Goal: Task Accomplishment & Management: Use online tool/utility

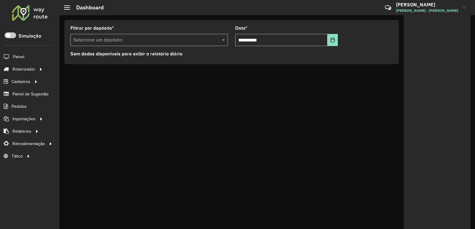
click at [442, 9] on span "Fernando Souza - CPD - Oliveira" at bounding box center [427, 10] width 62 height 5
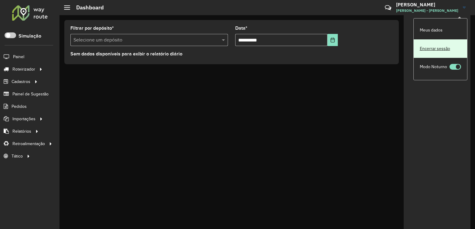
click at [433, 49] on link "Encerrar sessão" at bounding box center [440, 48] width 53 height 19
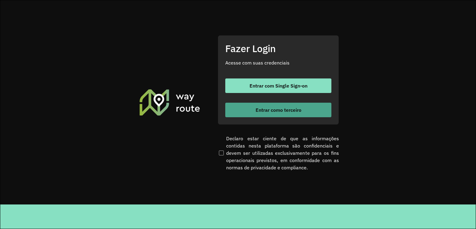
click at [281, 108] on span "Entrar como terceiro" at bounding box center [279, 110] width 46 height 5
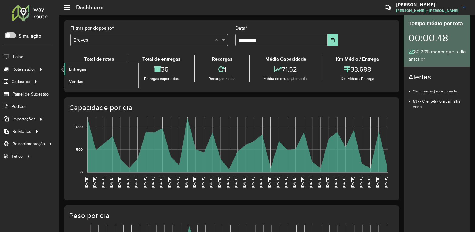
click at [75, 67] on span "Entregas" at bounding box center [77, 69] width 17 height 6
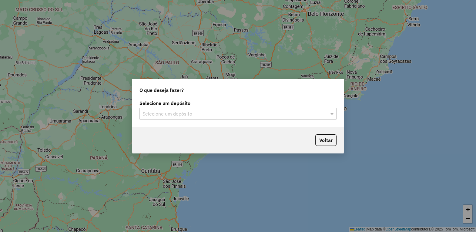
click at [331, 117] on div "Selecione um depósito" at bounding box center [238, 114] width 197 height 12
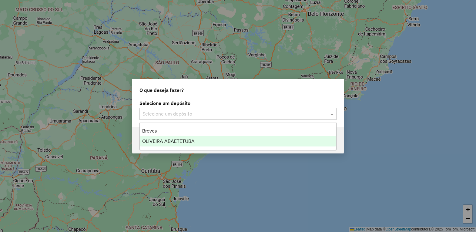
click at [190, 143] on span "OLIVEIRA ABAETETUBA" at bounding box center [168, 141] width 52 height 5
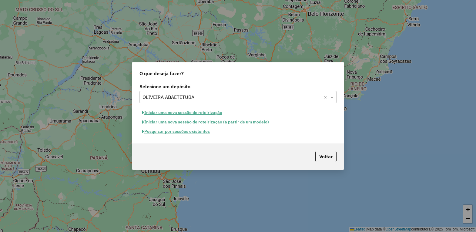
click at [195, 113] on button "Iniciar uma nova sessão de roteirização" at bounding box center [183, 112] width 86 height 9
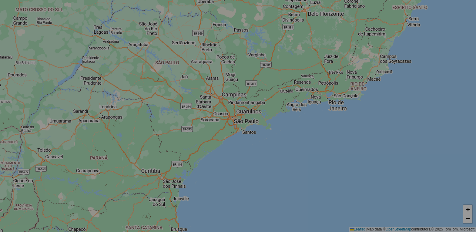
select select "*"
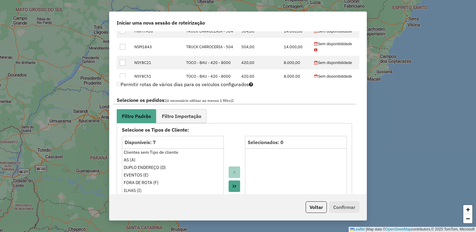
scroll to position [303, 0]
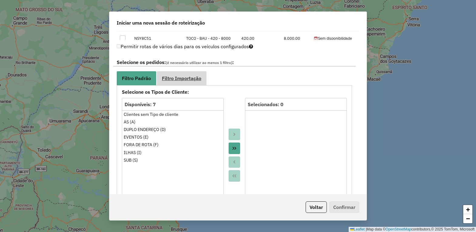
click at [187, 79] on span "Filtro Importação" at bounding box center [181, 78] width 39 height 5
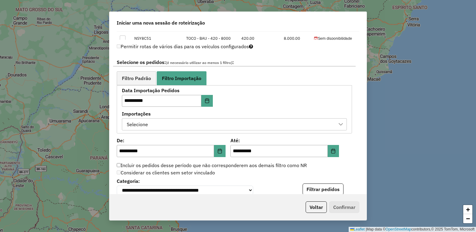
click at [216, 123] on div "Selecione" at bounding box center [230, 125] width 211 height 12
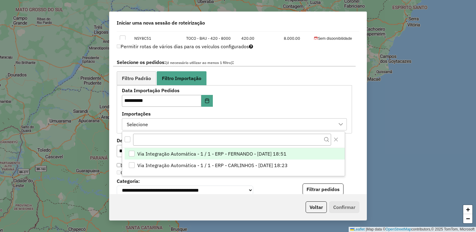
scroll to position [4, 27]
click at [130, 153] on div "Via Integração Automática - 1 / 1 - ERP - FERNANDO - 13/08/2025 18:51" at bounding box center [132, 154] width 6 height 6
click at [341, 126] on icon at bounding box center [341, 124] width 5 height 5
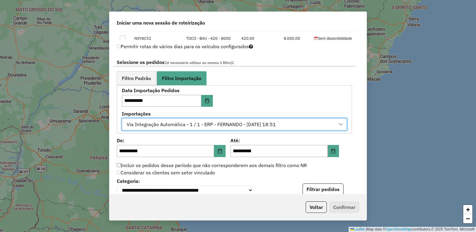
scroll to position [417, 0]
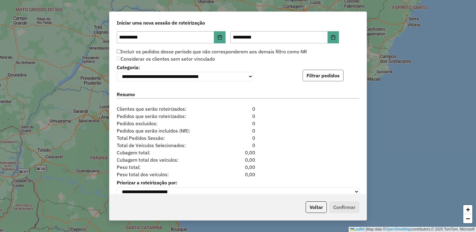
click at [315, 78] on button "Filtrar pedidos" at bounding box center [323, 76] width 41 height 12
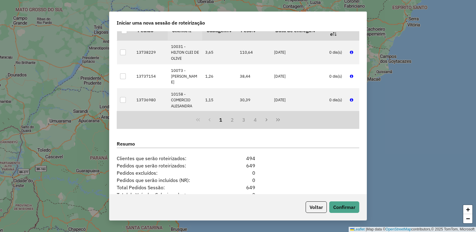
scroll to position [556, 0]
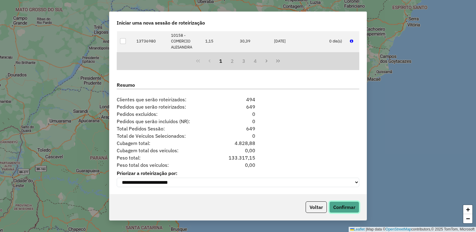
click at [346, 207] on button "Confirmar" at bounding box center [344, 207] width 30 height 12
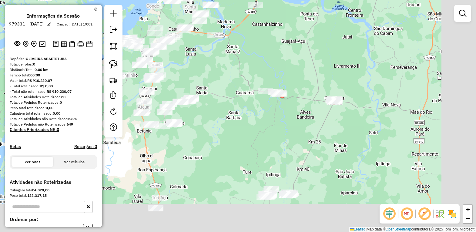
drag, startPoint x: 312, startPoint y: 140, endPoint x: 175, endPoint y: 58, distance: 160.1
click at [175, 58] on div "Janela de atendimento Grade de atendimento Capacidade Transportadoras Veículos …" at bounding box center [238, 116] width 476 height 232
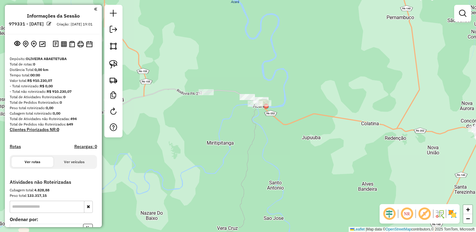
click at [262, 115] on div "Janela de atendimento Grade de atendimento Capacidade Transportadoras Veículos …" at bounding box center [238, 116] width 476 height 232
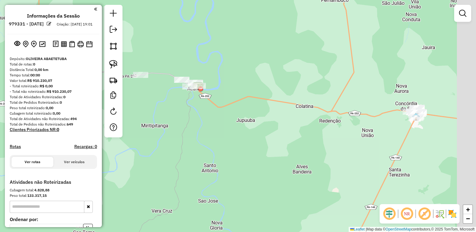
drag, startPoint x: 221, startPoint y: 121, endPoint x: 196, endPoint y: 114, distance: 25.7
click at [196, 114] on div "Janela de atendimento Grade de atendimento Capacidade Transportadoras Veículos …" at bounding box center [238, 116] width 476 height 232
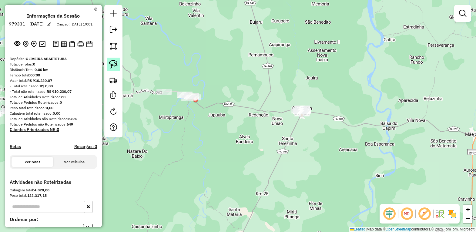
click at [109, 64] on img at bounding box center [113, 64] width 8 height 8
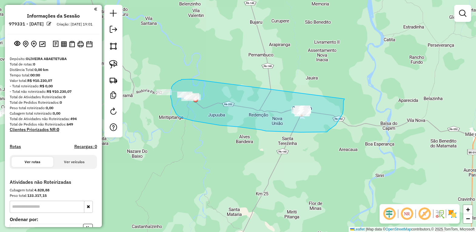
drag, startPoint x: 192, startPoint y: 79, endPoint x: 345, endPoint y: 99, distance: 154.2
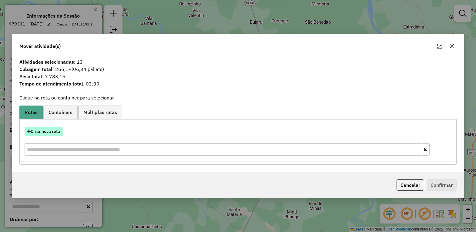
click at [36, 133] on button "Criar nova rota" at bounding box center [44, 131] width 38 height 9
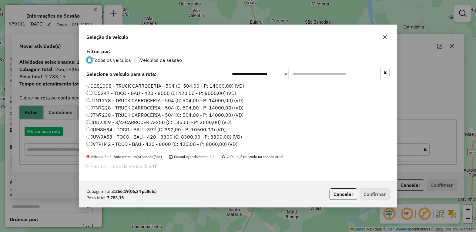
scroll to position [3, 2]
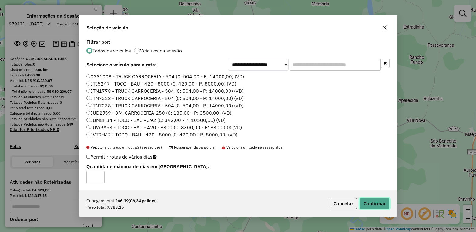
click at [381, 207] on button "Confirmar" at bounding box center [375, 204] width 30 height 12
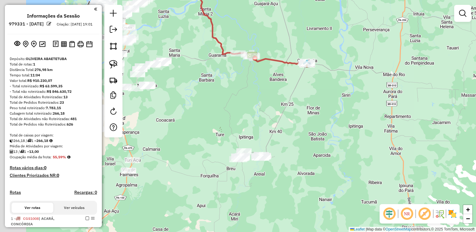
drag, startPoint x: 251, startPoint y: 143, endPoint x: 279, endPoint y: 97, distance: 53.1
click at [278, 97] on div "Janela de atendimento Grade de atendimento Capacidade Transportadoras Veículos …" at bounding box center [238, 116] width 476 height 232
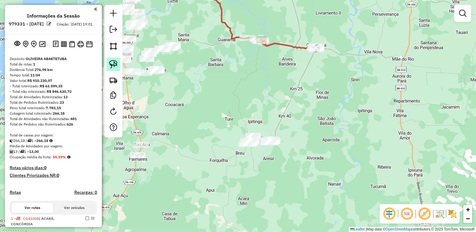
click at [116, 63] on img at bounding box center [113, 64] width 8 height 8
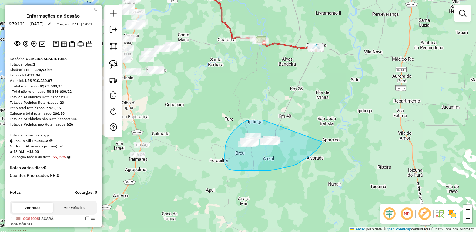
drag, startPoint x: 249, startPoint y: 120, endPoint x: 322, endPoint y: 142, distance: 76.6
click at [322, 142] on div "Janela de atendimento Grade de atendimento Capacidade Transportadoras Veículos …" at bounding box center [238, 116] width 476 height 232
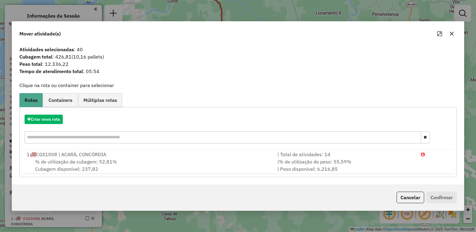
click at [450, 33] on icon "button" at bounding box center [452, 33] width 5 height 5
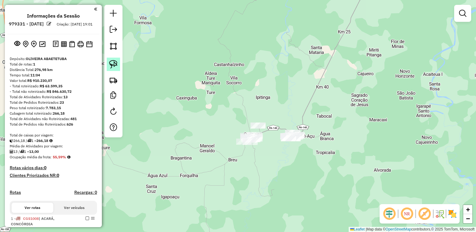
click at [110, 66] on img at bounding box center [113, 64] width 8 height 8
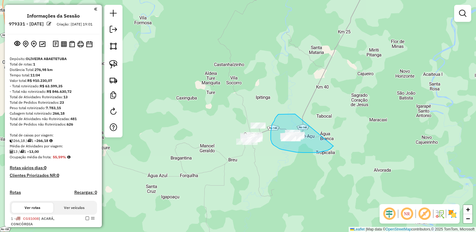
drag, startPoint x: 282, startPoint y: 114, endPoint x: 334, endPoint y: 146, distance: 60.8
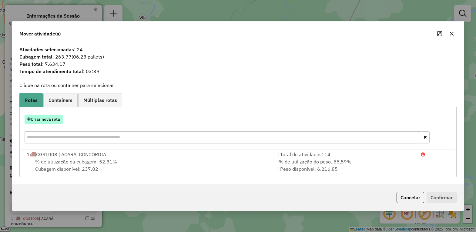
click at [49, 119] on button "Criar nova rota" at bounding box center [44, 119] width 38 height 9
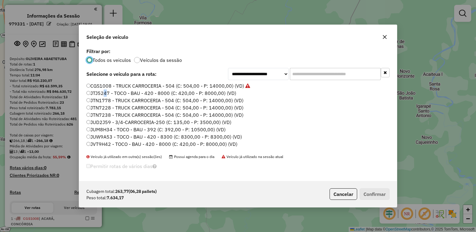
click at [103, 91] on label "JTJ5247 - TOCO - BAU - 420 - 8000 (C: 420,00 - P: 8000,00) (VD)" at bounding box center [161, 92] width 150 height 7
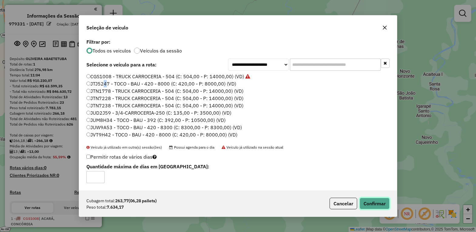
click at [374, 201] on button "Confirmar" at bounding box center [375, 204] width 30 height 12
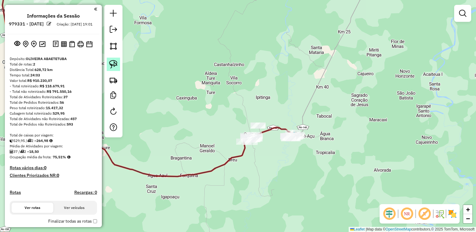
click at [112, 65] on img at bounding box center [113, 64] width 8 height 8
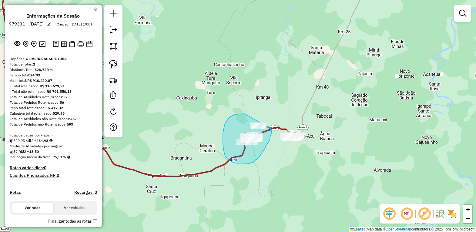
drag, startPoint x: 242, startPoint y: 114, endPoint x: 272, endPoint y: 109, distance: 30.4
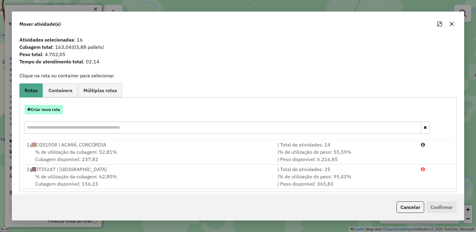
click at [41, 113] on button "Criar nova rota" at bounding box center [44, 109] width 38 height 9
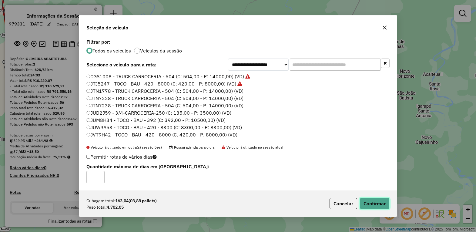
click at [371, 203] on button "Confirmar" at bounding box center [375, 204] width 30 height 12
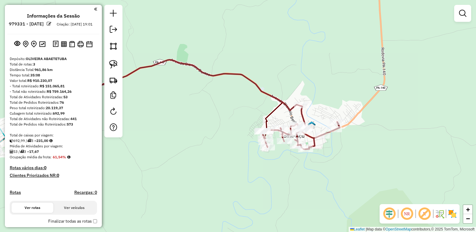
drag, startPoint x: 241, startPoint y: 119, endPoint x: 258, endPoint y: 115, distance: 17.5
click at [258, 115] on div "Janela de atendimento Grade de atendimento Capacidade Transportadoras Veículos …" at bounding box center [238, 116] width 476 height 232
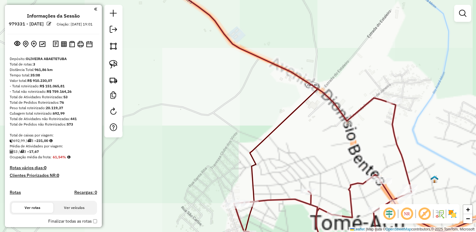
drag, startPoint x: 304, startPoint y: 122, endPoint x: 275, endPoint y: 78, distance: 53.3
click at [275, 78] on div "Janela de atendimento Grade de atendimento Capacidade Transportadoras Veículos …" at bounding box center [238, 116] width 476 height 232
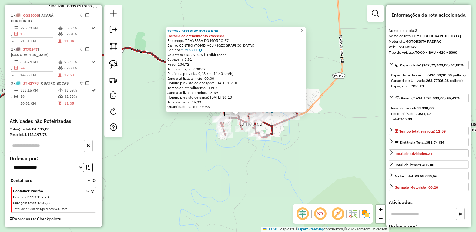
scroll to position [152, 0]
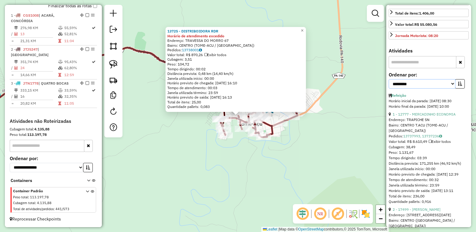
click at [449, 89] on select "**********" at bounding box center [422, 83] width 67 height 9
select select "*********"
click at [389, 89] on select "**********" at bounding box center [422, 83] width 67 height 9
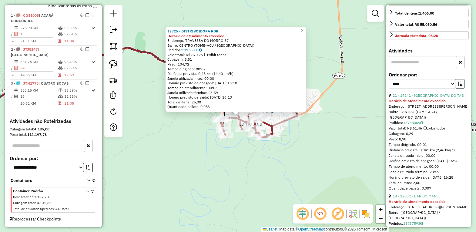
click at [458, 86] on icon "button" at bounding box center [460, 84] width 4 height 4
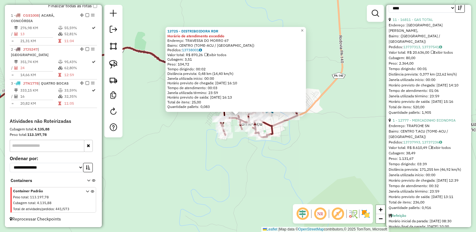
scroll to position [265, 0]
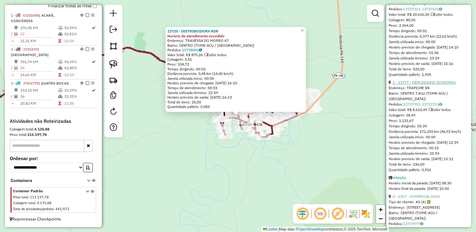
click at [428, 85] on link "1 - 12777 - MERCADINHO ECONOMIA" at bounding box center [424, 82] width 63 height 5
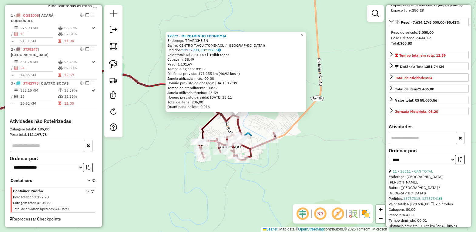
scroll to position [152, 0]
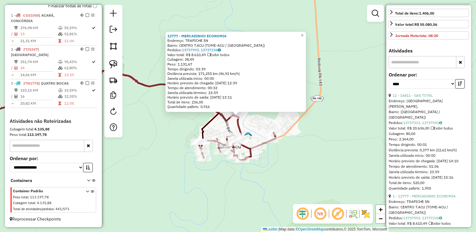
click at [123, 169] on div "12777 - MERCADINHO ECONOMIA Endereço: TRAPICHE SN Bairro: CENTRO T.ACU (TOME-AC…" at bounding box center [238, 116] width 476 height 232
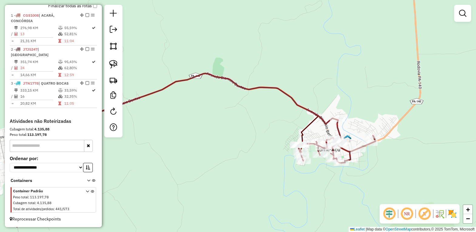
drag, startPoint x: 131, startPoint y: 171, endPoint x: 306, endPoint y: 166, distance: 174.8
click at [347, 164] on div "Janela de atendimento Grade de atendimento Capacidade Transportadoras Veículos …" at bounding box center [238, 116] width 476 height 232
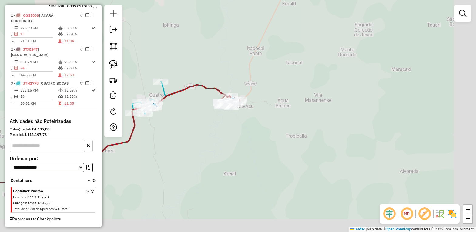
click at [225, 171] on div "Janela de atendimento Grade de atendimento Capacidade Transportadoras Veículos …" at bounding box center [238, 116] width 476 height 232
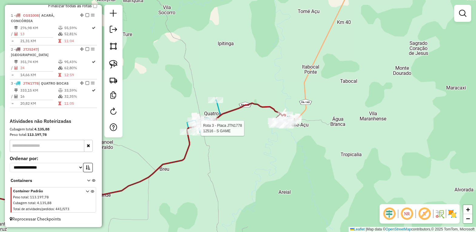
select select "*********"
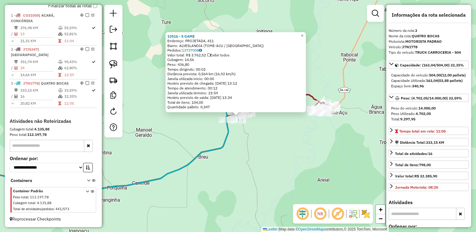
click at [312, 184] on div "12516 - S GAME Endereço: PROJETADA, 411 Bairro: ALVESLANDIA (TOME-ACU / PA) Ped…" at bounding box center [238, 116] width 476 height 232
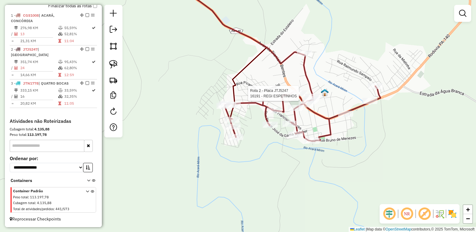
select select "*********"
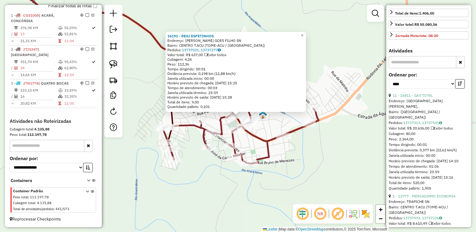
scroll to position [190, 0]
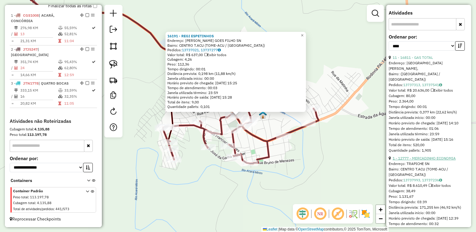
click at [436, 160] on link "1 - 12777 - MERCADINHO ECONOMIA" at bounding box center [424, 158] width 63 height 5
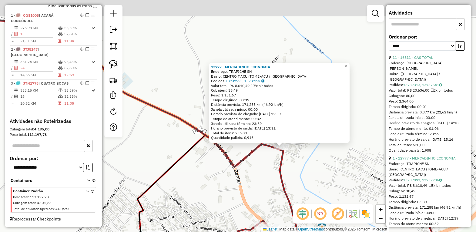
drag, startPoint x: 264, startPoint y: 140, endPoint x: 309, endPoint y: 173, distance: 55.8
click at [305, 173] on div "12777 - MERCADINHO ECONOMIA Endereço: TRAPICHE SN Bairro: CENTRO T.ACU (TOME-AC…" at bounding box center [238, 116] width 476 height 232
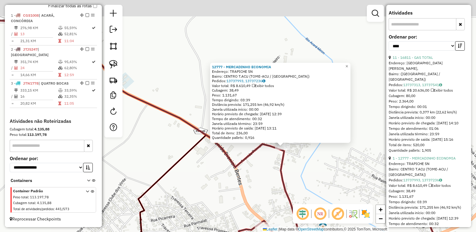
click at [301, 172] on div "12777 - MERCADINHO ECONOMIA Endereço: TRAPICHE SN Bairro: CENTRO T.ACU (TOME-AC…" at bounding box center [238, 116] width 476 height 232
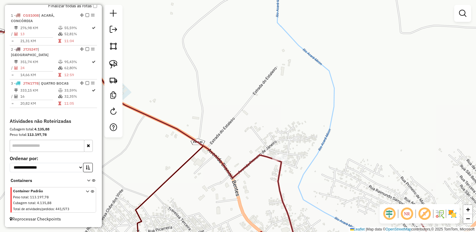
drag, startPoint x: 267, startPoint y: 175, endPoint x: 266, endPoint y: 181, distance: 6.3
click at [266, 181] on div "Janela de atendimento Grade de atendimento Capacidade Transportadoras Veículos …" at bounding box center [238, 116] width 476 height 232
click at [113, 62] on img at bounding box center [113, 64] width 8 height 8
drag, startPoint x: 274, startPoint y: 140, endPoint x: 316, endPoint y: 149, distance: 43.2
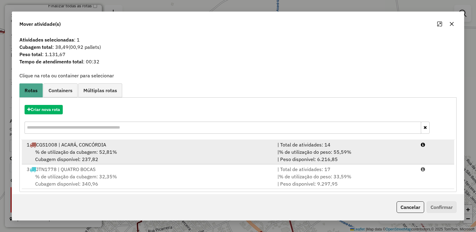
scroll to position [6, 0]
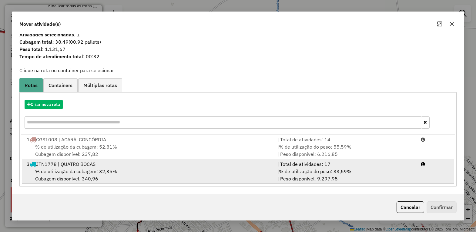
click at [91, 171] on span "% de utilização da cubagem: 32,35%" at bounding box center [76, 171] width 82 height 6
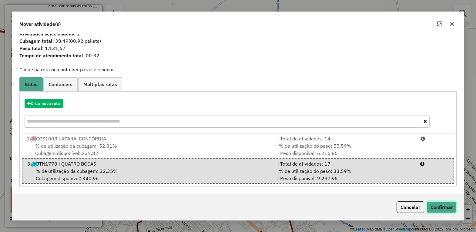
click at [443, 207] on button "Confirmar" at bounding box center [442, 207] width 30 height 12
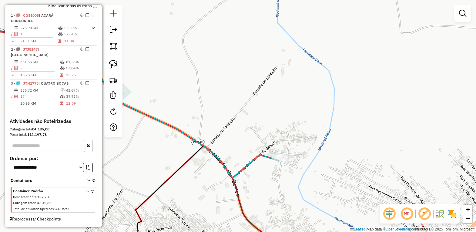
scroll to position [0, 0]
click at [86, 17] on em at bounding box center [88, 15] width 4 height 4
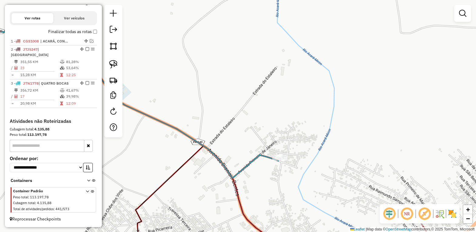
scroll to position [190, 0]
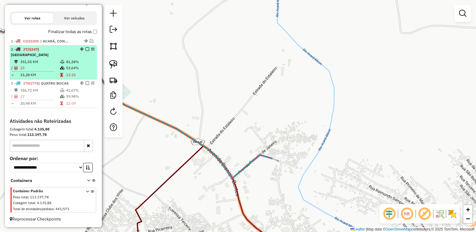
click at [48, 61] on td "351,55 KM" at bounding box center [40, 62] width 40 height 6
select select "*********"
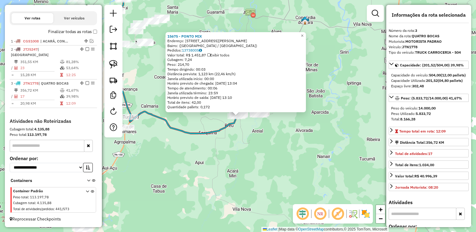
click at [339, 145] on div "15675 - PONTO MIX Endereço: Travessa Doutor Fábio Luz, 272 Bairro: (Tomé-Açu / …" at bounding box center [238, 116] width 476 height 232
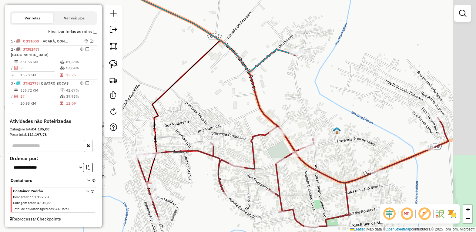
drag, startPoint x: 310, startPoint y: 95, endPoint x: 279, endPoint y: 103, distance: 32.3
click at [279, 99] on div "Janela de atendimento Grade de atendimento Capacidade Transportadoras Veículos …" at bounding box center [238, 116] width 476 height 232
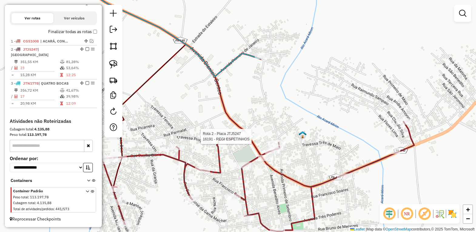
select select "*********"
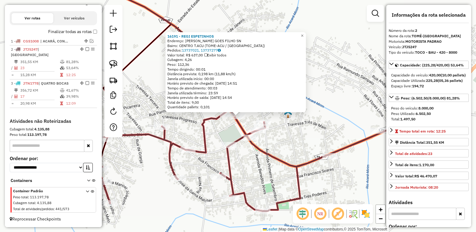
click at [286, 122] on div "16191 - REGI ESPETINHOS Endereço: BENIGNO GOES FILHO SN Bairro: CENTRO T.ACU (T…" at bounding box center [238, 116] width 476 height 232
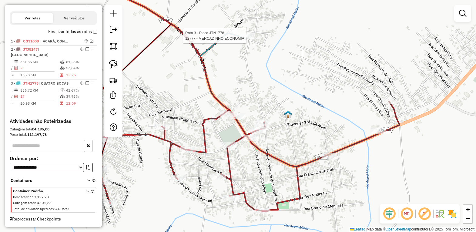
select select "*********"
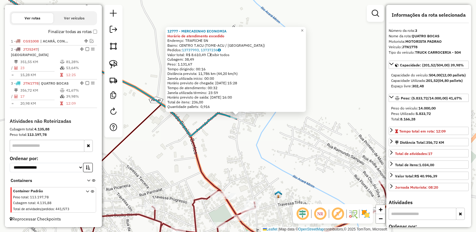
click at [317, 136] on div "12777 - MERCADINHO ECONOMIA Horário de atendimento excedido Endereço: TRAPICHE …" at bounding box center [238, 116] width 476 height 232
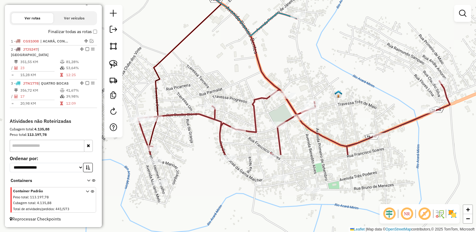
drag, startPoint x: 282, startPoint y: 181, endPoint x: 343, endPoint y: 80, distance: 118.0
click at [343, 80] on div "Janela de atendimento Grade de atendimento Capacidade Transportadoras Veículos …" at bounding box center [238, 116] width 476 height 232
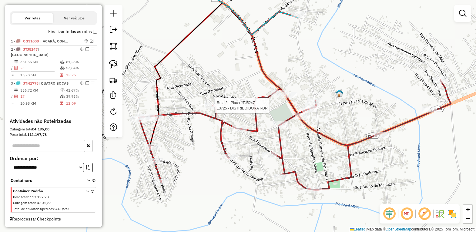
select select "*********"
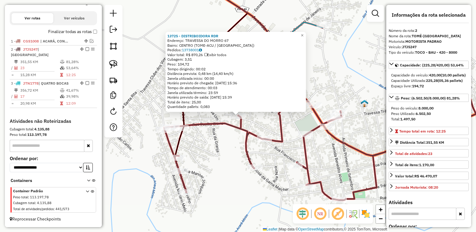
click at [345, 76] on div "13725 - DISTRIBOIDORA RDR Endereço: TRAVESSA DO MORRO 67 Bairro: CENTRO (TOME-A…" at bounding box center [238, 116] width 476 height 232
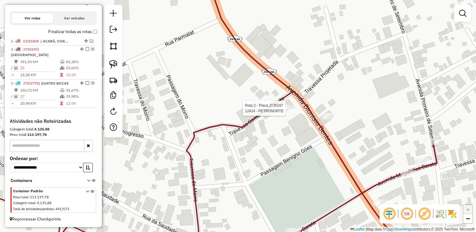
select select "*********"
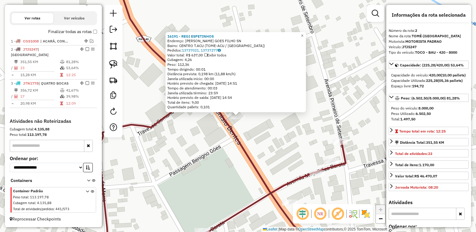
click at [269, 132] on div "16191 - REGI ESPETINHOS Endereço: BENIGNO GOES FILHO SN Bairro: CENTRO T.ACU (T…" at bounding box center [238, 116] width 476 height 232
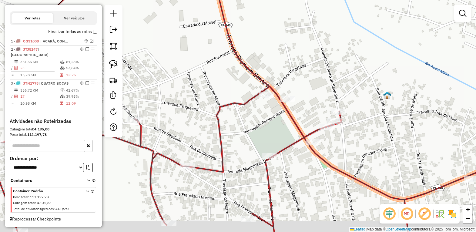
drag, startPoint x: 261, startPoint y: 145, endPoint x: 299, endPoint y: 122, distance: 43.8
click at [297, 122] on icon at bounding box center [273, 159] width 572 height 147
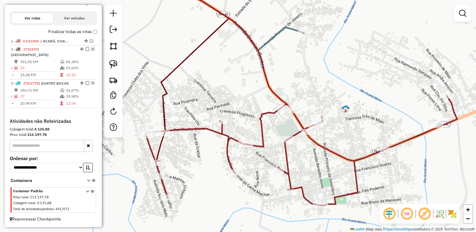
drag, startPoint x: 247, startPoint y: 133, endPoint x: 275, endPoint y: 131, distance: 27.9
click at [275, 131] on div "Janela de atendimento Grade de atendimento Capacidade Transportadoras Veículos …" at bounding box center [238, 116] width 476 height 232
select select "*********"
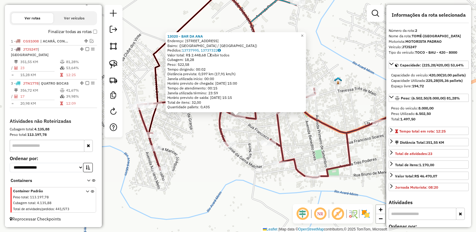
click at [246, 143] on div "13020 - BAR DA ANA Endereço: Avenida Magalhães Barata, 641 Bairro: (Tomé-Açu / …" at bounding box center [238, 116] width 476 height 232
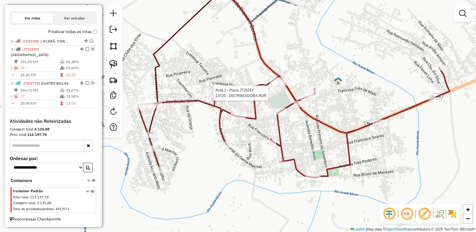
select select "*********"
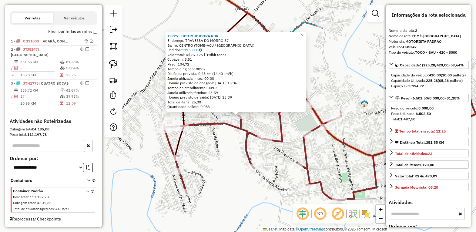
click at [199, 116] on div "13725 - DISTRIBOIDORA RDR Endereço: TRAVESSA DO MORRO 67 Bairro: CENTRO (TOME-A…" at bounding box center [238, 116] width 476 height 232
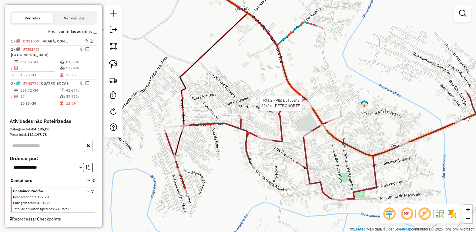
select select "*********"
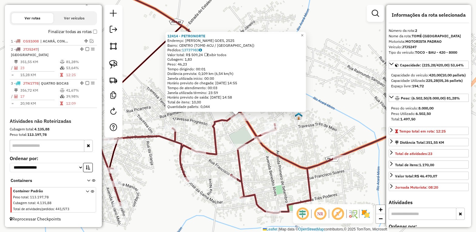
click at [330, 93] on div "12414 - PETRONORTE Endereço: BENIGNO GOES, 2525 Bairro: CENTRO (TOME-ACU / PA) …" at bounding box center [238, 116] width 476 height 232
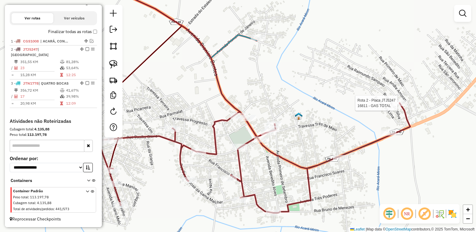
select select "*********"
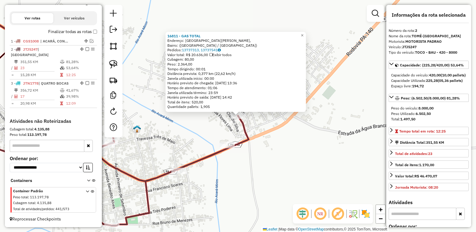
click at [331, 144] on div "16811 - GAS TOTAL Endereço: Avenida Dionísio Bentes, Bairro: (Tomé-Açu / PA) Pe…" at bounding box center [238, 116] width 476 height 232
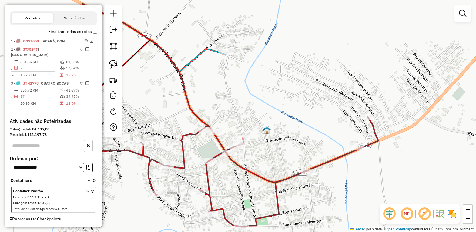
drag, startPoint x: 201, startPoint y: 131, endPoint x: 331, endPoint y: 133, distance: 130.2
click at [331, 133] on div "Janela de atendimento Grade de atendimento Capacidade Transportadoras Veículos …" at bounding box center [238, 116] width 476 height 232
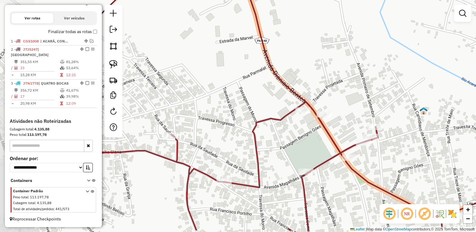
drag, startPoint x: 248, startPoint y: 122, endPoint x: 384, endPoint y: 96, distance: 139.0
click at [384, 96] on div "Janela de atendimento Grade de atendimento Capacidade Transportadoras Veículos …" at bounding box center [238, 116] width 476 height 232
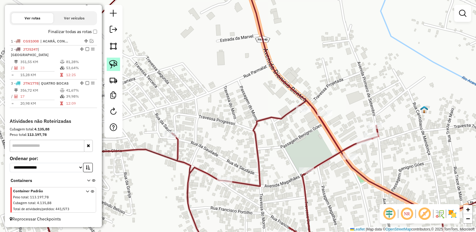
click at [114, 64] on img at bounding box center [113, 64] width 8 height 8
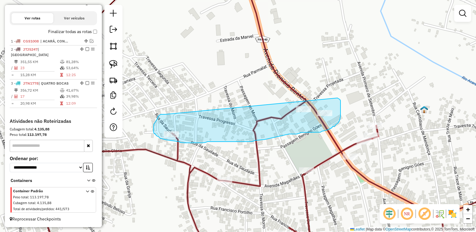
drag, startPoint x: 161, startPoint y: 114, endPoint x: 338, endPoint y: 98, distance: 177.6
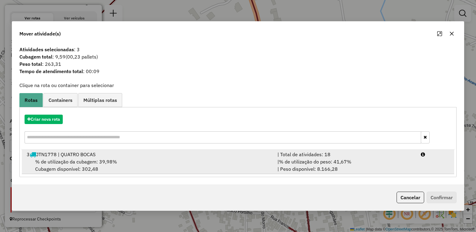
click at [78, 155] on div "3 JTN1778 | QUATRO BOCAS" at bounding box center [148, 154] width 251 height 7
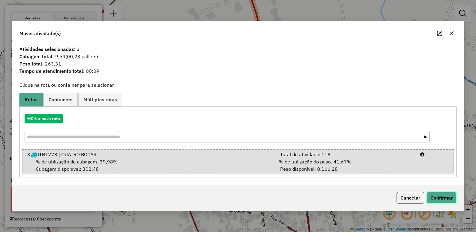
click at [436, 198] on button "Confirmar" at bounding box center [442, 198] width 30 height 12
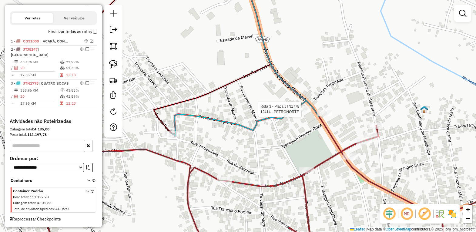
select select "*********"
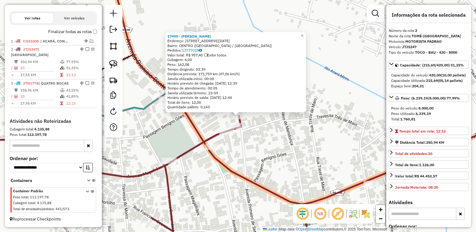
click at [368, 156] on div "17499 - ANTERDAN DIAS TRINDA Endereço: Avenida Primeiro de Setembro, 678 Bairro…" at bounding box center [238, 116] width 476 height 232
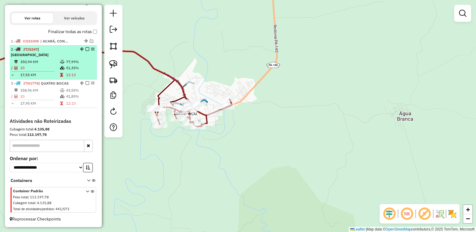
click at [86, 51] on em at bounding box center [88, 49] width 4 height 4
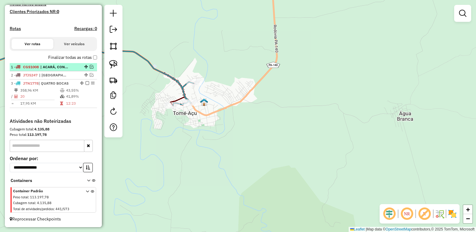
scroll to position [170, 0]
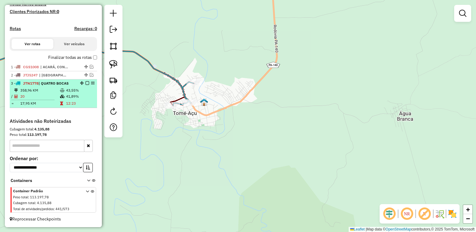
click at [86, 82] on em at bounding box center [88, 83] width 4 height 4
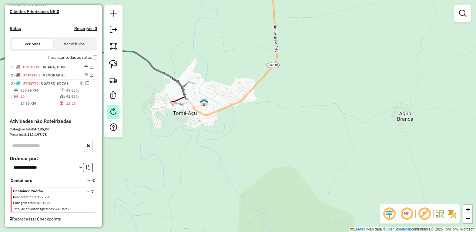
scroll to position [149, 0]
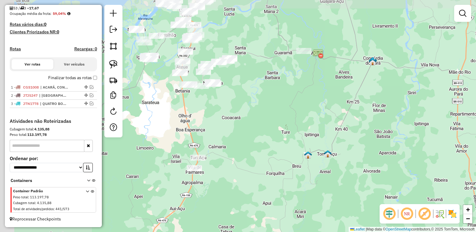
drag, startPoint x: 246, startPoint y: 95, endPoint x: 400, endPoint y: 98, distance: 154.1
click at [400, 98] on div "Janela de atendimento Grade de atendimento Capacidade Transportadoras Veículos …" at bounding box center [238, 116] width 476 height 232
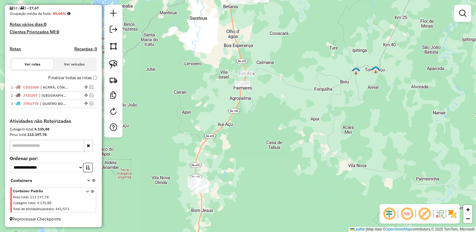
drag, startPoint x: 235, startPoint y: 178, endPoint x: 285, endPoint y: 94, distance: 97.7
click at [281, 98] on div "Janela de atendimento Grade de atendimento Capacidade Transportadoras Veículos …" at bounding box center [238, 116] width 476 height 232
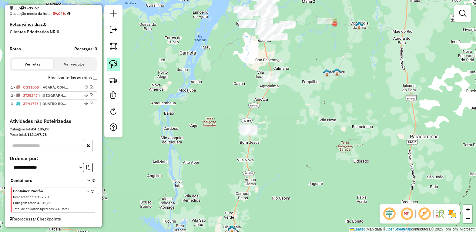
click at [118, 66] on link at bounding box center [113, 64] width 13 height 13
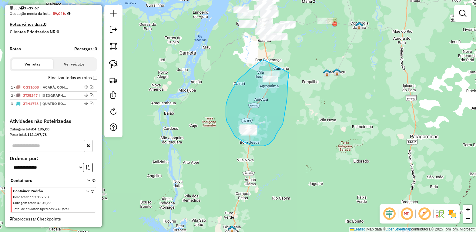
drag, startPoint x: 263, startPoint y: 60, endPoint x: 290, endPoint y: 72, distance: 28.9
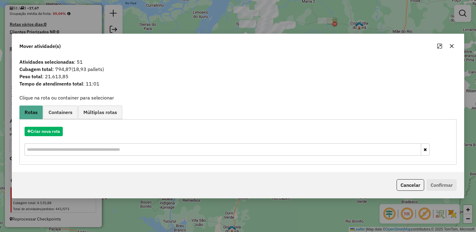
click at [450, 44] on icon "button" at bounding box center [452, 46] width 5 height 5
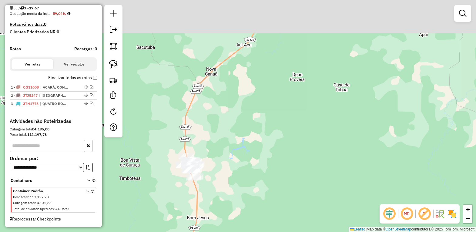
drag, startPoint x: 224, startPoint y: 118, endPoint x: 271, endPoint y: 167, distance: 67.6
click at [260, 168] on div "Janela de atendimento Grade de atendimento Capacidade Transportadoras Veículos …" at bounding box center [238, 116] width 476 height 232
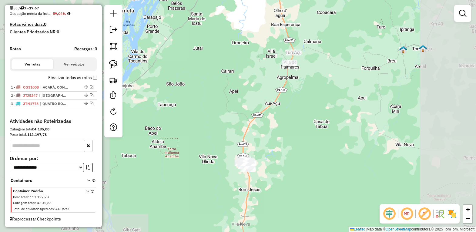
click at [290, 145] on div "Janela de atendimento Grade de atendimento Capacidade Transportadoras Veículos …" at bounding box center [238, 116] width 476 height 232
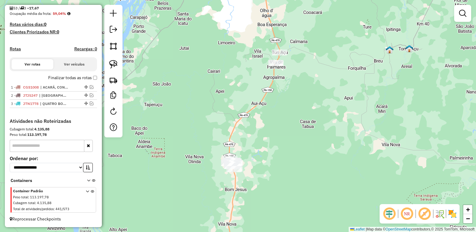
drag, startPoint x: 285, startPoint y: 140, endPoint x: 245, endPoint y: 139, distance: 40.1
click at [249, 141] on div "Janela de atendimento Grade de atendimento Capacidade Transportadoras Veículos …" at bounding box center [238, 116] width 476 height 232
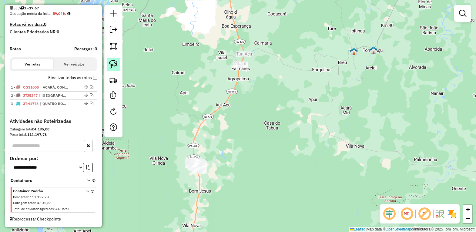
click at [109, 64] on img at bounding box center [113, 64] width 8 height 8
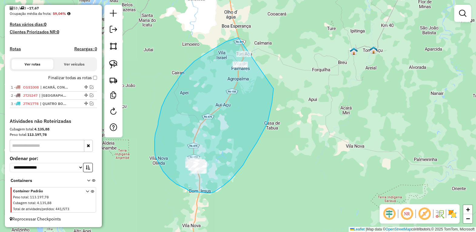
drag, startPoint x: 217, startPoint y: 47, endPoint x: 276, endPoint y: 70, distance: 63.3
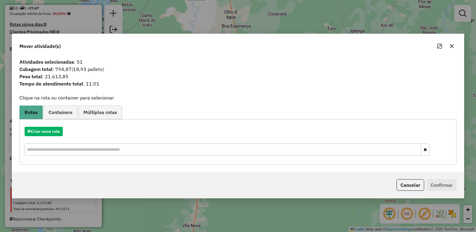
click at [452, 45] on icon "button" at bounding box center [452, 46] width 5 height 5
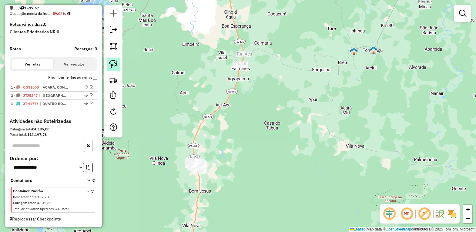
click at [111, 62] on img at bounding box center [113, 64] width 8 height 8
drag, startPoint x: 243, startPoint y: 39, endPoint x: 266, endPoint y: 92, distance: 58.0
click at [266, 92] on div "Janela de atendimento Grade de atendimento Capacidade Transportadoras Veículos …" at bounding box center [238, 116] width 476 height 232
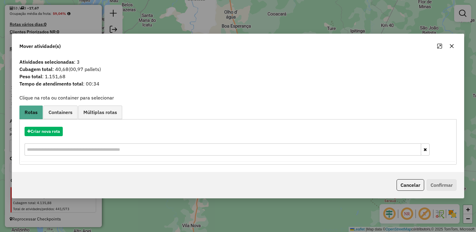
click at [451, 46] on icon "button" at bounding box center [452, 46] width 4 height 4
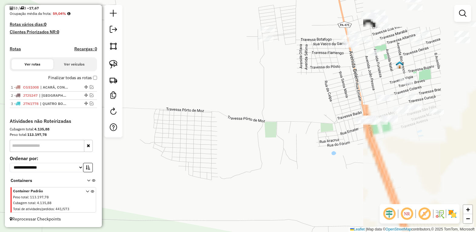
drag, startPoint x: 243, startPoint y: 116, endPoint x: 141, endPoint y: 114, distance: 101.7
click at [141, 114] on div "Janela de atendimento Grade de atendimento Capacidade Transportadoras Veículos …" at bounding box center [238, 116] width 476 height 232
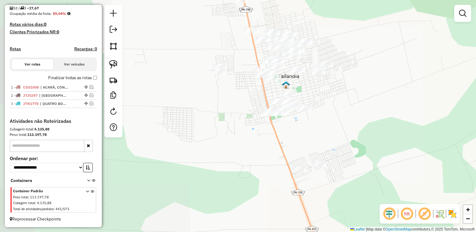
drag, startPoint x: 191, startPoint y: 114, endPoint x: 168, endPoint y: 114, distance: 22.8
click at [168, 114] on div "Janela de atendimento Grade de atendimento Capacidade Transportadoras Veículos …" at bounding box center [238, 116] width 476 height 232
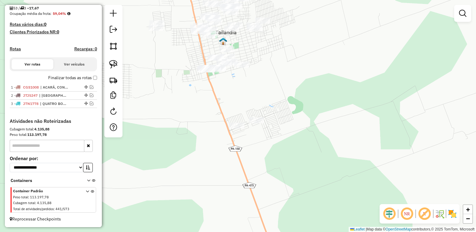
drag, startPoint x: 181, startPoint y: 105, endPoint x: 174, endPoint y: 78, distance: 27.7
click at [174, 78] on div "Janela de atendimento Grade de atendimento Capacidade Transportadoras Veículos …" at bounding box center [238, 116] width 476 height 232
click at [111, 66] on img at bounding box center [113, 64] width 8 height 8
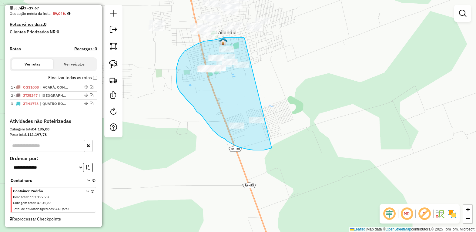
drag, startPoint x: 245, startPoint y: 38, endPoint x: 316, endPoint y: 130, distance: 116.3
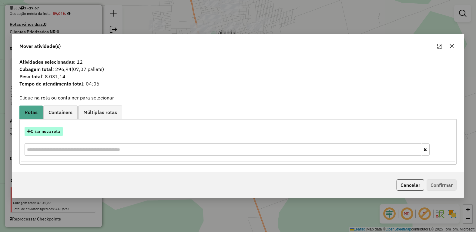
click at [45, 131] on button "Criar nova rota" at bounding box center [44, 131] width 38 height 9
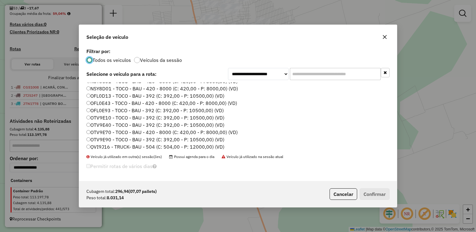
scroll to position [152, 0]
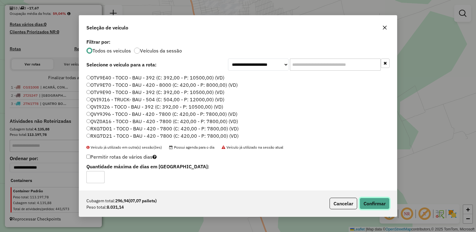
click at [381, 205] on button "Confirmar" at bounding box center [375, 204] width 30 height 12
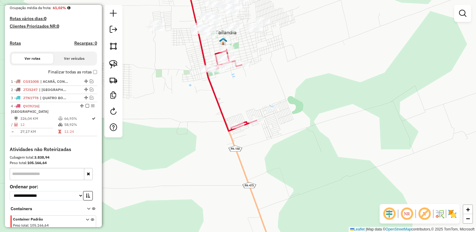
scroll to position [178, 0]
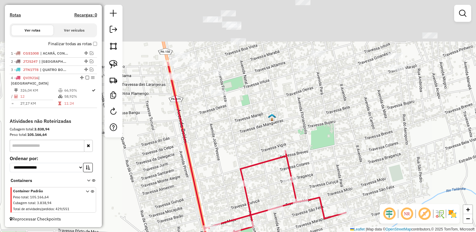
drag, startPoint x: 221, startPoint y: 67, endPoint x: 252, endPoint y: 154, distance: 92.4
click at [249, 154] on div "Janela de atendimento Grade de atendimento Capacidade Transportadoras Veículos …" at bounding box center [238, 116] width 476 height 232
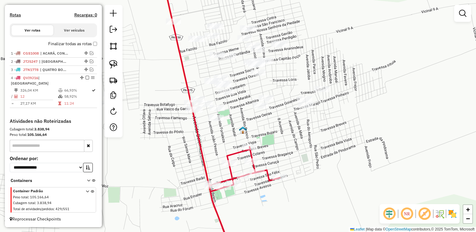
drag, startPoint x: 234, startPoint y: 144, endPoint x: 207, endPoint y: 138, distance: 27.4
click at [207, 138] on div "Janela de atendimento Grade de atendimento Capacidade Transportadoras Veículos …" at bounding box center [238, 116] width 476 height 232
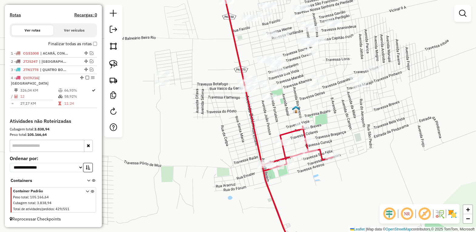
drag, startPoint x: 226, startPoint y: 135, endPoint x: 274, endPoint y: 116, distance: 51.4
click at [274, 116] on div "Janela de atendimento Grade de atendimento Capacidade Transportadoras Veículos …" at bounding box center [238, 116] width 476 height 232
click at [115, 65] on img at bounding box center [113, 64] width 8 height 8
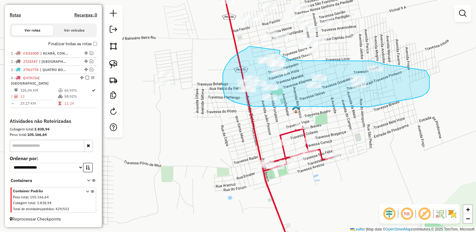
drag, startPoint x: 250, startPoint y: 46, endPoint x: 280, endPoint y: 50, distance: 30.0
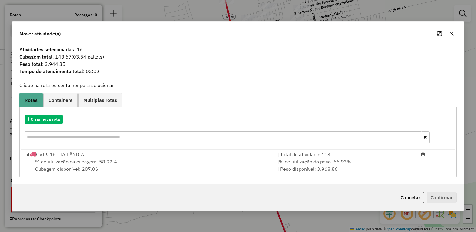
click at [453, 34] on icon "button" at bounding box center [452, 34] width 4 height 4
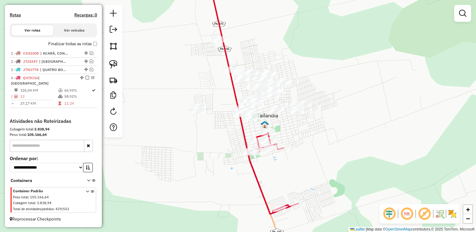
drag, startPoint x: 357, startPoint y: 127, endPoint x: 314, endPoint y: 134, distance: 43.7
click at [314, 134] on div "Janela de atendimento Grade de atendimento Capacidade Transportadoras Veículos …" at bounding box center [238, 116] width 476 height 232
click at [112, 67] on img at bounding box center [113, 64] width 8 height 8
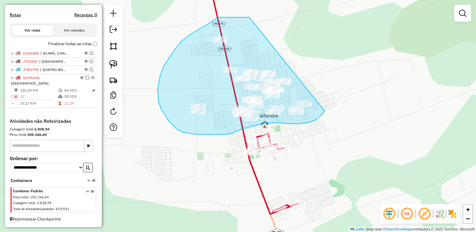
drag, startPoint x: 249, startPoint y: 17, endPoint x: 329, endPoint y: 93, distance: 110.1
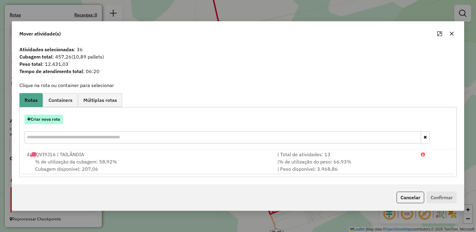
click at [52, 120] on button "Criar nova rota" at bounding box center [44, 119] width 38 height 9
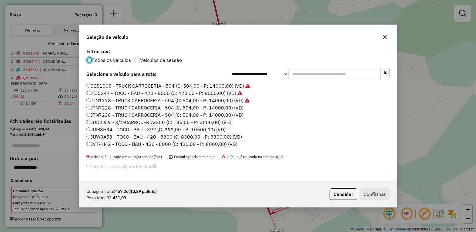
scroll to position [3, 2]
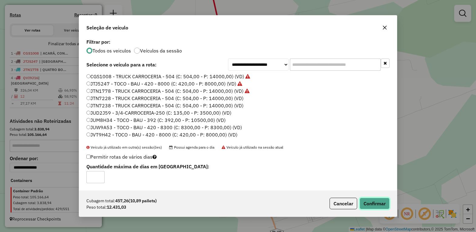
click at [366, 202] on button "Confirmar" at bounding box center [375, 204] width 30 height 12
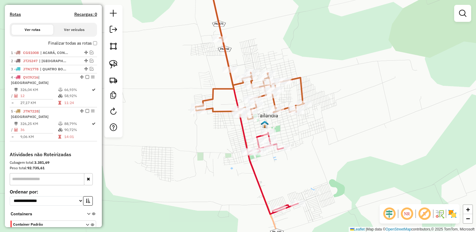
scroll to position [207, 0]
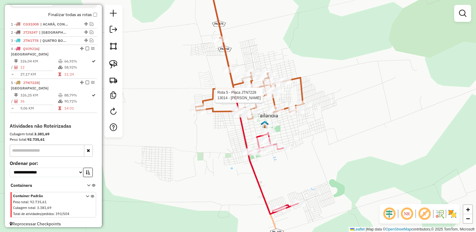
select select "*********"
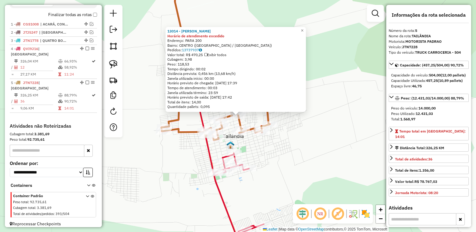
scroll to position [152, 0]
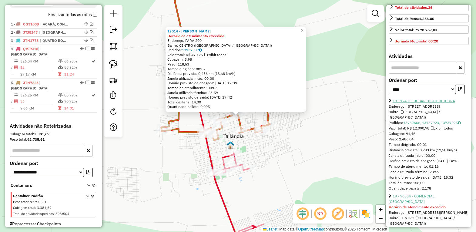
click at [430, 103] on link "18 - 12431 - JUBAR DISTRIBUIDORA" at bounding box center [424, 101] width 62 height 5
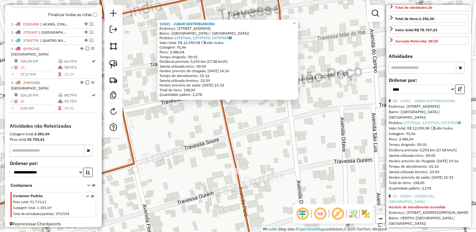
click at [246, 116] on div "12431 - JUBAR DISTRIBUIDORA Endereço: Travessa Gavião, 146 Bairro: (Tailândia /…" at bounding box center [238, 116] width 476 height 232
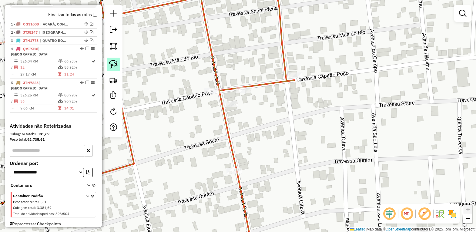
click at [113, 64] on img at bounding box center [113, 64] width 8 height 8
drag, startPoint x: 212, startPoint y: 106, endPoint x: 236, endPoint y: 97, distance: 25.2
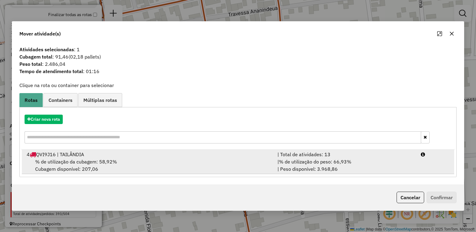
click at [96, 159] on span "% de utilização da cubagem: 58,92%" at bounding box center [76, 162] width 82 height 6
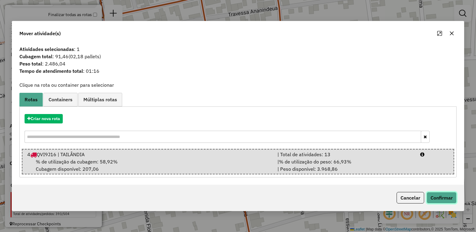
click at [436, 199] on button "Confirmar" at bounding box center [442, 198] width 30 height 12
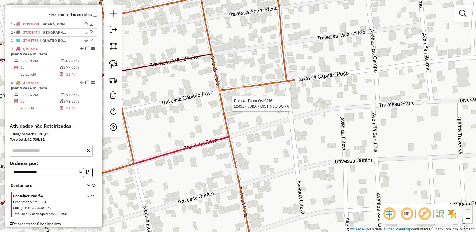
select select "*********"
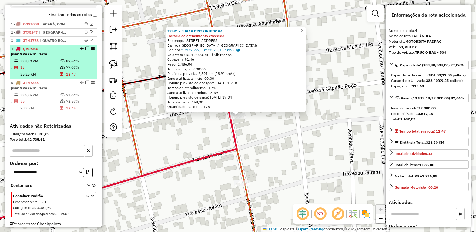
click at [86, 50] on em at bounding box center [88, 49] width 4 height 4
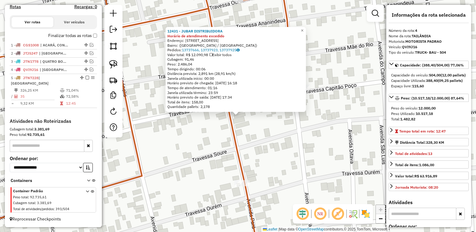
click at [181, 137] on div "12431 - JUBAR DISTRIBUIDORA Horário de atendimento excedido Endereço: Travessa …" at bounding box center [238, 116] width 476 height 232
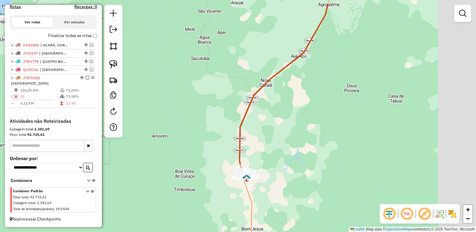
drag, startPoint x: 309, startPoint y: 137, endPoint x: 263, endPoint y: 168, distance: 55.1
click at [263, 168] on div "Janela de atendimento Grade de atendimento Capacidade Transportadoras Veículos …" at bounding box center [238, 116] width 476 height 232
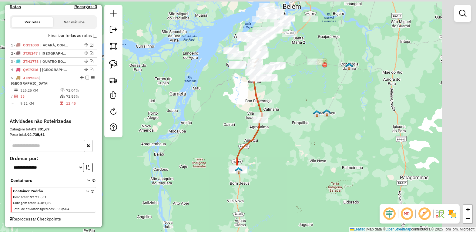
drag, startPoint x: 316, startPoint y: 125, endPoint x: 278, endPoint y: 148, distance: 44.1
click at [278, 148] on div "Janela de atendimento Grade de atendimento Capacidade Transportadoras Veículos …" at bounding box center [238, 116] width 476 height 232
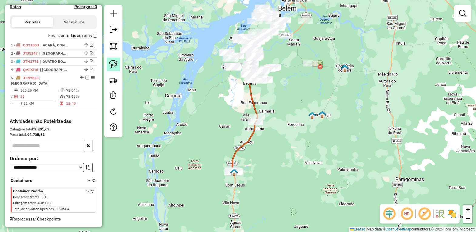
click at [113, 63] on img at bounding box center [113, 64] width 8 height 8
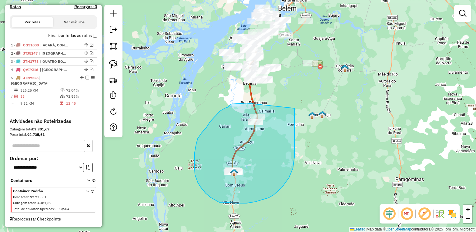
drag, startPoint x: 245, startPoint y: 103, endPoint x: 295, endPoint y: 108, distance: 50.3
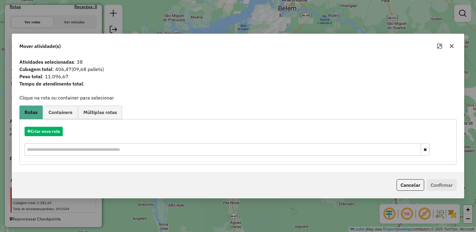
click at [451, 46] on icon "button" at bounding box center [452, 46] width 5 height 5
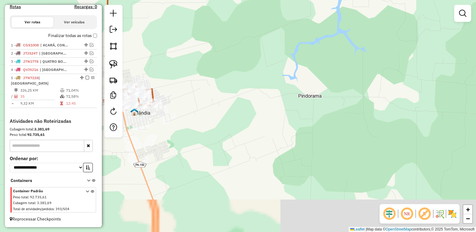
drag, startPoint x: 274, startPoint y: 146, endPoint x: 342, endPoint y: 79, distance: 95.0
click at [342, 79] on div "Janela de atendimento Grade de atendimento Capacidade Transportadoras Veículos …" at bounding box center [238, 116] width 476 height 232
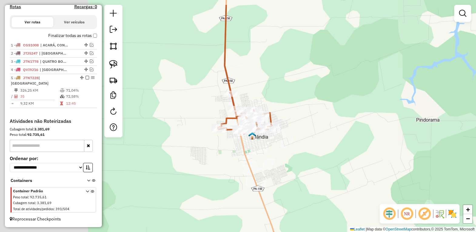
drag, startPoint x: 163, startPoint y: 124, endPoint x: 268, endPoint y: 150, distance: 108.0
click at [262, 151] on div "Janela de atendimento Grade de atendimento Capacidade Transportadoras Veículos …" at bounding box center [238, 116] width 476 height 232
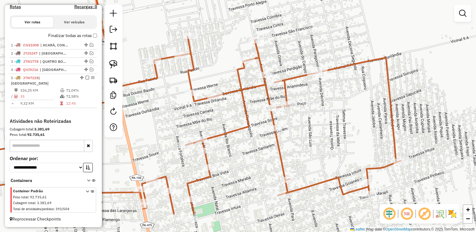
drag, startPoint x: 321, startPoint y: 69, endPoint x: 289, endPoint y: 21, distance: 57.6
click at [289, 21] on div "Janela de atendimento Grade de atendimento Capacidade Transportadoras Veículos …" at bounding box center [238, 116] width 476 height 232
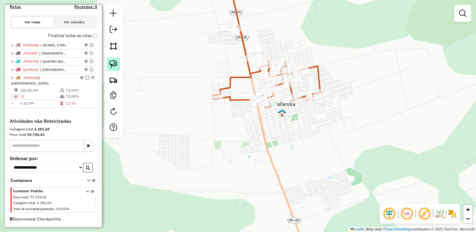
click at [113, 65] on img at bounding box center [113, 64] width 8 height 8
drag, startPoint x: 193, startPoint y: 73, endPoint x: 196, endPoint y: 113, distance: 40.5
click at [115, 64] on img at bounding box center [113, 64] width 8 height 8
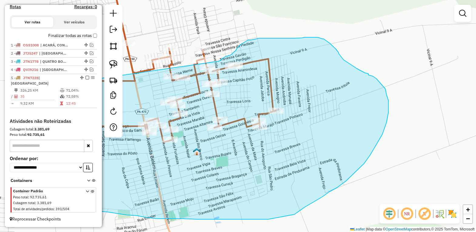
drag, startPoint x: 202, startPoint y: 81, endPoint x: 218, endPoint y: 61, distance: 25.0
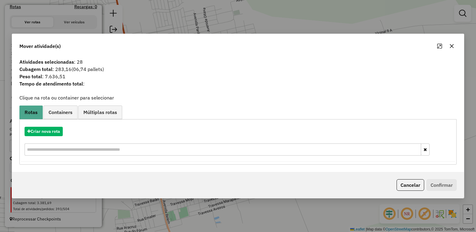
click at [450, 46] on icon "button" at bounding box center [452, 46] width 5 height 5
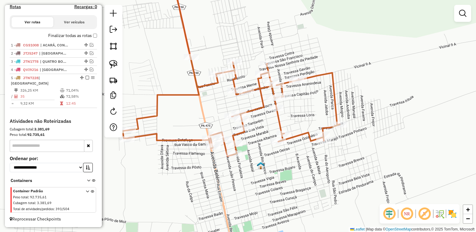
drag, startPoint x: 314, startPoint y: 93, endPoint x: 355, endPoint y: 105, distance: 42.6
click at [376, 105] on div "Janela de atendimento Grade de atendimento Capacidade Transportadoras Veículos …" at bounding box center [238, 116] width 476 height 232
select select "*********"
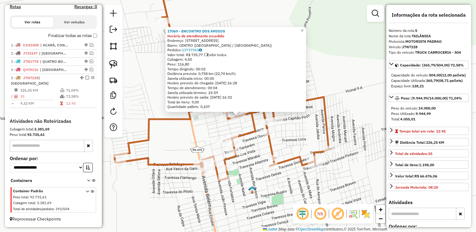
click at [330, 128] on icon at bounding box center [222, 99] width 217 height 164
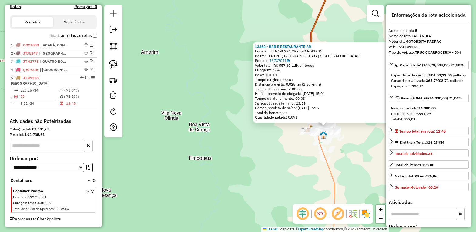
click at [334, 159] on div "13362 - BAR E RESTAURANTE AR Endereço: TRAVESSA CAPITaO POCO SN Bairro: CENTRO …" at bounding box center [238, 116] width 476 height 232
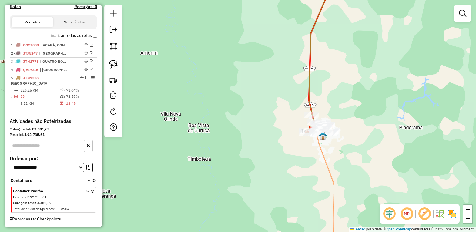
drag, startPoint x: 342, startPoint y: 160, endPoint x: 262, endPoint y: 169, distance: 79.8
click at [262, 170] on div "Janela de atendimento Grade de atendimento Capacidade Transportadoras Veículos …" at bounding box center [238, 116] width 476 height 232
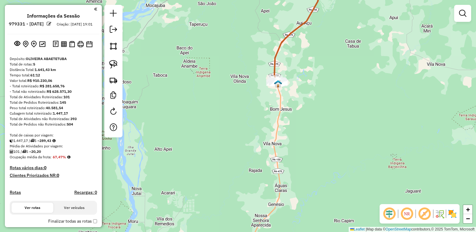
scroll to position [114, 0]
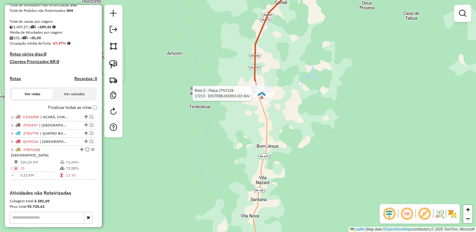
select select "*********"
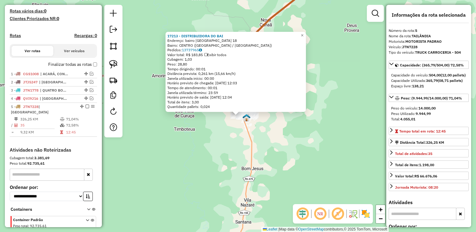
scroll to position [186, 0]
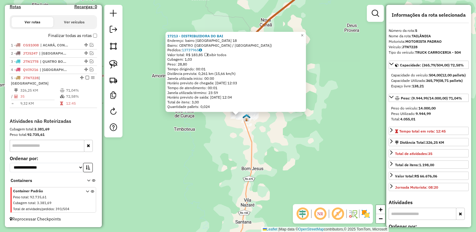
click at [368, 129] on div "17213 - DISTRIBUIDORA DO BAI Endereço: bairro jardim primavera 18 Bairro: CENTR…" at bounding box center [238, 116] width 476 height 232
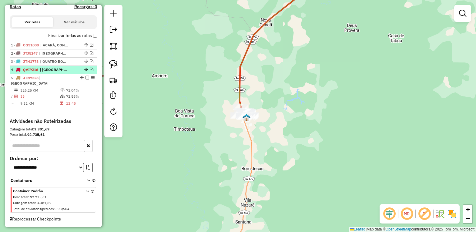
click at [61, 73] on span "| [GEOGRAPHIC_DATA]" at bounding box center [54, 69] width 28 height 5
select select "*********"
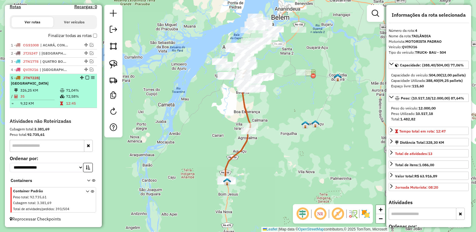
click at [49, 83] on span "| [GEOGRAPHIC_DATA]" at bounding box center [30, 81] width 38 height 10
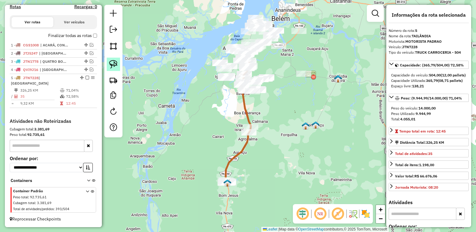
click at [112, 66] on img at bounding box center [113, 64] width 8 height 8
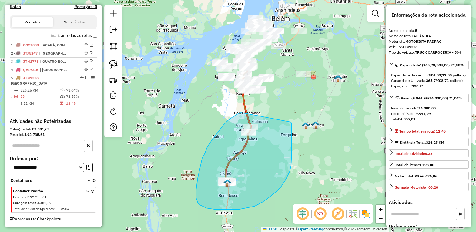
drag, startPoint x: 241, startPoint y: 113, endPoint x: 290, endPoint y: 122, distance: 50.0
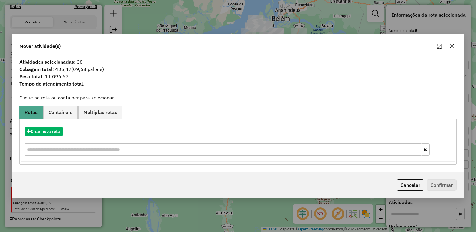
click at [454, 47] on icon "button" at bounding box center [452, 46] width 5 height 5
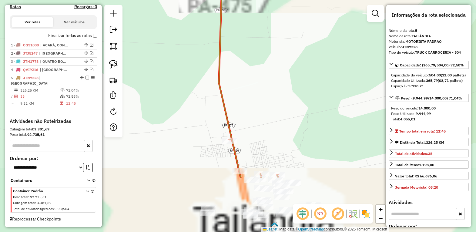
drag, startPoint x: 273, startPoint y: 128, endPoint x: 285, endPoint y: 67, distance: 62.1
click at [285, 67] on div "Janela de atendimento Grade de atendimento Capacidade Transportadoras Veículos …" at bounding box center [238, 116] width 476 height 232
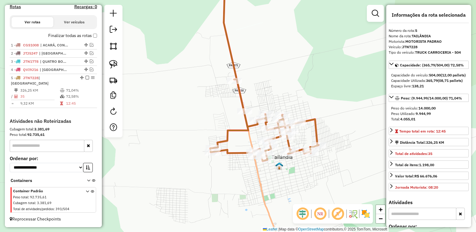
drag, startPoint x: 287, startPoint y: 89, endPoint x: 285, endPoint y: 85, distance: 3.9
click at [285, 85] on div "Janela de atendimento Grade de atendimento Capacidade Transportadoras Veículos …" at bounding box center [238, 116] width 476 height 232
click at [114, 65] on img at bounding box center [113, 64] width 8 height 8
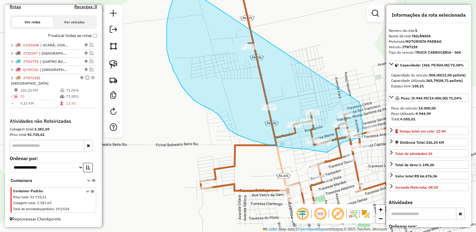
drag, startPoint x: 199, startPoint y: 49, endPoint x: 360, endPoint y: 102, distance: 169.1
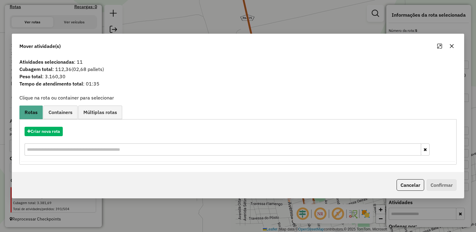
click at [454, 45] on icon "button" at bounding box center [452, 46] width 5 height 5
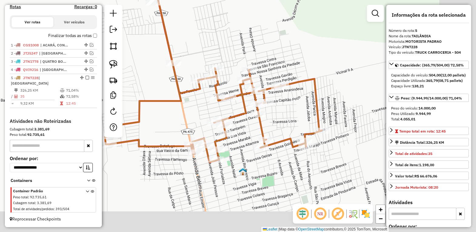
drag, startPoint x: 249, startPoint y: 116, endPoint x: 148, endPoint y: 67, distance: 112.6
click at [148, 67] on div "Janela de atendimento Grade de atendimento Capacidade Transportadoras Veículos …" at bounding box center [238, 116] width 476 height 232
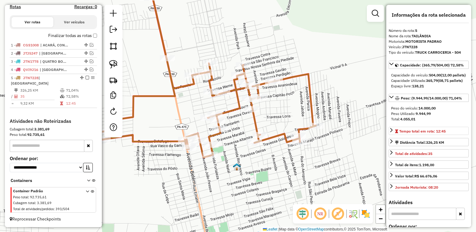
scroll to position [114, 0]
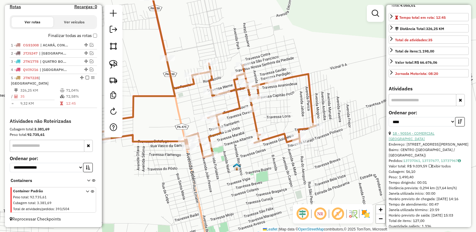
click at [432, 141] on link "18 - 90554 - COMERCIAL BRASILIA" at bounding box center [412, 136] width 46 height 10
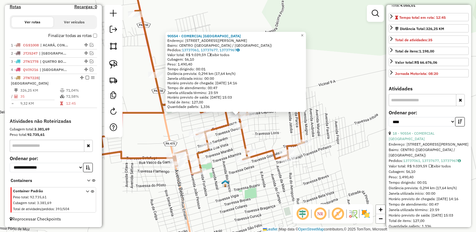
click at [268, 136] on div "90554 - COMERCIAL BRASILIA Endereço: AV SAO LUIS, 189 Bairro: CENTRO (TAILANDIA…" at bounding box center [238, 116] width 476 height 232
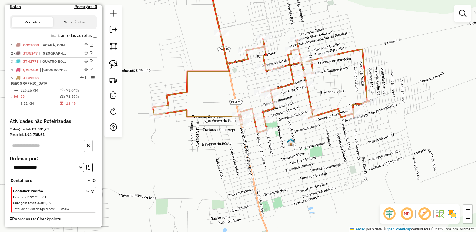
drag, startPoint x: 273, startPoint y: 136, endPoint x: 337, endPoint y: 93, distance: 76.7
click at [337, 93] on div "Janela de atendimento Grade de atendimento Capacidade Transportadoras Veículos …" at bounding box center [238, 116] width 476 height 232
click at [114, 63] on img at bounding box center [113, 64] width 8 height 8
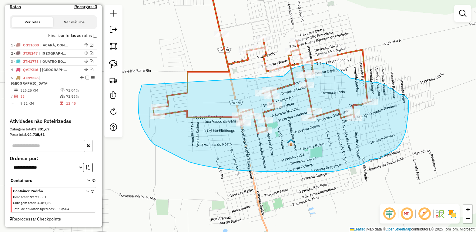
drag, startPoint x: 142, startPoint y: 85, endPoint x: 282, endPoint y: 76, distance: 140.7
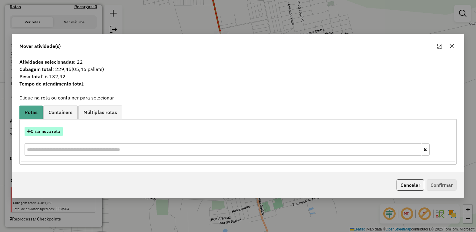
click at [46, 130] on button "Criar nova rota" at bounding box center [44, 131] width 38 height 9
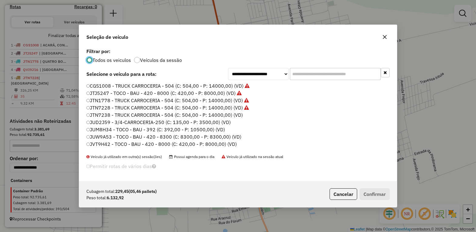
scroll to position [3, 2]
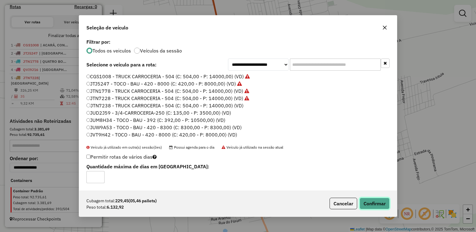
click at [371, 206] on button "Confirmar" at bounding box center [375, 204] width 30 height 12
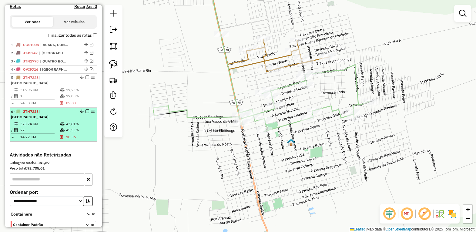
click at [86, 111] on em at bounding box center [88, 112] width 4 height 4
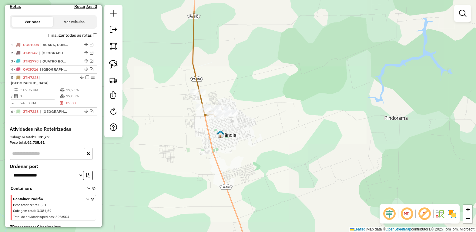
drag, startPoint x: 178, startPoint y: 80, endPoint x: 197, endPoint y: 140, distance: 62.1
click at [189, 150] on div "Janela de atendimento Grade de atendimento Capacidade Transportadoras Veículos …" at bounding box center [238, 116] width 476 height 232
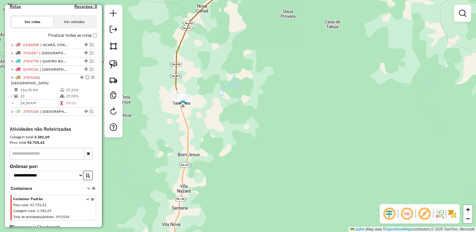
drag, startPoint x: 138, startPoint y: 87, endPoint x: 182, endPoint y: 162, distance: 86.9
click at [157, 173] on div "Janela de atendimento Grade de atendimento Capacidade Transportadoras Veículos …" at bounding box center [238, 116] width 476 height 232
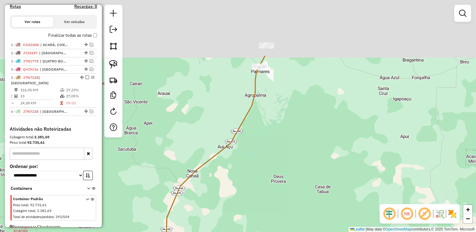
drag, startPoint x: 269, startPoint y: 163, endPoint x: 264, endPoint y: 181, distance: 18.5
click at [256, 195] on div "Janela de atendimento Grade de atendimento Capacidade Transportadoras Veículos …" at bounding box center [238, 116] width 476 height 232
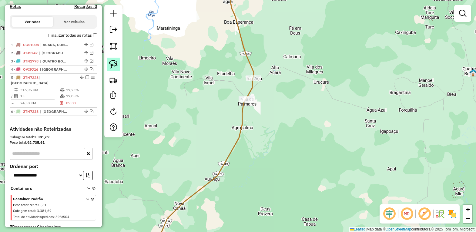
click at [113, 64] on img at bounding box center [113, 64] width 8 height 8
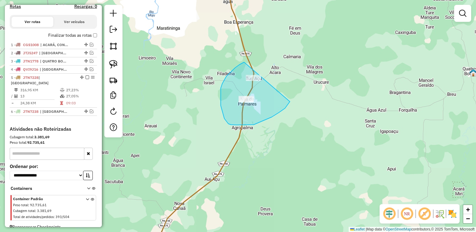
drag, startPoint x: 244, startPoint y: 62, endPoint x: 296, endPoint y: 55, distance: 53.2
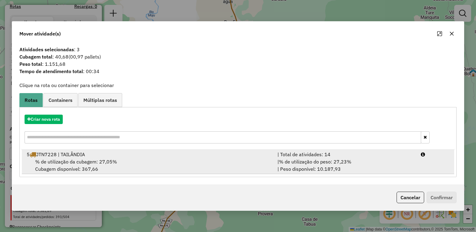
click at [84, 163] on span "% de utilização da cubagem: 27,05%" at bounding box center [76, 162] width 82 height 6
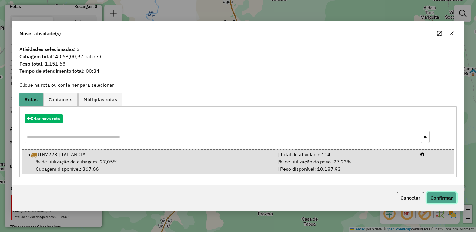
click at [436, 197] on button "Confirmar" at bounding box center [442, 198] width 30 height 12
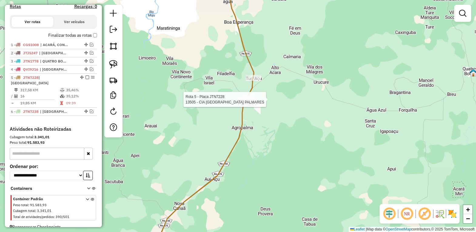
select select "*********"
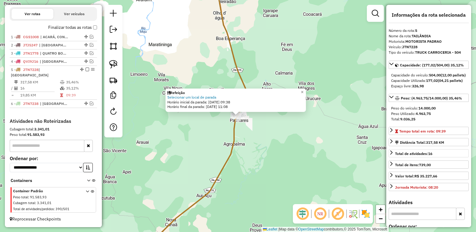
scroll to position [38, 0]
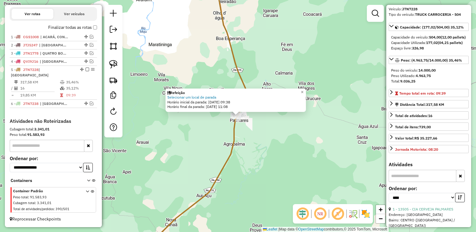
click at [266, 152] on div "Rota 5 - Placa JTN7228 13505 - CIA CERVEJA PALMARES Rota 5 - Placa JTN7228 1350…" at bounding box center [238, 116] width 476 height 232
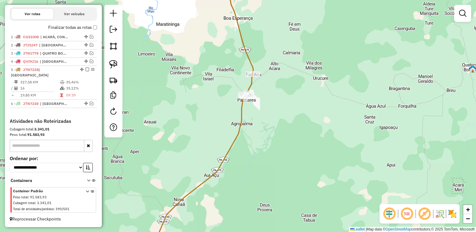
drag, startPoint x: 255, startPoint y: 169, endPoint x: 315, endPoint y: 40, distance: 142.1
click at [310, 45] on div "Janela de atendimento Grade de atendimento Capacidade Transportadoras Veículos …" at bounding box center [238, 116] width 476 height 232
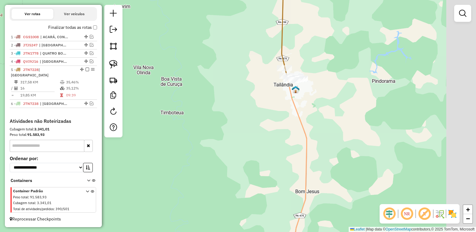
drag, startPoint x: 312, startPoint y: 96, endPoint x: 225, endPoint y: 116, distance: 89.6
click at [225, 115] on div "Janela de atendimento Grade de atendimento Capacidade Transportadoras Veículos …" at bounding box center [238, 116] width 476 height 232
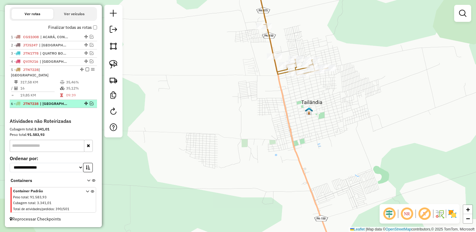
click at [91, 102] on em at bounding box center [92, 104] width 4 height 4
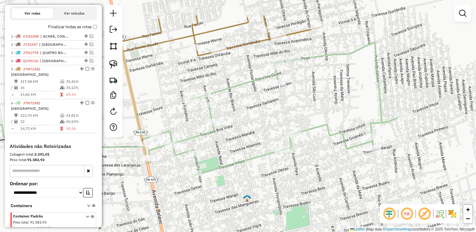
drag, startPoint x: 316, startPoint y: 98, endPoint x: 326, endPoint y: 125, distance: 28.3
click at [322, 125] on div "Janela de atendimento Grade de atendimento Capacidade Transportadoras Veículos …" at bounding box center [238, 116] width 476 height 232
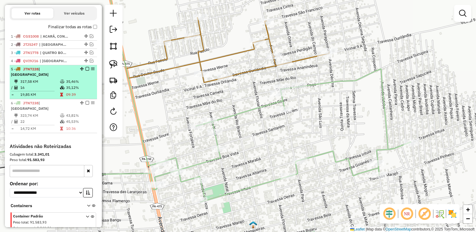
click at [86, 101] on em at bounding box center [88, 103] width 4 height 4
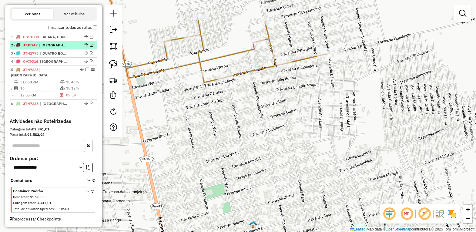
click at [86, 71] on em at bounding box center [88, 70] width 4 height 4
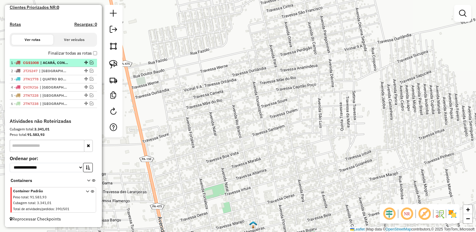
click at [90, 61] on em at bounding box center [92, 63] width 4 height 4
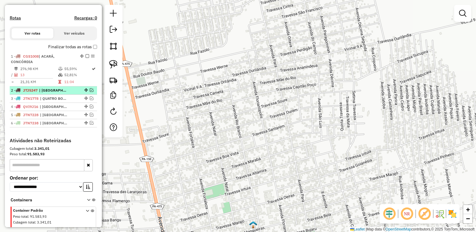
scroll to position [194, 0]
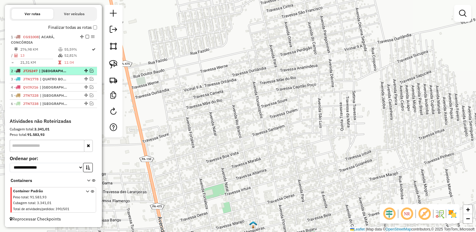
click at [90, 73] on em at bounding box center [92, 71] width 4 height 4
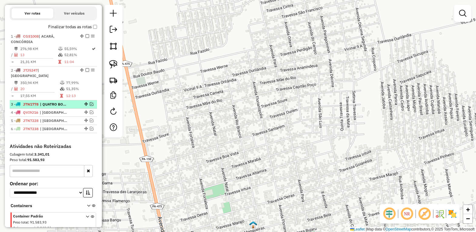
click at [90, 103] on em at bounding box center [92, 104] width 4 height 4
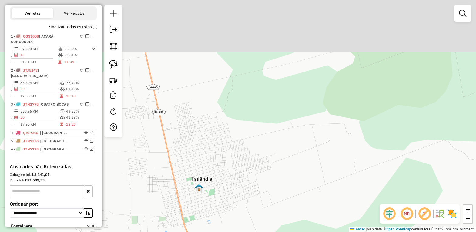
drag, startPoint x: 234, startPoint y: 156, endPoint x: 221, endPoint y: 212, distance: 57.0
click at [216, 221] on div "Janela de atendimento Grade de atendimento Capacidade Transportadoras Veículos …" at bounding box center [238, 116] width 476 height 232
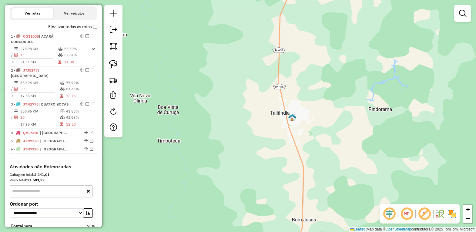
drag, startPoint x: 262, startPoint y: 175, endPoint x: 211, endPoint y: 221, distance: 68.7
click at [216, 219] on div "Janela de atendimento Grade de atendimento Capacidade Transportadoras Veículos …" at bounding box center [238, 116] width 476 height 232
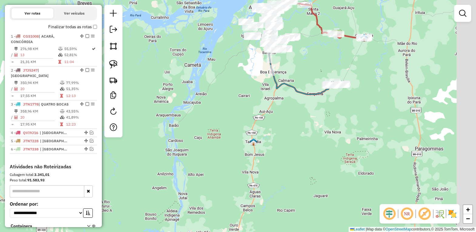
drag, startPoint x: 302, startPoint y: 137, endPoint x: 206, endPoint y: 198, distance: 113.9
click at [208, 195] on div "Janela de atendimento Grade de atendimento Capacidade Transportadoras Veículos …" at bounding box center [238, 116] width 476 height 232
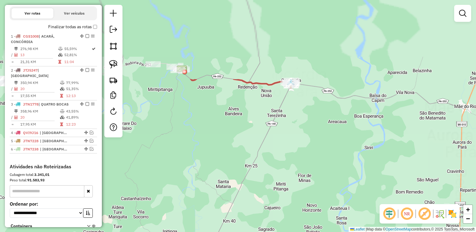
drag, startPoint x: 268, startPoint y: 192, endPoint x: 267, endPoint y: 210, distance: 18.3
click at [262, 217] on div "Janela de atendimento Grade de atendimento Capacidade Transportadoras Veículos …" at bounding box center [238, 116] width 476 height 232
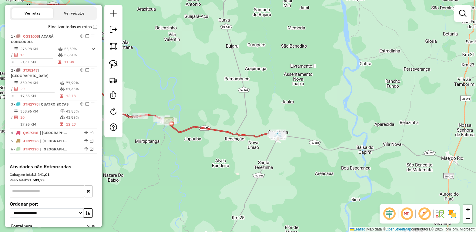
drag, startPoint x: 281, startPoint y: 147, endPoint x: 279, endPoint y: 168, distance: 20.8
click at [279, 168] on div "Janela de atendimento Grade de atendimento Capacidade Transportadoras Veículos …" at bounding box center [238, 116] width 476 height 232
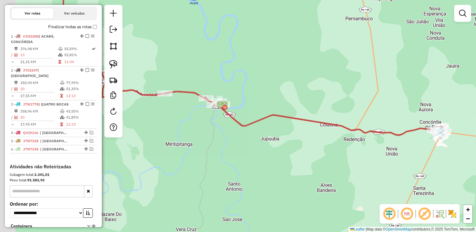
drag, startPoint x: 206, startPoint y: 140, endPoint x: 259, endPoint y: 85, distance: 77.0
click at [258, 86] on div "Janela de atendimento Grade de atendimento Capacidade Transportadoras Veículos …" at bounding box center [238, 116] width 476 height 232
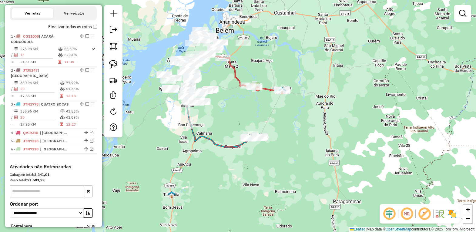
drag, startPoint x: 228, startPoint y: 132, endPoint x: 227, endPoint y: 136, distance: 3.8
click at [227, 136] on div "Janela de atendimento Grade de atendimento Capacidade Transportadoras Veículos …" at bounding box center [238, 116] width 476 height 232
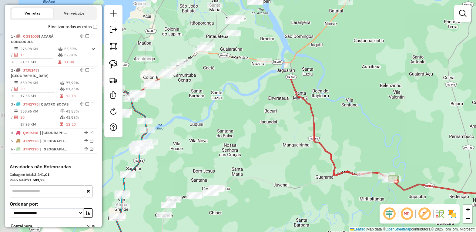
drag, startPoint x: 234, startPoint y: 111, endPoint x: 340, endPoint y: 213, distance: 146.8
click at [340, 213] on div "Janela de atendimento Grade de atendimento Capacidade Transportadoras Veículos …" at bounding box center [238, 116] width 476 height 232
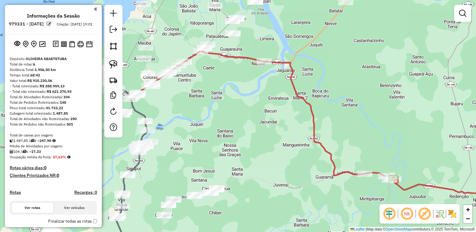
scroll to position [194, 0]
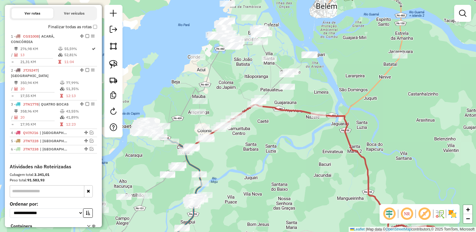
drag, startPoint x: 204, startPoint y: 130, endPoint x: 248, endPoint y: 163, distance: 55.0
click at [248, 163] on div "Janela de atendimento Grade de atendimento Capacidade Transportadoras Veículos …" at bounding box center [238, 116] width 476 height 232
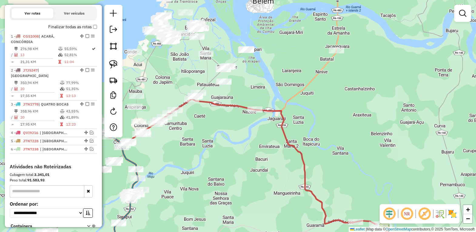
drag, startPoint x: 349, startPoint y: 89, endPoint x: 285, endPoint y: 84, distance: 63.6
click at [285, 84] on div "Janela de atendimento Grade de atendimento Capacidade Transportadoras Veículos …" at bounding box center [238, 116] width 476 height 232
drag, startPoint x: 226, startPoint y: 129, endPoint x: 259, endPoint y: 129, distance: 33.4
click at [257, 129] on div "Janela de atendimento Grade de atendimento Capacidade Transportadoras Veículos …" at bounding box center [238, 116] width 476 height 232
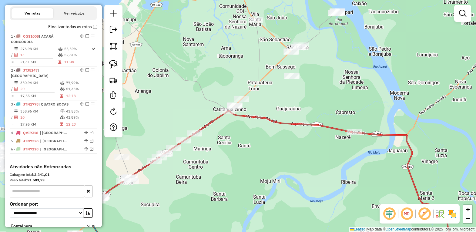
drag, startPoint x: 255, startPoint y: 128, endPoint x: 272, endPoint y: 137, distance: 18.0
click at [270, 137] on div "Janela de atendimento Grade de atendimento Capacidade Transportadoras Veículos …" at bounding box center [238, 116] width 476 height 232
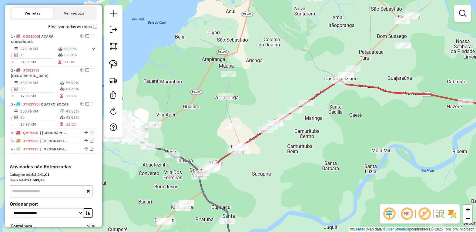
drag, startPoint x: 234, startPoint y: 170, endPoint x: 272, endPoint y: 162, distance: 38.7
click at [272, 162] on div "Janela de atendimento Grade de atendimento Capacidade Transportadoras Veículos …" at bounding box center [238, 116] width 476 height 232
click at [114, 64] on img at bounding box center [113, 64] width 8 height 8
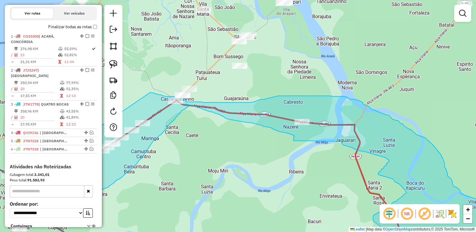
drag, startPoint x: 204, startPoint y: 147, endPoint x: 150, endPoint y: 93, distance: 76.4
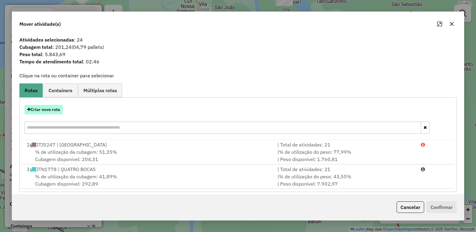
click at [47, 108] on button "Criar nova rota" at bounding box center [44, 109] width 38 height 9
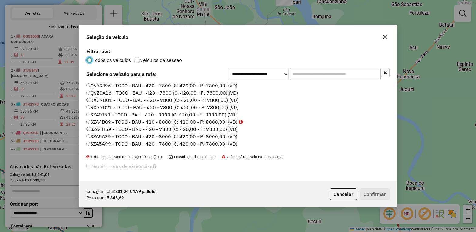
scroll to position [210, 0]
click at [102, 145] on label "SZA7H99 - TOCO - BAU - 420 - 7800 (C: 420,00 - P: 7800,00) (VD)" at bounding box center [161, 145] width 151 height 7
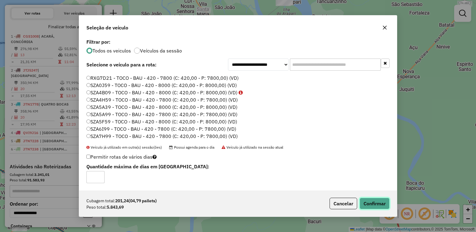
click at [376, 208] on button "Confirmar" at bounding box center [375, 204] width 30 height 12
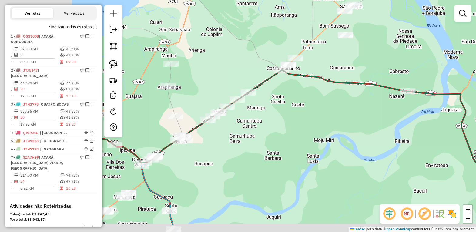
drag, startPoint x: 281, startPoint y: 110, endPoint x: 348, endPoint y: 79, distance: 73.6
click at [325, 85] on div "Janela de atendimento Grade de atendimento Capacidade Transportadoras Veículos …" at bounding box center [238, 116] width 476 height 232
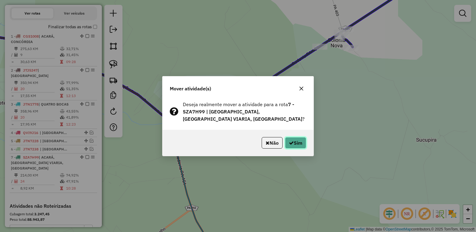
click at [296, 137] on button "Sim" at bounding box center [295, 143] width 21 height 12
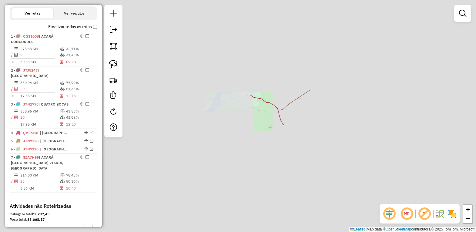
drag, startPoint x: 238, startPoint y: 153, endPoint x: 229, endPoint y: 153, distance: 9.1
click at [229, 153] on div "Janela de atendimento Grade de atendimento Capacidade Transportadoras Veículos …" at bounding box center [238, 116] width 476 height 232
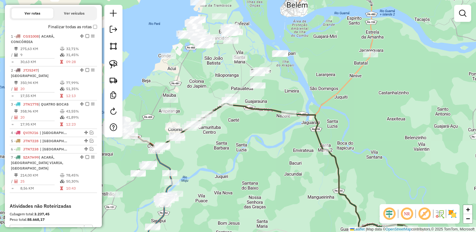
drag, startPoint x: 288, startPoint y: 145, endPoint x: 197, endPoint y: 88, distance: 106.6
click at [198, 89] on div "Janela de atendimento Grade de atendimento Capacidade Transportadoras Veículos …" at bounding box center [238, 116] width 476 height 232
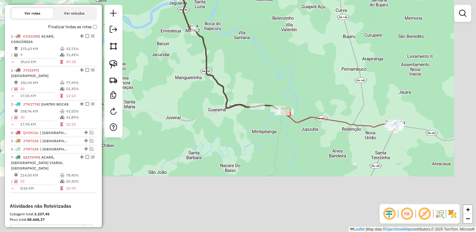
drag, startPoint x: 301, startPoint y: 172, endPoint x: 219, endPoint y: 93, distance: 113.3
click at [220, 94] on div "Janela de atendimento Grade de atendimento Capacidade Transportadoras Veículos …" at bounding box center [238, 116] width 476 height 232
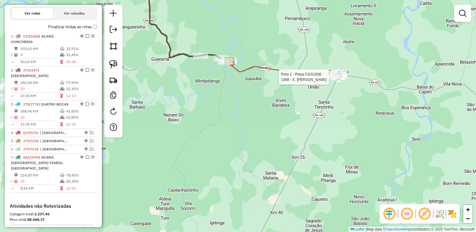
select select "*********"
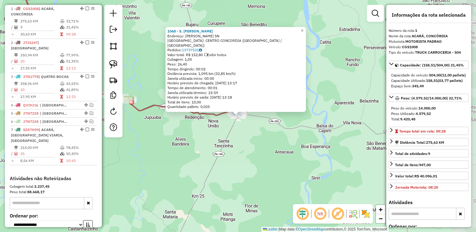
scroll to position [227, 0]
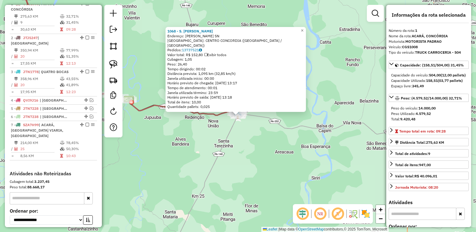
click at [246, 178] on div "1068 - S. FRANCISCO BEBIDAS Endereço: SOLON PINHEIRO SN Bairro: CENTRO CONCORDI…" at bounding box center [238, 116] width 476 height 232
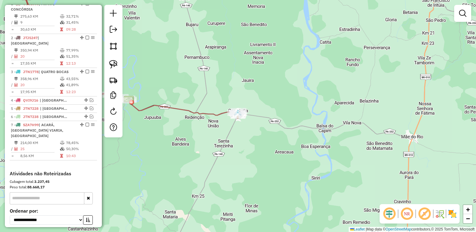
drag, startPoint x: 235, startPoint y: 180, endPoint x: 328, endPoint y: 153, distance: 97.2
click at [328, 153] on div "Janela de atendimento Grade de atendimento Capacidade Transportadoras Veículos …" at bounding box center [238, 116] width 476 height 232
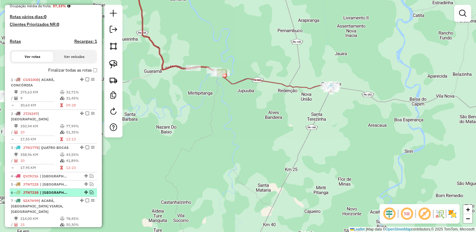
scroll to position [189, 0]
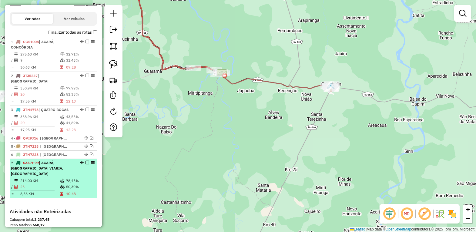
click at [86, 161] on em at bounding box center [88, 163] width 4 height 4
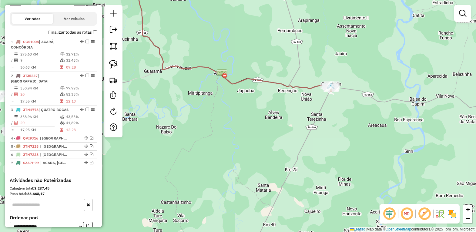
drag, startPoint x: 222, startPoint y: 160, endPoint x: 250, endPoint y: 66, distance: 97.7
click at [252, 70] on div "Janela de atendimento Grade de atendimento Capacidade Transportadoras Veículos …" at bounding box center [238, 116] width 476 height 232
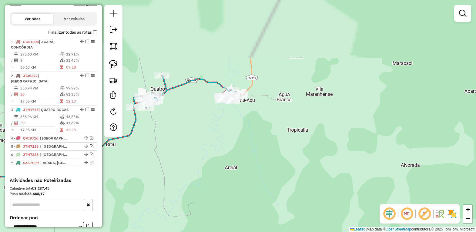
drag, startPoint x: 285, startPoint y: 114, endPoint x: 279, endPoint y: 177, distance: 63.7
click at [279, 178] on div "Janela de atendimento Grade de atendimento Capacidade Transportadoras Veículos …" at bounding box center [238, 116] width 476 height 232
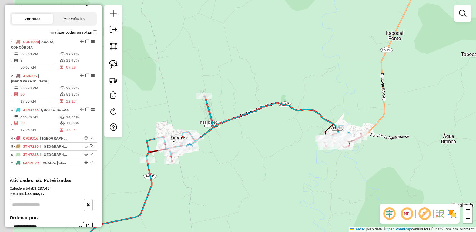
drag, startPoint x: 187, startPoint y: 140, endPoint x: 246, endPoint y: 152, distance: 60.2
click at [246, 152] on div "Janela de atendimento Grade de atendimento Capacidade Transportadoras Veículos …" at bounding box center [238, 116] width 476 height 232
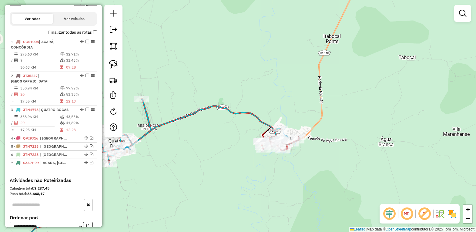
drag, startPoint x: 342, startPoint y: 174, endPoint x: 224, endPoint y: 177, distance: 118.4
click at [224, 177] on div "Janela de atendimento Grade de atendimento Capacidade Transportadoras Veículos …" at bounding box center [238, 116] width 476 height 232
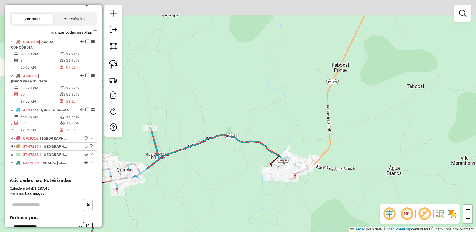
drag, startPoint x: 169, startPoint y: 133, endPoint x: 241, endPoint y: 147, distance: 73.8
click at [238, 147] on div "Janela de atendimento Grade de atendimento Capacidade Transportadoras Veículos …" at bounding box center [238, 116] width 476 height 232
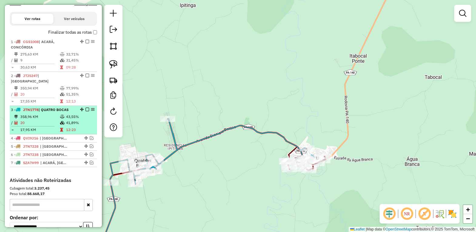
click at [86, 109] on em at bounding box center [88, 110] width 4 height 4
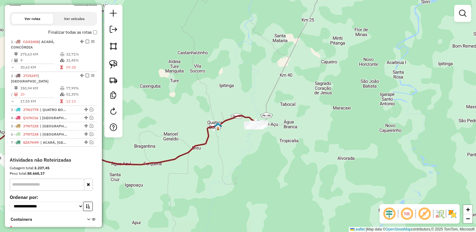
drag, startPoint x: 256, startPoint y: 92, endPoint x: 224, endPoint y: 150, distance: 66.4
click at [223, 150] on div "Janela de atendimento Grade de atendimento Capacidade Transportadoras Veículos …" at bounding box center [238, 116] width 476 height 232
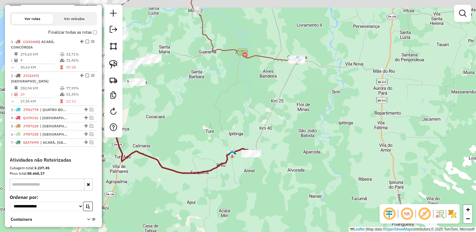
drag, startPoint x: 312, startPoint y: 101, endPoint x: 299, endPoint y: 109, distance: 15.1
click at [299, 109] on div "Janela de atendimento Grade de atendimento Capacidade Transportadoras Veículos …" at bounding box center [238, 116] width 476 height 232
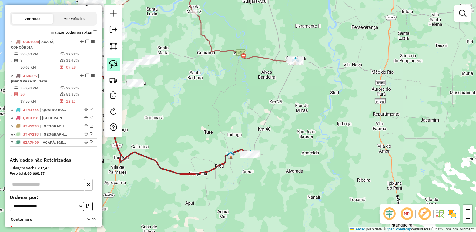
click at [112, 62] on img at bounding box center [113, 64] width 8 height 8
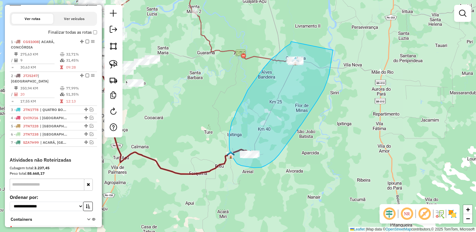
drag, startPoint x: 277, startPoint y: 55, endPoint x: 334, endPoint y: 46, distance: 57.8
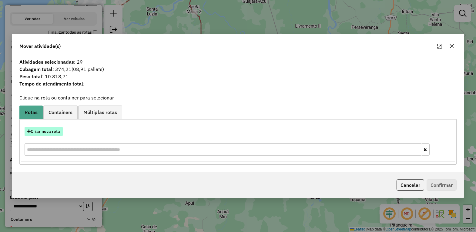
click at [41, 130] on button "Criar nova rota" at bounding box center [44, 131] width 38 height 9
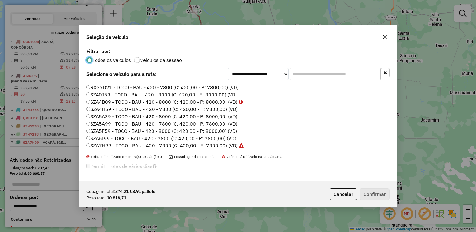
scroll to position [172, 0]
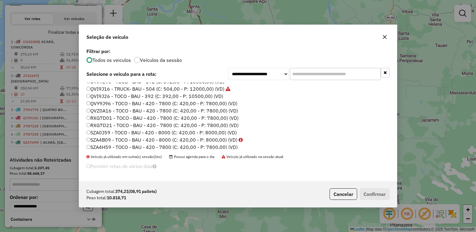
click at [105, 103] on label "QVY9J96 - TOCO - BAU - 420 - 7800 (C: 420,00 - P: 7800,00) (VD)" at bounding box center [161, 103] width 151 height 7
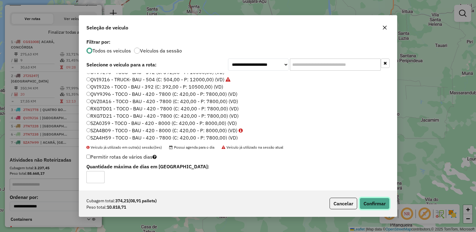
click at [370, 204] on button "Confirmar" at bounding box center [375, 204] width 30 height 12
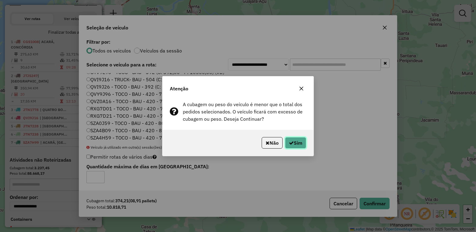
click at [294, 144] on button "Sim" at bounding box center [295, 143] width 21 height 12
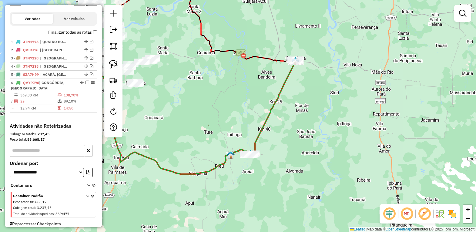
scroll to position [113, 0]
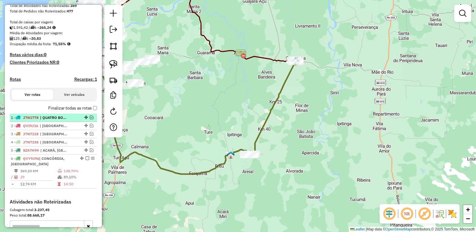
click at [90, 119] on em at bounding box center [92, 118] width 4 height 4
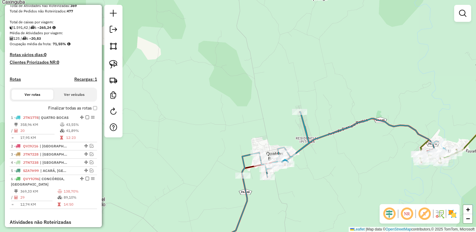
drag, startPoint x: 279, startPoint y: 134, endPoint x: 210, endPoint y: 128, distance: 69.4
click at [210, 128] on div "Janela de atendimento Grade de atendimento Capacidade Transportadoras Veículos …" at bounding box center [238, 116] width 476 height 232
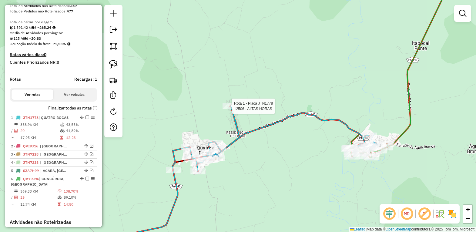
select select "*********"
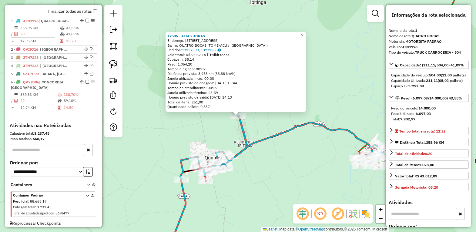
scroll to position [220, 0]
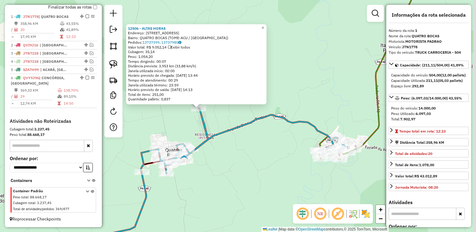
drag, startPoint x: 285, startPoint y: 174, endPoint x: 223, endPoint y: 161, distance: 64.0
click at [223, 161] on div "12506 - ALTAS HORAS Endereço: Rua 28 22 Bairro: QUATRO BOCAS (TOME-ACU / PA) Pe…" at bounding box center [238, 116] width 476 height 232
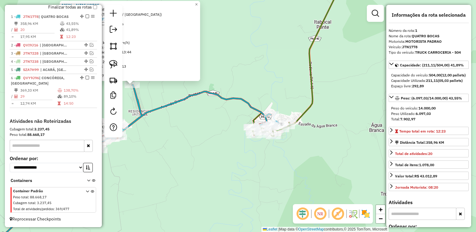
drag, startPoint x: 224, startPoint y: 123, endPoint x: 266, endPoint y: 143, distance: 46.7
click at [265, 143] on div "12506 - ALTAS HORAS Endereço: Rua 28 22 Bairro: QUATRO BOCAS (TOME-ACU / PA) Pe…" at bounding box center [238, 116] width 476 height 232
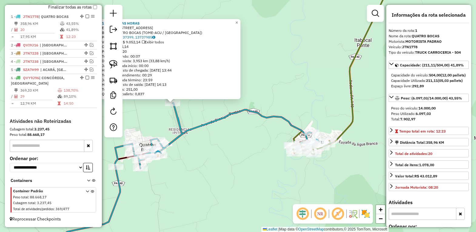
click at [274, 141] on div "12506 - ALTAS HORAS Endereço: Rua 28 22 Bairro: QUATRO BOCAS (TOME-ACU / PA) Pe…" at bounding box center [238, 116] width 476 height 232
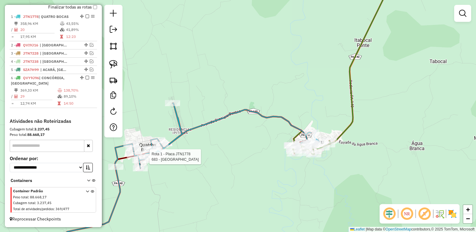
select select "*********"
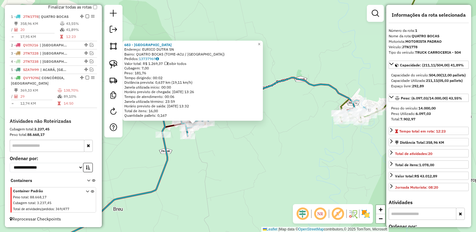
drag, startPoint x: 325, startPoint y: 123, endPoint x: 216, endPoint y: 141, distance: 110.7
click at [216, 141] on div "683 - KARAOKE OASIS Endereço: EURICO DUTRA SN Bairro: QUATRO BOCAS (TOME-ACU / …" at bounding box center [238, 116] width 476 height 232
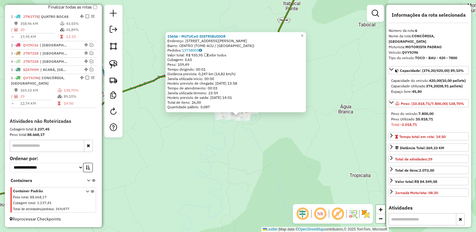
click at [258, 137] on div "15656 - MUTUCaO DISTRIBUIDOR Endereço: RUA DOUTOR JOSE DA GAMA MALCHE 295 Bairr…" at bounding box center [238, 116] width 476 height 232
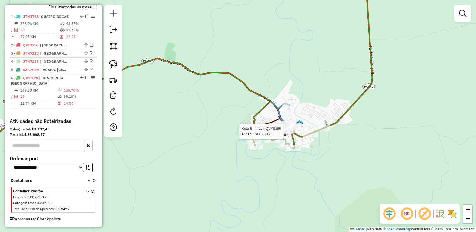
select select "*********"
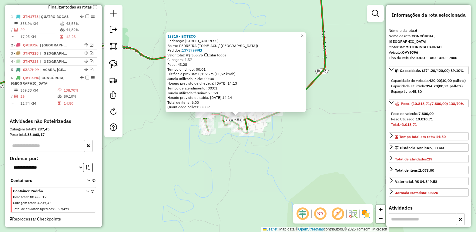
click at [300, 170] on div "13315 - BOTECO Endereço: AVENIDA MAGALHaES BARATA 451 Bairro: PEDREIRA (TOME-AC…" at bounding box center [238, 116] width 476 height 232
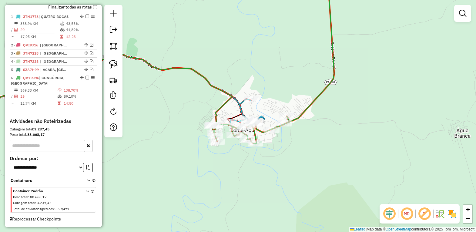
drag, startPoint x: 288, startPoint y: 154, endPoint x: 270, endPoint y: 147, distance: 19.0
click at [289, 154] on div "Janela de atendimento Grade de atendimento Capacidade Transportadoras Veículos …" at bounding box center [238, 116] width 476 height 232
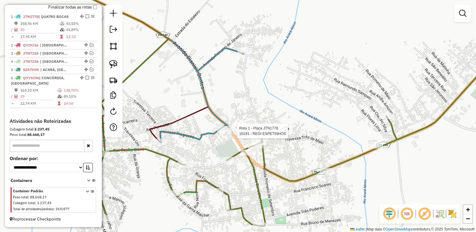
select select "*********"
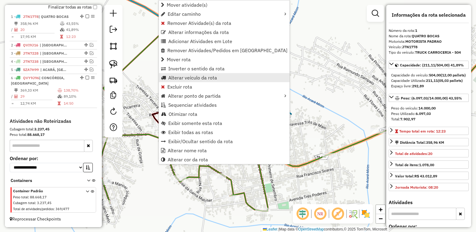
click at [180, 78] on span "Alterar veículo da rota" at bounding box center [192, 77] width 49 height 5
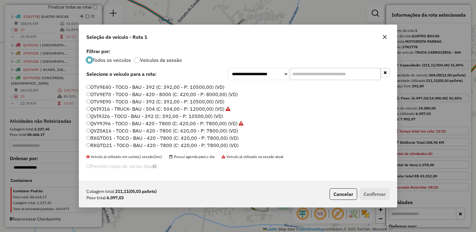
scroll to position [210, 0]
click at [99, 116] on label "SZA5A39 - TOCO - BAU - 420 - 8000 (C: 420,00 - P: 8000,00) (VD)" at bounding box center [161, 116] width 151 height 7
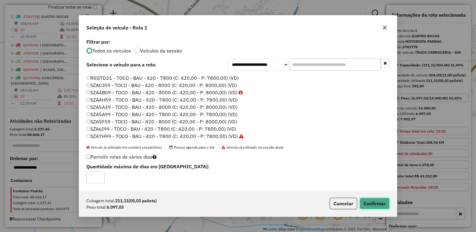
click at [369, 201] on button "Confirmar" at bounding box center [375, 204] width 30 height 12
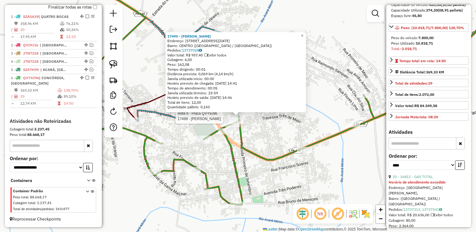
scroll to position [152, 0]
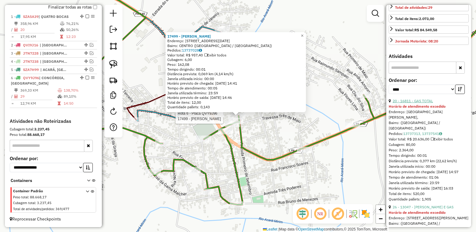
click at [424, 103] on link "20 - 16811 - GAS TOTAL" at bounding box center [413, 101] width 40 height 5
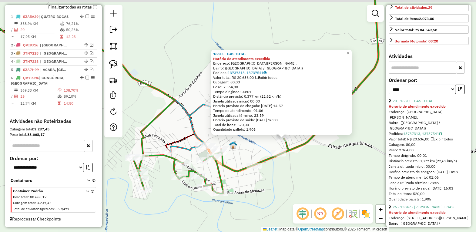
drag, startPoint x: 258, startPoint y: 172, endPoint x: 306, endPoint y: 179, distance: 48.2
click at [306, 179] on div "16811 - GAS TOTAL Horário de atendimento excedido Endereço: Avenida Dionísio Be…" at bounding box center [238, 116] width 476 height 232
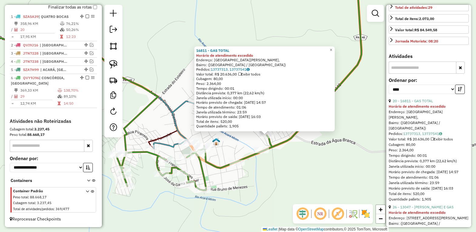
drag, startPoint x: 305, startPoint y: 160, endPoint x: 289, endPoint y: 156, distance: 16.7
click at [289, 156] on div "16811 - GAS TOTAL Horário de atendimento excedido Endereço: Avenida Dionísio Be…" at bounding box center [238, 116] width 476 height 232
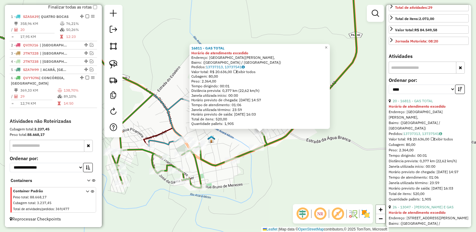
click at [226, 138] on div "16811 - GAS TOTAL Horário de atendimento excedido Endereço: Avenida Dionísio Be…" at bounding box center [238, 116] width 476 height 232
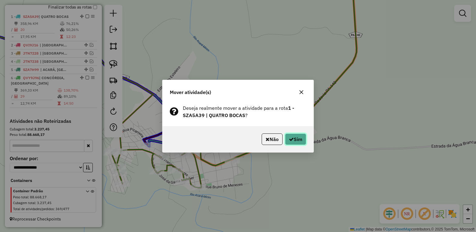
click at [291, 136] on button "Sim" at bounding box center [295, 139] width 21 height 12
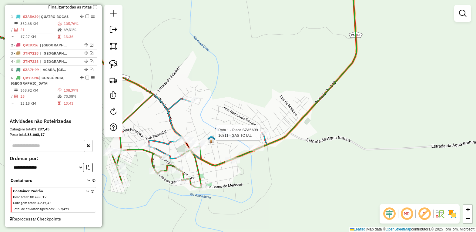
select select "*********"
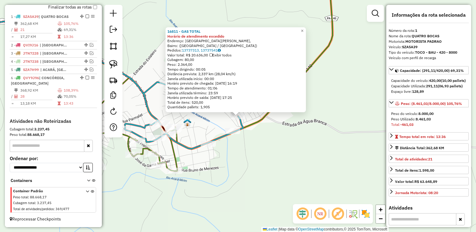
click at [241, 162] on div "16811 - GAS TOTAL Horário de atendimento excedido Endereço: Avenida Dionísio Be…" at bounding box center [238, 116] width 476 height 232
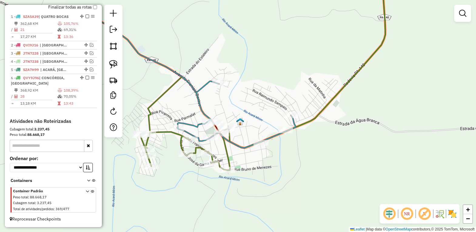
drag, startPoint x: 243, startPoint y: 162, endPoint x: 297, endPoint y: 161, distance: 53.4
click at [297, 161] on div "Janela de atendimento Grade de atendimento Capacidade Transportadoras Veículos …" at bounding box center [238, 116] width 476 height 232
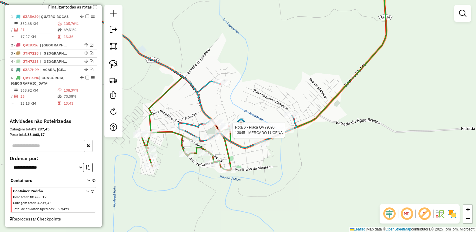
select select "*********"
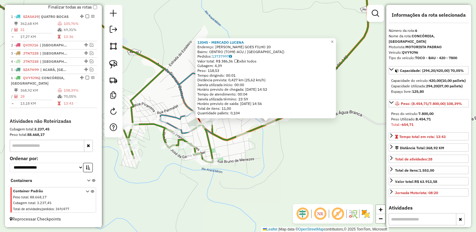
drag, startPoint x: 240, startPoint y: 166, endPoint x: 300, endPoint y: 178, distance: 60.9
click at [299, 178] on div "13045 - MERCADO LUCENA Endereço: BENIGNO GOES FILHO 20 Bairro: CENTRO (TOME-ACU…" at bounding box center [238, 116] width 476 height 232
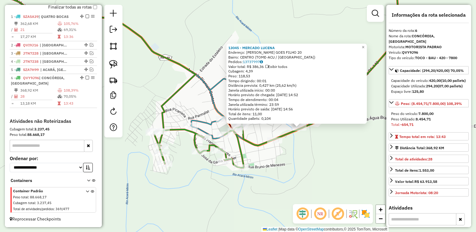
click at [287, 175] on div "13045 - MERCADO LUCENA Endereço: BENIGNO GOES FILHO 20 Bairro: CENTRO (TOME-ACU…" at bounding box center [238, 116] width 476 height 232
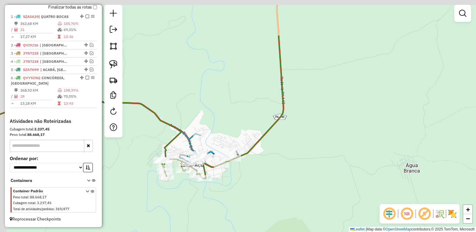
drag, startPoint x: 248, startPoint y: 99, endPoint x: 250, endPoint y: 108, distance: 9.5
click at [250, 108] on div "Janela de atendimento Grade de atendimento Capacidade Transportadoras Veículos …" at bounding box center [238, 116] width 476 height 232
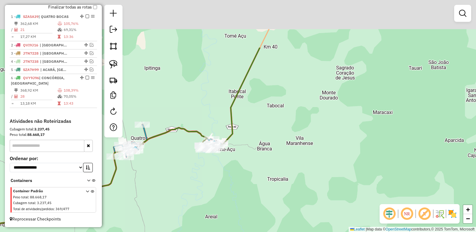
drag, startPoint x: 218, startPoint y: 46, endPoint x: 218, endPoint y: 147, distance: 101.0
click at [218, 147] on div "Janela de atendimento Grade de atendimento Capacidade Transportadoras Veículos …" at bounding box center [238, 116] width 476 height 232
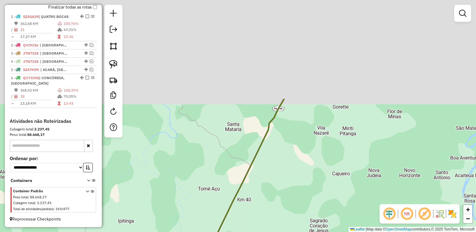
drag, startPoint x: 247, startPoint y: 35, endPoint x: 218, endPoint y: 176, distance: 144.2
click at [218, 177] on div "Janela de atendimento Grade de atendimento Capacidade Transportadoras Veículos …" at bounding box center [238, 116] width 476 height 232
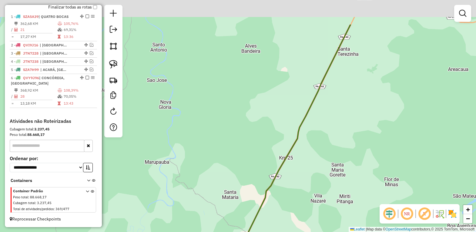
drag, startPoint x: 229, startPoint y: 117, endPoint x: 236, endPoint y: 184, distance: 67.7
click at [234, 184] on div "Janela de atendimento Grade de atendimento Capacidade Transportadoras Veículos …" at bounding box center [238, 116] width 476 height 232
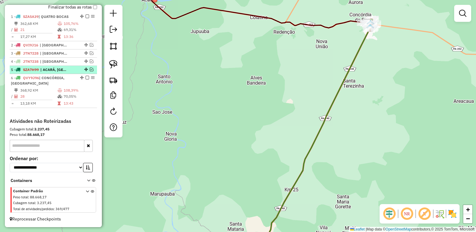
click at [90, 68] on em at bounding box center [92, 70] width 4 height 4
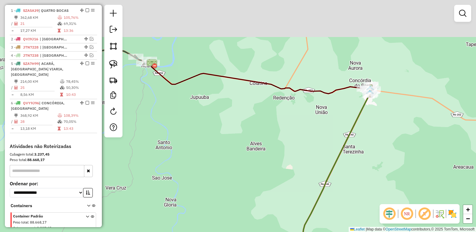
drag, startPoint x: 239, startPoint y: 81, endPoint x: 238, endPoint y: 128, distance: 47.0
click at [238, 128] on div "Janela de atendimento Grade de atendimento Capacidade Transportadoras Veículos …" at bounding box center [238, 116] width 476 height 232
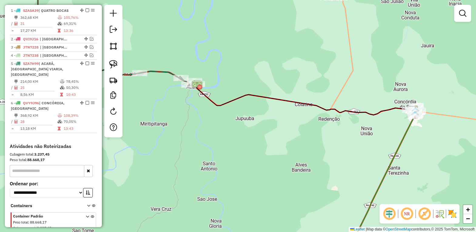
drag, startPoint x: 205, startPoint y: 154, endPoint x: 280, endPoint y: 157, distance: 74.7
click at [278, 157] on div "Janela de atendimento Grade de atendimento Capacidade Transportadoras Veículos …" at bounding box center [238, 116] width 476 height 232
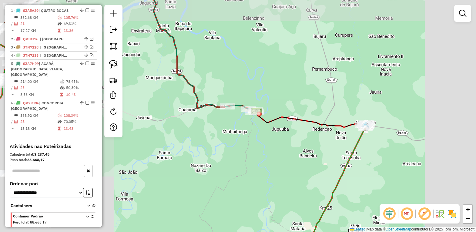
drag, startPoint x: 246, startPoint y: 116, endPoint x: 233, endPoint y: 131, distance: 20.2
click at [242, 131] on div "Janela de atendimento Grade de atendimento Capacidade Transportadoras Veículos …" at bounding box center [238, 116] width 476 height 232
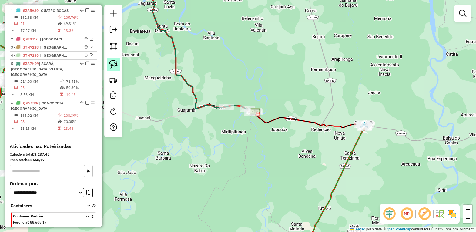
click at [112, 63] on img at bounding box center [113, 64] width 8 height 8
drag, startPoint x: 254, startPoint y: 85, endPoint x: 291, endPoint y: 109, distance: 43.8
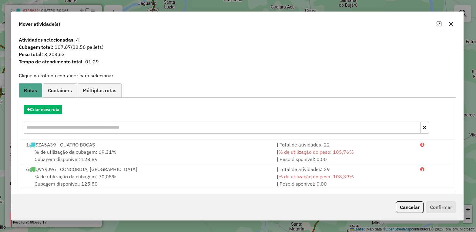
click at [450, 25] on icon "button" at bounding box center [451, 24] width 4 height 4
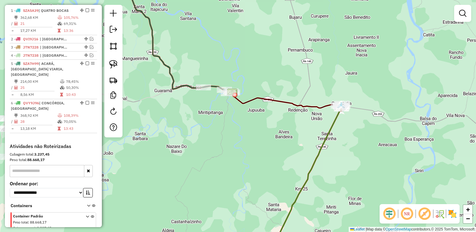
drag, startPoint x: 387, startPoint y: 111, endPoint x: 361, endPoint y: 87, distance: 35.4
click at [361, 87] on div "Janela de atendimento Grade de atendimento Capacidade Transportadoras Veículos …" at bounding box center [238, 116] width 476 height 232
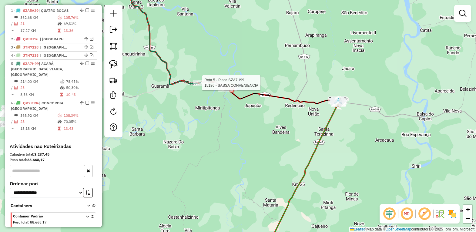
select select "*********"
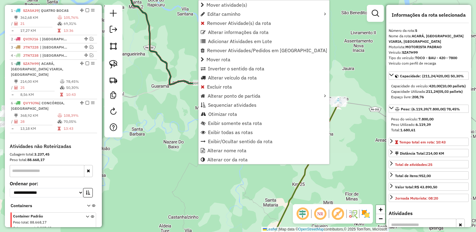
scroll to position [246, 0]
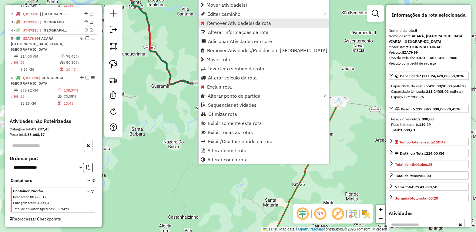
click at [224, 24] on span "Remover Atividade(s) da rota" at bounding box center [239, 23] width 64 height 5
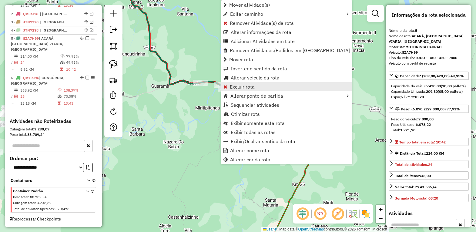
click at [250, 85] on span "Excluir rota" at bounding box center [242, 86] width 25 height 5
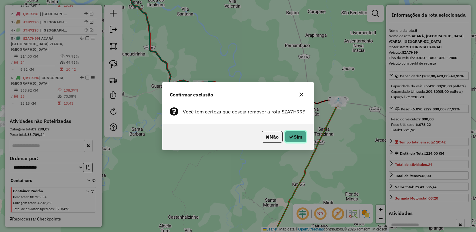
click at [298, 142] on button "Sim" at bounding box center [295, 137] width 21 height 12
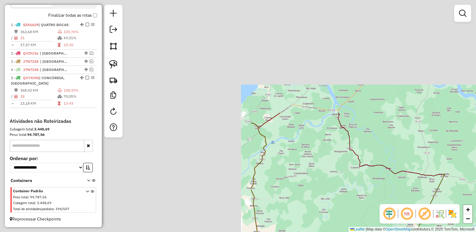
scroll to position [212, 0]
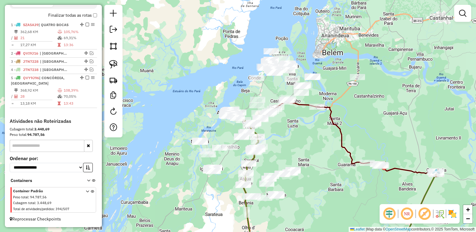
drag, startPoint x: 305, startPoint y: 146, endPoint x: 164, endPoint y: 113, distance: 144.6
click at [166, 114] on div "Janela de atendimento Grade de atendimento Capacidade Transportadoras Veículos …" at bounding box center [238, 116] width 476 height 232
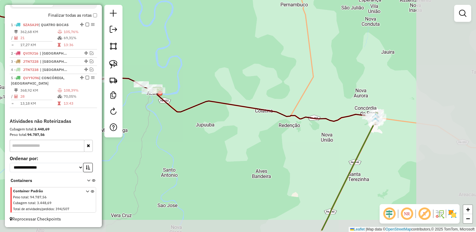
drag, startPoint x: 254, startPoint y: 144, endPoint x: 167, endPoint y: 118, distance: 90.1
click at [167, 118] on div "Janela de atendimento Grade de atendimento Capacidade Transportadoras Veículos …" at bounding box center [238, 116] width 476 height 232
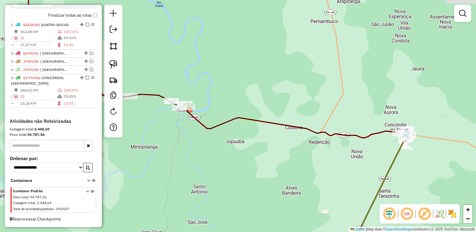
drag, startPoint x: 164, startPoint y: 131, endPoint x: 213, endPoint y: 146, distance: 51.7
click at [213, 146] on div "Janela de atendimento Grade de atendimento Capacidade Transportadoras Veículos …" at bounding box center [238, 116] width 476 height 232
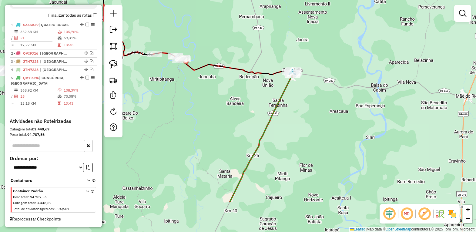
drag, startPoint x: 175, startPoint y: 143, endPoint x: 180, endPoint y: 90, distance: 53.6
click at [180, 90] on div "Janela de atendimento Grade de atendimento Capacidade Transportadoras Veículos …" at bounding box center [238, 116] width 476 height 232
click at [109, 62] on img at bounding box center [113, 64] width 8 height 8
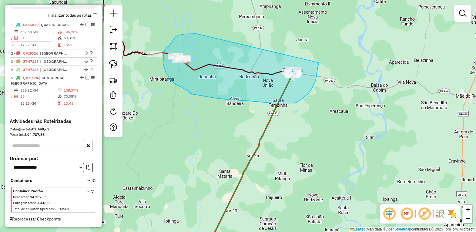
drag, startPoint x: 196, startPoint y: 34, endPoint x: 319, endPoint y: 63, distance: 126.3
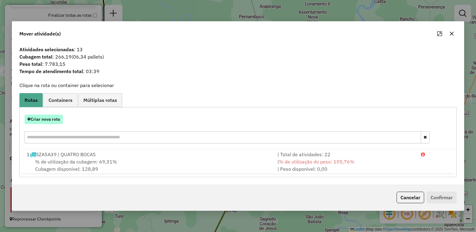
click at [39, 119] on button "Criar nova rota" at bounding box center [44, 119] width 38 height 9
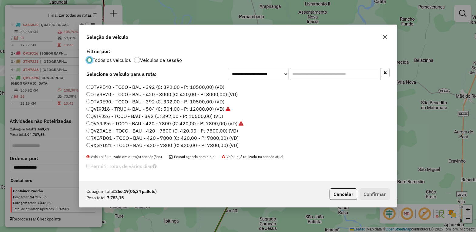
scroll to position [210, 0]
click at [107, 109] on label "SZA4H59 - TOCO - BAU - 420 - 7800 (C: 420,00 - P: 7800,00) (VD)" at bounding box center [161, 109] width 151 height 7
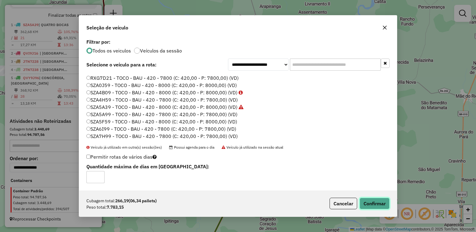
click at [375, 202] on button "Confirmar" at bounding box center [375, 204] width 30 height 12
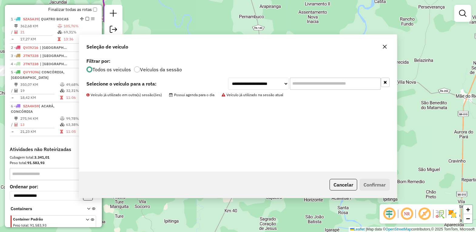
scroll to position [246, 0]
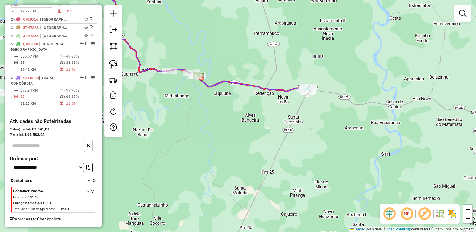
drag, startPoint x: 160, startPoint y: 86, endPoint x: 194, endPoint y: 93, distance: 35.4
click at [191, 107] on div "Janela de atendimento Grade de atendimento Capacidade Transportadoras Veículos …" at bounding box center [238, 116] width 476 height 232
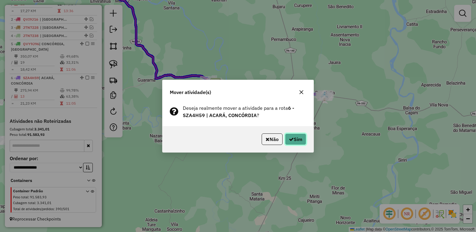
click at [294, 137] on button "Sim" at bounding box center [295, 139] width 21 height 12
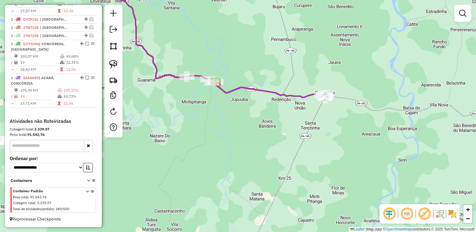
click at [184, 98] on div "Rota 6 - Placa SZA4H59 15186 - SASSA CONVENIENCIA Janela de atendimento Grade d…" at bounding box center [238, 116] width 476 height 232
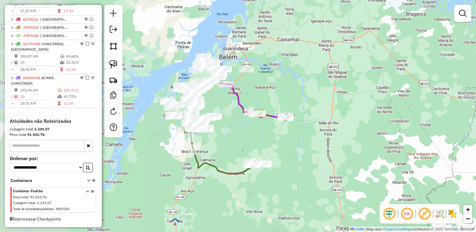
drag, startPoint x: 192, startPoint y: 132, endPoint x: 241, endPoint y: 137, distance: 49.1
click at [241, 137] on div "Janela de atendimento Grade de atendimento Capacidade Transportadoras Veículos …" at bounding box center [238, 116] width 476 height 232
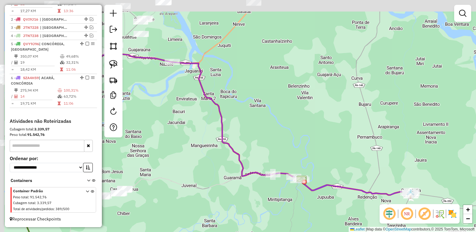
drag, startPoint x: 238, startPoint y: 75, endPoint x: 263, endPoint y: 107, distance: 40.2
click at [259, 108] on div "Janela de atendimento Grade de atendimento Capacidade Transportadoras Veículos …" at bounding box center [238, 116] width 476 height 232
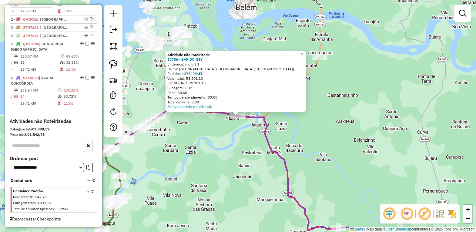
click at [225, 143] on div "Atividade não roteirizada 17756 - BAR DO NEY Endereço: moju SN Bairro: CENTRO (…" at bounding box center [238, 116] width 476 height 232
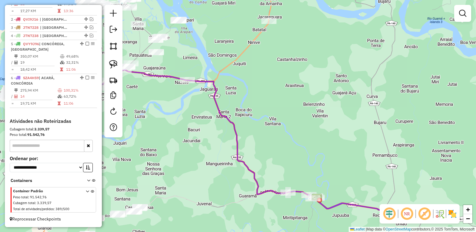
drag, startPoint x: 220, startPoint y: 140, endPoint x: 144, endPoint y: 82, distance: 96.5
click at [143, 82] on div "Janela de atendimento Grade de atendimento Capacidade Transportadoras Veículos …" at bounding box center [238, 116] width 476 height 232
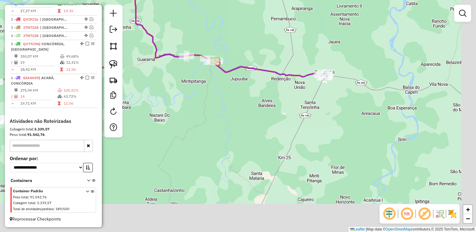
drag, startPoint x: 278, startPoint y: 187, endPoint x: 198, endPoint y: 64, distance: 146.3
click at [200, 67] on div "Janela de atendimento Grade de atendimento Capacidade Transportadoras Veículos …" at bounding box center [238, 116] width 476 height 232
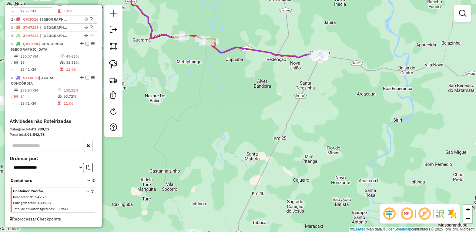
drag, startPoint x: 262, startPoint y: 127, endPoint x: 295, endPoint y: 75, distance: 61.1
click at [293, 77] on div "Janela de atendimento Grade de atendimento Capacidade Transportadoras Veículos …" at bounding box center [238, 116] width 476 height 232
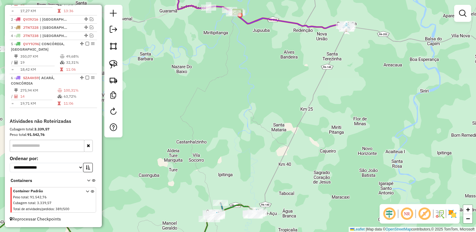
drag, startPoint x: 333, startPoint y: 80, endPoint x: 310, endPoint y: 116, distance: 42.6
click at [307, 147] on div "Janela de atendimento Grade de atendimento Capacidade Transportadoras Veículos …" at bounding box center [238, 116] width 476 height 232
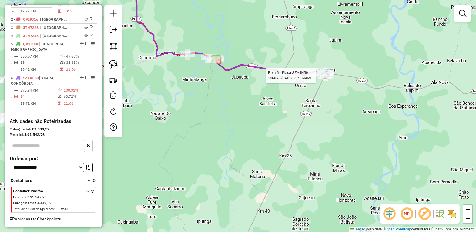
select select "*********"
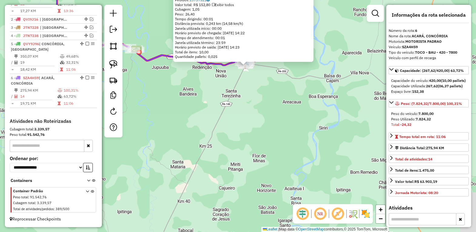
drag, startPoint x: 288, startPoint y: 173, endPoint x: 298, endPoint y: 119, distance: 55.2
click at [296, 119] on div "1068 - S. FRANCISCO BEBIDAS Endereço: SOLON PINHEIRO SN Bairro: CENTRO CONCORDI…" at bounding box center [238, 116] width 476 height 232
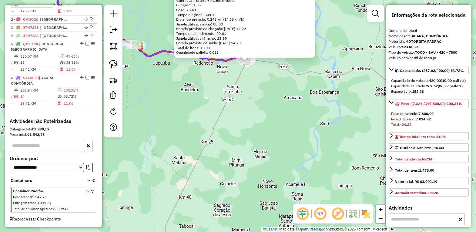
drag, startPoint x: 242, startPoint y: 128, endPoint x: 267, endPoint y: 98, distance: 39.2
click at [266, 98] on div "1068 - S. FRANCISCO BEBIDAS Endereço: SOLON PINHEIRO SN Bairro: CENTRO CONCORDI…" at bounding box center [238, 116] width 476 height 232
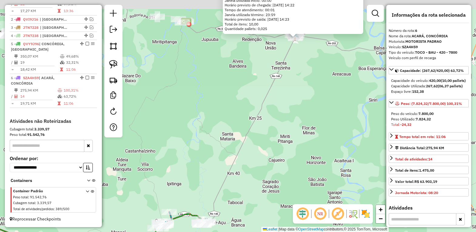
drag, startPoint x: 287, startPoint y: 91, endPoint x: 266, endPoint y: 150, distance: 62.7
click at [266, 150] on div "1068 - S. FRANCISCO BEBIDAS Endereço: SOLON PINHEIRO SN Bairro: CENTRO CONCORDI…" at bounding box center [238, 116] width 476 height 232
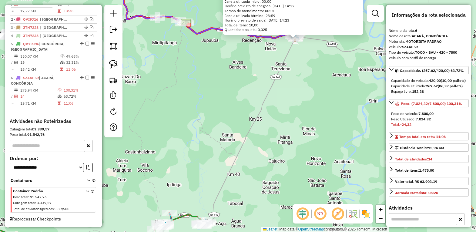
drag, startPoint x: 214, startPoint y: 179, endPoint x: 222, endPoint y: 174, distance: 9.9
click at [214, 178] on div "1068 - S. FRANCISCO BEBIDAS Endereço: SOLON PINHEIRO SN Bairro: CENTRO CONCORDI…" at bounding box center [238, 116] width 476 height 232
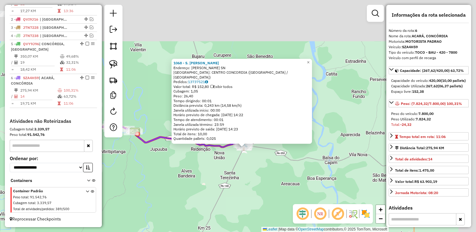
drag, startPoint x: 309, startPoint y: 44, endPoint x: 251, endPoint y: 171, distance: 139.0
click at [255, 171] on div "1068 - S. FRANCISCO BEBIDAS Endereço: SOLON PINHEIRO SN Bairro: CENTRO CONCORDI…" at bounding box center [238, 116] width 476 height 232
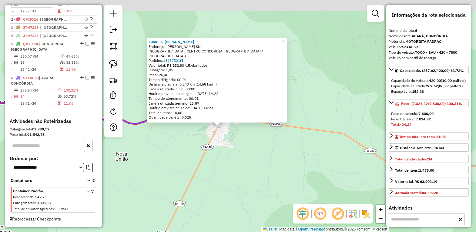
click at [227, 186] on div "1068 - S. FRANCISCO BEBIDAS Endereço: SOLON PINHEIRO SN Bairro: CENTRO CONCORDI…" at bounding box center [238, 116] width 476 height 232
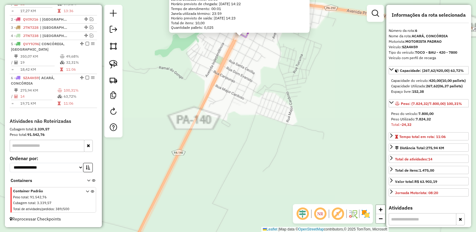
click at [238, 108] on div "1068 - S. FRANCISCO BEBIDAS Endereço: SOLON PINHEIRO SN Bairro: CENTRO CONCORDI…" at bounding box center [238, 116] width 476 height 232
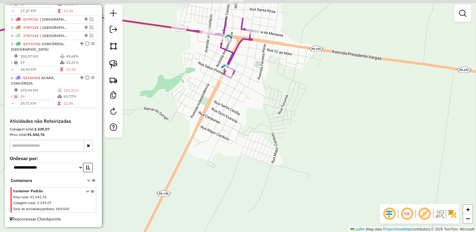
drag, startPoint x: 250, startPoint y: 58, endPoint x: 230, endPoint y: 105, distance: 51.9
click at [232, 104] on div "Janela de atendimento Grade de atendimento Capacidade Transportadoras Veículos …" at bounding box center [238, 116] width 476 height 232
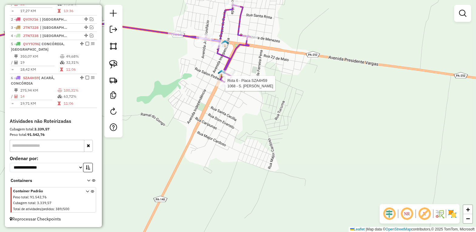
select select "*********"
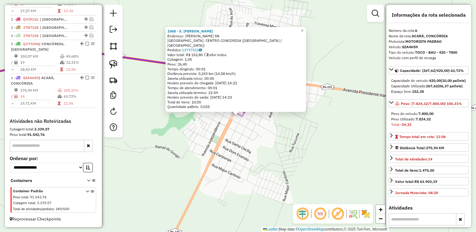
click at [228, 149] on div "1068 - S. FRANCISCO BEBIDAS Endereço: SOLON PINHEIRO SN Bairro: CENTRO CONCORDI…" at bounding box center [238, 116] width 476 height 232
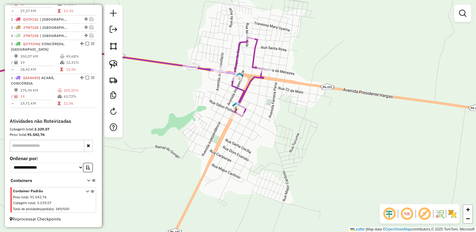
drag, startPoint x: 266, startPoint y: 116, endPoint x: 263, endPoint y: 132, distance: 17.0
click at [264, 132] on div "Janela de atendimento Grade de atendimento Capacidade Transportadoras Veículos …" at bounding box center [238, 116] width 476 height 232
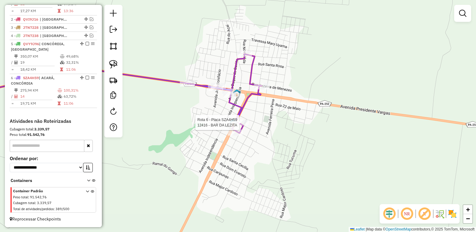
select select "*********"
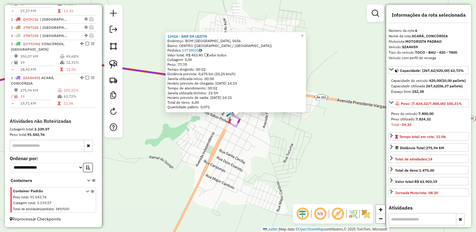
click at [248, 133] on div "12416 - BAR DA LEZITA Endereço: BOM JARDIM FEIRA DE CONCORDIA, 5656 Bairro: CEN…" at bounding box center [238, 116] width 476 height 232
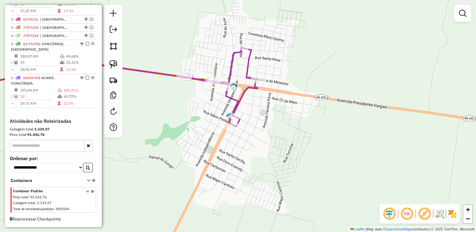
drag, startPoint x: 267, startPoint y: 115, endPoint x: 269, endPoint y: 159, distance: 44.0
click at [269, 159] on div "Janela de atendimento Grade de atendimento Capacidade Transportadoras Veículos …" at bounding box center [238, 116] width 476 height 232
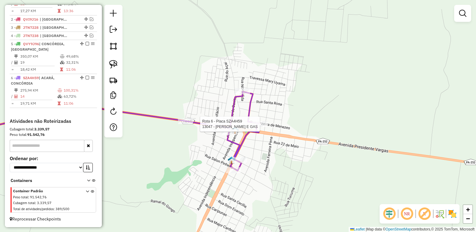
select select "*********"
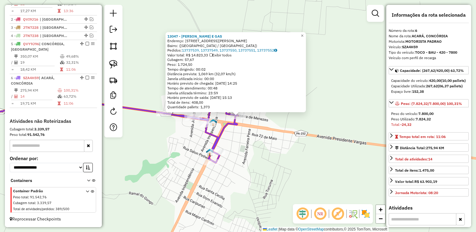
click at [246, 147] on div "13047 - ROBERTO AGUA E GAS Endereço: Rua Bezerra de Menezes, 684 Bairro: (Concó…" at bounding box center [238, 116] width 476 height 232
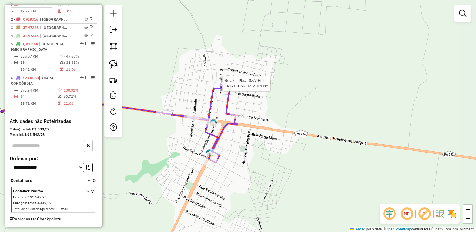
select select "*********"
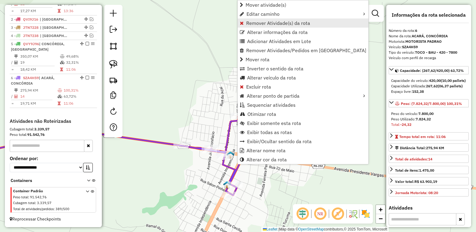
click at [264, 26] on link "Remover Atividade(s) da rota" at bounding box center [303, 23] width 131 height 9
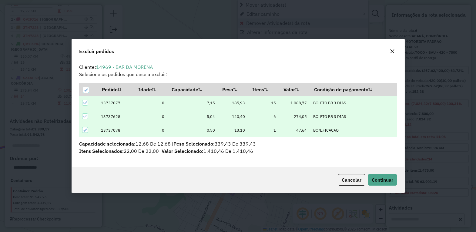
scroll to position [3, 2]
click at [374, 181] on span "Continuar" at bounding box center [383, 180] width 22 height 6
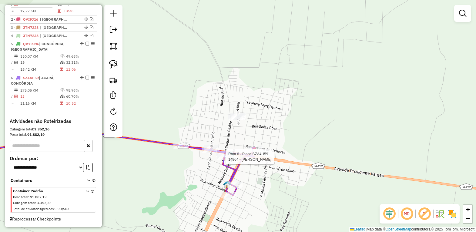
select select "*********"
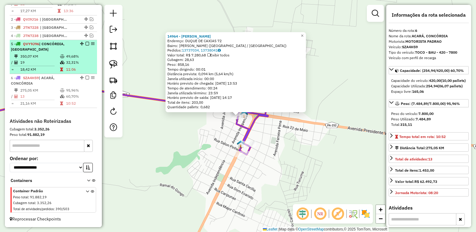
click at [86, 76] on em at bounding box center [88, 78] width 4 height 4
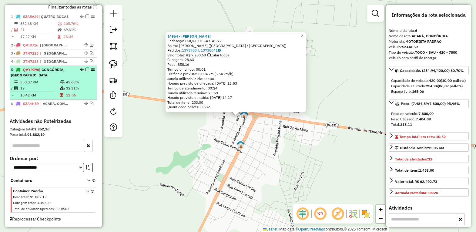
scroll to position [220, 0]
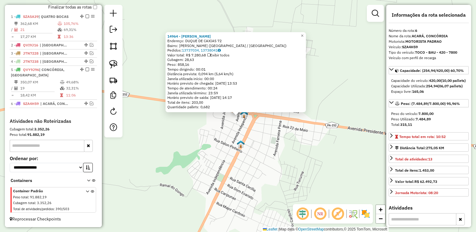
click at [221, 138] on div "14964 - MARIS BAR Endereço: DUQUE DE CAXIAS 72 Bairro: RAMIRO PAZ (CONCORDIA DO…" at bounding box center [238, 116] width 476 height 232
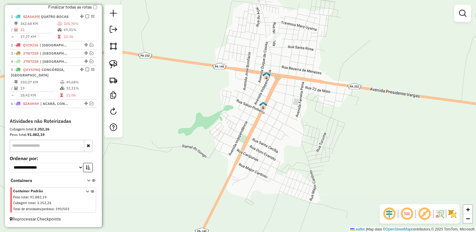
drag, startPoint x: 217, startPoint y: 127, endPoint x: 227, endPoint y: 88, distance: 39.7
click at [225, 91] on div "Janela de atendimento Grade de atendimento Capacidade Transportadoras Veículos …" at bounding box center [238, 116] width 476 height 232
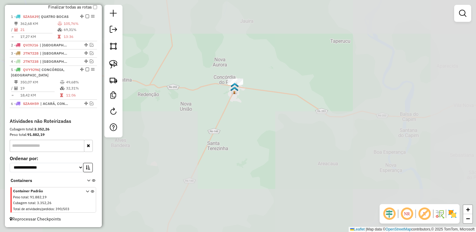
drag, startPoint x: 252, startPoint y: 128, endPoint x: 257, endPoint y: 124, distance: 6.4
click at [254, 126] on div "Janela de atendimento Grade de atendimento Capacidade Transportadoras Veículos …" at bounding box center [238, 116] width 476 height 232
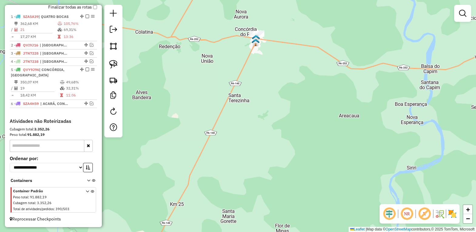
drag, startPoint x: 213, startPoint y: 134, endPoint x: 230, endPoint y: 112, distance: 27.4
click at [225, 114] on div "Janela de atendimento Grade de atendimento Capacidade Transportadoras Veículos …" at bounding box center [238, 116] width 476 height 232
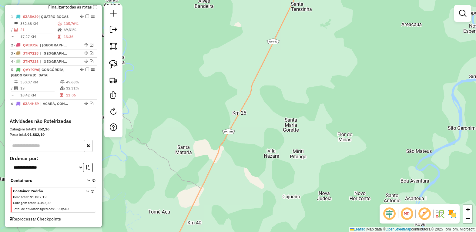
drag, startPoint x: 188, startPoint y: 171, endPoint x: 246, endPoint y: 81, distance: 107.0
click at [240, 90] on div "Janela de atendimento Grade de atendimento Capacidade Transportadoras Veículos …" at bounding box center [238, 116] width 476 height 232
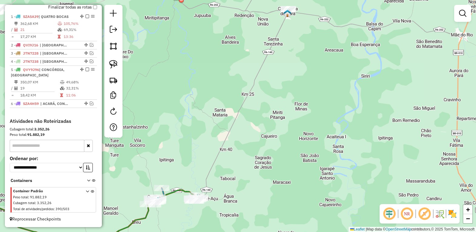
drag, startPoint x: 174, startPoint y: 175, endPoint x: 197, endPoint y: 143, distance: 40.2
click at [196, 143] on div "Janela de atendimento Grade de atendimento Capacidade Transportadoras Veículos …" at bounding box center [238, 116] width 476 height 232
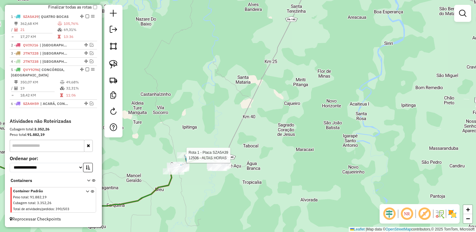
select select "*********"
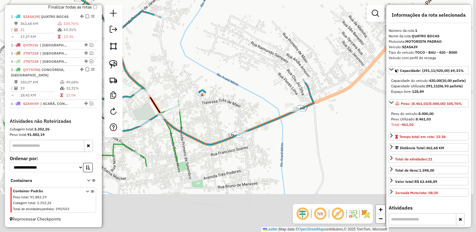
drag, startPoint x: 290, startPoint y: 90, endPoint x: 224, endPoint y: 21, distance: 95.5
click at [225, 22] on div "12506 - ALTAS HORAS Endereço: Rua 28 22 Bairro: QUATRO BOCAS (TOME-ACU / PA) Pe…" at bounding box center [238, 116] width 476 height 232
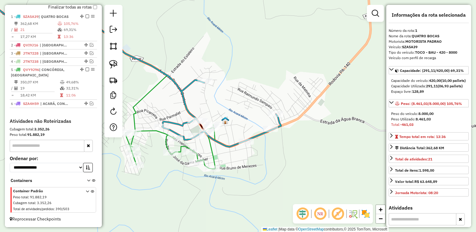
drag, startPoint x: 232, startPoint y: 199, endPoint x: 273, endPoint y: 171, distance: 49.3
click at [272, 171] on div "12506 - ALTAS HORAS Endereço: Rua 28 22 Bairro: QUATRO BOCAS (TOME-ACU / PA) Pe…" at bounding box center [238, 116] width 476 height 232
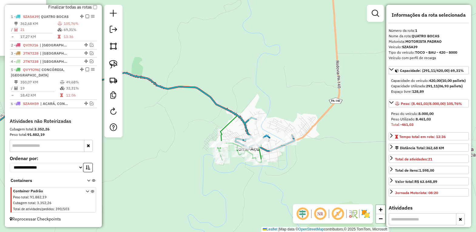
drag, startPoint x: 293, startPoint y: 162, endPoint x: 291, endPoint y: 178, distance: 16.2
click at [290, 178] on div "12506 - ALTAS HORAS Endereço: Rua 28 22 Bairro: QUATRO BOCAS (TOME-ACU / PA) Pe…" at bounding box center [238, 116] width 476 height 232
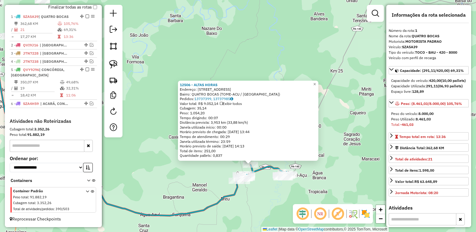
click at [305, 188] on div "12506 - ALTAS HORAS Endereço: Rua 28 22 Bairro: QUATRO BOCAS (TOME-ACU / PA) Pe…" at bounding box center [238, 116] width 476 height 232
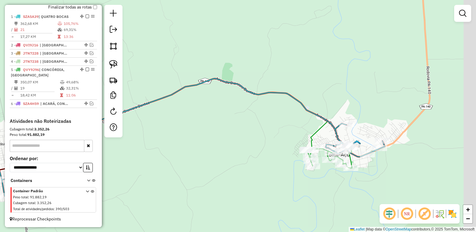
drag, startPoint x: 306, startPoint y: 140, endPoint x: 219, endPoint y: 140, distance: 86.5
click at [220, 140] on div "Janela de atendimento Grade de atendimento Capacidade Transportadoras Veículos …" at bounding box center [238, 116] width 476 height 232
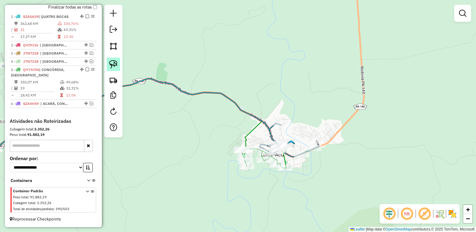
click at [113, 62] on img at bounding box center [113, 64] width 8 height 8
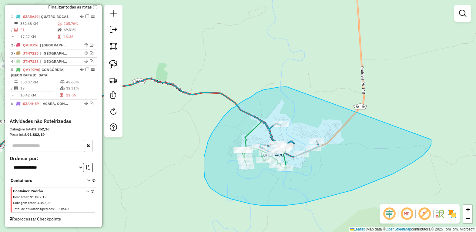
drag, startPoint x: 285, startPoint y: 87, endPoint x: 431, endPoint y: 137, distance: 154.5
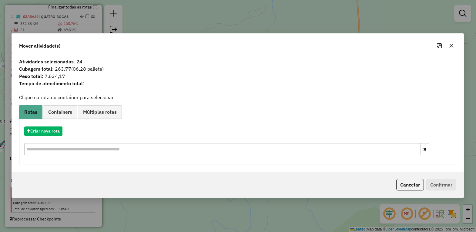
click at [451, 45] on icon "button" at bounding box center [451, 45] width 5 height 5
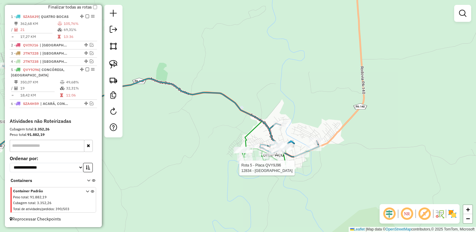
select select "*********"
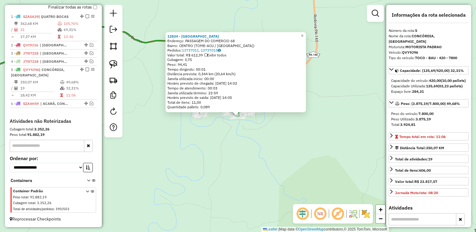
click at [343, 144] on div "12834 - BAR BEIRA RIO Endereço: PASSAGEM DO COMERCIO 68 Bairro: CENTRO (TOME-AC…" at bounding box center [238, 116] width 476 height 232
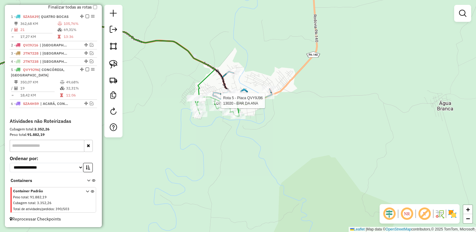
select select "*********"
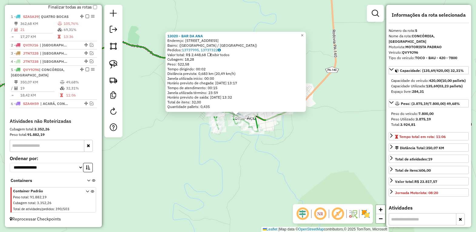
click at [288, 135] on div "Rota 5 - Placa QVY9J96 12834 - BAR BEIRA RIO 13020 - BAR DA ANA Endereço: Aveni…" at bounding box center [238, 116] width 476 height 232
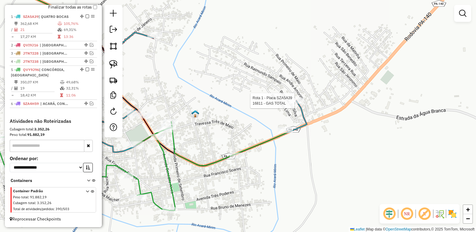
select select "*********"
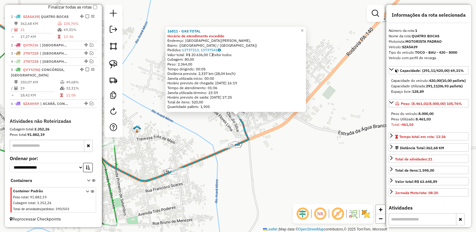
click at [292, 150] on div "16811 - GAS TOTAL Horário de atendimento excedido Endereço: Avenida Dionísio Be…" at bounding box center [238, 116] width 476 height 232
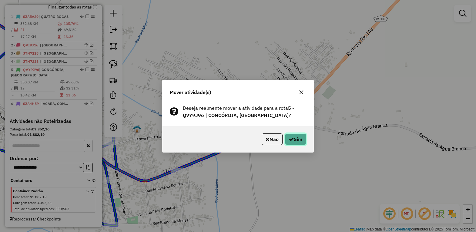
click at [292, 134] on button "Sim" at bounding box center [295, 139] width 21 height 12
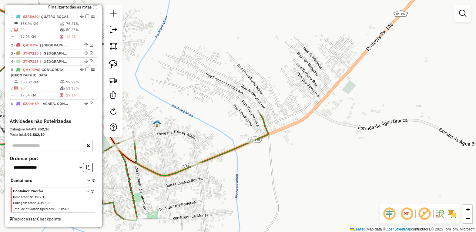
drag, startPoint x: 227, startPoint y: 191, endPoint x: 284, endPoint y: 156, distance: 67.4
click at [284, 156] on div "Janela de atendimento Grade de atendimento Capacidade Transportadoras Veículos …" at bounding box center [238, 116] width 476 height 232
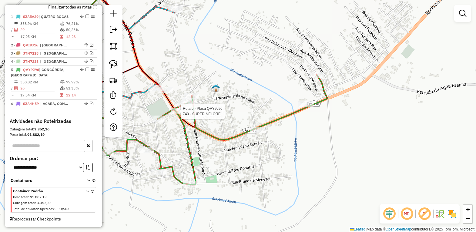
select select "*********"
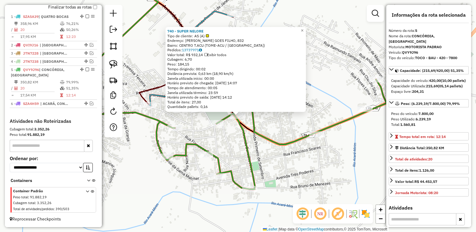
click at [293, 191] on div "740 - SUPER NELORE Tipo de cliente: AS (A) Endereço: BENIGNO GOES FILHO, 832 Ba…" at bounding box center [238, 116] width 476 height 232
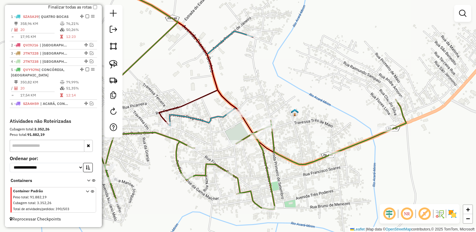
drag, startPoint x: 278, startPoint y: 174, endPoint x: 300, endPoint y: 193, distance: 28.9
click at [298, 193] on div "Janela de atendimento Grade de atendimento Capacidade Transportadoras Veículos …" at bounding box center [238, 116] width 476 height 232
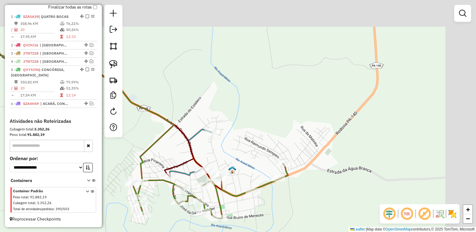
drag, startPoint x: 412, startPoint y: 61, endPoint x: 312, endPoint y: 128, distance: 120.5
click at [321, 117] on div "Janela de atendimento Grade de atendimento Capacidade Transportadoras Veículos …" at bounding box center [238, 116] width 476 height 232
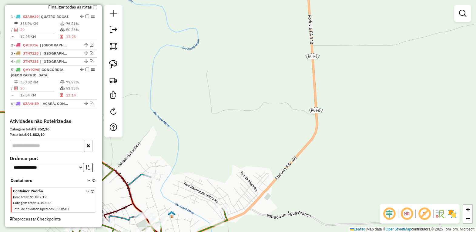
drag, startPoint x: 186, startPoint y: 172, endPoint x: 327, endPoint y: 72, distance: 172.9
click at [322, 78] on div "Janela de atendimento Grade de atendimento Capacidade Transportadoras Veículos …" at bounding box center [238, 116] width 476 height 232
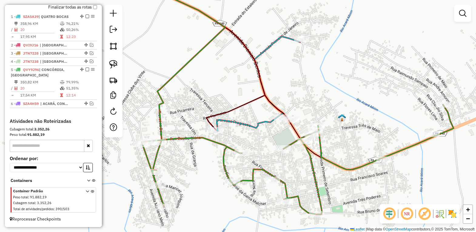
drag, startPoint x: 271, startPoint y: 140, endPoint x: 249, endPoint y: 140, distance: 21.5
click at [249, 140] on div "Janela de atendimento Grade de atendimento Capacidade Transportadoras Veículos …" at bounding box center [238, 116] width 476 height 232
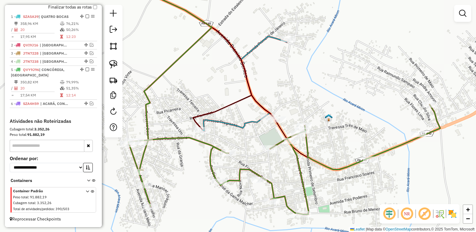
drag, startPoint x: 249, startPoint y: 140, endPoint x: 231, endPoint y: 135, distance: 18.8
click at [231, 135] on div "Janela de atendimento Grade de atendimento Capacidade Transportadoras Veículos …" at bounding box center [238, 116] width 476 height 232
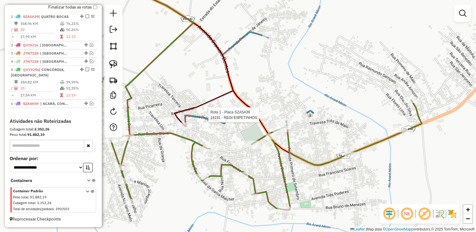
select select "*********"
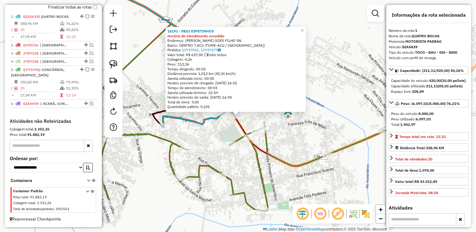
click at [324, 122] on div "16191 - REGI ESPETINHOS Horário de atendimento excedido Endereço: BENIGNO GOES …" at bounding box center [238, 116] width 476 height 232
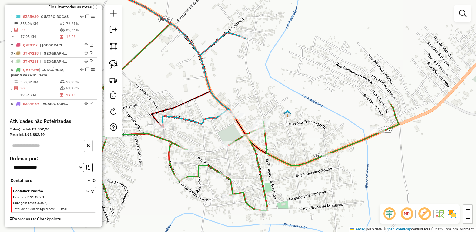
drag, startPoint x: 213, startPoint y: 137, endPoint x: 218, endPoint y: 110, distance: 27.6
click at [218, 110] on div "Janela de atendimento Grade de atendimento Capacidade Transportadoras Veículos …" at bounding box center [238, 116] width 476 height 232
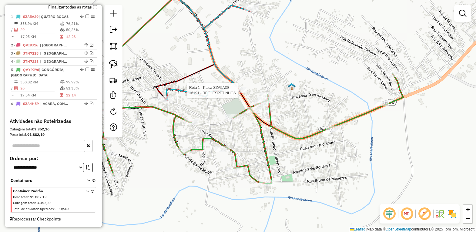
select select "*********"
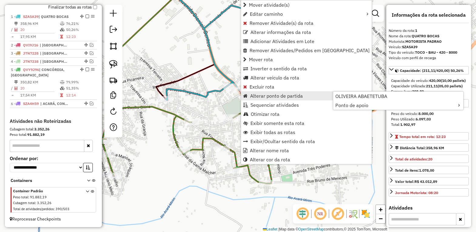
click at [215, 100] on div "Rota 1 - Placa SZA5A39 16191 - REGI ESPETINHOS Janela de atendimento Grade de a…" at bounding box center [238, 116] width 476 height 232
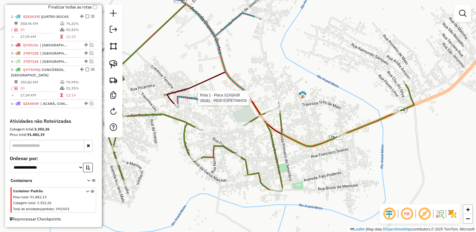
select select "*********"
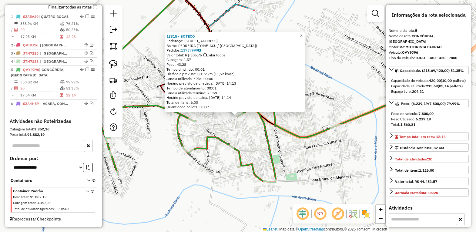
click at [356, 131] on div "13315 - BOTECO Endereço: AVENIDA MAGALHaES BARATA 451 Bairro: PEDREIRA (TOME-AC…" at bounding box center [238, 116] width 476 height 232
click at [291, 149] on div "13315 - BOTECO Endereço: AVENIDA MAGALHaES BARATA 451 Bairro: PEDREIRA (TOME-AC…" at bounding box center [238, 116] width 476 height 232
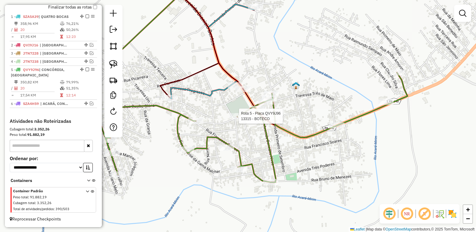
select select "*********"
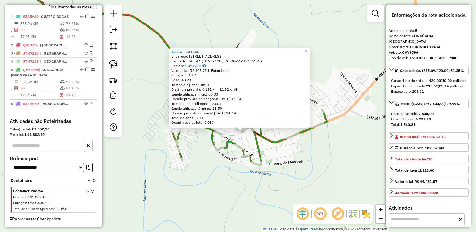
drag, startPoint x: 356, startPoint y: 152, endPoint x: 280, endPoint y: 150, distance: 75.6
click at [285, 152] on div "13315 - BOTECO Endereço: AVENIDA MAGALHaES BARATA 451 Bairro: PEDREIRA (TOME-AC…" at bounding box center [238, 116] width 476 height 232
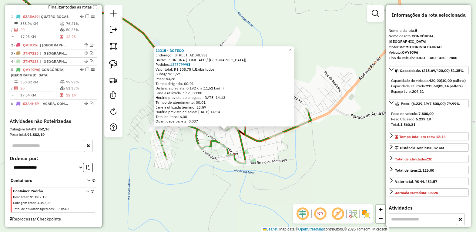
click at [286, 150] on div "13315 - BOTECO Endereço: AVENIDA MAGALHaES BARATA 451 Bairro: PEDREIRA (TOME-AC…" at bounding box center [238, 116] width 476 height 232
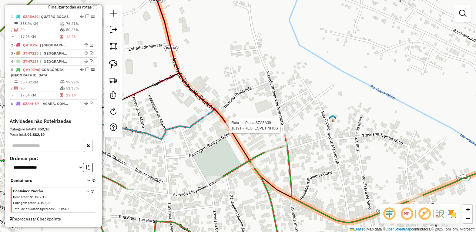
select select "*********"
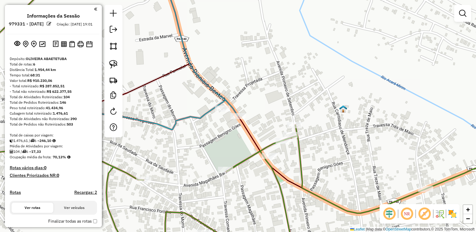
scroll to position [220, 0]
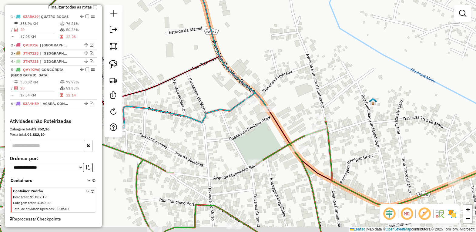
click at [240, 139] on div "Janela de atendimento Grade de atendimento Capacidade Transportadoras Veículos …" at bounding box center [238, 116] width 476 height 232
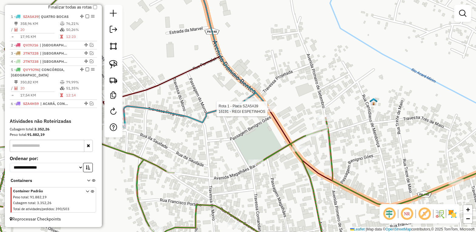
select select "*********"
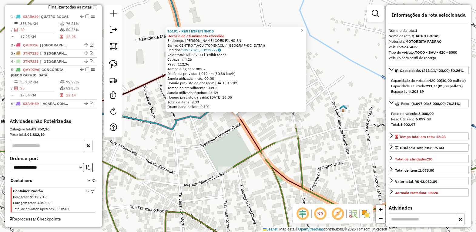
click at [231, 128] on div "16191 - REGI ESPETINHOS Horário de atendimento excedido Endereço: BENIGNO GOES …" at bounding box center [238, 116] width 476 height 232
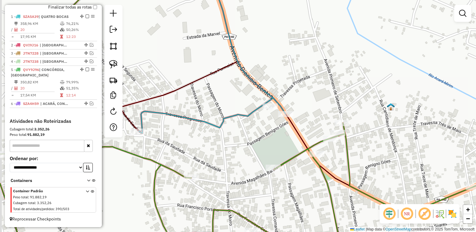
drag, startPoint x: 212, startPoint y: 133, endPoint x: 275, endPoint y: 128, distance: 63.3
click at [275, 128] on div "Janela de atendimento Grade de atendimento Capacidade Transportadoras Veículos …" at bounding box center [238, 116] width 476 height 232
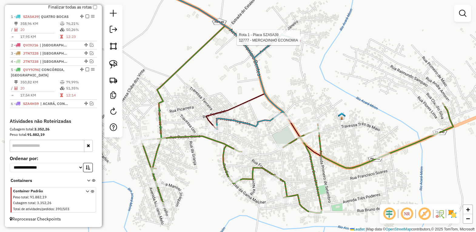
select select "*********"
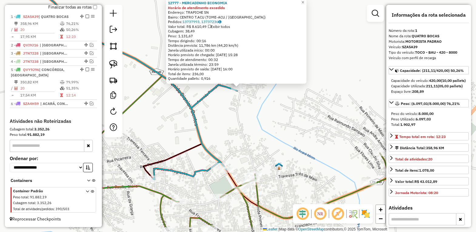
drag, startPoint x: 259, startPoint y: 168, endPoint x: 260, endPoint y: 110, distance: 57.7
click at [260, 114] on div "12777 - MERCADINHO ECONOMIA Horário de atendimento excedido Endereço: TRAPICHE …" at bounding box center [238, 116] width 476 height 232
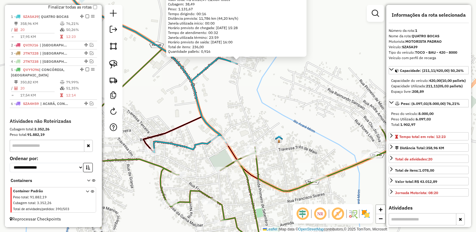
click at [239, 119] on div "12777 - MERCADINHO ECONOMIA Horário de atendimento excedido Endereço: TRAPICHE …" at bounding box center [238, 116] width 476 height 232
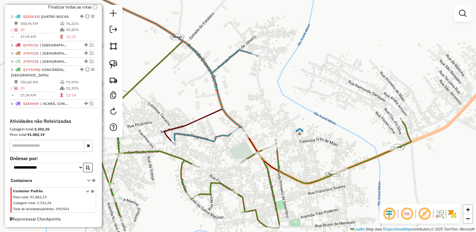
drag, startPoint x: 225, startPoint y: 123, endPoint x: 266, endPoint y: 117, distance: 41.2
click at [272, 108] on div "Janela de atendimento Grade de atendimento Capacidade Transportadoras Veículos …" at bounding box center [238, 116] width 476 height 232
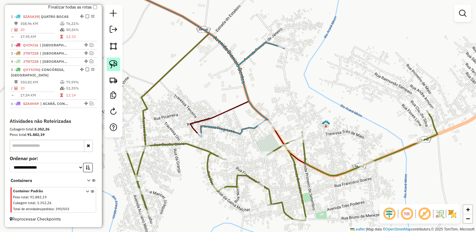
click at [113, 64] on img at bounding box center [113, 64] width 8 height 8
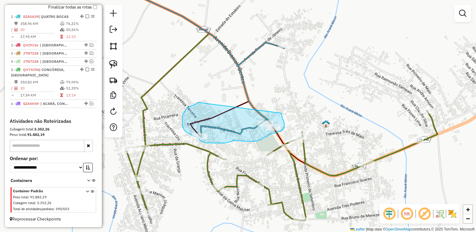
drag, startPoint x: 199, startPoint y: 103, endPoint x: 281, endPoint y: 109, distance: 81.8
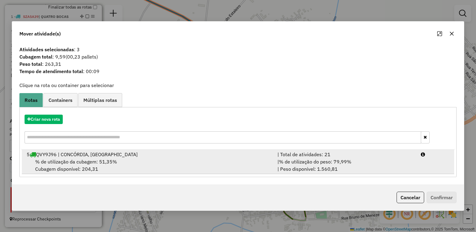
click at [104, 158] on div "% de utilização da cubagem: 51,35% Cubagem disponível: 204,31" at bounding box center [148, 165] width 251 height 15
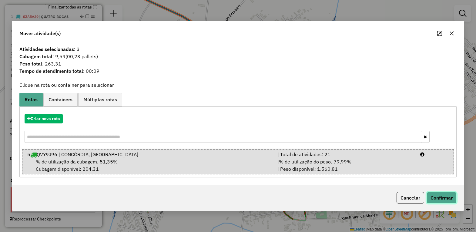
click at [434, 199] on button "Confirmar" at bounding box center [442, 198] width 30 height 12
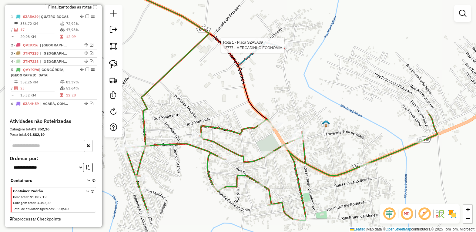
select select "*********"
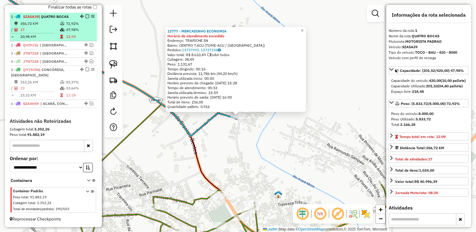
click at [86, 15] on em at bounding box center [88, 17] width 4 height 4
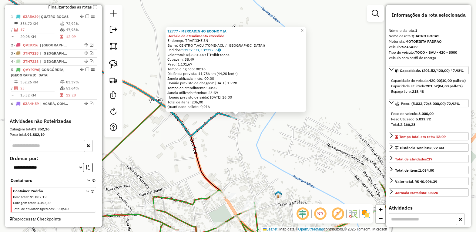
scroll to position [200, 0]
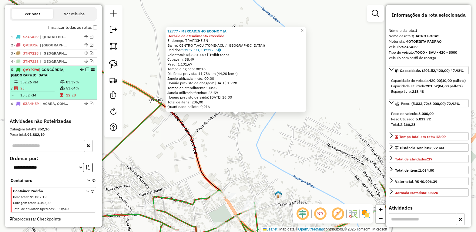
click at [62, 80] on icon at bounding box center [62, 82] width 5 height 4
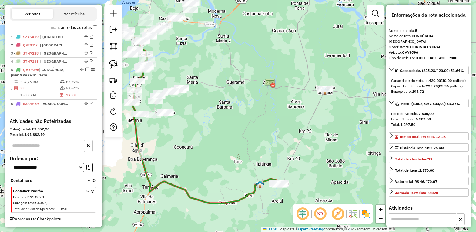
drag, startPoint x: 275, startPoint y: 127, endPoint x: 194, endPoint y: 117, distance: 81.7
click at [194, 117] on div "Janela de atendimento Grade de atendimento Capacidade Transportadoras Veículos …" at bounding box center [238, 116] width 476 height 232
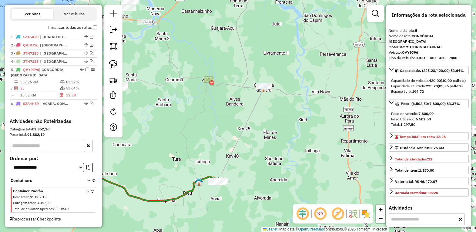
drag, startPoint x: 162, startPoint y: 137, endPoint x: 170, endPoint y: 140, distance: 8.3
click at [170, 140] on div "Janela de atendimento Grade de atendimento Capacidade Transportadoras Veículos …" at bounding box center [238, 116] width 476 height 232
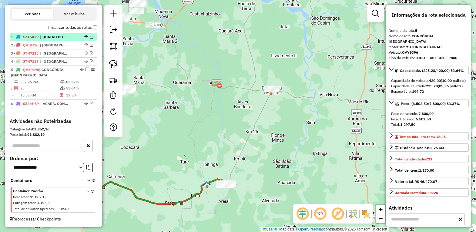
click at [90, 35] on em at bounding box center [92, 37] width 4 height 4
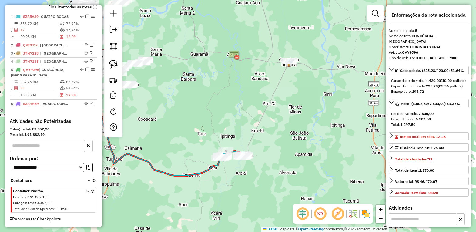
drag, startPoint x: 198, startPoint y: 171, endPoint x: 216, endPoint y: 142, distance: 34.0
click at [216, 142] on div "Janela de atendimento Grade de atendimento Capacidade Transportadoras Veículos …" at bounding box center [238, 116] width 476 height 232
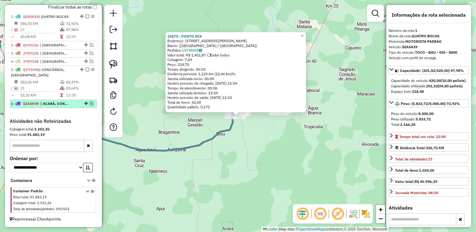
click at [90, 102] on em at bounding box center [92, 104] width 4 height 4
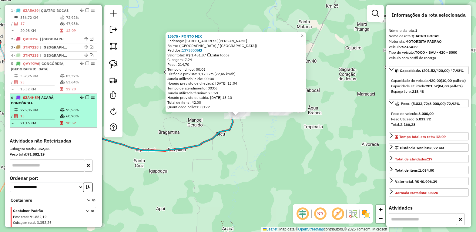
click at [43, 105] on span "| ACARÁ, CONCÓRDIA" at bounding box center [33, 100] width 44 height 10
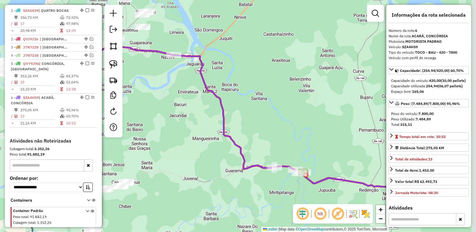
drag, startPoint x: 302, startPoint y: 111, endPoint x: 271, endPoint y: 111, distance: 31.3
click at [271, 111] on div "Janela de atendimento Grade de atendimento Capacidade Transportadoras Veículos …" at bounding box center [238, 116] width 476 height 232
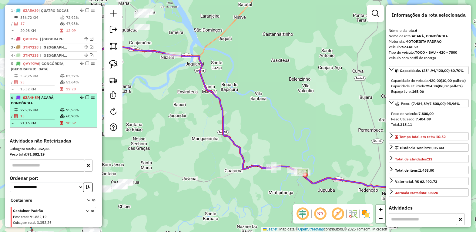
click at [86, 99] on em at bounding box center [88, 98] width 4 height 4
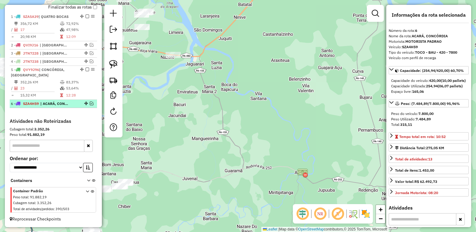
scroll to position [182, 0]
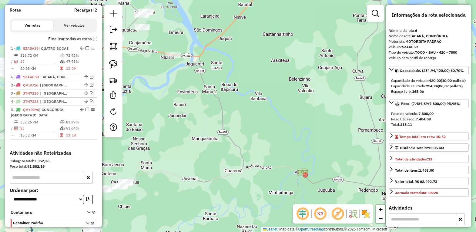
drag, startPoint x: 84, startPoint y: 140, endPoint x: 87, endPoint y: 79, distance: 61.3
click at [62, 80] on span "| ACARÁ, CONCÓRDIA" at bounding box center [54, 76] width 28 height 5
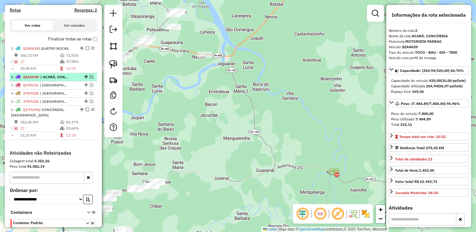
click at [90, 79] on em at bounding box center [92, 77] width 4 height 4
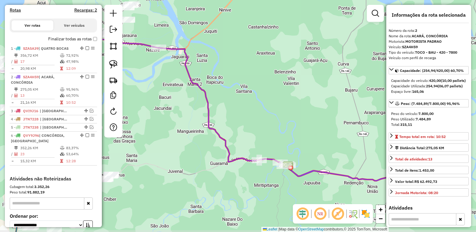
drag, startPoint x: 253, startPoint y: 102, endPoint x: 208, endPoint y: 95, distance: 45.7
click at [208, 95] on icon at bounding box center [122, 99] width 274 height 125
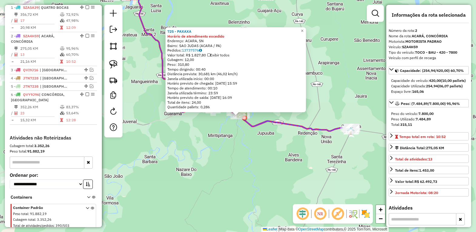
scroll to position [246, 0]
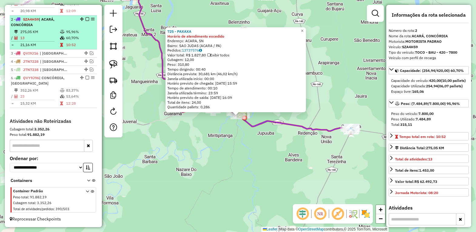
click at [86, 18] on em at bounding box center [88, 19] width 4 height 4
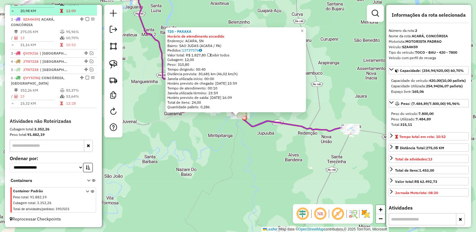
scroll to position [220, 0]
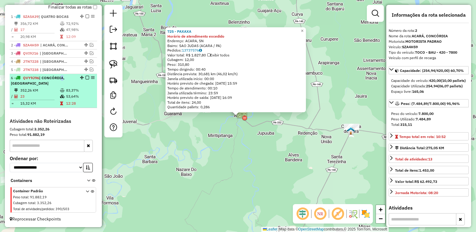
click at [60, 79] on div "6 - QVY9J96 | CONCÓRDIA, TOMÉ-AÇU" at bounding box center [43, 80] width 64 height 11
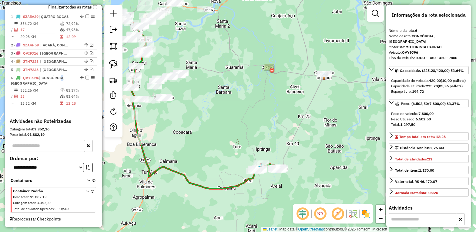
drag, startPoint x: 238, startPoint y: 140, endPoint x: 189, endPoint y: 124, distance: 51.5
click at [189, 124] on div "Janela de atendimento Grade de atendimento Capacidade Transportadoras Veículos …" at bounding box center [238, 116] width 476 height 232
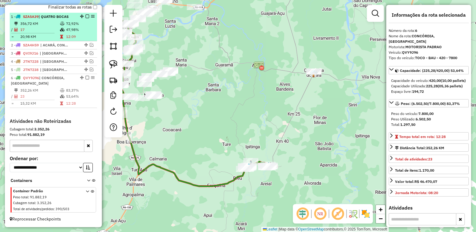
click at [52, 17] on span "| QUATRO BOCAS" at bounding box center [54, 16] width 30 height 5
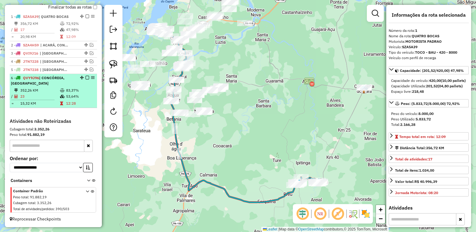
click at [86, 77] on em at bounding box center [88, 78] width 4 height 4
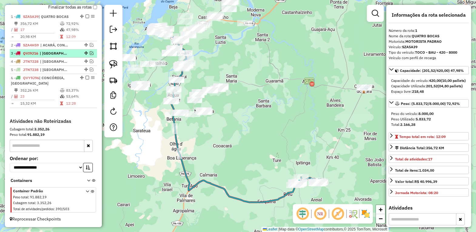
scroll to position [194, 0]
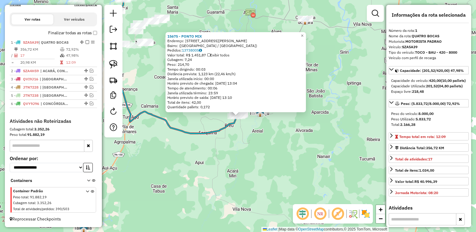
click at [251, 141] on div "15675 - PONTO MIX Endereço: Travessa Doutor Fábio Luz, 272 Bairro: (Tomé-Açu / …" at bounding box center [238, 116] width 476 height 232
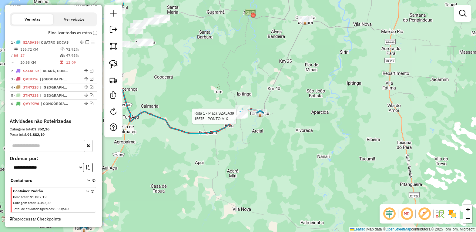
select select "*********"
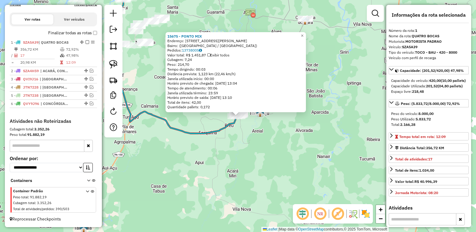
click at [214, 133] on icon at bounding box center [174, 55] width 124 height 157
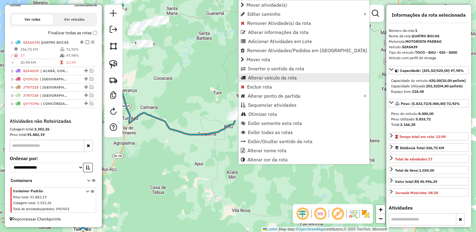
click at [262, 78] on span "Alterar veículo da rota" at bounding box center [272, 77] width 49 height 5
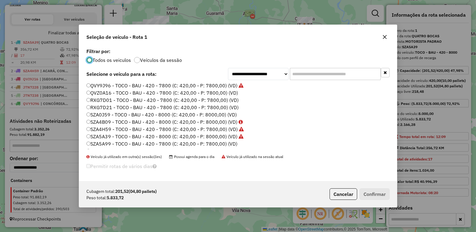
scroll to position [210, 0]
click at [101, 123] on label "SZA5A99 - TOCO - BAU - 420 - 7800 (C: 420,00 - P: 7800,00) (VD)" at bounding box center [161, 123] width 151 height 7
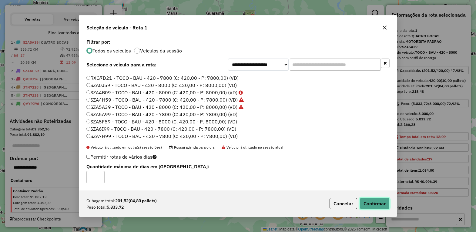
click at [370, 204] on button "Confirmar" at bounding box center [375, 204] width 30 height 12
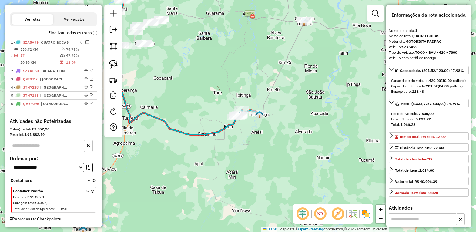
click at [86, 40] on em at bounding box center [88, 42] width 4 height 4
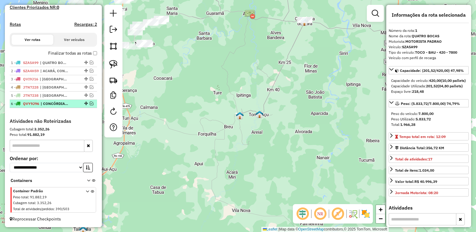
click at [90, 102] on em at bounding box center [92, 104] width 4 height 4
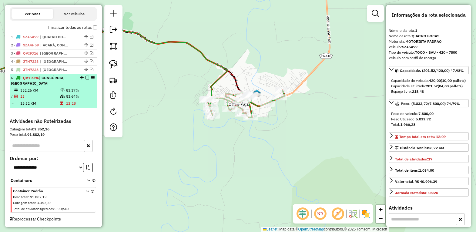
scroll to position [200, 0]
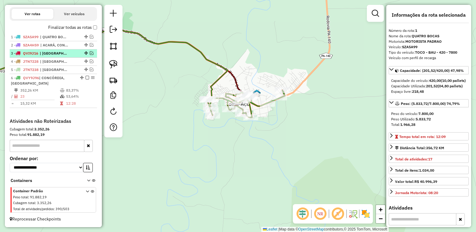
click at [86, 76] on em at bounding box center [88, 78] width 4 height 4
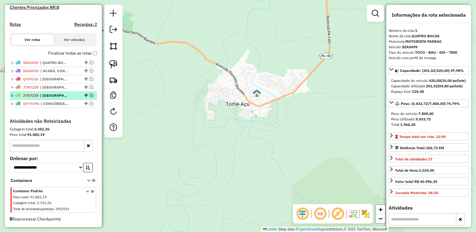
scroll to position [137, 0]
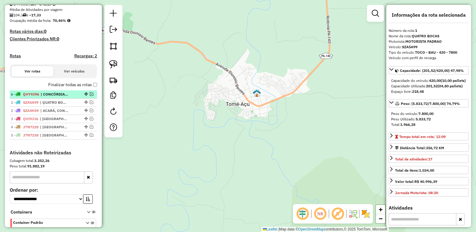
drag, startPoint x: 83, startPoint y: 140, endPoint x: 78, endPoint y: 99, distance: 41.3
drag, startPoint x: 83, startPoint y: 116, endPoint x: 83, endPoint y: 105, distance: 11.2
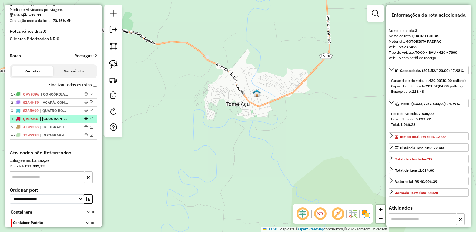
click at [90, 120] on em at bounding box center [92, 119] width 4 height 4
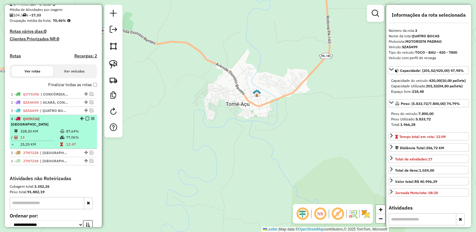
click at [56, 127] on div "4 - QVI9J16 | TAILÂNDIA" at bounding box center [43, 121] width 64 height 11
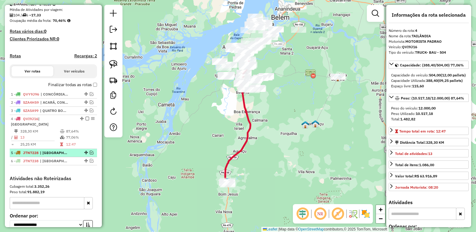
click at [90, 152] on em at bounding box center [92, 153] width 4 height 4
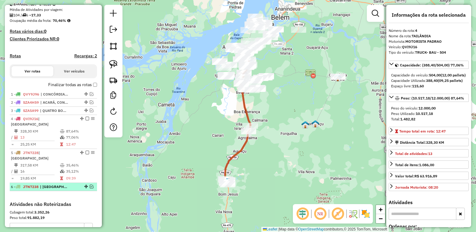
click at [90, 185] on em at bounding box center [92, 187] width 4 height 4
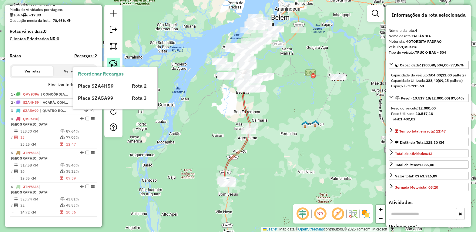
click at [112, 61] on img at bounding box center [113, 64] width 8 height 8
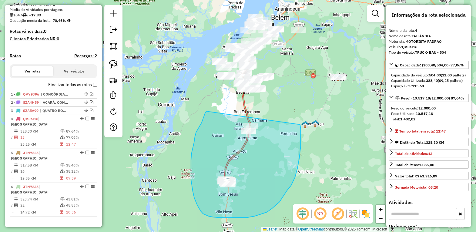
drag, startPoint x: 196, startPoint y: 132, endPoint x: 298, endPoint y: 117, distance: 103.0
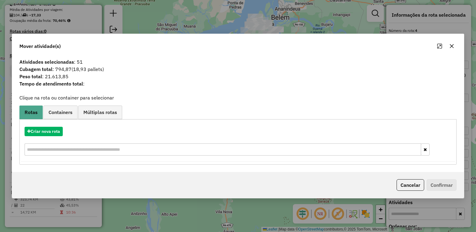
click at [449, 42] on button "button" at bounding box center [452, 46] width 10 height 10
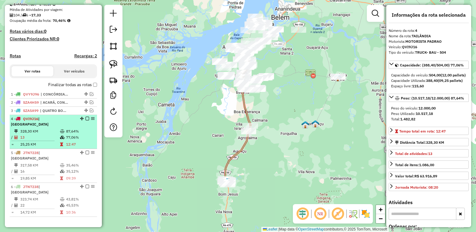
click at [38, 121] on span "QVI9J16" at bounding box center [30, 118] width 15 height 5
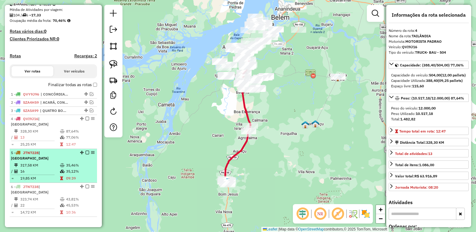
click at [88, 152] on div at bounding box center [85, 153] width 18 height 4
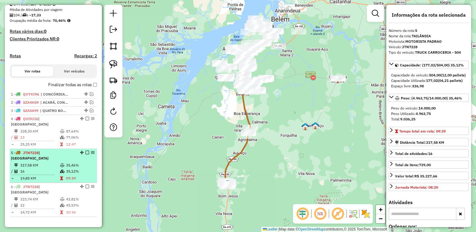
click at [86, 153] on em at bounding box center [88, 153] width 4 height 4
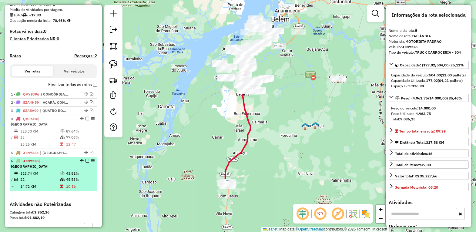
click at [86, 159] on em at bounding box center [88, 161] width 4 height 4
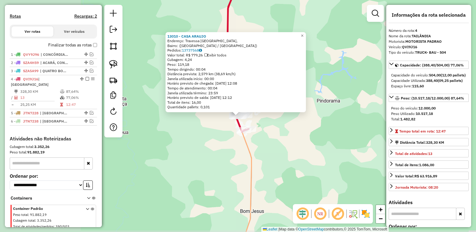
scroll to position [194, 0]
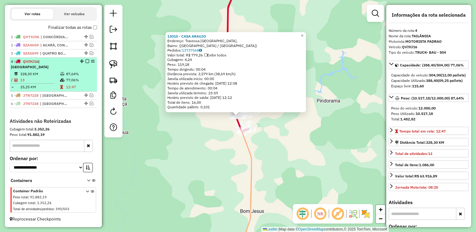
click at [86, 63] on em at bounding box center [88, 61] width 4 height 4
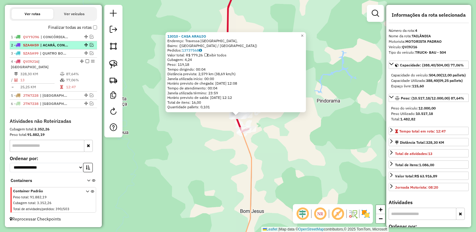
scroll to position [174, 0]
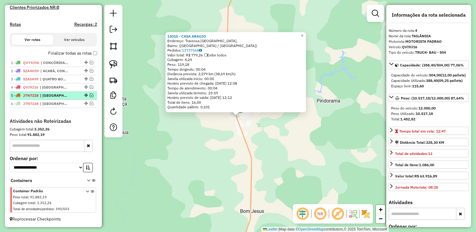
click at [90, 96] on em at bounding box center [92, 95] width 4 height 4
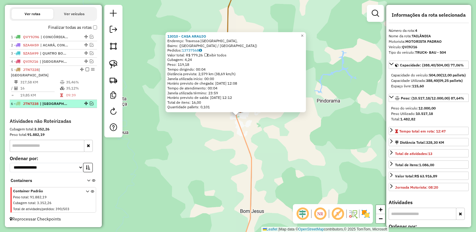
click at [91, 103] on em at bounding box center [92, 104] width 4 height 4
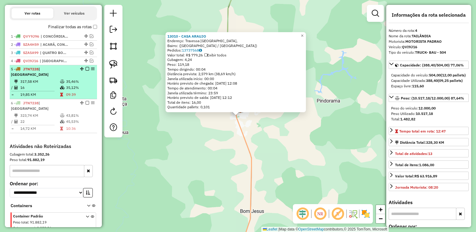
click at [43, 81] on td "317,58 KM" at bounding box center [40, 82] width 40 height 6
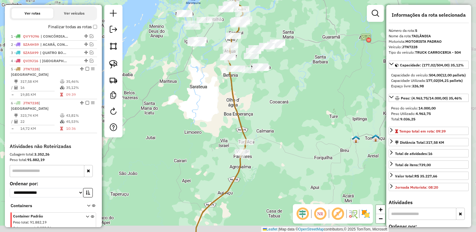
drag, startPoint x: 331, startPoint y: 152, endPoint x: 278, endPoint y: 133, distance: 56.3
click at [278, 133] on div "Janela de atendimento Grade de atendimento Capacidade Transportadoras Veículos …" at bounding box center [238, 116] width 476 height 232
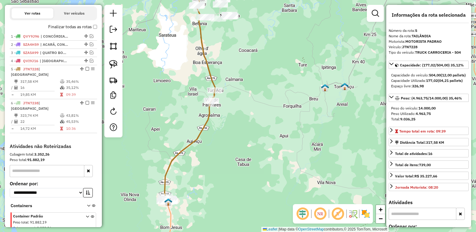
drag, startPoint x: 321, startPoint y: 182, endPoint x: 256, endPoint y: 67, distance: 132.2
click at [260, 75] on div "Janela de atendimento Grade de atendimento Capacidade Transportadoras Veículos …" at bounding box center [238, 116] width 476 height 232
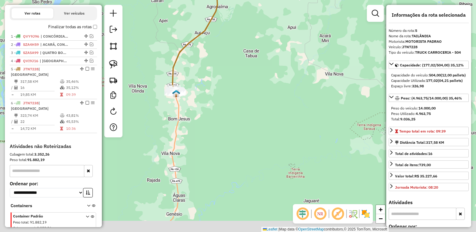
drag, startPoint x: 214, startPoint y: 116, endPoint x: 222, endPoint y: 112, distance: 9.4
click at [222, 112] on div "Janela de atendimento Grade de atendimento Capacidade Transportadoras Veículos …" at bounding box center [238, 116] width 476 height 232
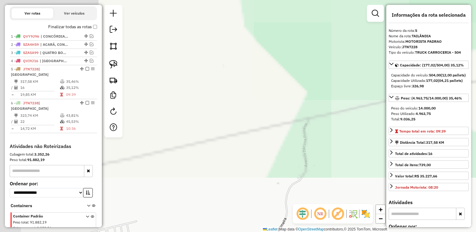
drag, startPoint x: 201, startPoint y: 91, endPoint x: 329, endPoint y: 80, distance: 129.4
click at [331, 79] on div "Janela de atendimento Grade de atendimento Capacidade Transportadoras Veículos …" at bounding box center [238, 116] width 476 height 232
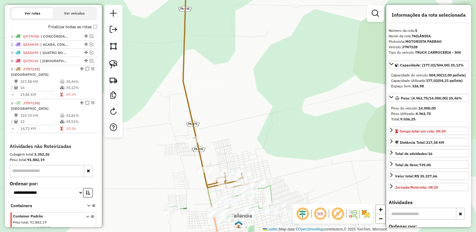
drag, startPoint x: 246, startPoint y: 122, endPoint x: 262, endPoint y: 104, distance: 24.3
click at [259, 104] on div "Janela de atendimento Grade de atendimento Capacidade Transportadoras Veículos …" at bounding box center [238, 116] width 476 height 232
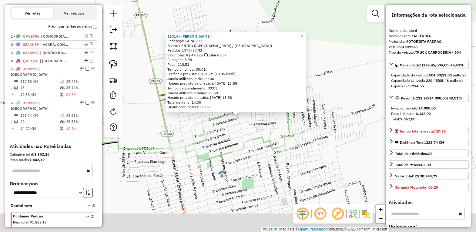
scroll to position [215, 0]
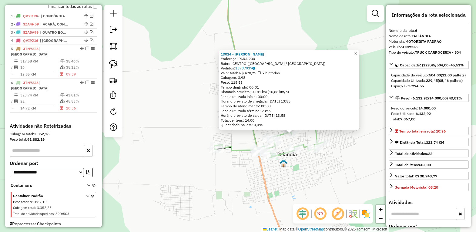
click at [352, 158] on div "13014 - MERCANTIL ALMEIDA Endereço: PARA 200 Bairro: CENTRO (TAILANDIA / PA) Pe…" at bounding box center [238, 116] width 476 height 232
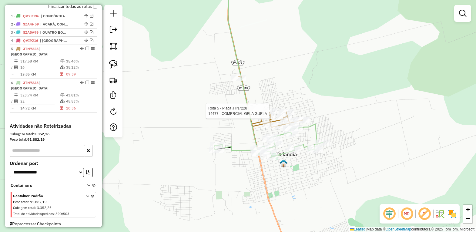
select select "*********"
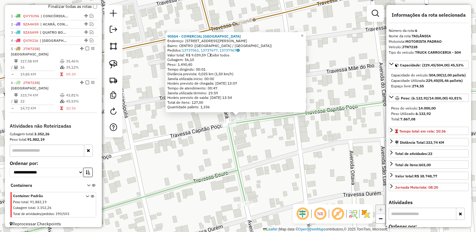
click at [272, 151] on div "90554 - COMERCIAL BRASILIA Endereço: AV SAO LUIS, 189 Bairro: CENTRO (TAILANDIA…" at bounding box center [238, 116] width 476 height 232
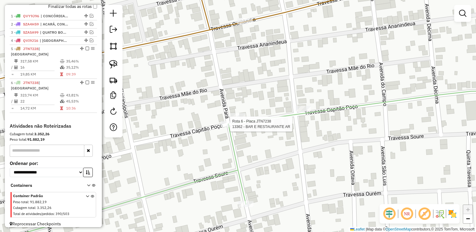
select select "*********"
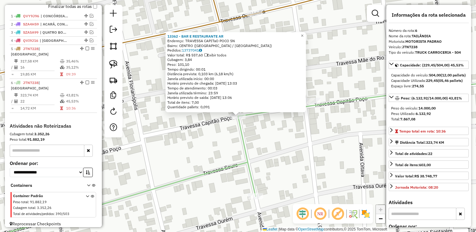
click at [204, 132] on div "13362 - BAR E RESTAURANTE AR Endereço: TRAVESSA CAPITaO POCO SN Bairro: CENTRO …" at bounding box center [238, 116] width 476 height 232
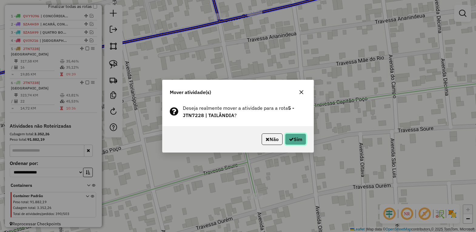
click at [296, 140] on button "Sim" at bounding box center [295, 139] width 21 height 12
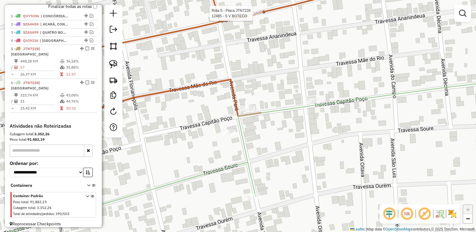
select select "*********"
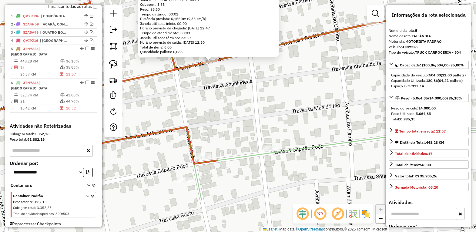
drag, startPoint x: 306, startPoint y: 155, endPoint x: 262, endPoint y: 70, distance: 96.1
click at [263, 70] on div "12485 - S V BOTECO Endereço: OURILANDIA 147 Bairro: VL NS DE FATIMA (TAILANDIA …" at bounding box center [238, 116] width 476 height 232
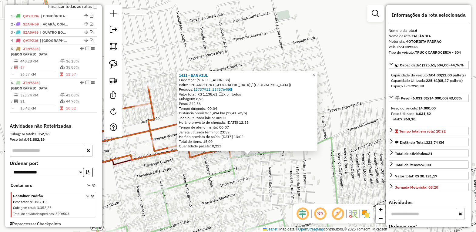
drag, startPoint x: 245, startPoint y: 168, endPoint x: 258, endPoint y: 176, distance: 15.4
click at [257, 176] on div "1411 - BAR AZUL Endereço: 8 AVENIDA 217 Bairro: PICARREIRA (TAILANDIA / PA) Ped…" at bounding box center [238, 116] width 476 height 232
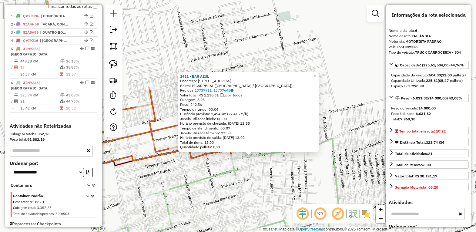
click at [158, 61] on div "1411 - BAR AZUL Endereço: 8 AVENIDA 217 Bairro: PICARREIRA (TAILANDIA / PA) Ped…" at bounding box center [238, 116] width 476 height 232
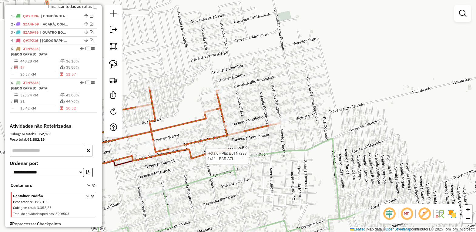
select select "*********"
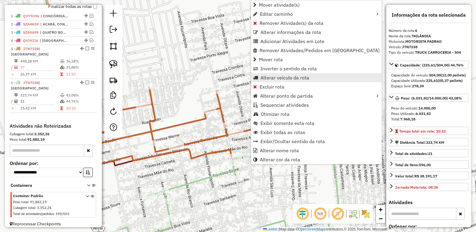
click at [274, 78] on span "Alterar veículo da rota" at bounding box center [285, 77] width 49 height 5
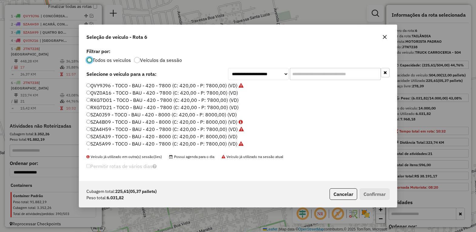
scroll to position [210, 0]
click at [104, 144] on label "SZA7H99 - TOCO - BAU - 420 - 7800 (C: 420,00 - P: 7800,00) (VD)" at bounding box center [161, 145] width 151 height 7
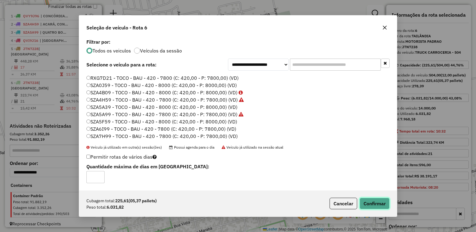
click at [364, 200] on button "Confirmar" at bounding box center [375, 204] width 30 height 12
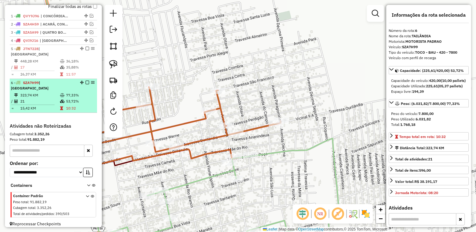
click at [84, 80] on div "6 - SZA7H99 | TAILÂNDIA" at bounding box center [53, 85] width 85 height 11
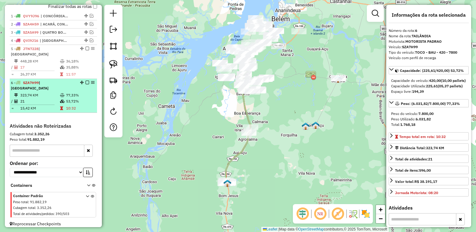
click at [86, 82] on em at bounding box center [88, 83] width 4 height 4
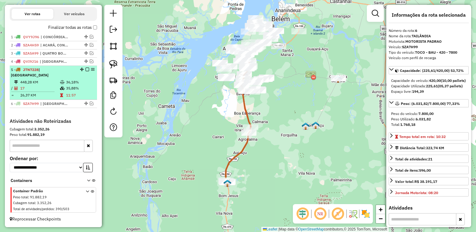
scroll to position [194, 0]
click at [54, 78] on li "5 - JTN7228 | TAILÂNDIA 448,28 KM 36,18% / 17 35,88% = 26,37 KM 11:57" at bounding box center [53, 83] width 87 height 34
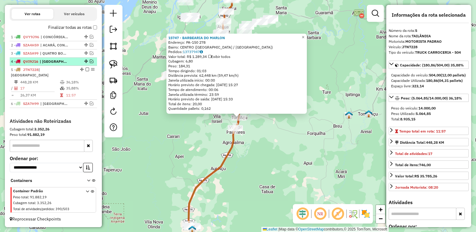
click at [90, 63] on em at bounding box center [92, 61] width 4 height 4
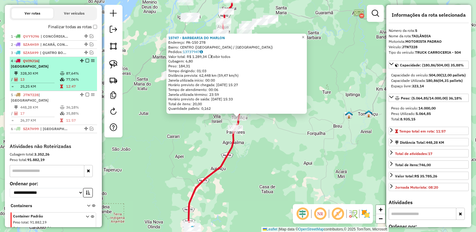
scroll to position [215, 0]
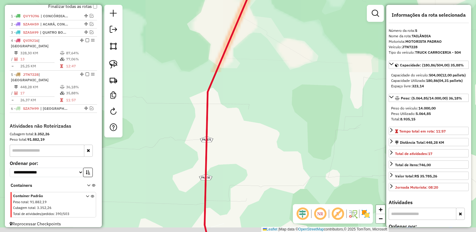
drag, startPoint x: 235, startPoint y: 190, endPoint x: 240, endPoint y: 70, distance: 119.9
click at [239, 87] on div "15747 - BARBEARIA DO MARLON Endereço: PA-150 278 Bairro: CENTRO (TAILANDIA / PA…" at bounding box center [238, 116] width 476 height 232
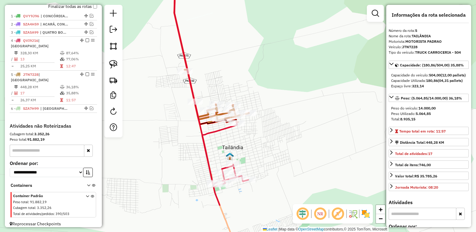
drag, startPoint x: 274, startPoint y: 183, endPoint x: 274, endPoint y: 139, distance: 44.0
click at [274, 139] on div "15747 - BARBEARIA DO MARLON Endereço: PA-150 278 Bairro: CENTRO (TAILANDIA / PA…" at bounding box center [238, 116] width 476 height 232
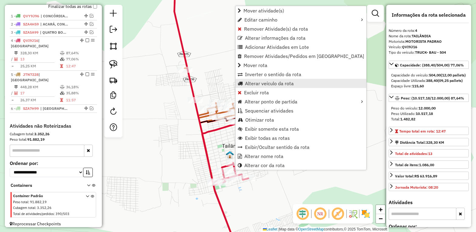
click at [258, 84] on span "Alterar veículo da rota" at bounding box center [269, 83] width 49 height 5
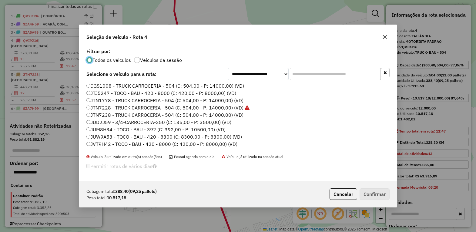
scroll to position [190, 0]
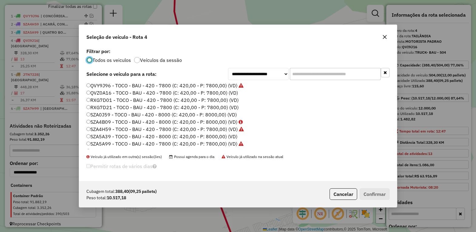
click at [109, 134] on label "SZA5A39 - TOCO - BAU - 420 - 8000 (C: 420,00 - P: 8000,00) (VD)" at bounding box center [161, 136] width 151 height 7
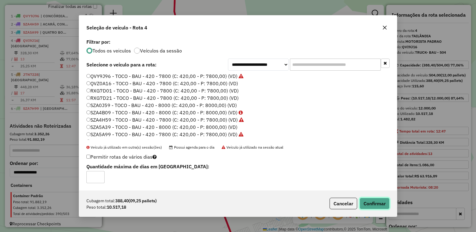
click at [366, 201] on button "Confirmar" at bounding box center [375, 204] width 30 height 12
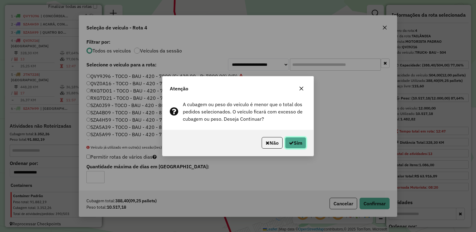
click at [298, 137] on button "Sim" at bounding box center [295, 143] width 21 height 12
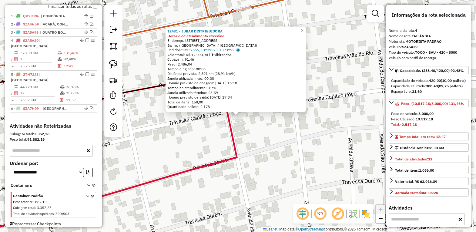
click at [255, 128] on div "12431 - JUBAR DISTRIBUIDORA Horário de atendimento excedido Endereço: Travessa …" at bounding box center [238, 116] width 476 height 232
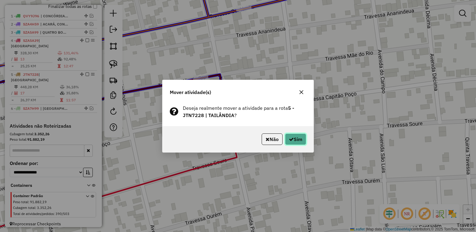
click at [297, 139] on button "Sim" at bounding box center [295, 139] width 21 height 12
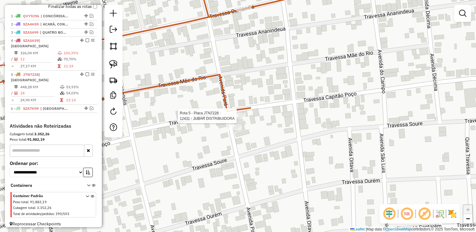
select select "*********"
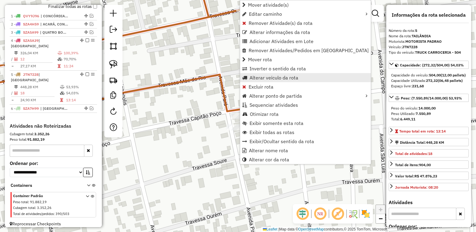
click at [265, 76] on span "Alterar veículo da rota" at bounding box center [274, 77] width 49 height 5
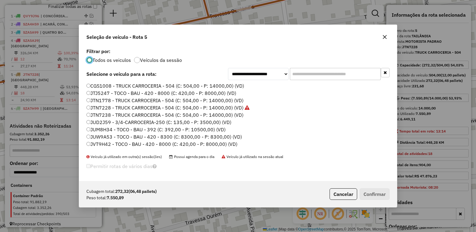
scroll to position [210, 0]
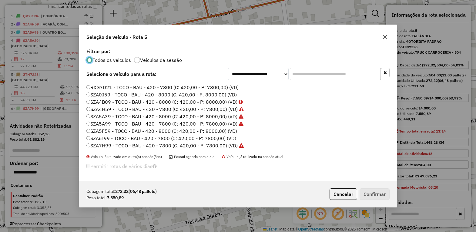
click at [100, 95] on label "SZA0J59 - TOCO - BAU - 420 - 8000 (C: 420,00 - P: 8000,00) (VD)" at bounding box center [161, 94] width 150 height 7
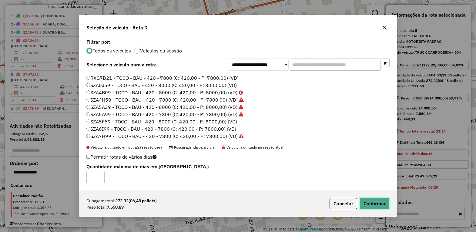
click at [370, 203] on button "Confirmar" at bounding box center [375, 204] width 30 height 12
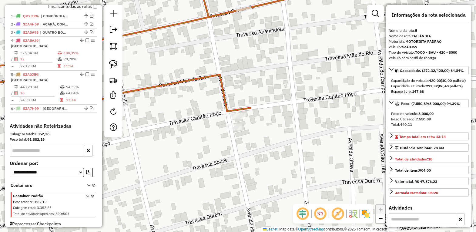
click at [222, 93] on icon at bounding box center [164, 44] width 425 height 134
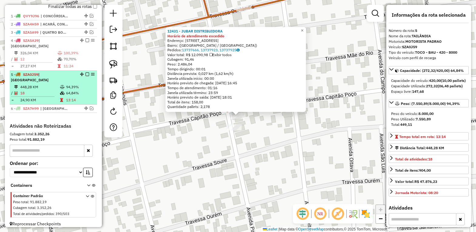
click at [86, 74] on em at bounding box center [88, 75] width 4 height 4
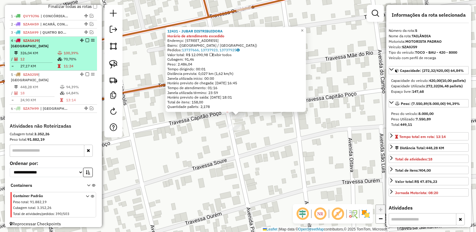
scroll to position [194, 0]
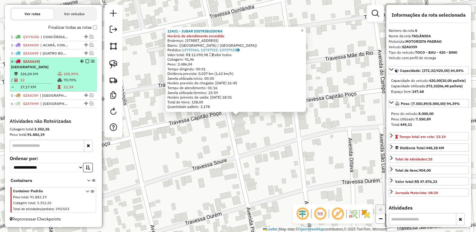
click at [53, 71] on td "326,04 KM" at bounding box center [38, 74] width 37 height 6
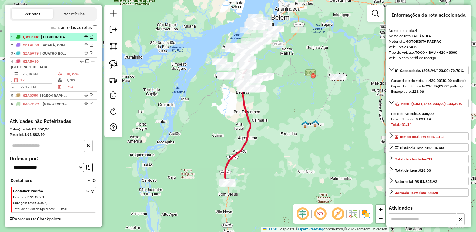
click at [86, 63] on em at bounding box center [88, 61] width 4 height 4
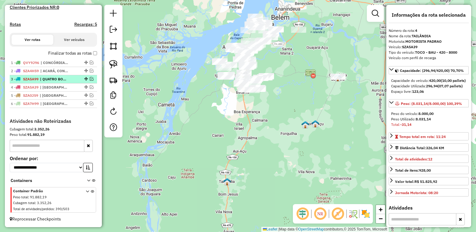
scroll to position [174, 0]
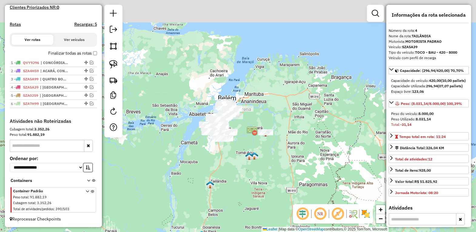
drag, startPoint x: 221, startPoint y: 153, endPoint x: 221, endPoint y: 156, distance: 3.0
click at [221, 156] on div "Janela de atendimento Grade de atendimento Capacidade Transportadoras Veículos …" at bounding box center [238, 116] width 476 height 232
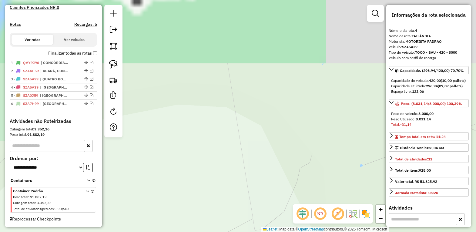
drag, startPoint x: 234, startPoint y: 71, endPoint x: 237, endPoint y: 202, distance: 131.1
click at [236, 202] on div "Janela de atendimento Grade de atendimento Capacidade Transportadoras Veículos …" at bounding box center [238, 116] width 476 height 232
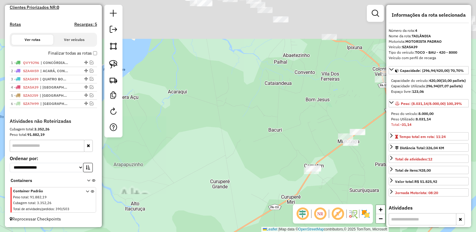
drag, startPoint x: 199, startPoint y: 104, endPoint x: 229, endPoint y: 208, distance: 108.5
click at [215, 209] on div "Janela de atendimento Grade de atendimento Capacidade Transportadoras Veículos …" at bounding box center [238, 116] width 476 height 232
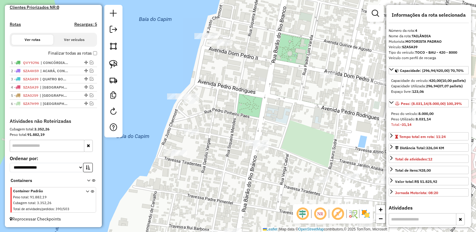
drag, startPoint x: 222, startPoint y: 151, endPoint x: 208, endPoint y: 150, distance: 14.0
click at [208, 150] on div "Janela de atendimento Grade de atendimento Capacidade Transportadoras Veículos …" at bounding box center [238, 116] width 476 height 232
click at [246, 96] on div "Janela de atendimento Grade de atendimento Capacidade Transportadoras Veículos …" at bounding box center [238, 116] width 476 height 232
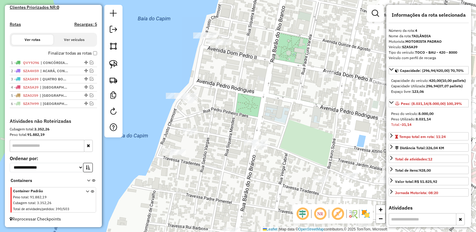
click at [250, 93] on div "Janela de atendimento Grade de atendimento Capacidade Transportadoras Veículos …" at bounding box center [238, 116] width 476 height 232
click at [275, 105] on div "Janela de atendimento Grade de atendimento Capacidade Transportadoras Veículos …" at bounding box center [238, 116] width 476 height 232
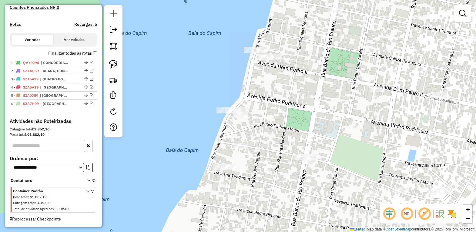
drag, startPoint x: 271, startPoint y: 113, endPoint x: 322, endPoint y: 128, distance: 53.4
click at [322, 128] on div "Janela de atendimento Grade de atendimento Capacidade Transportadoras Veículos …" at bounding box center [238, 116] width 476 height 232
click at [114, 64] on img at bounding box center [113, 64] width 8 height 8
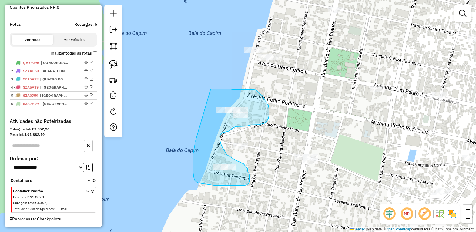
drag, startPoint x: 194, startPoint y: 152, endPoint x: 210, endPoint y: 89, distance: 64.8
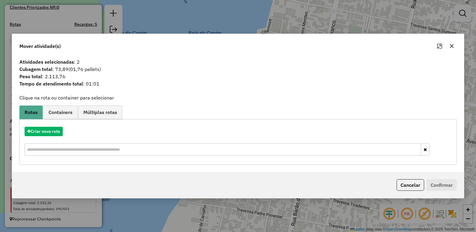
click at [451, 44] on icon "button" at bounding box center [452, 46] width 5 height 5
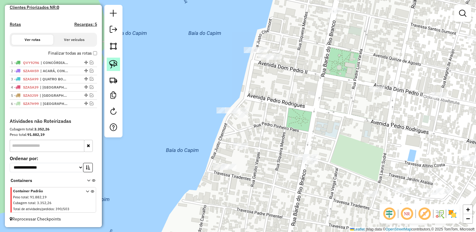
click at [114, 66] on img at bounding box center [113, 64] width 8 height 8
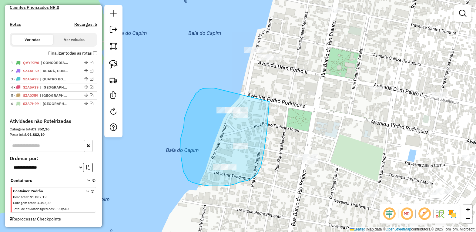
drag, startPoint x: 201, startPoint y: 89, endPoint x: 270, endPoint y: 99, distance: 69.5
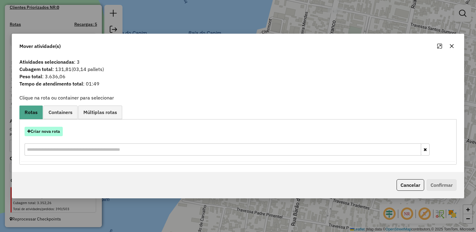
click at [55, 131] on button "Criar nova rota" at bounding box center [44, 131] width 38 height 9
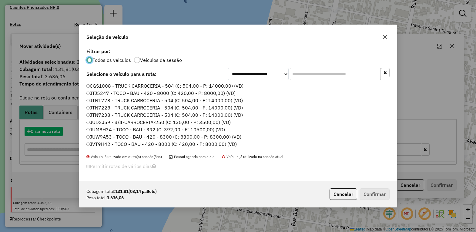
scroll to position [3, 2]
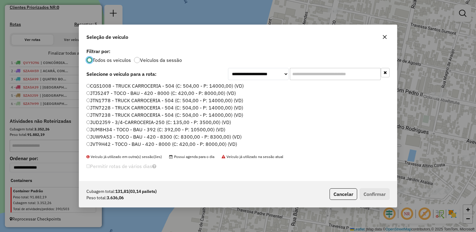
click at [111, 134] on label "JUW9A53 - TOCO - BAU - 420 - 8300 (C: 8300,00 - P: 8300,00) (VD)" at bounding box center [163, 136] width 155 height 7
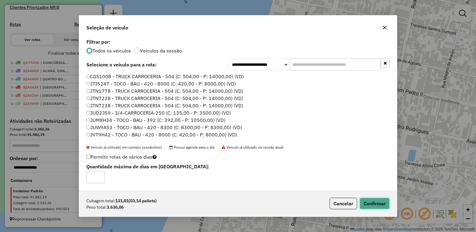
click at [375, 201] on button "Confirmar" at bounding box center [375, 204] width 30 height 12
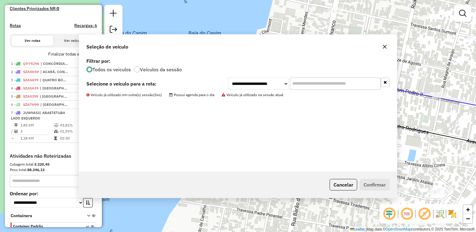
scroll to position [216, 0]
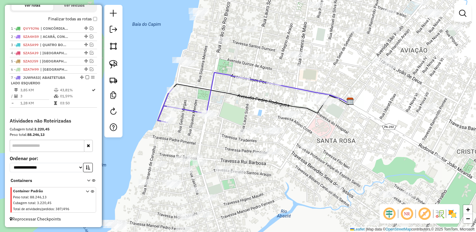
drag, startPoint x: 332, startPoint y: 175, endPoint x: 229, endPoint y: 133, distance: 110.8
click at [224, 133] on div "Janela de atendimento Grade de atendimento Capacidade Transportadoras Veículos …" at bounding box center [238, 116] width 476 height 232
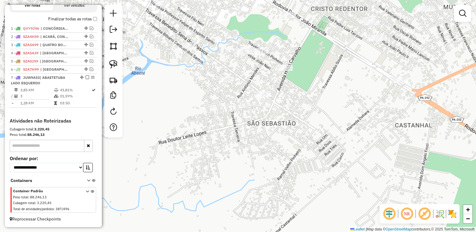
drag, startPoint x: 372, startPoint y: 163, endPoint x: 235, endPoint y: 35, distance: 187.0
click at [218, 15] on div "Janela de atendimento Grade de atendimento Capacidade Transportadoras Veículos …" at bounding box center [238, 116] width 476 height 232
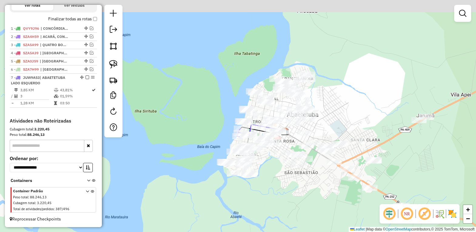
drag, startPoint x: 270, startPoint y: 114, endPoint x: 268, endPoint y: 181, distance: 66.5
click at [270, 181] on div "Janela de atendimento Grade de atendimento Capacidade Transportadoras Veículos …" at bounding box center [238, 116] width 476 height 232
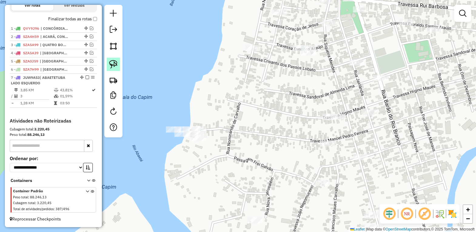
click at [113, 61] on img at bounding box center [113, 64] width 8 height 8
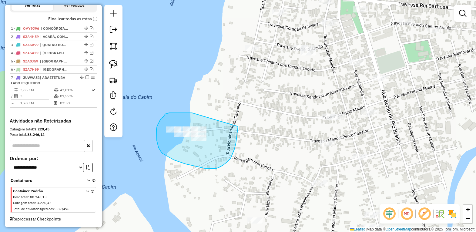
drag, startPoint x: 169, startPoint y: 113, endPoint x: 238, endPoint y: 122, distance: 69.5
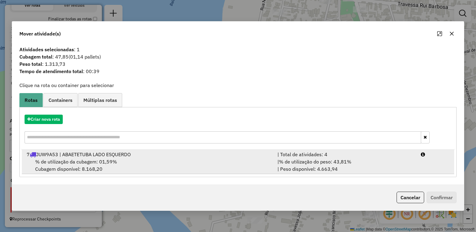
click at [61, 159] on span "% de utilização da cubagem: 01,59%" at bounding box center [76, 162] width 82 height 6
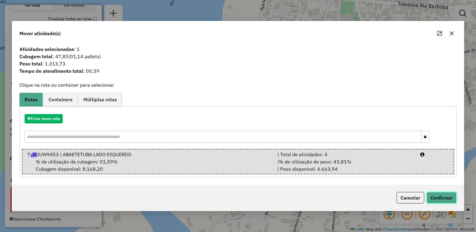
click at [444, 196] on button "Confirmar" at bounding box center [442, 198] width 30 height 12
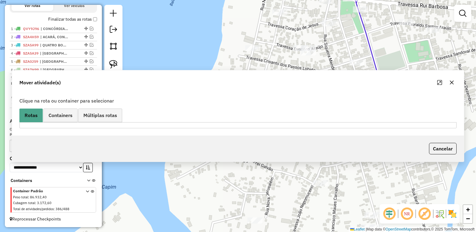
scroll to position [208, 0]
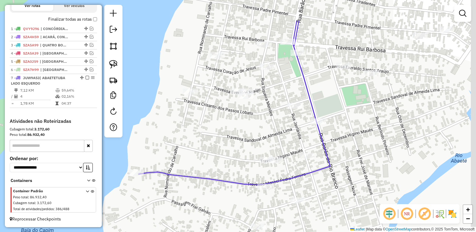
drag, startPoint x: 288, startPoint y: 126, endPoint x: 242, endPoint y: 152, distance: 53.0
click at [245, 151] on div "Janela de atendimento Grade de atendimento Capacidade Transportadoras Veículos …" at bounding box center [238, 116] width 476 height 232
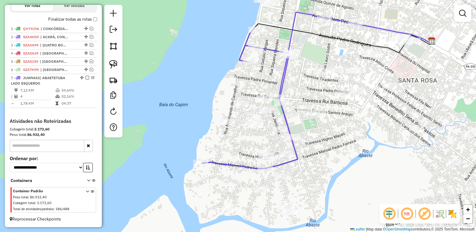
drag, startPoint x: 364, startPoint y: 113, endPoint x: 258, endPoint y: 204, distance: 140.1
click at [258, 204] on div "Janela de atendimento Grade de atendimento Capacidade Transportadoras Veículos …" at bounding box center [238, 116] width 476 height 232
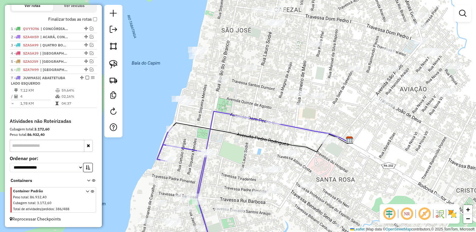
drag, startPoint x: 372, startPoint y: 85, endPoint x: 354, endPoint y: 134, distance: 52.3
click at [363, 132] on div "Janela de atendimento Grade de atendimento Capacidade Transportadoras Veículos …" at bounding box center [238, 116] width 476 height 232
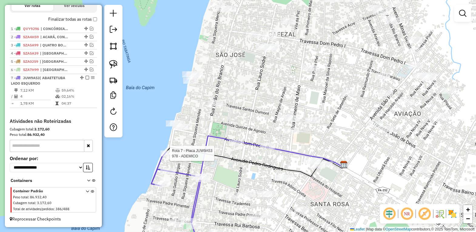
select select "*********"
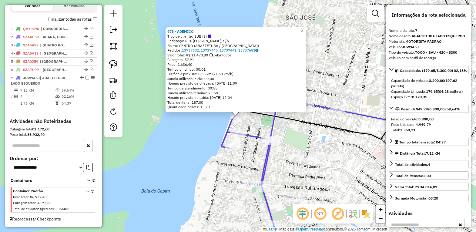
click at [299, 140] on div "978 - ADEMICO Tipo de cliente: SUB (S) Endereço: R D. PEDRO I I, S/N Bairro: CE…" at bounding box center [238, 116] width 476 height 232
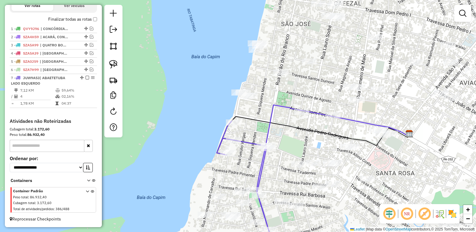
drag, startPoint x: 292, startPoint y: 146, endPoint x: 281, endPoint y: 153, distance: 12.9
click at [286, 153] on div "Janela de atendimento Grade de atendimento Capacidade Transportadoras Veículos …" at bounding box center [238, 116] width 476 height 232
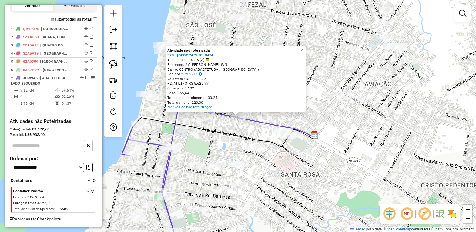
click at [231, 131] on icon at bounding box center [225, 132] width 177 height 29
select select "*********"
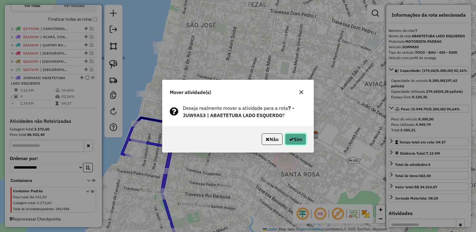
click at [293, 137] on button "Sim" at bounding box center [295, 139] width 21 height 12
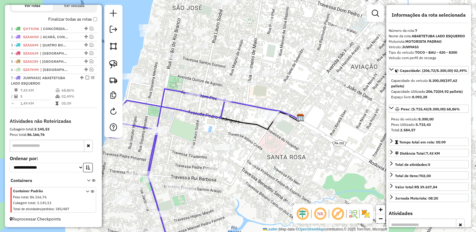
drag, startPoint x: 308, startPoint y: 174, endPoint x: 303, endPoint y: 196, distance: 22.8
click at [302, 196] on div "Janela de atendimento Grade de atendimento Capacidade Transportadoras Veículos …" at bounding box center [238, 116] width 476 height 232
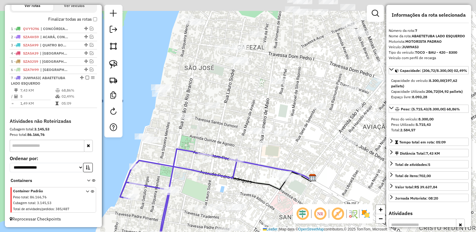
drag, startPoint x: 252, startPoint y: 88, endPoint x: 275, endPoint y: 119, distance: 38.8
click at [268, 119] on div "Janela de atendimento Grade de atendimento Capacidade Transportadoras Veículos …" at bounding box center [238, 116] width 476 height 232
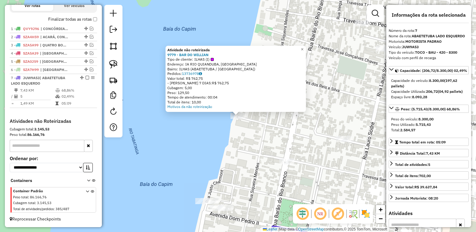
click at [245, 147] on div "Atividade não roteirizada 9779 - BAR DO WILLIAN Tipo de cliente: ILHAS (I) Ende…" at bounding box center [238, 116] width 476 height 232
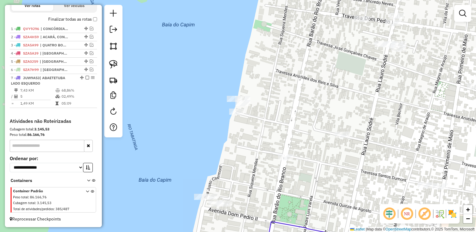
drag, startPoint x: 269, startPoint y: 143, endPoint x: 243, endPoint y: 95, distance: 55.1
click at [243, 95] on div "Janela de atendimento Grade de atendimento Capacidade Transportadoras Veículos …" at bounding box center [238, 116] width 476 height 232
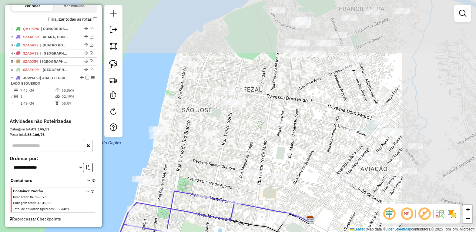
drag, startPoint x: 306, startPoint y: 103, endPoint x: 216, endPoint y: 168, distance: 110.6
click at [218, 168] on div "Janela de atendimento Grade de atendimento Capacidade Transportadoras Veículos …" at bounding box center [238, 116] width 476 height 232
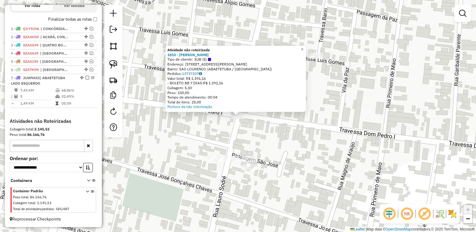
click at [260, 136] on div "Atividade não roteirizada 1810 - LUIS Tipo de cliente: SUB (S) Endereço: AV DOM…" at bounding box center [238, 116] width 476 height 232
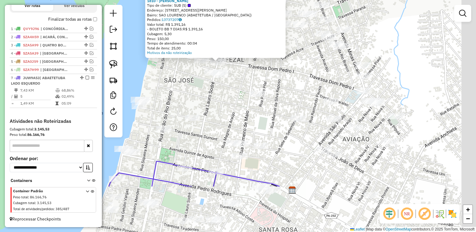
drag, startPoint x: 289, startPoint y: 155, endPoint x: 250, endPoint y: 85, distance: 79.3
click at [250, 85] on div "Atividade não roteirizada 1810 - LUIS Tipo de cliente: SUB (S) Endereço: AV DOM…" at bounding box center [238, 116] width 476 height 232
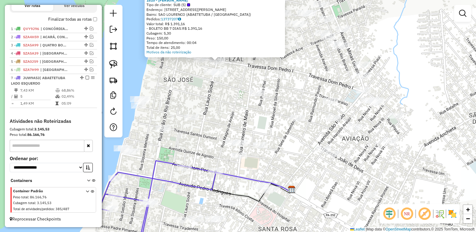
click at [277, 75] on div "Atividade não roteirizada 1810 - LUIS Tipo de cliente: SUB (S) Endereço: AV DOM…" at bounding box center [238, 116] width 476 height 232
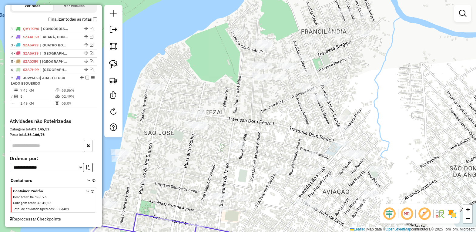
drag, startPoint x: 288, startPoint y: 90, endPoint x: 273, endPoint y: 126, distance: 39.1
click at [275, 126] on div "Janela de atendimento Grade de atendimento Capacidade Transportadoras Veículos …" at bounding box center [238, 116] width 476 height 232
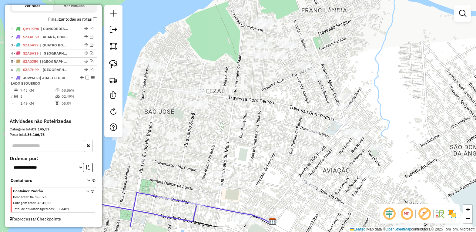
drag, startPoint x: 263, startPoint y: 109, endPoint x: 262, endPoint y: 78, distance: 31.0
click at [264, 77] on div "Janela de atendimento Grade de atendimento Capacidade Transportadoras Veículos …" at bounding box center [238, 116] width 476 height 232
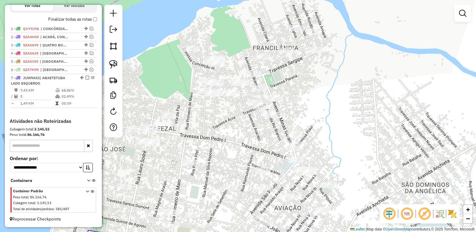
drag, startPoint x: 302, startPoint y: 60, endPoint x: 252, endPoint y: 125, distance: 81.6
click at [252, 125] on div "Janela de atendimento Grade de atendimento Capacidade Transportadoras Veículos …" at bounding box center [238, 116] width 476 height 232
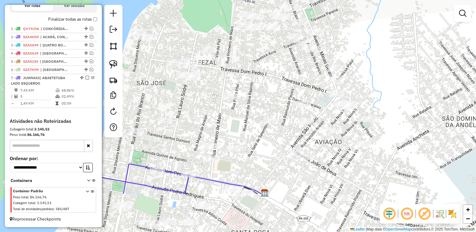
drag, startPoint x: 223, startPoint y: 137, endPoint x: 273, endPoint y: 70, distance: 83.4
click at [266, 73] on div "Janela de atendimento Grade de atendimento Capacidade Transportadoras Veículos …" at bounding box center [238, 116] width 476 height 232
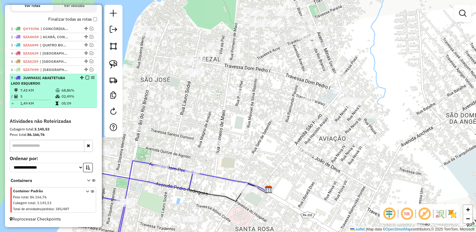
click at [86, 77] on em at bounding box center [88, 78] width 4 height 4
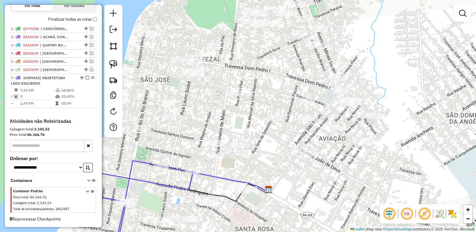
scroll to position [182, 0]
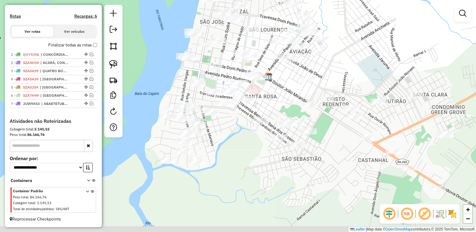
drag, startPoint x: 246, startPoint y: 183, endPoint x: 282, endPoint y: 93, distance: 96.8
click at [282, 93] on div "Janela de atendimento Grade de atendimento Capacidade Transportadoras Veículos …" at bounding box center [238, 116] width 476 height 232
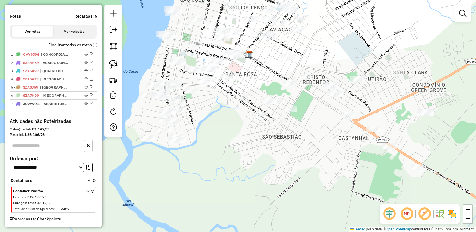
drag, startPoint x: 225, startPoint y: 129, endPoint x: 218, endPoint y: 121, distance: 10.1
click at [218, 121] on div "Janela de atendimento Grade de atendimento Capacidade Transportadoras Veículos …" at bounding box center [238, 116] width 476 height 232
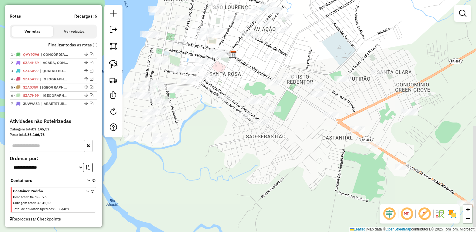
drag, startPoint x: 236, startPoint y: 152, endPoint x: 221, endPoint y: 152, distance: 14.6
click at [221, 152] on div "Janela de atendimento Grade de atendimento Capacidade Transportadoras Veículos …" at bounding box center [238, 116] width 476 height 232
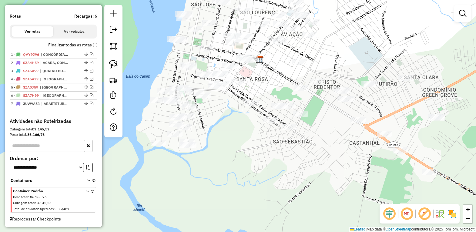
drag, startPoint x: 210, startPoint y: 139, endPoint x: 236, endPoint y: 144, distance: 26.2
click at [236, 144] on div "Janela de atendimento Grade de atendimento Capacidade Transportadoras Veículos …" at bounding box center [238, 116] width 476 height 232
click at [112, 61] on img at bounding box center [113, 64] width 8 height 8
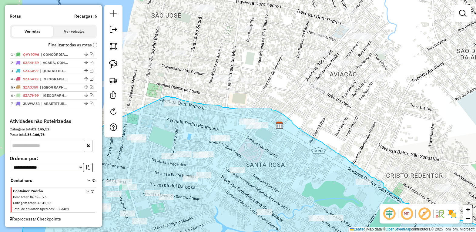
drag, startPoint x: 149, startPoint y: 71, endPoint x: 166, endPoint y: 96, distance: 31.0
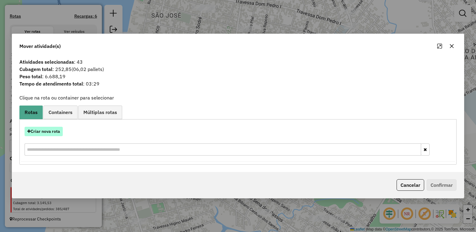
click at [47, 130] on button "Criar nova rota" at bounding box center [44, 131] width 38 height 9
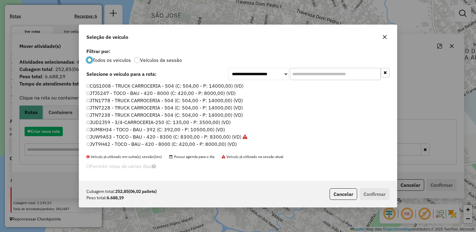
scroll to position [3, 2]
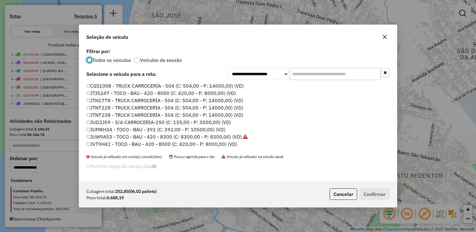
click at [102, 144] on label "JVT9H42 - TOCO - BAU - 420 - 8000 (C: 420,00 - P: 8000,00) (VD)" at bounding box center [161, 143] width 151 height 7
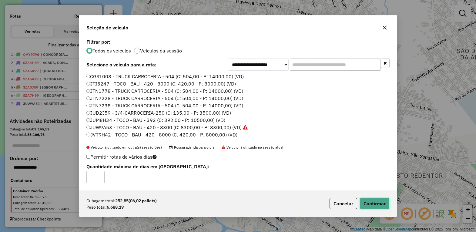
click at [377, 204] on button "Confirmar" at bounding box center [375, 204] width 30 height 12
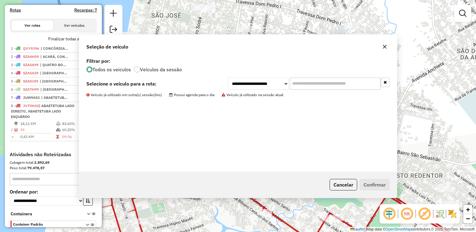
scroll to position [215, 0]
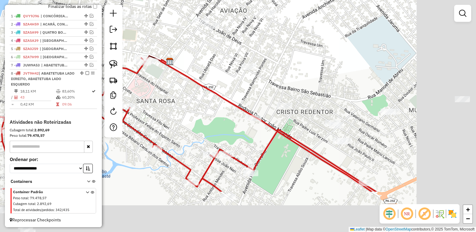
drag, startPoint x: 273, startPoint y: 155, endPoint x: 140, endPoint y: 86, distance: 150.1
click at [158, 90] on div "Janela de atendimento Grade de atendimento Capacidade Transportadoras Veículos …" at bounding box center [238, 116] width 476 height 232
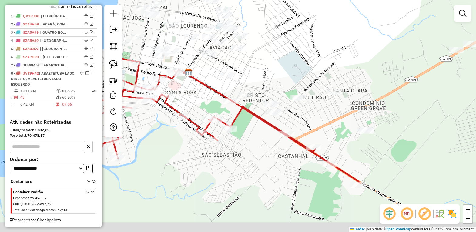
drag, startPoint x: 279, startPoint y: 167, endPoint x: 150, endPoint y: 109, distance: 141.4
click at [150, 109] on div "Janela de atendimento Grade de atendimento Capacidade Transportadoras Veículos …" at bounding box center [238, 116] width 476 height 232
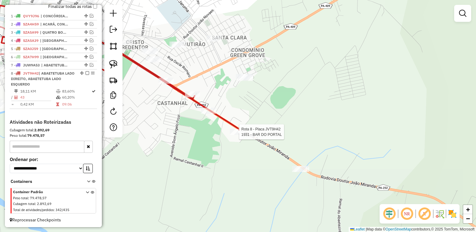
select select "*********"
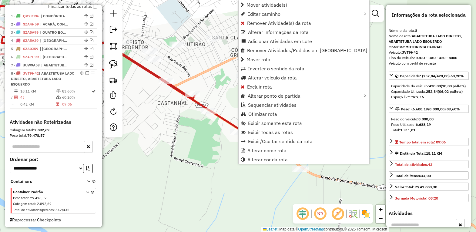
scroll to position [222, 0]
click at [218, 135] on div "Janela de atendimento Grade de atendimento Capacidade Transportadoras Veículos …" at bounding box center [238, 116] width 476 height 232
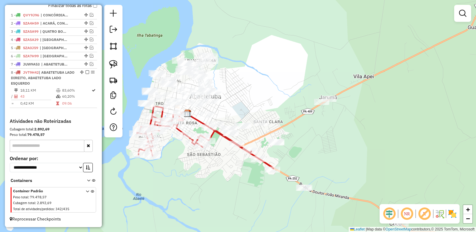
drag, startPoint x: 163, startPoint y: 152, endPoint x: 234, endPoint y: 182, distance: 76.6
click at [229, 182] on div "Janela de atendimento Grade de atendimento Capacidade Transportadoras Veículos …" at bounding box center [238, 116] width 476 height 232
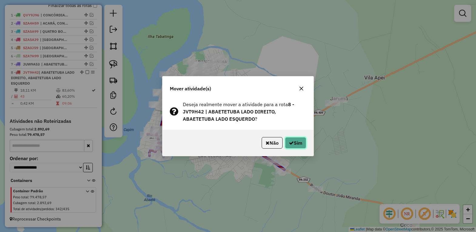
click at [297, 143] on button "Sim" at bounding box center [295, 143] width 21 height 12
click at [295, 143] on button "Sim" at bounding box center [295, 143] width 21 height 12
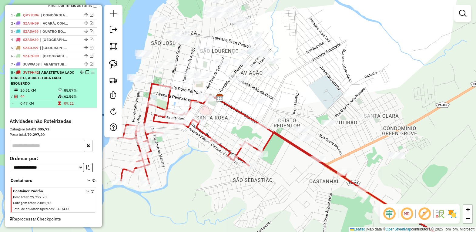
click at [86, 70] on em at bounding box center [88, 72] width 4 height 4
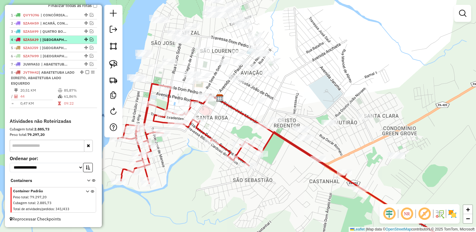
scroll to position [191, 0]
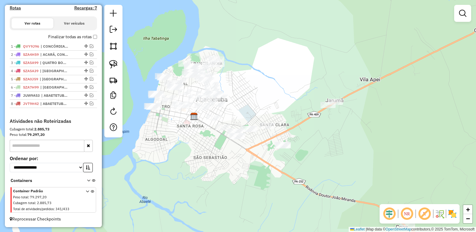
drag, startPoint x: 172, startPoint y: 108, endPoint x: 174, endPoint y: 127, distance: 18.9
click at [173, 127] on div "Janela de atendimento Grade de atendimento Capacidade Transportadoras Veículos …" at bounding box center [238, 116] width 476 height 232
click at [112, 62] on img at bounding box center [113, 64] width 8 height 8
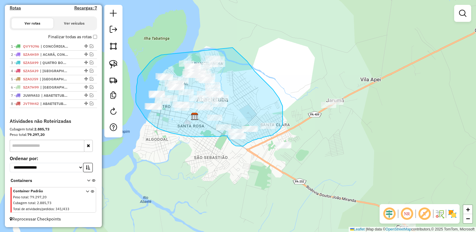
drag, startPoint x: 161, startPoint y: 55, endPoint x: 217, endPoint y: 33, distance: 59.8
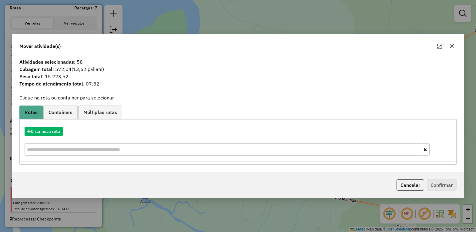
click at [450, 44] on icon "button" at bounding box center [452, 46] width 5 height 5
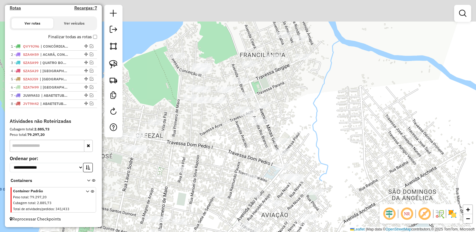
drag, startPoint x: 252, startPoint y: 76, endPoint x: 299, endPoint y: 115, distance: 60.9
click at [298, 115] on div "Janela de atendimento Grade de atendimento Capacidade Transportadoras Veículos …" at bounding box center [238, 116] width 476 height 232
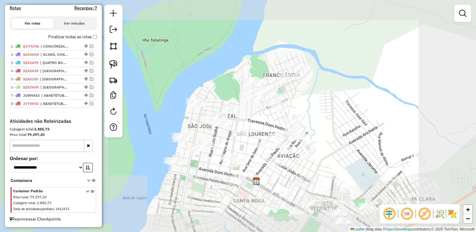
drag, startPoint x: 332, startPoint y: 104, endPoint x: 310, endPoint y: 90, distance: 26.3
click at [310, 90] on div "Janela de atendimento Grade de atendimento Capacidade Transportadoras Veículos …" at bounding box center [238, 116] width 476 height 232
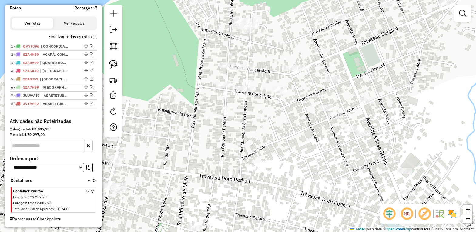
drag, startPoint x: 190, startPoint y: 68, endPoint x: 189, endPoint y: 84, distance: 15.5
click at [189, 84] on div "Janela de atendimento Grade de atendimento Capacidade Transportadoras Veículos …" at bounding box center [238, 116] width 476 height 232
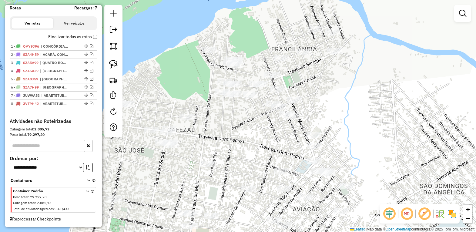
drag, startPoint x: 212, startPoint y: 102, endPoint x: 209, endPoint y: 115, distance: 12.8
click at [209, 115] on div "Janela de atendimento Grade de atendimento Capacidade Transportadoras Veículos …" at bounding box center [238, 116] width 476 height 232
click at [111, 62] on img at bounding box center [113, 64] width 8 height 8
drag, startPoint x: 225, startPoint y: 49, endPoint x: 253, endPoint y: 62, distance: 31.0
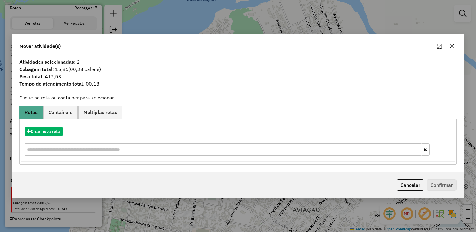
click at [452, 46] on icon "button" at bounding box center [452, 46] width 5 height 5
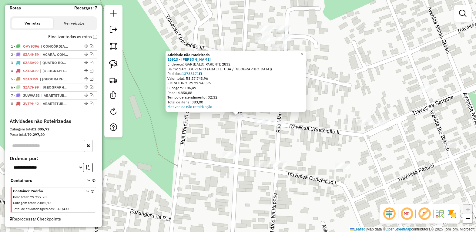
click at [210, 134] on div "Atividade não roteirizada 16913 - MARINALDO SENA Endereço: GARIBALDI PARENTE 28…" at bounding box center [238, 116] width 476 height 232
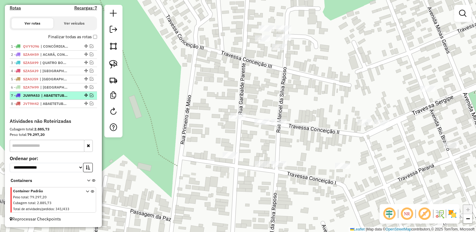
click at [90, 93] on em at bounding box center [92, 95] width 4 height 4
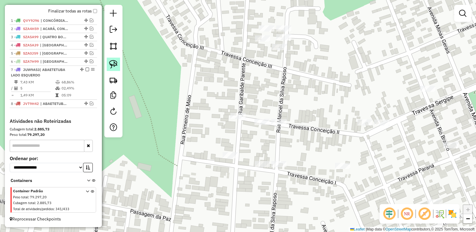
click at [111, 62] on img at bounding box center [113, 64] width 8 height 8
drag, startPoint x: 215, startPoint y: 113, endPoint x: 248, endPoint y: 94, distance: 37.8
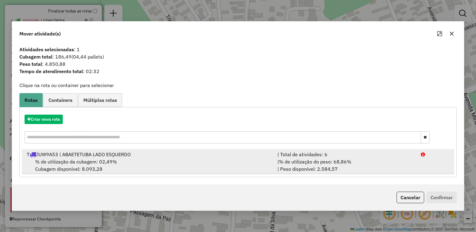
click at [92, 157] on div "7 JUW9A53 | ABAETETUBA LADO ESQUERDO" at bounding box center [148, 154] width 251 height 7
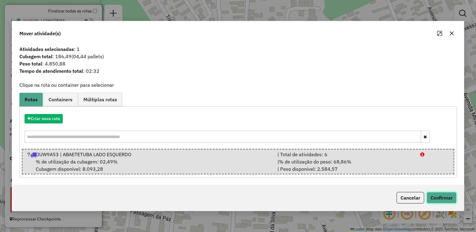
click at [437, 199] on button "Confirmar" at bounding box center [442, 198] width 30 height 12
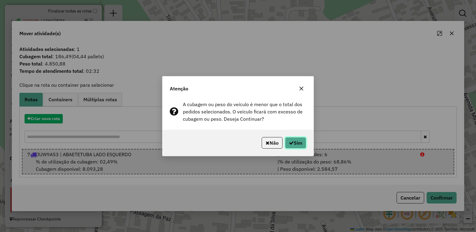
click at [302, 144] on button "Sim" at bounding box center [295, 143] width 21 height 12
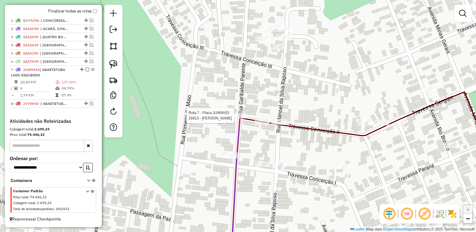
select select "*********"
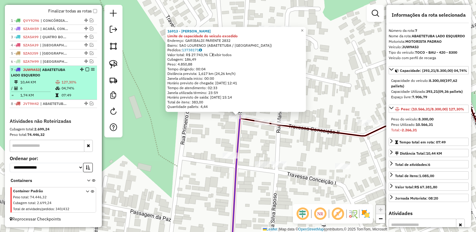
click at [86, 68] on em at bounding box center [88, 70] width 4 height 4
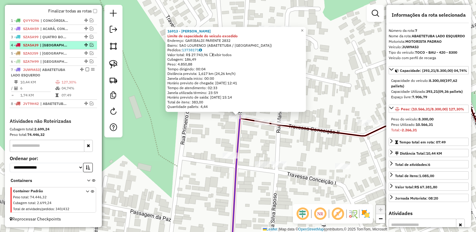
scroll to position [191, 0]
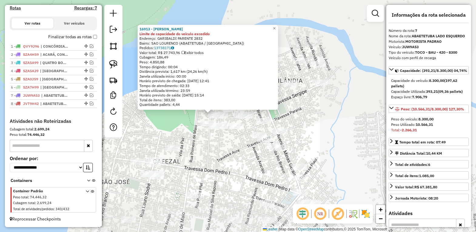
click at [219, 162] on div "16913 - MARINALDO SENA Limite de capacidade do veículo excedido Endereço: GARIB…" at bounding box center [238, 116] width 476 height 232
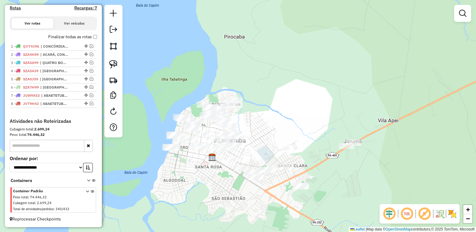
drag, startPoint x: 221, startPoint y: 168, endPoint x: 212, endPoint y: 130, distance: 38.4
click at [212, 130] on div "Janela de atendimento Grade de atendimento Capacidade Transportadoras Veículos …" at bounding box center [238, 116] width 476 height 232
click at [112, 64] on img at bounding box center [113, 64] width 8 height 8
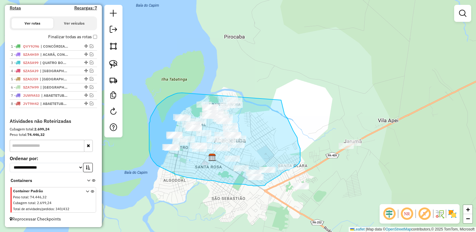
drag, startPoint x: 182, startPoint y: 93, endPoint x: 281, endPoint y: 99, distance: 99.1
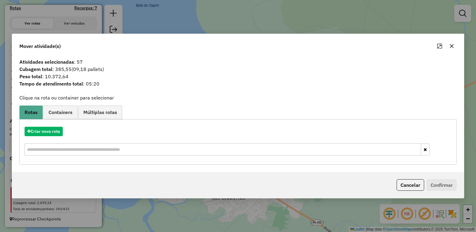
click at [453, 42] on button "button" at bounding box center [452, 46] width 10 height 10
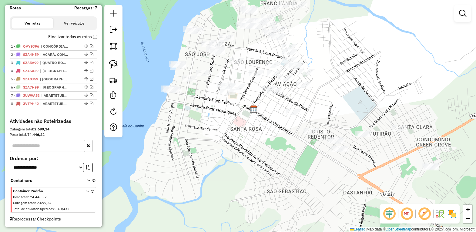
drag, startPoint x: 292, startPoint y: 119, endPoint x: 366, endPoint y: 68, distance: 90.2
click at [366, 68] on div "Janela de atendimento Grade de atendimento Capacidade Transportadoras Veículos …" at bounding box center [238, 116] width 476 height 232
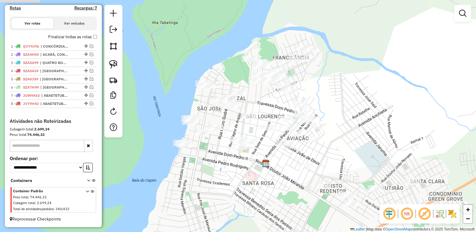
drag, startPoint x: 402, startPoint y: 75, endPoint x: 413, endPoint y: 127, distance: 53.4
click at [414, 127] on div "Janela de atendimento Grade de atendimento Capacidade Transportadoras Veículos …" at bounding box center [238, 116] width 476 height 232
click at [116, 65] on img at bounding box center [113, 64] width 8 height 8
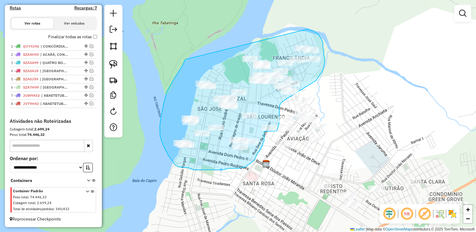
drag, startPoint x: 178, startPoint y: 73, endPoint x: 307, endPoint y: 29, distance: 136.8
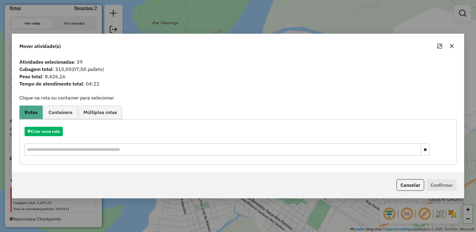
click at [451, 44] on icon "button" at bounding box center [452, 46] width 5 height 5
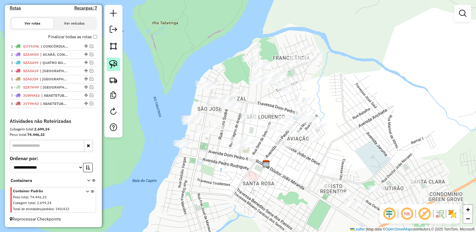
click at [110, 64] on img at bounding box center [113, 64] width 8 height 8
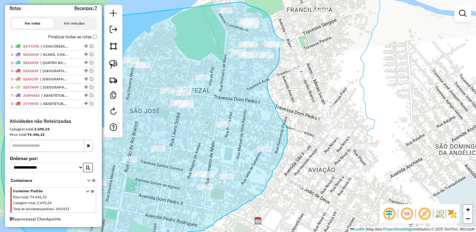
drag, startPoint x: 159, startPoint y: 66, endPoint x: 235, endPoint y: 1, distance: 100.3
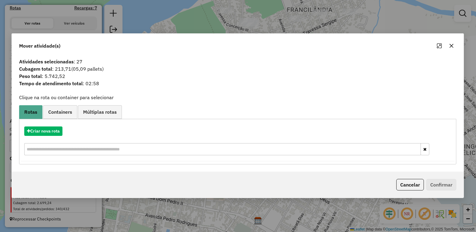
click at [452, 46] on icon "button" at bounding box center [452, 46] width 4 height 4
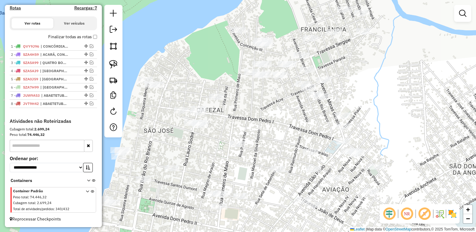
drag, startPoint x: 255, startPoint y: 100, endPoint x: 285, endPoint y: 125, distance: 39.4
click at [281, 126] on div "Janela de atendimento Grade de atendimento Capacidade Transportadoras Veículos …" at bounding box center [238, 116] width 476 height 232
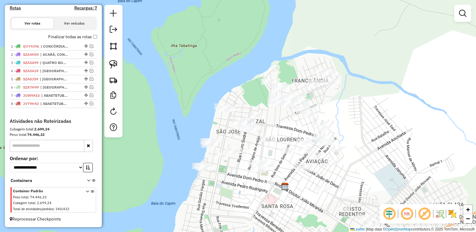
drag, startPoint x: 111, startPoint y: 67, endPoint x: 127, endPoint y: 69, distance: 15.6
click at [110, 67] on img at bounding box center [113, 64] width 8 height 8
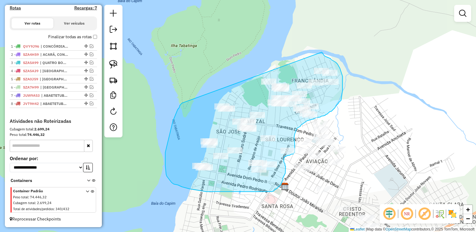
drag, startPoint x: 178, startPoint y: 110, endPoint x: 320, endPoint y: 50, distance: 154.5
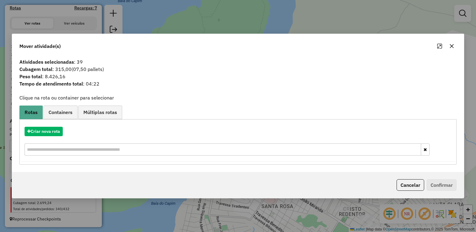
click at [450, 46] on icon "button" at bounding box center [452, 46] width 5 height 5
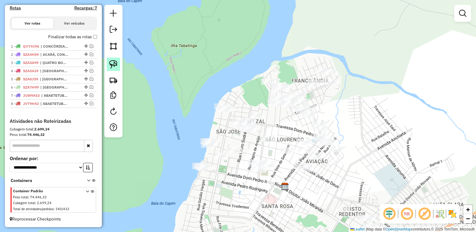
click at [110, 61] on img at bounding box center [113, 64] width 8 height 8
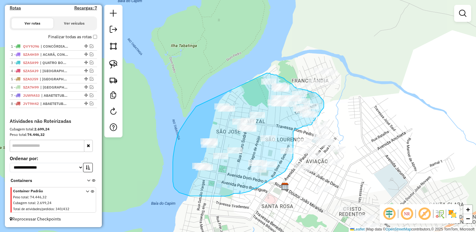
drag, startPoint x: 196, startPoint y: 106, endPoint x: 264, endPoint y: 73, distance: 75.7
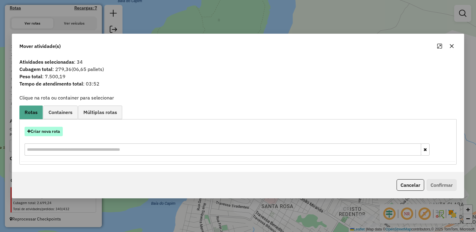
click at [38, 132] on button "Criar nova rota" at bounding box center [44, 131] width 38 height 9
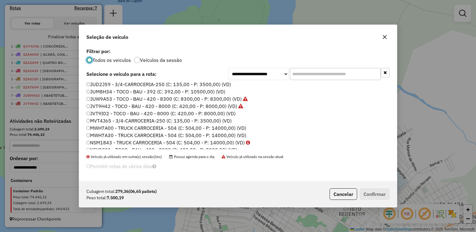
scroll to position [76, 0]
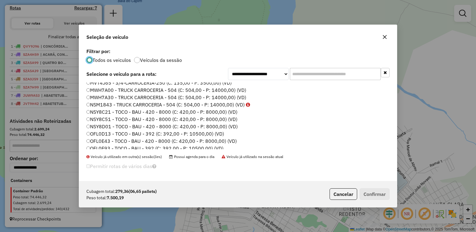
click at [106, 140] on label "OFL0E43 - TOCO - BAU - 420 - 8000 (C: 420,00 - P: 8000,00) (VD)" at bounding box center [161, 140] width 150 height 7
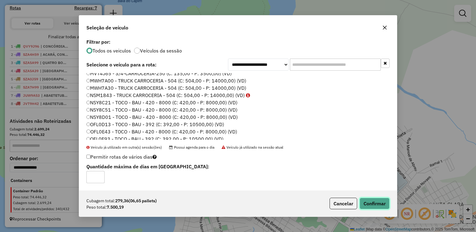
click at [379, 201] on button "Confirmar" at bounding box center [375, 204] width 30 height 12
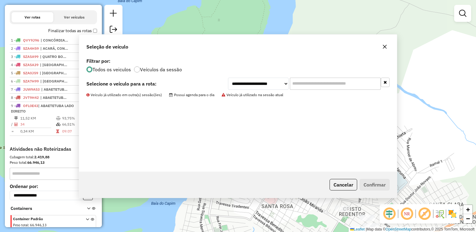
scroll to position [222, 0]
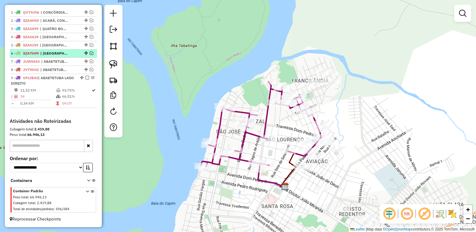
click at [86, 79] on em at bounding box center [88, 78] width 4 height 4
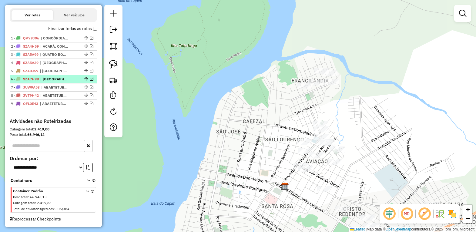
scroll to position [199, 0]
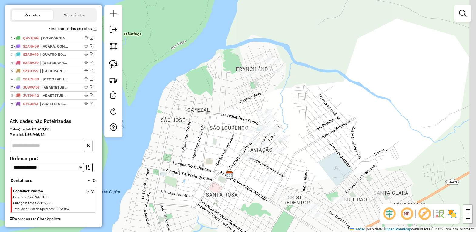
drag, startPoint x: 285, startPoint y: 144, endPoint x: 207, endPoint y: 128, distance: 79.7
click at [206, 129] on div "Janela de atendimento Grade de atendimento Capacidade Transportadoras Veículos …" at bounding box center [238, 116] width 476 height 232
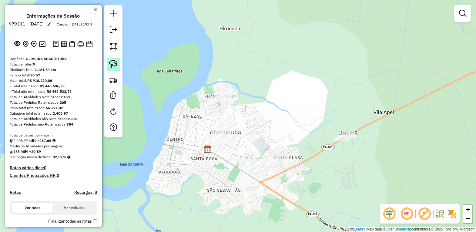
scroll to position [199, 0]
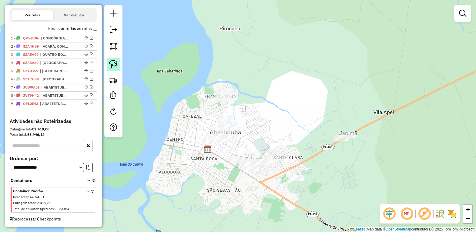
click at [115, 63] on img at bounding box center [113, 64] width 8 height 8
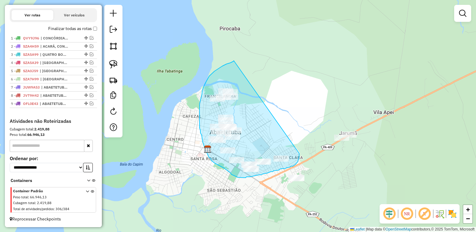
drag, startPoint x: 234, startPoint y: 61, endPoint x: 298, endPoint y: 137, distance: 99.8
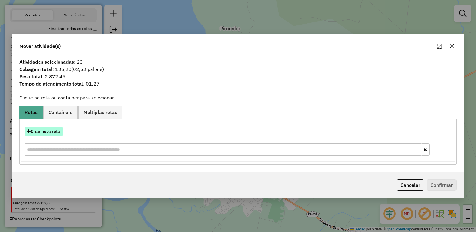
click at [46, 130] on button "Criar nova rota" at bounding box center [44, 131] width 38 height 9
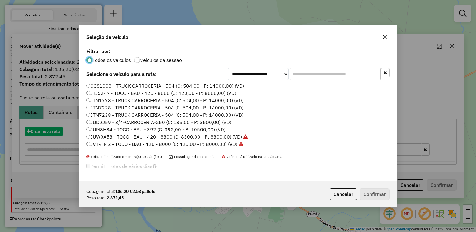
scroll to position [3, 2]
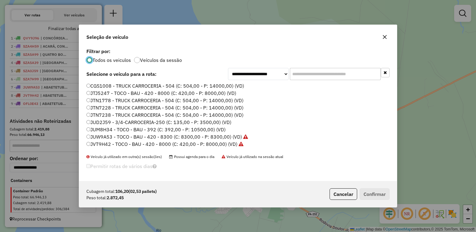
click at [98, 122] on label "JUD2J59 - 3/4-CARROCERIA-250 (C: 135,00 - P: 3500,00) (VD)" at bounding box center [158, 122] width 145 height 7
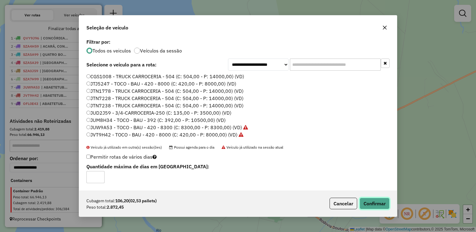
click at [368, 201] on button "Confirmar" at bounding box center [375, 204] width 30 height 12
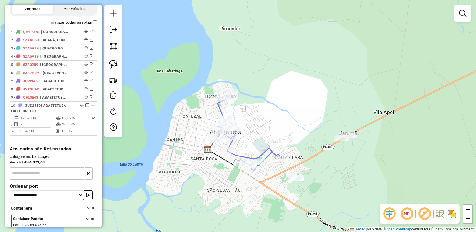
scroll to position [222, 0]
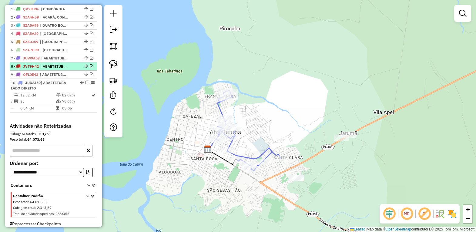
click at [90, 68] on em at bounding box center [92, 66] width 4 height 4
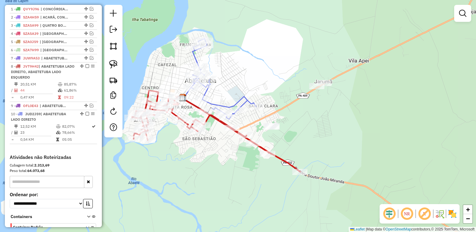
drag, startPoint x: 223, startPoint y: 197, endPoint x: 198, endPoint y: 145, distance: 57.3
click at [198, 145] on div "Janela de atendimento Grade de atendimento Capacidade Transportadoras Veículos …" at bounding box center [238, 116] width 476 height 232
click at [113, 62] on img at bounding box center [113, 64] width 8 height 8
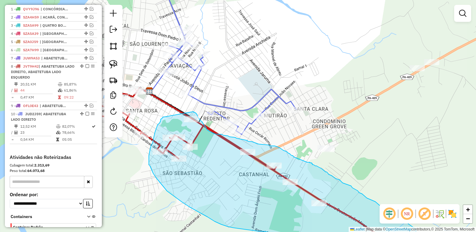
drag, startPoint x: 160, startPoint y: 82, endPoint x: 194, endPoint y: 112, distance: 45.0
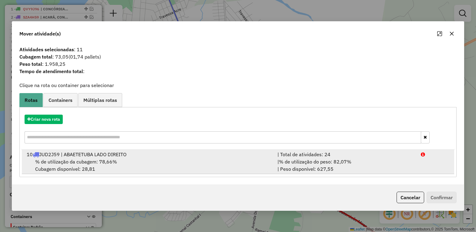
click at [76, 160] on span "% de utilização da cubagem: 78,66%" at bounding box center [76, 162] width 82 height 6
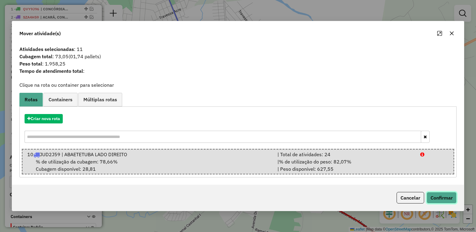
click at [437, 195] on button "Confirmar" at bounding box center [442, 198] width 30 height 12
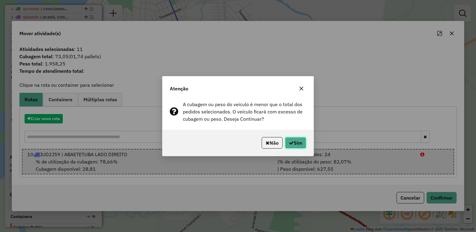
click at [295, 139] on button "Sim" at bounding box center [295, 143] width 21 height 12
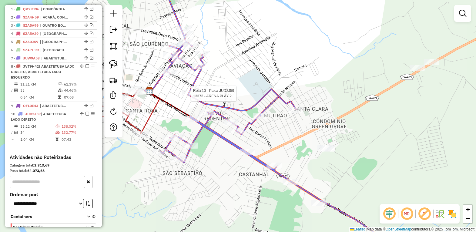
select select "*********"
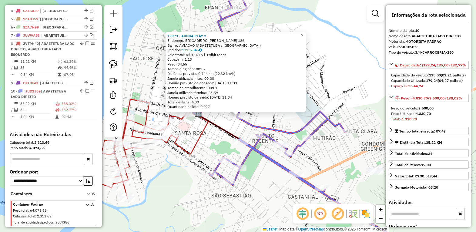
scroll to position [264, 0]
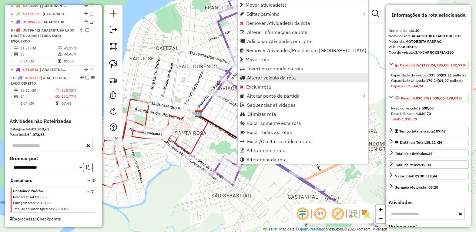
click at [265, 78] on span "Alterar veículo da rota" at bounding box center [271, 77] width 49 height 5
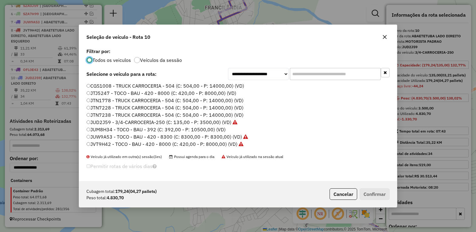
scroll to position [38, 0]
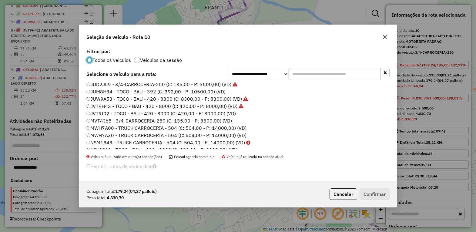
click at [103, 113] on label "JVT9I02 - TOCO - BAU - 420 - 8000 (C: 420,00 - P: 8000,00) (VD)" at bounding box center [161, 113] width 150 height 7
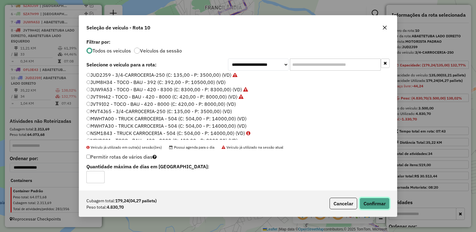
click at [360, 202] on button "Confirmar" at bounding box center [375, 204] width 30 height 12
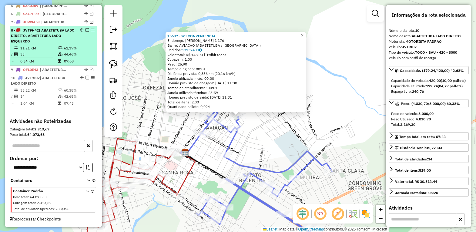
click at [86, 76] on em at bounding box center [88, 78] width 4 height 4
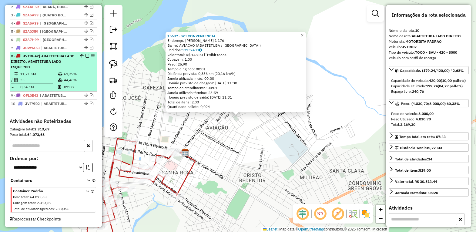
scroll to position [238, 0]
click at [86, 54] on em at bounding box center [88, 56] width 4 height 4
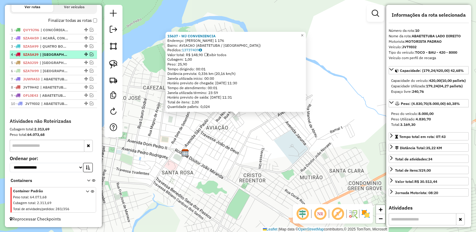
scroll to position [207, 0]
drag, startPoint x: 83, startPoint y: 85, endPoint x: 81, endPoint y: 76, distance: 8.9
drag, startPoint x: 83, startPoint y: 94, endPoint x: 81, endPoint y: 84, distance: 10.6
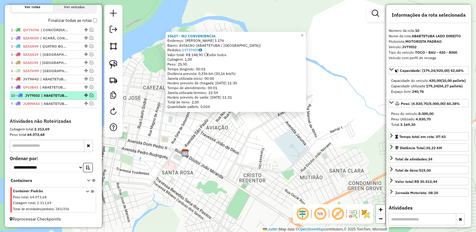
drag, startPoint x: 83, startPoint y: 103, endPoint x: 82, endPoint y: 94, distance: 9.4
click at [197, 153] on div "15637 - WJ CONVENIENCIA Endereço: [PERSON_NAME] 1 176 Bairro: AVIACAO (ABAETETU…" at bounding box center [238, 116] width 476 height 232
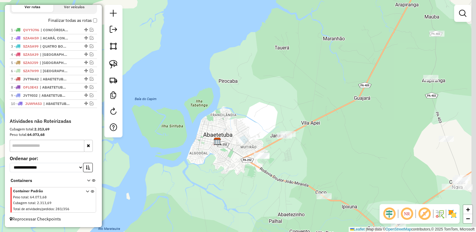
drag, startPoint x: 256, startPoint y: 131, endPoint x: 222, endPoint y: 128, distance: 34.1
click at [225, 129] on div "Janela de atendimento Grade de atendimento Capacidade Transportadoras Veículos …" at bounding box center [238, 116] width 476 height 232
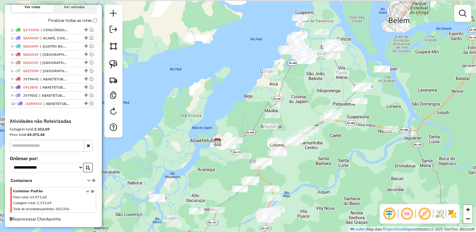
drag, startPoint x: 251, startPoint y: 126, endPoint x: 249, endPoint y: 145, distance: 18.9
click at [249, 145] on div "Janela de atendimento Grade de atendimento Capacidade Transportadoras Veículos …" at bounding box center [238, 116] width 476 height 232
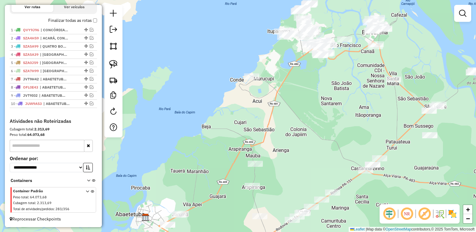
drag, startPoint x: 257, startPoint y: 135, endPoint x: 224, endPoint y: 185, distance: 59.7
click at [224, 185] on div "Janela de atendimento Grade de atendimento Capacidade Transportadoras Veículos …" at bounding box center [238, 116] width 476 height 232
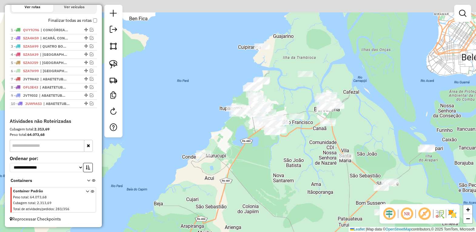
drag, startPoint x: 298, startPoint y: 110, endPoint x: 246, endPoint y: 193, distance: 98.1
click at [246, 193] on div "Janela de atendimento Grade de atendimento Capacidade Transportadoras Veículos …" at bounding box center [238, 116] width 476 height 232
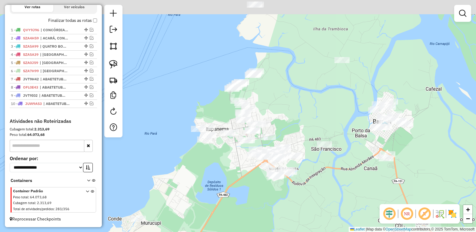
drag, startPoint x: 239, startPoint y: 132, endPoint x: 234, endPoint y: 186, distance: 53.6
click at [234, 186] on div "Janela de atendimento Grade de atendimento Capacidade Transportadoras Veículos …" at bounding box center [238, 116] width 476 height 232
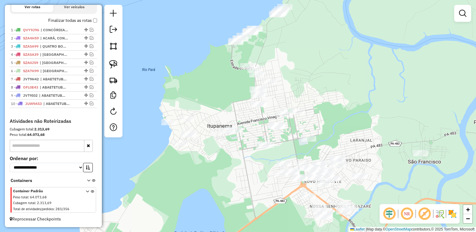
drag, startPoint x: 231, startPoint y: 166, endPoint x: 244, endPoint y: 207, distance: 43.2
click at [242, 207] on div "Janela de atendimento Grade de atendimento Capacidade Transportadoras Veículos …" at bounding box center [238, 116] width 476 height 232
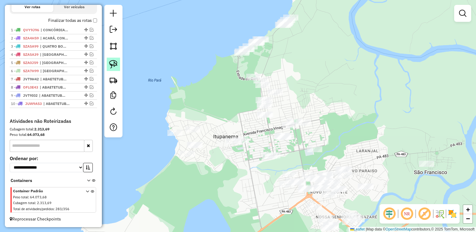
click at [112, 63] on img at bounding box center [113, 64] width 8 height 8
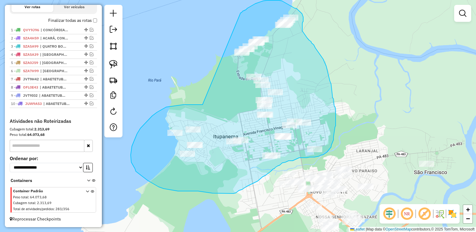
drag, startPoint x: 184, startPoint y: 105, endPoint x: 240, endPoint y: 14, distance: 107.0
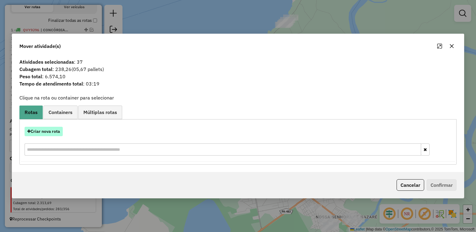
click at [51, 129] on button "Criar nova rota" at bounding box center [44, 131] width 38 height 9
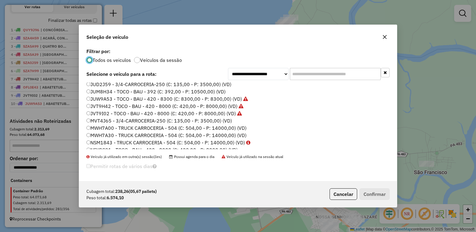
scroll to position [76, 0]
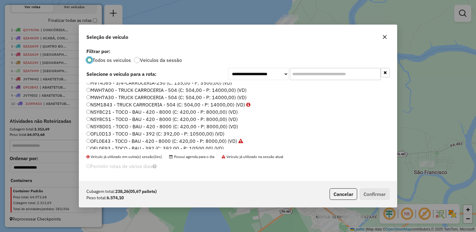
click at [111, 134] on label "OFL0D13 - TOCO - BAU - 392 (C: 392,00 - P: 10500,00) (VD)" at bounding box center [155, 133] width 138 height 7
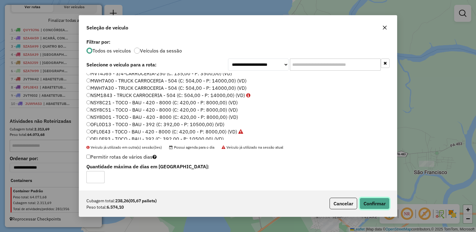
click at [380, 201] on button "Confirmar" at bounding box center [375, 204] width 30 height 12
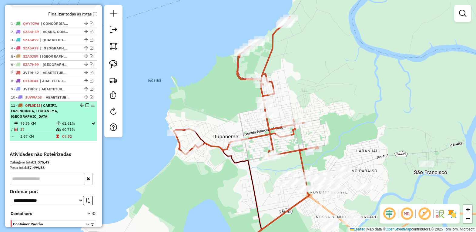
click at [86, 107] on em at bounding box center [88, 105] width 4 height 4
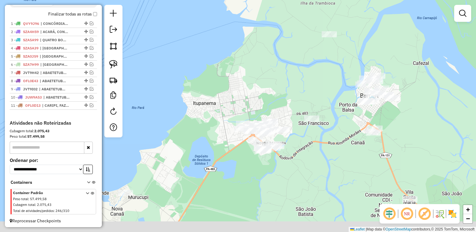
drag, startPoint x: 214, startPoint y: 145, endPoint x: 234, endPoint y: 56, distance: 91.1
click at [234, 58] on div "Janela de atendimento Grade de atendimento Capacidade Transportadoras Veículos …" at bounding box center [238, 116] width 476 height 232
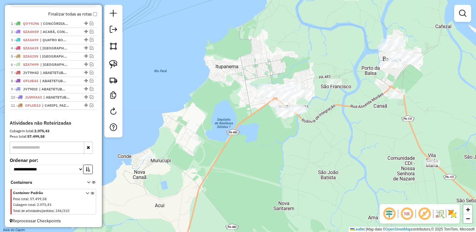
drag, startPoint x: 224, startPoint y: 80, endPoint x: 225, endPoint y: 151, distance: 71.0
click at [225, 151] on div "Janela de atendimento Grade de atendimento Capacidade Transportadoras Veículos …" at bounding box center [238, 116] width 476 height 232
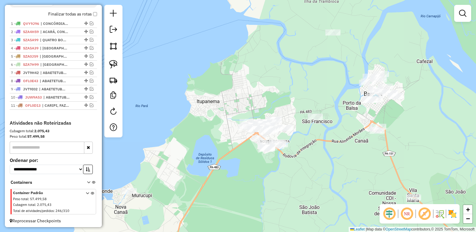
drag, startPoint x: 237, startPoint y: 136, endPoint x: 217, endPoint y: 137, distance: 20.0
click at [218, 137] on div "Janela de atendimento Grade de atendimento Capacidade Transportadoras Veículos …" at bounding box center [238, 116] width 476 height 232
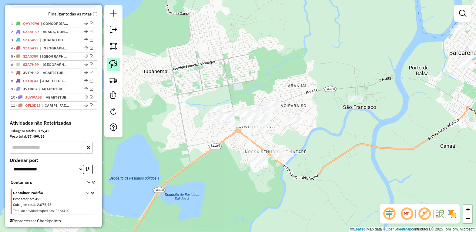
click at [110, 63] on img at bounding box center [113, 64] width 8 height 8
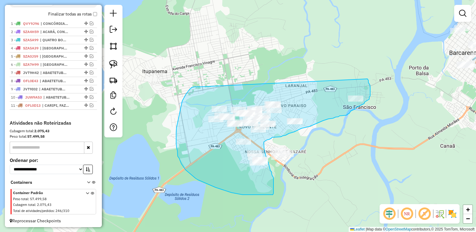
drag, startPoint x: 190, startPoint y: 89, endPoint x: 361, endPoint y: 72, distance: 172.6
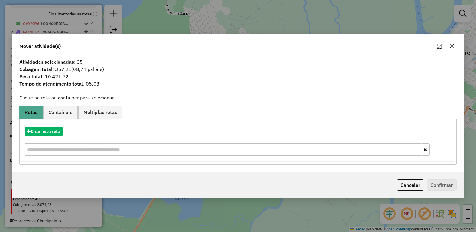
click at [450, 45] on icon "button" at bounding box center [452, 46] width 5 height 5
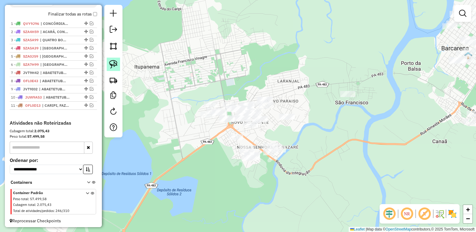
click at [108, 64] on link at bounding box center [113, 64] width 13 height 13
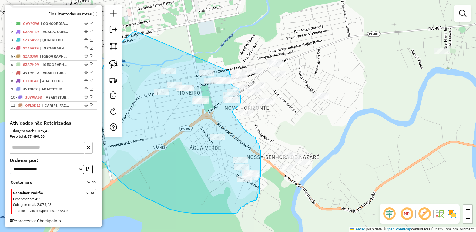
drag, startPoint x: 184, startPoint y: 92, endPoint x: 229, endPoint y: 69, distance: 50.2
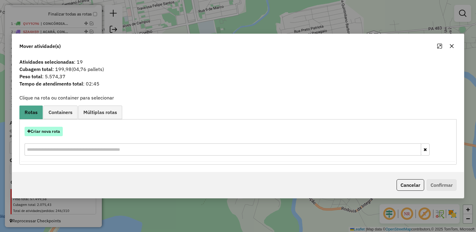
click at [43, 131] on button "Criar nova rota" at bounding box center [44, 131] width 38 height 9
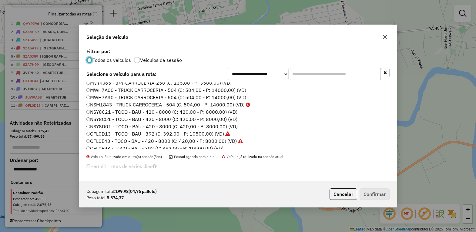
scroll to position [114, 0]
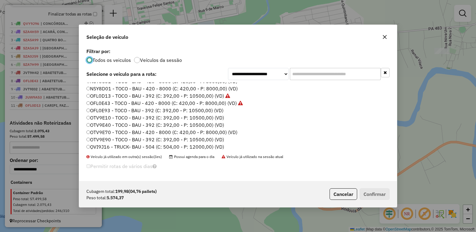
click at [107, 125] on label "OTV9E40 - TOCO - BAU - 392 (C: 392,00 - P: 10500,00) (VD)" at bounding box center [155, 124] width 138 height 7
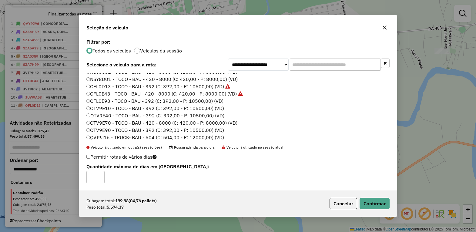
click at [378, 211] on div "Cubagem total: 199,98 (04,76 pallets) Peso total: 5.574,37 Cancelar Confirmar" at bounding box center [238, 204] width 318 height 26
click at [375, 205] on button "Confirmar" at bounding box center [375, 204] width 30 height 12
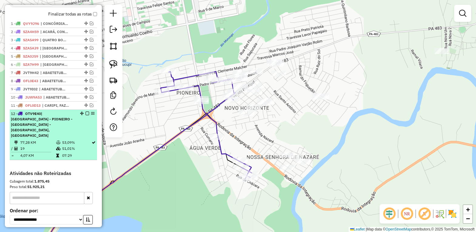
click at [86, 115] on em at bounding box center [88, 114] width 4 height 4
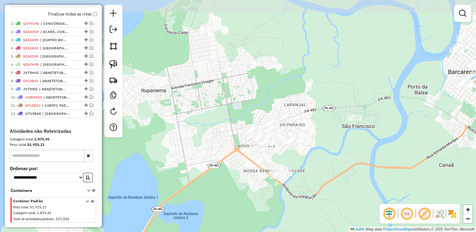
drag, startPoint x: 213, startPoint y: 148, endPoint x: 237, endPoint y: 174, distance: 35.4
click at [237, 174] on div "Janela de atendimento Grade de atendimento Capacidade Transportadoras Veículos …" at bounding box center [238, 116] width 476 height 232
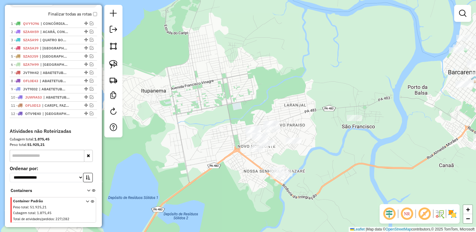
drag, startPoint x: 109, startPoint y: 65, endPoint x: 149, endPoint y: 93, distance: 48.5
click at [108, 65] on link at bounding box center [113, 64] width 13 height 13
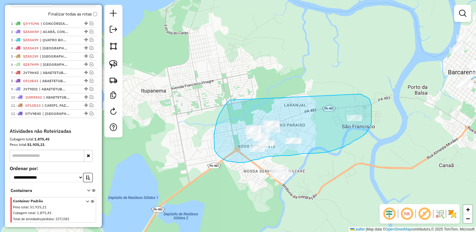
drag, startPoint x: 230, startPoint y: 100, endPoint x: 360, endPoint y: 94, distance: 130.9
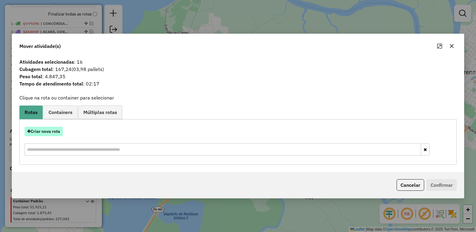
click at [49, 130] on button "Criar nova rota" at bounding box center [44, 131] width 38 height 9
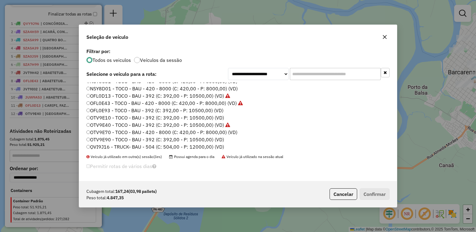
click at [106, 139] on label "OTV9E90 - TOCO - BAU - 392 (C: 392,00 - P: 10500,00) (VD)" at bounding box center [155, 139] width 138 height 7
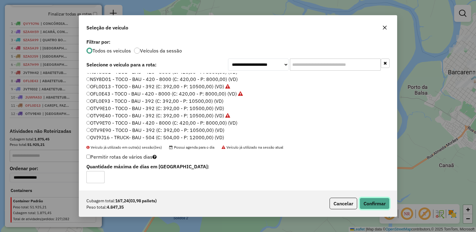
click at [372, 201] on button "Confirmar" at bounding box center [375, 204] width 30 height 12
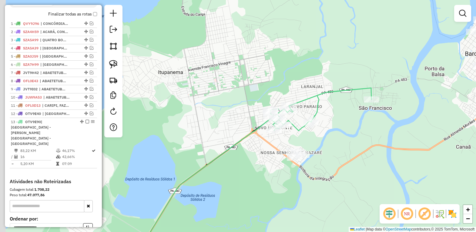
drag, startPoint x: 164, startPoint y: 156, endPoint x: 316, endPoint y: 47, distance: 186.5
click at [238, 83] on div "Janela de atendimento Grade de atendimento Capacidade Transportadoras Veículos …" at bounding box center [238, 116] width 476 height 232
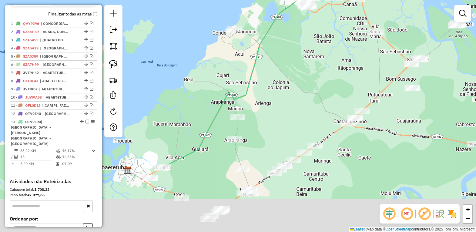
drag, startPoint x: 248, startPoint y: 178, endPoint x: 266, endPoint y: 70, distance: 109.2
click at [265, 74] on div "Janela de atendimento Grade de atendimento Capacidade Transportadoras Veículos …" at bounding box center [238, 116] width 476 height 232
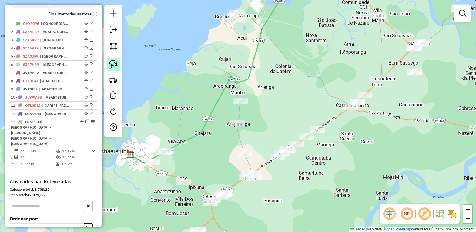
click at [109, 61] on img at bounding box center [113, 64] width 8 height 8
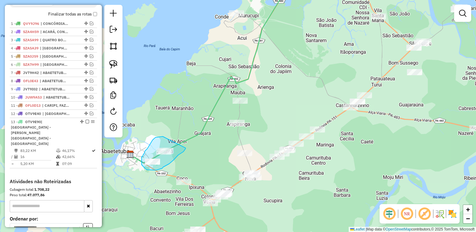
drag, startPoint x: 163, startPoint y: 137, endPoint x: 186, endPoint y: 148, distance: 25.5
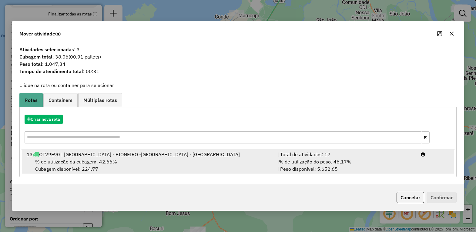
click at [104, 157] on div "13 OTV9E90 | NOVO HORIZONTE - PIONEIRO -LARANJAL - SAO FRANCISCO" at bounding box center [148, 154] width 251 height 7
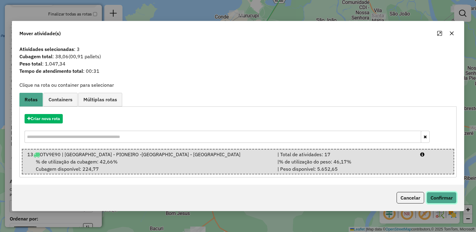
click at [431, 200] on button "Confirmar" at bounding box center [442, 198] width 30 height 12
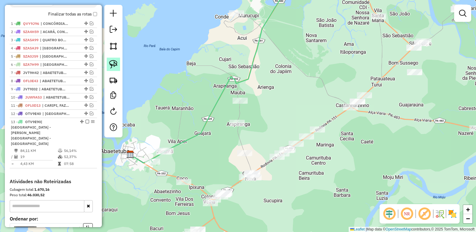
click at [110, 64] on img at bounding box center [113, 64] width 8 height 8
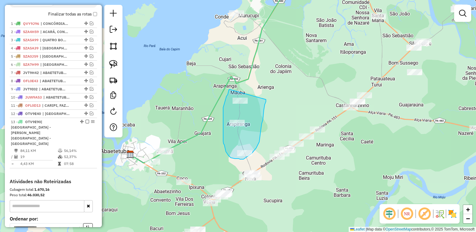
drag, startPoint x: 230, startPoint y: 89, endPoint x: 266, endPoint y: 100, distance: 37.5
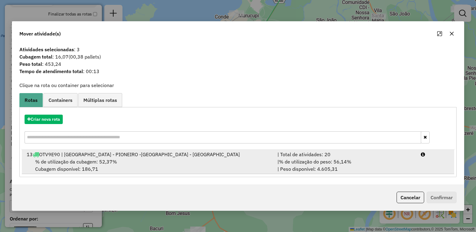
click at [73, 161] on span "% de utilização da cubagem: 52,37%" at bounding box center [76, 162] width 82 height 6
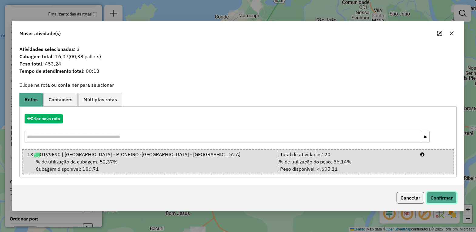
click at [439, 198] on button "Confirmar" at bounding box center [442, 198] width 30 height 12
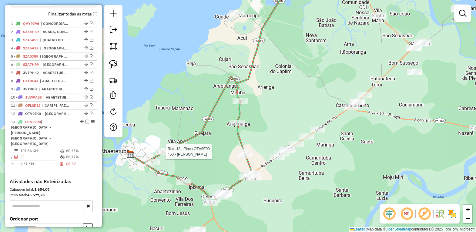
select select "*********"
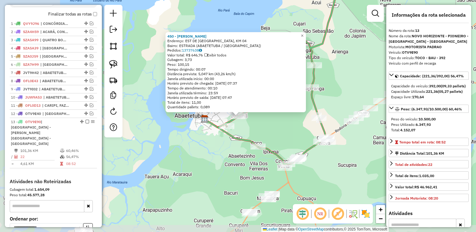
scroll to position [263, 0]
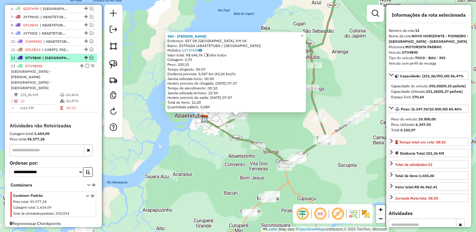
click at [69, 61] on span "| [GEOGRAPHIC_DATA] - PIONEIRO -[GEOGRAPHIC_DATA] - [GEOGRAPHIC_DATA], [GEOGRAP…" at bounding box center [56, 57] width 28 height 5
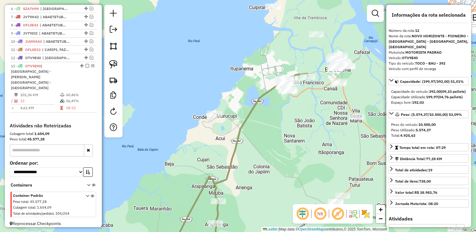
drag, startPoint x: 351, startPoint y: 61, endPoint x: 275, endPoint y: 140, distance: 109.9
click at [277, 140] on div "Janela de atendimento Grade de atendimento Capacidade Transportadoras Veículos …" at bounding box center [238, 116] width 476 height 232
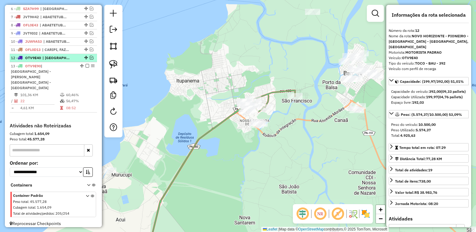
click at [91, 59] on em at bounding box center [92, 58] width 4 height 4
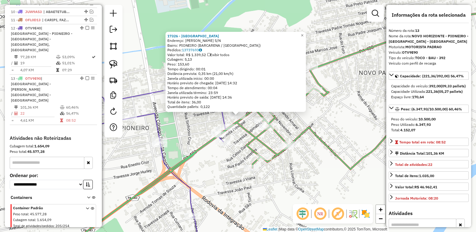
scroll to position [300, 0]
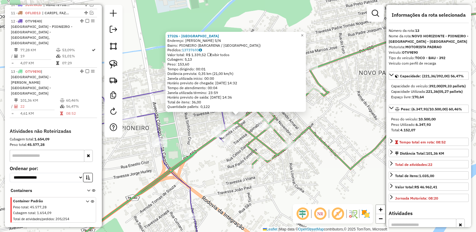
click at [195, 133] on div "17326 - CHOPP HAUS DA VILA Endereço: LAURO SODRE S/N Bairro: PIONEIRO (BARCAREN…" at bounding box center [238, 116] width 476 height 232
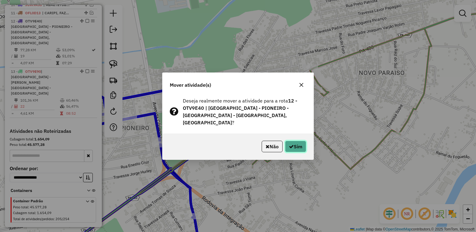
click at [292, 143] on button "Sim" at bounding box center [295, 147] width 21 height 12
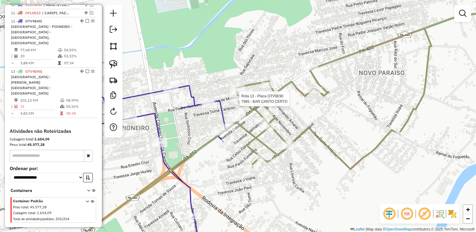
select select "*********"
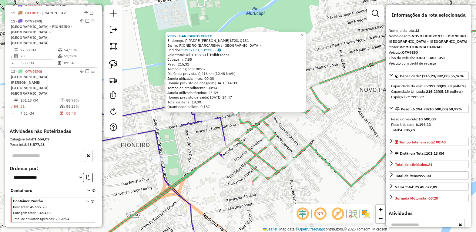
click at [231, 126] on div "7995 - BAR CANTO CERTO Endereço: R PADRE RAIMUNDO SEVERINO LT23, Q131 Bairro: P…" at bounding box center [238, 116] width 476 height 232
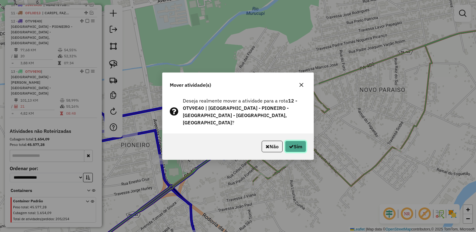
click at [292, 144] on icon "button" at bounding box center [291, 146] width 5 height 5
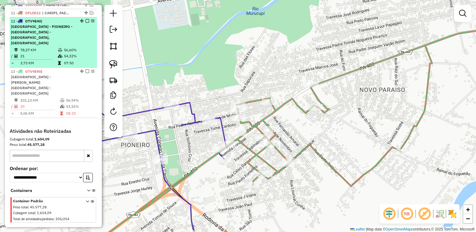
click at [56, 28] on div "12 - OTV9E40 | NOVO HORIZONTE - PIONEIRO -LARANJAL - SAO FRANCISCO, VILA DOS CA…" at bounding box center [43, 32] width 64 height 27
select select "*********"
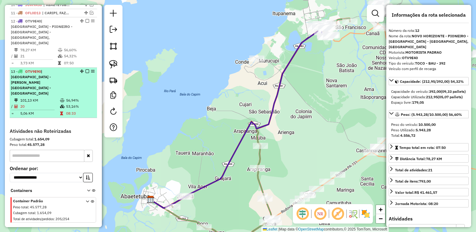
click at [51, 76] on span "| [GEOGRAPHIC_DATA] - [PERSON_NAME][GEOGRAPHIC_DATA] - [GEOGRAPHIC_DATA]" at bounding box center [31, 82] width 40 height 26
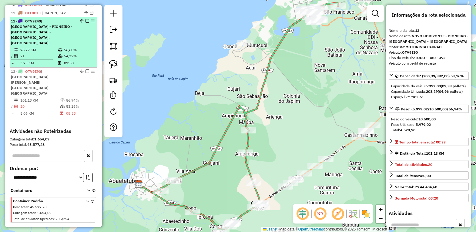
click at [86, 23] on em at bounding box center [88, 21] width 4 height 4
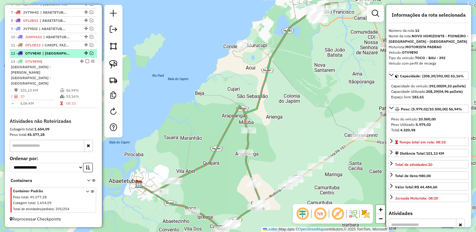
scroll to position [263, 0]
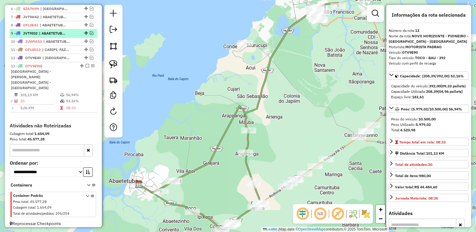
click at [86, 68] on em at bounding box center [88, 66] width 4 height 4
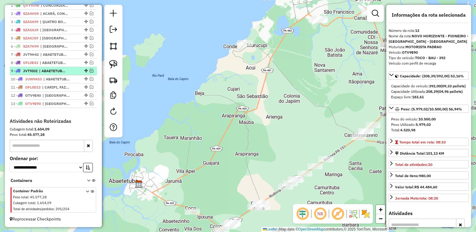
scroll to position [232, 0]
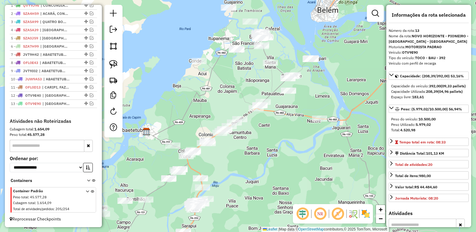
drag, startPoint x: 221, startPoint y: 122, endPoint x: 208, endPoint y: 120, distance: 12.6
click at [208, 120] on div "Janela de atendimento Grade de atendimento Capacidade Transportadoras Veículos …" at bounding box center [238, 116] width 476 height 232
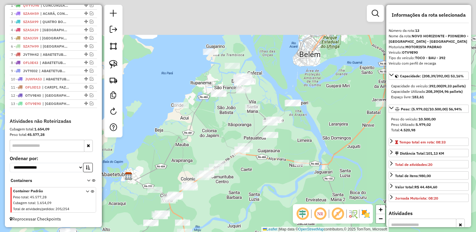
drag, startPoint x: 223, startPoint y: 110, endPoint x: 209, endPoint y: 137, distance: 30.8
click at [209, 137] on div "Janela de atendimento Grade de atendimento Capacidade Transportadoras Veículos …" at bounding box center [238, 116] width 476 height 232
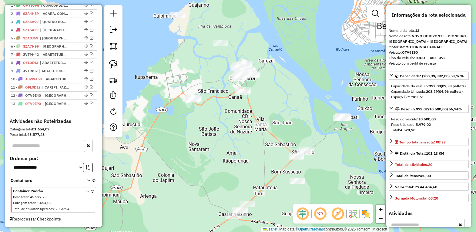
drag, startPoint x: 229, startPoint y: 137, endPoint x: 208, endPoint y: 137, distance: 21.5
click at [208, 137] on div "Janela de atendimento Grade de atendimento Capacidade Transportadoras Veículos …" at bounding box center [238, 116] width 476 height 232
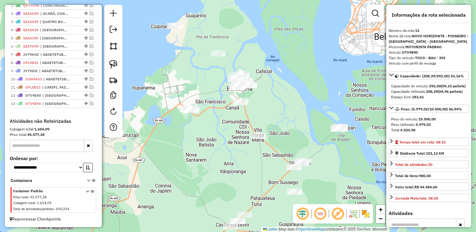
drag, startPoint x: 212, startPoint y: 174, endPoint x: 210, endPoint y: 138, distance: 36.1
click at [210, 138] on div "Janela de atendimento Grade de atendimento Capacidade Transportadoras Veículos …" at bounding box center [238, 116] width 476 height 232
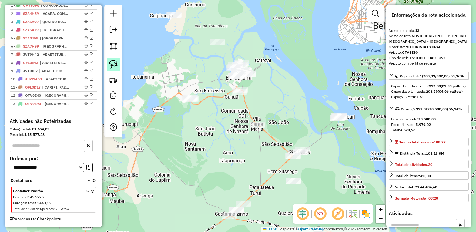
click at [110, 61] on img at bounding box center [113, 64] width 8 height 8
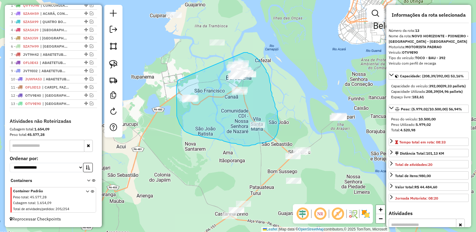
drag, startPoint x: 177, startPoint y: 84, endPoint x: 244, endPoint y: 52, distance: 73.7
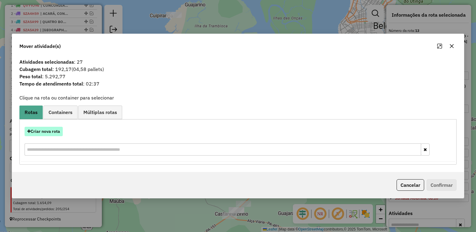
click at [47, 129] on button "Criar nova rota" at bounding box center [44, 131] width 38 height 9
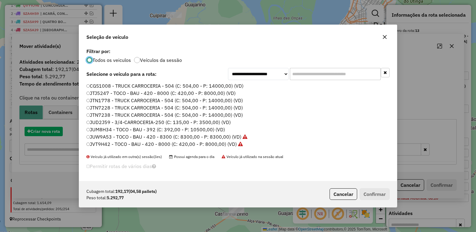
scroll to position [3, 2]
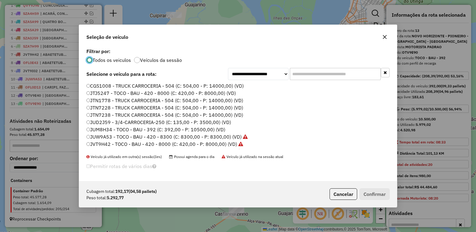
click at [385, 39] on icon "button" at bounding box center [385, 37] width 5 height 5
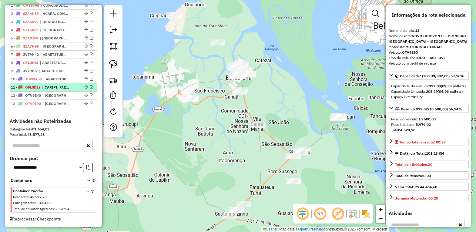
click at [90, 86] on em at bounding box center [92, 87] width 4 height 4
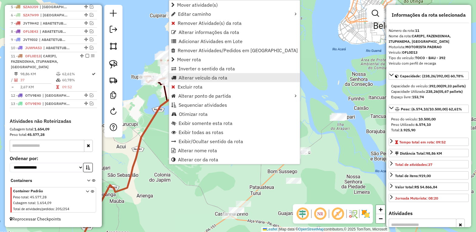
click at [192, 77] on span "Alterar veículo da rota" at bounding box center [203, 77] width 49 height 5
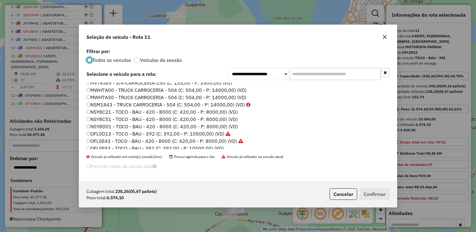
scroll to position [114, 0]
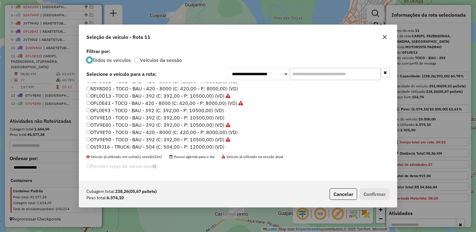
click at [106, 117] on label "OTV9E10 - TOCO - BAU - 392 (C: 392,00 - P: 10500,00) (VD)" at bounding box center [155, 117] width 138 height 7
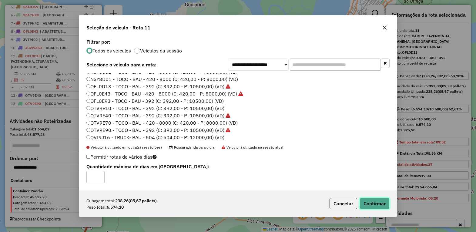
click at [377, 203] on button "Confirmar" at bounding box center [375, 204] width 30 height 12
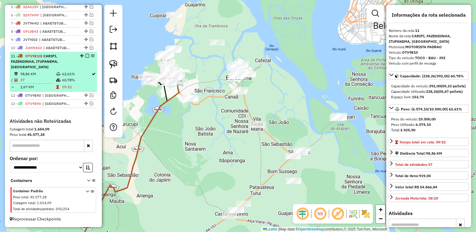
click at [86, 55] on em at bounding box center [88, 56] width 4 height 4
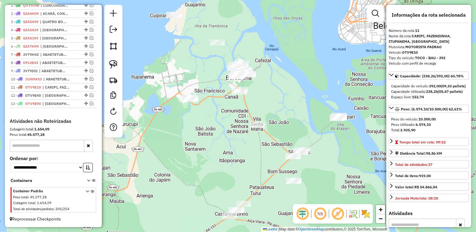
scroll to position [232, 0]
drag, startPoint x: 113, startPoint y: 62, endPoint x: 119, endPoint y: 63, distance: 6.5
click at [112, 62] on img at bounding box center [113, 64] width 8 height 8
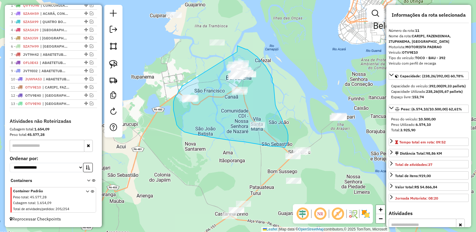
drag, startPoint x: 183, startPoint y: 86, endPoint x: 237, endPoint y: 52, distance: 64.1
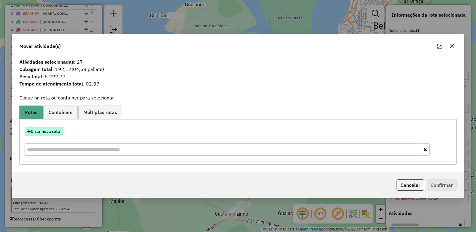
click at [43, 129] on button "Criar nova rota" at bounding box center [44, 131] width 38 height 9
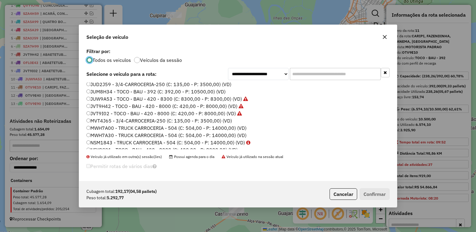
scroll to position [76, 0]
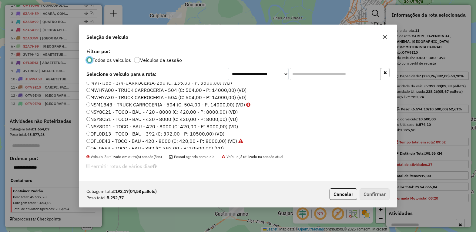
click at [106, 134] on label "OFL0D13 - TOCO - BAU - 392 (C: 392,00 - P: 10500,00) (VD)" at bounding box center [155, 133] width 138 height 7
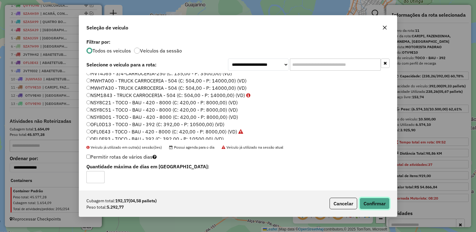
click at [372, 203] on button "Confirmar" at bounding box center [375, 204] width 30 height 12
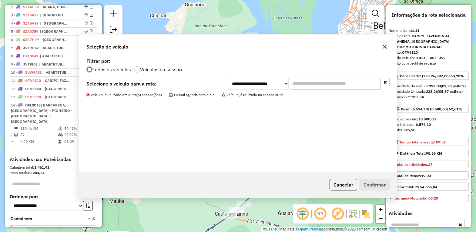
scroll to position [272, 0]
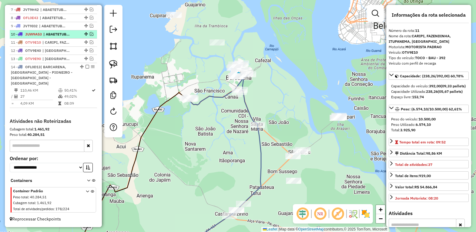
click at [86, 69] on em at bounding box center [88, 67] width 4 height 4
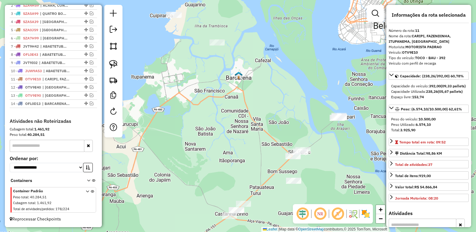
scroll to position [240, 0]
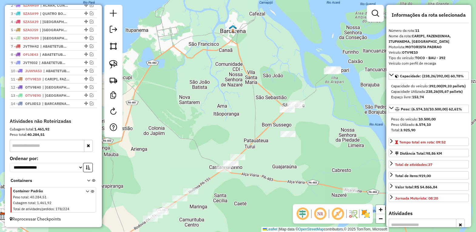
drag, startPoint x: 202, startPoint y: 164, endPoint x: 197, endPoint y: 116, distance: 48.8
click at [197, 116] on div "Janela de atendimento Grade de atendimento Capacidade Transportadoras Veículos …" at bounding box center [238, 116] width 476 height 232
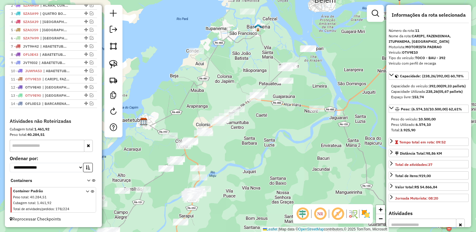
drag, startPoint x: 199, startPoint y: 194, endPoint x: 235, endPoint y: 150, distance: 56.2
click at [235, 150] on div "Janela de atendimento Grade de atendimento Capacidade Transportadoras Veículos …" at bounding box center [238, 116] width 476 height 232
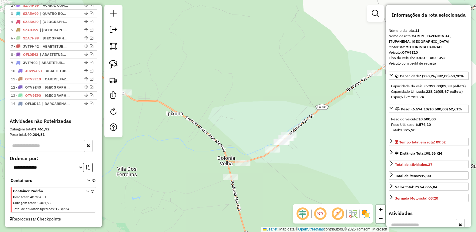
drag, startPoint x: 281, startPoint y: 173, endPoint x: 258, endPoint y: 174, distance: 22.5
click at [258, 173] on div "Janela de atendimento Grade de atendimento Capacidade Transportadoras Veículos …" at bounding box center [238, 116] width 476 height 232
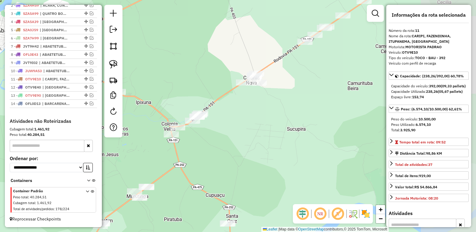
drag, startPoint x: 281, startPoint y: 174, endPoint x: 214, endPoint y: 134, distance: 78.2
click at [214, 134] on div "Janela de atendimento Grade de atendimento Capacidade Transportadoras Veículos …" at bounding box center [238, 116] width 476 height 232
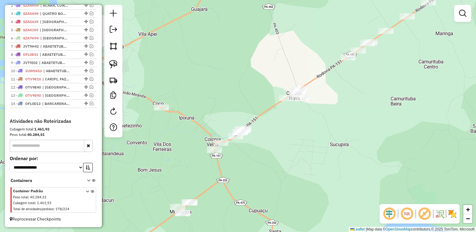
drag, startPoint x: 222, startPoint y: 134, endPoint x: 272, endPoint y: 140, distance: 50.2
click at [272, 140] on div "Janela de atendimento Grade de atendimento Capacidade Transportadoras Veículos …" at bounding box center [238, 116] width 476 height 232
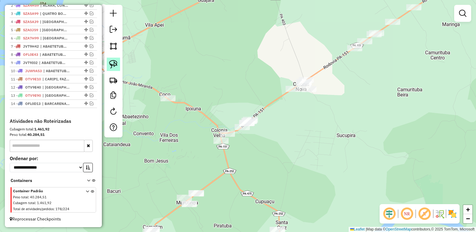
click at [114, 65] on img at bounding box center [113, 64] width 8 height 8
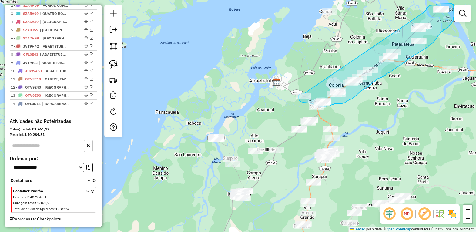
drag, startPoint x: 169, startPoint y: 89, endPoint x: 424, endPoint y: 13, distance: 265.3
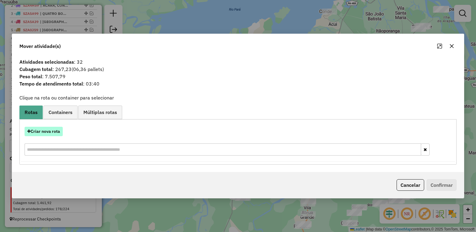
click at [56, 130] on button "Criar nova rota" at bounding box center [44, 131] width 38 height 9
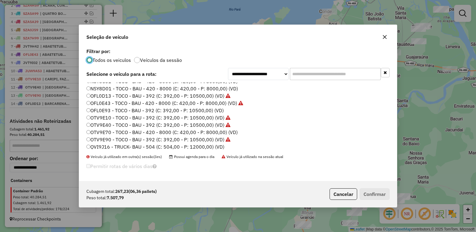
scroll to position [210, 0]
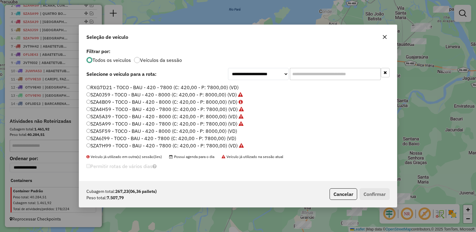
click at [105, 130] on label "SZA5F59 - TOCO - BAU - 420 - 8000 (C: 420,00 - P: 8000,00) (VD)" at bounding box center [161, 130] width 151 height 7
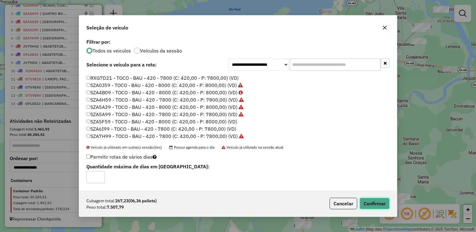
click at [380, 207] on button "Confirmar" at bounding box center [375, 204] width 30 height 12
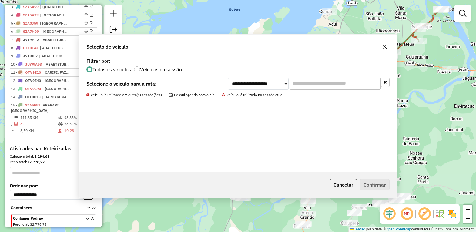
scroll to position [274, 0]
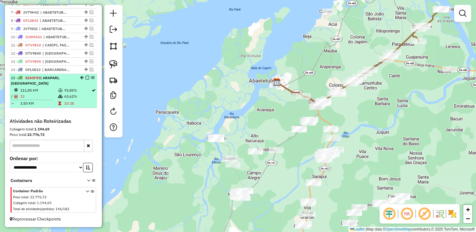
click at [86, 76] on em at bounding box center [88, 78] width 4 height 4
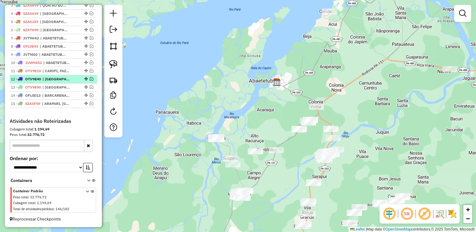
scroll to position [248, 0]
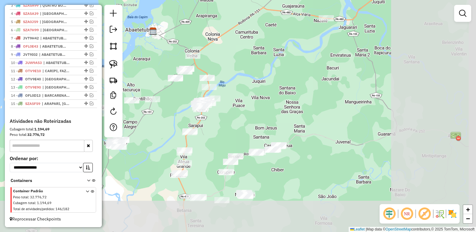
drag, startPoint x: 301, startPoint y: 163, endPoint x: 174, endPoint y: 111, distance: 136.7
click at [174, 111] on div "Janela de atendimento Grade de atendimento Capacidade Transportadoras Veículos …" at bounding box center [238, 116] width 476 height 232
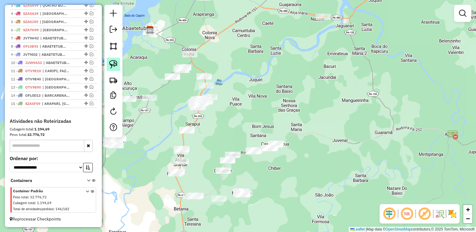
click at [109, 62] on img at bounding box center [113, 64] width 8 height 8
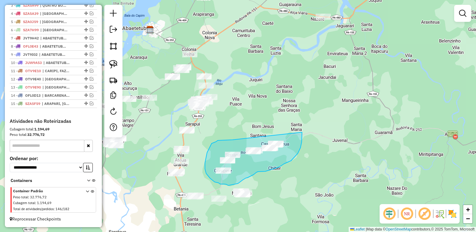
drag, startPoint x: 233, startPoint y: 140, endPoint x: 302, endPoint y: 119, distance: 72.9
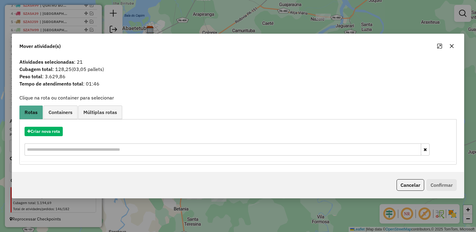
click at [453, 46] on icon "button" at bounding box center [452, 46] width 5 height 5
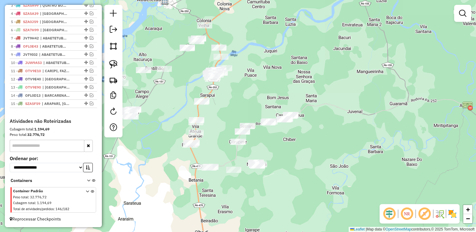
drag, startPoint x: 221, startPoint y: 187, endPoint x: 245, endPoint y: 147, distance: 47.8
click at [245, 147] on div "Janela de atendimento Grade de atendimento Capacidade Transportadoras Veículos …" at bounding box center [238, 116] width 476 height 232
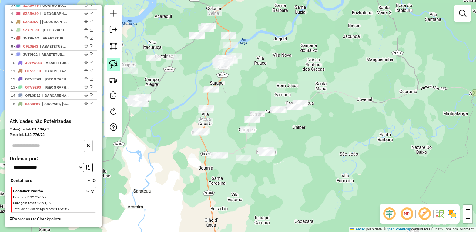
click at [109, 60] on link at bounding box center [113, 64] width 13 height 13
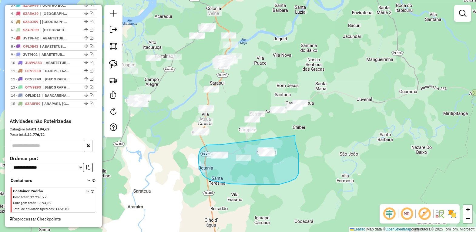
drag, startPoint x: 207, startPoint y: 145, endPoint x: 295, endPoint y: 136, distance: 87.9
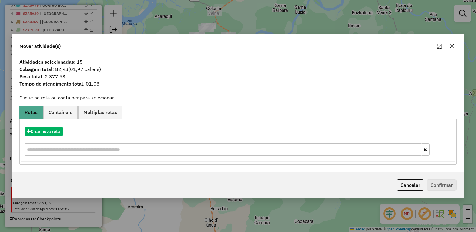
click at [451, 47] on icon "button" at bounding box center [452, 46] width 5 height 5
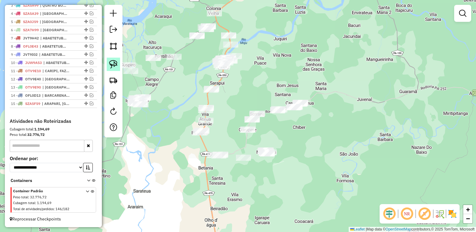
click at [113, 64] on img at bounding box center [113, 64] width 8 height 8
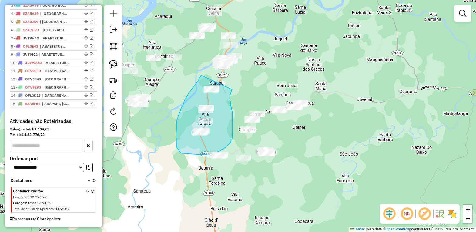
drag, startPoint x: 199, startPoint y: 78, endPoint x: 234, endPoint y: 86, distance: 35.2
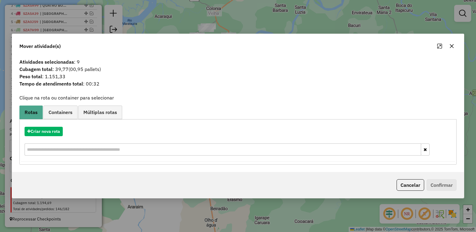
click at [451, 45] on icon "button" at bounding box center [452, 46] width 5 height 5
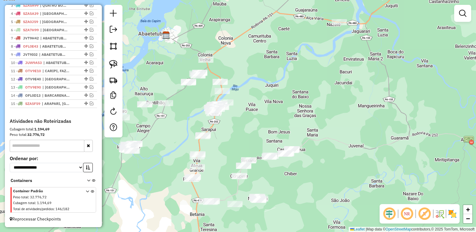
drag, startPoint x: 238, startPoint y: 89, endPoint x: 230, endPoint y: 136, distance: 47.2
click at [230, 136] on div "Janela de atendimento Grade de atendimento Capacidade Transportadoras Veículos …" at bounding box center [238, 116] width 476 height 232
click at [113, 64] on img at bounding box center [113, 64] width 8 height 8
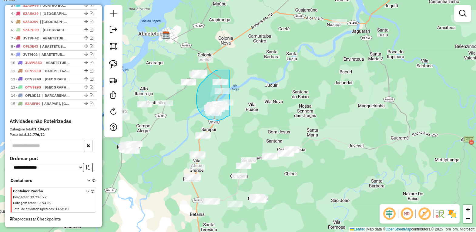
drag, startPoint x: 229, startPoint y: 70, endPoint x: 237, endPoint y: 110, distance: 40.4
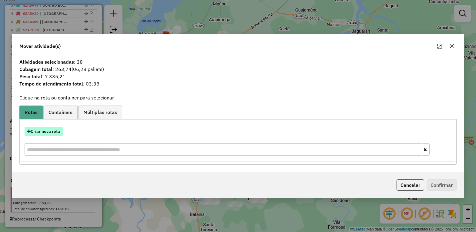
click at [54, 128] on button "Criar nova rota" at bounding box center [44, 131] width 38 height 9
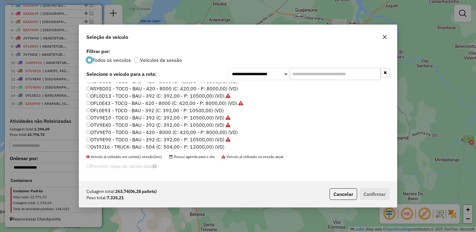
scroll to position [152, 0]
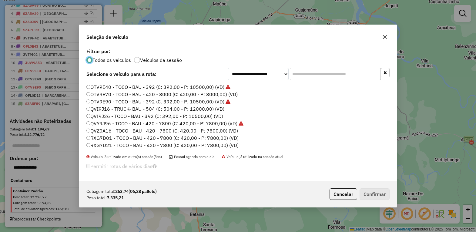
click at [93, 137] on label "RXG7D01 - TOCO - BAU - 420 - 7800 (C: 420,00 - P: 7800,00) (VD)" at bounding box center [162, 137] width 152 height 7
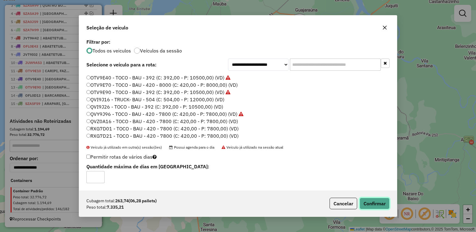
click at [369, 205] on button "Confirmar" at bounding box center [375, 204] width 30 height 12
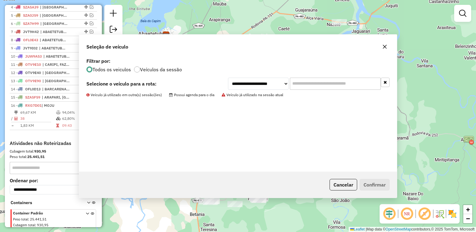
scroll to position [277, 0]
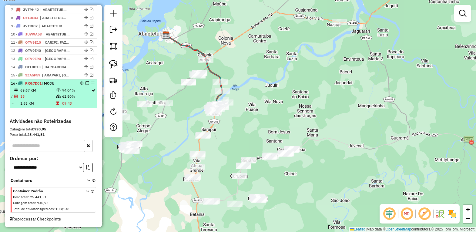
click at [86, 81] on em at bounding box center [88, 83] width 4 height 4
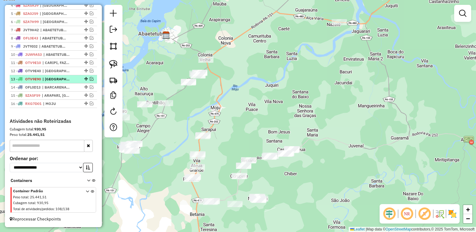
scroll to position [257, 0]
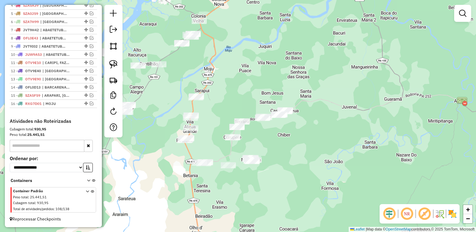
drag, startPoint x: 242, startPoint y: 139, endPoint x: 235, endPoint y: 100, distance: 39.4
click at [235, 100] on div "Janela de atendimento Grade de atendimento Capacidade Transportadoras Veículos …" at bounding box center [238, 116] width 476 height 232
click at [111, 63] on img at bounding box center [113, 64] width 8 height 8
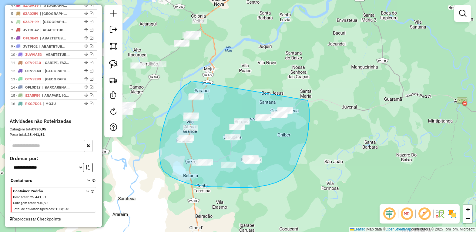
drag, startPoint x: 189, startPoint y: 83, endPoint x: 306, endPoint y: 95, distance: 118.3
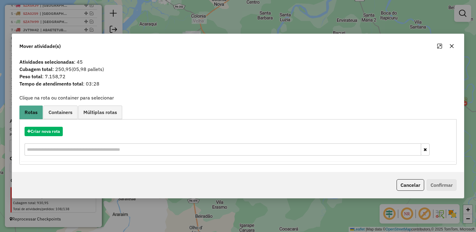
click at [448, 47] on button "button" at bounding box center [452, 46] width 10 height 10
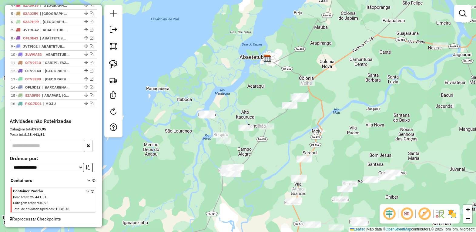
drag, startPoint x: 159, startPoint y: 125, endPoint x: 268, endPoint y: 187, distance: 125.2
click at [268, 187] on div "Janela de atendimento Grade de atendimento Capacidade Transportadoras Veículos …" at bounding box center [238, 116] width 476 height 232
click at [111, 63] on img at bounding box center [113, 64] width 8 height 8
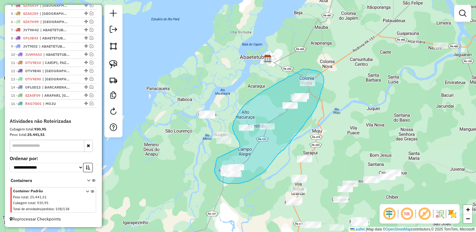
drag, startPoint x: 218, startPoint y: 158, endPoint x: 240, endPoint y: 147, distance: 24.8
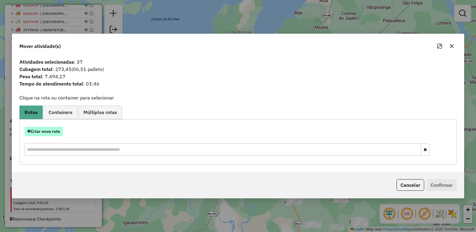
click at [56, 132] on button "Criar nova rota" at bounding box center [44, 131] width 38 height 9
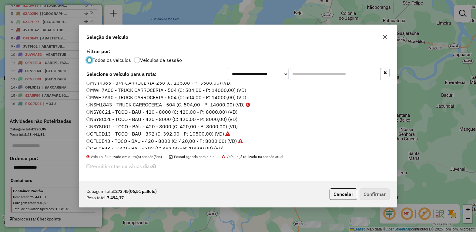
scroll to position [114, 0]
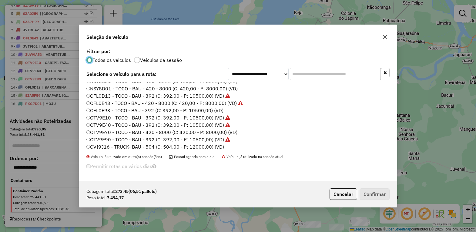
click at [106, 88] on label "NSY8D01 - TOCO - BAU - 420 - 8000 (C: 420,00 - P: 8000,00) (VD)" at bounding box center [161, 88] width 151 height 7
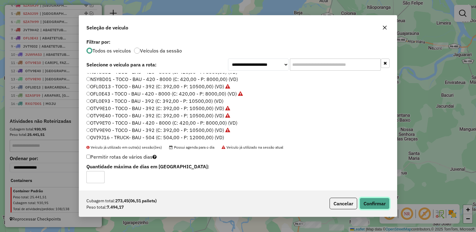
click at [373, 202] on button "Confirmar" at bounding box center [375, 204] width 30 height 12
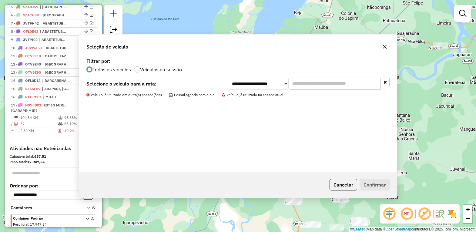
scroll to position [291, 0]
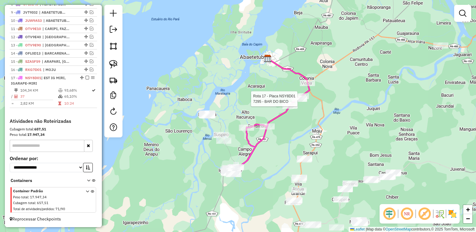
select select "*********"
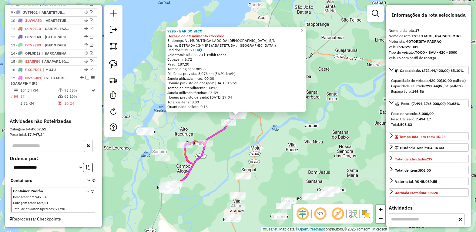
scroll to position [114, 0]
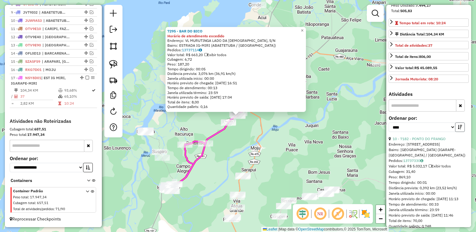
click at [461, 132] on button "button" at bounding box center [460, 127] width 10 height 9
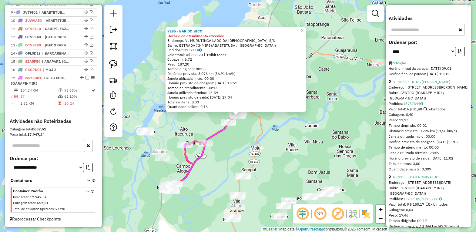
scroll to position [228, 0]
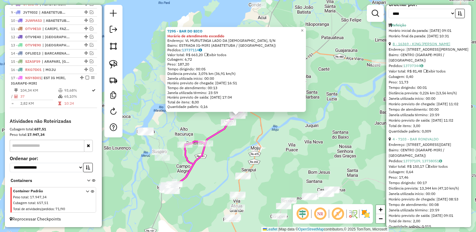
click at [425, 46] on link "8 - 16369 - KING LANCHE" at bounding box center [422, 44] width 58 height 5
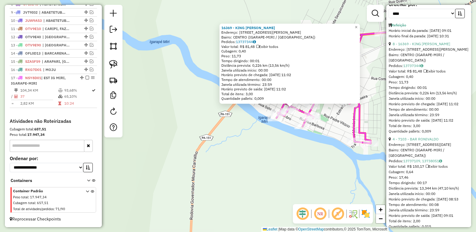
drag, startPoint x: 305, startPoint y: 131, endPoint x: 282, endPoint y: 173, distance: 48.1
click at [285, 175] on div "16369 - KING LANCHE Endereço: Rua Lauro Sodre 263 Bairro: CENTRO (IGARAPE-MIRI …" at bounding box center [238, 116] width 476 height 232
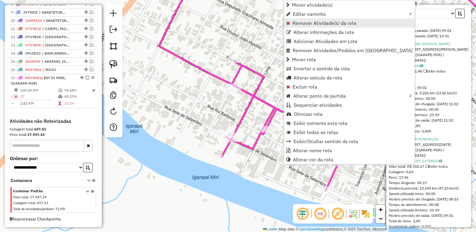
click at [316, 24] on span "Remover Atividade(s) da rota" at bounding box center [325, 23] width 64 height 5
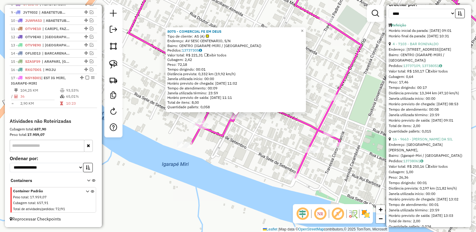
click at [415, 46] on link "4 - 7103 - BAR RONIVALDO" at bounding box center [416, 44] width 46 height 5
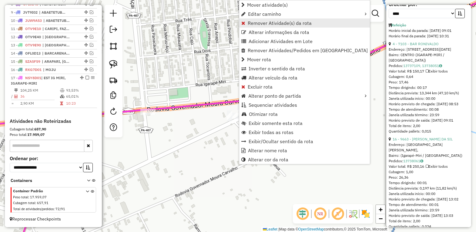
click at [262, 24] on span "Remover Atividade(s) da rota" at bounding box center [280, 23] width 64 height 5
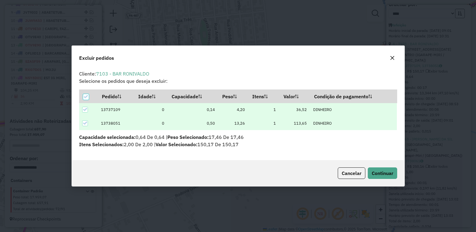
scroll to position [3, 2]
click at [385, 170] on span "Continuar" at bounding box center [383, 173] width 22 height 6
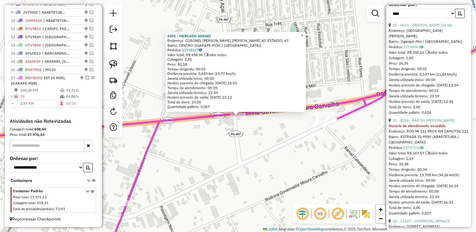
click at [414, 22] on div "**********" at bounding box center [429, 12] width 80 height 20
click at [421, 27] on link "15 - 9663 - ANELISE SOUSA DA SIL" at bounding box center [423, 25] width 60 height 5
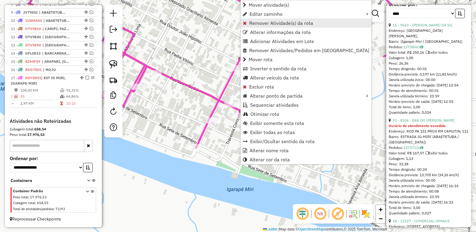
click at [279, 25] on span "Remover Atividade(s) da rota" at bounding box center [281, 23] width 64 height 5
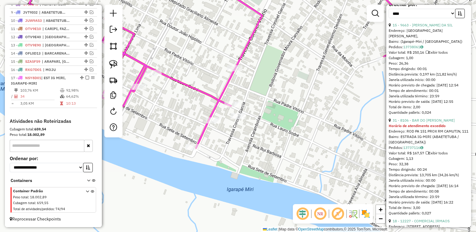
click at [231, 78] on icon at bounding box center [249, 97] width 440 height 241
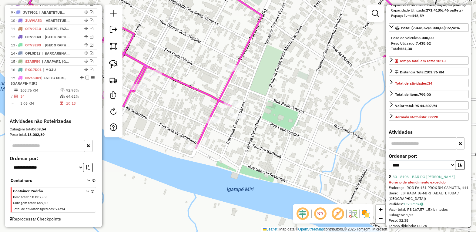
scroll to position [38, 0]
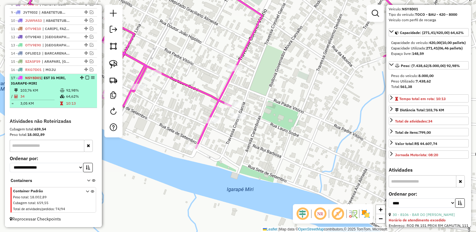
click at [86, 76] on em at bounding box center [88, 78] width 4 height 4
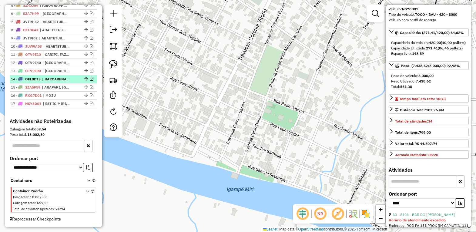
scroll to position [265, 0]
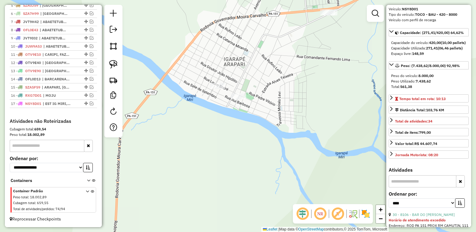
drag, startPoint x: 199, startPoint y: 113, endPoint x: 210, endPoint y: 125, distance: 16.6
click at [206, 124] on div "Janela de atendimento Grade de atendimento Capacidade Transportadoras Veículos …" at bounding box center [238, 116] width 476 height 232
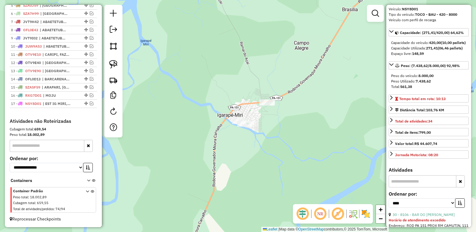
drag, startPoint x: 313, startPoint y: 103, endPoint x: 270, endPoint y: 154, distance: 66.2
click at [274, 157] on div "Janela de atendimento Grade de atendimento Capacidade Transportadoras Veículos …" at bounding box center [238, 116] width 476 height 232
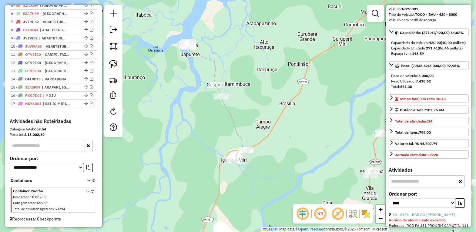
drag, startPoint x: 248, startPoint y: 88, endPoint x: 240, endPoint y: 160, distance: 71.7
click at [245, 161] on div "Janela de atendimento Grade de atendimento Capacidade Transportadoras Veículos …" at bounding box center [238, 116] width 476 height 232
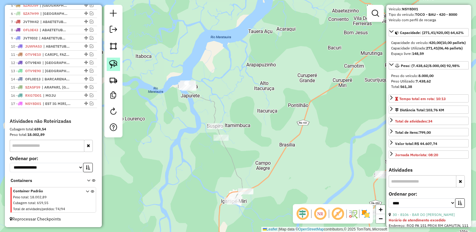
click at [113, 65] on img at bounding box center [113, 64] width 8 height 8
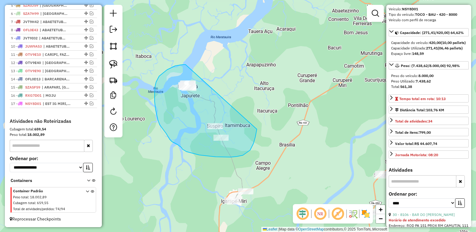
drag, startPoint x: 183, startPoint y: 65, endPoint x: 259, endPoint y: 114, distance: 91.1
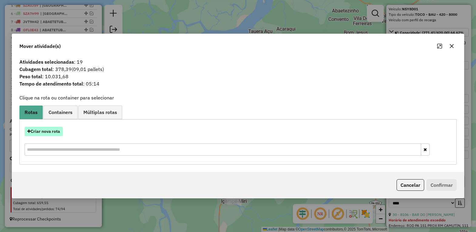
click at [46, 132] on button "Criar nova rota" at bounding box center [44, 131] width 38 height 9
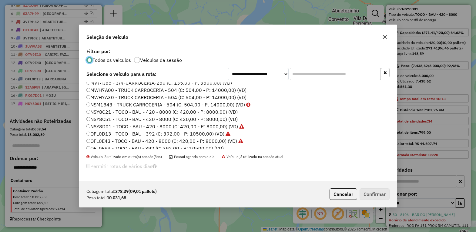
scroll to position [152, 0]
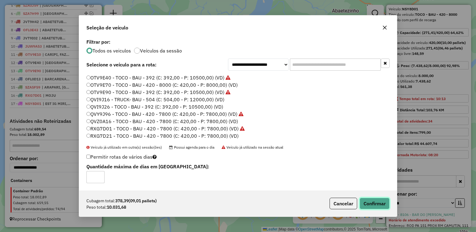
click at [373, 202] on button "Confirmar" at bounding box center [375, 204] width 30 height 12
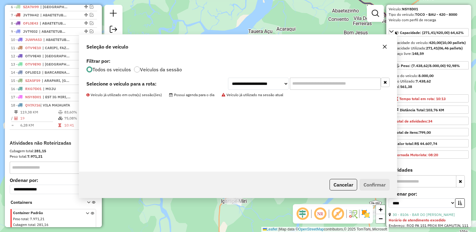
scroll to position [293, 0]
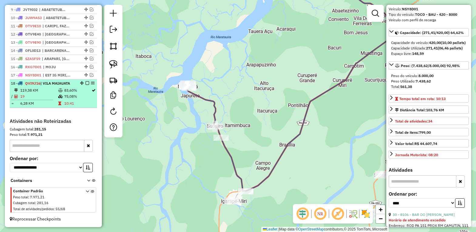
click at [86, 82] on em at bounding box center [88, 83] width 4 height 4
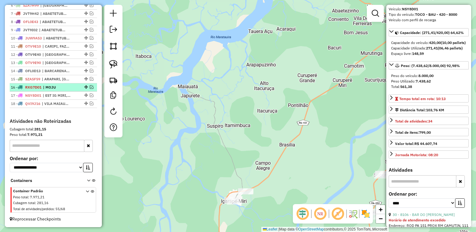
scroll to position [273, 0]
drag, startPoint x: 303, startPoint y: 167, endPoint x: 217, endPoint y: 149, distance: 87.5
click at [222, 151] on div "Janela de atendimento Grade de atendimento Capacidade Transportadoras Veículos …" at bounding box center [238, 116] width 476 height 232
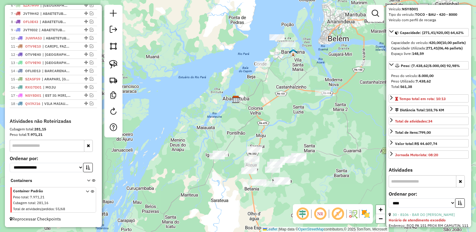
drag, startPoint x: 224, startPoint y: 166, endPoint x: 194, endPoint y: 149, distance: 34.8
click at [194, 149] on div "Janela de atendimento Grade de atendimento Capacidade Transportadoras Veículos …" at bounding box center [238, 116] width 476 height 232
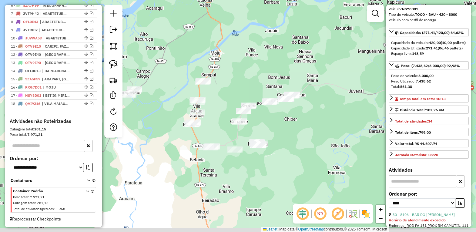
drag, startPoint x: 233, startPoint y: 115, endPoint x: 214, endPoint y: 96, distance: 26.2
click at [214, 96] on div "Janela de atendimento Grade de atendimento Capacidade Transportadoras Veículos …" at bounding box center [238, 116] width 476 height 232
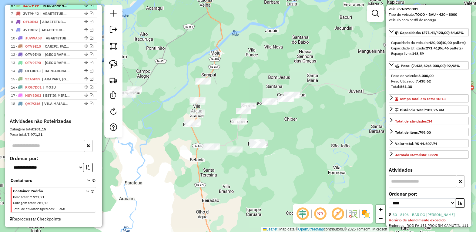
scroll to position [198, 0]
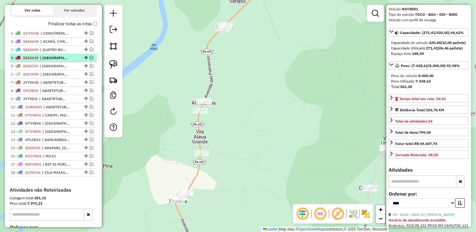
click at [69, 61] on div "4 - SZA5A39 | TAILÂNDIA" at bounding box center [43, 57] width 64 height 5
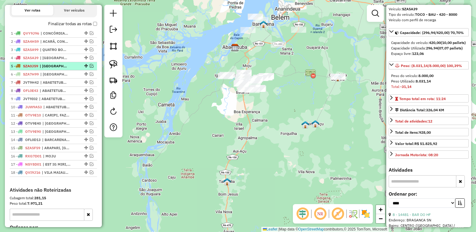
click at [56, 69] on span "| [GEOGRAPHIC_DATA]" at bounding box center [54, 65] width 28 height 5
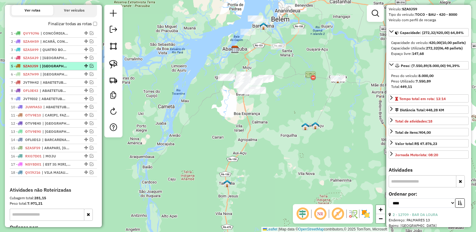
click at [90, 68] on em at bounding box center [92, 66] width 4 height 4
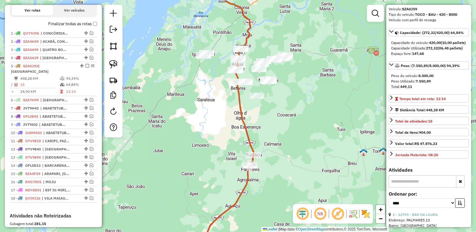
drag, startPoint x: 263, startPoint y: 87, endPoint x: 263, endPoint y: 100, distance: 12.7
click at [263, 99] on div at bounding box center [256, 96] width 15 height 6
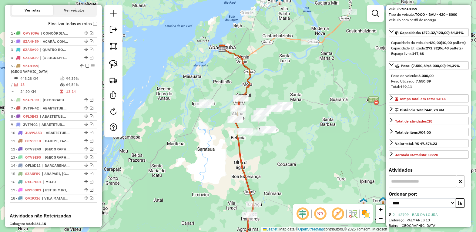
drag, startPoint x: 255, startPoint y: 114, endPoint x: 257, endPoint y: 169, distance: 55.2
click at [256, 169] on div "Janela de atendimento Grade de atendimento Capacidade Transportadoras Veículos …" at bounding box center [238, 116] width 476 height 232
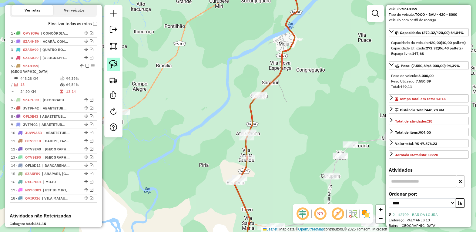
click at [111, 65] on img at bounding box center [113, 64] width 8 height 8
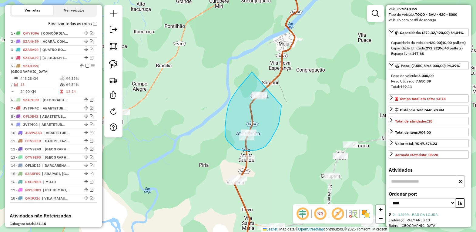
drag, startPoint x: 236, startPoint y: 93, endPoint x: 284, endPoint y: 97, distance: 48.8
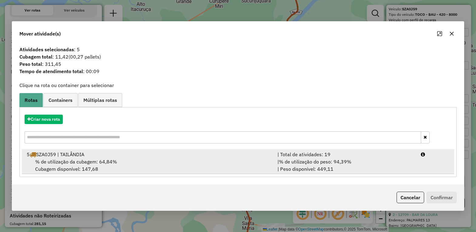
click at [308, 164] on span "% de utilização do peso: 94,39%" at bounding box center [315, 162] width 73 height 6
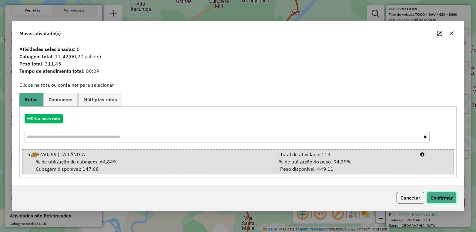
click at [438, 197] on button "Confirmar" at bounding box center [442, 198] width 30 height 12
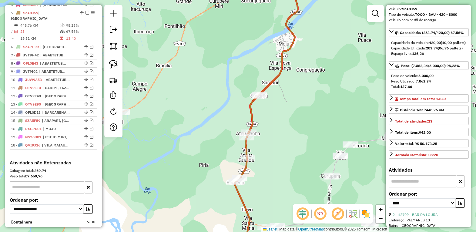
scroll to position [260, 0]
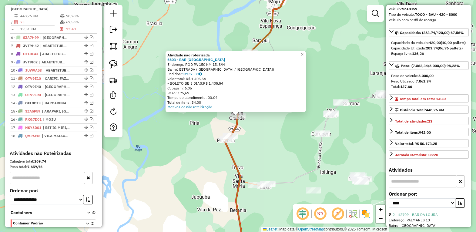
click at [277, 131] on div "Atividade não roteirizada 6603 - BAR DO PAULO Endereço: ROD PA 150 KM 15, S/N B…" at bounding box center [238, 116] width 476 height 232
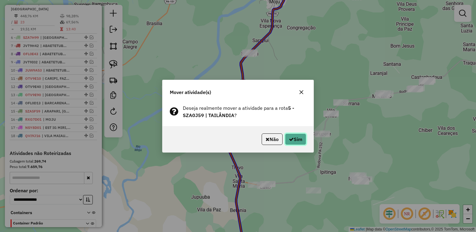
click at [291, 140] on icon "button" at bounding box center [291, 139] width 5 height 5
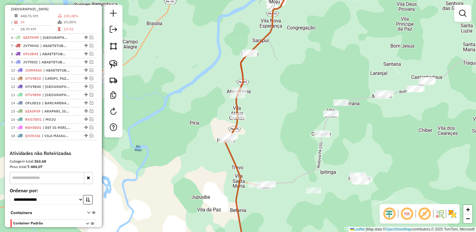
scroll to position [184, 0]
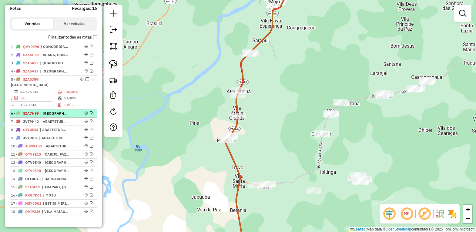
click at [66, 115] on span "| [GEOGRAPHIC_DATA]" at bounding box center [54, 113] width 28 height 5
select select "*********"
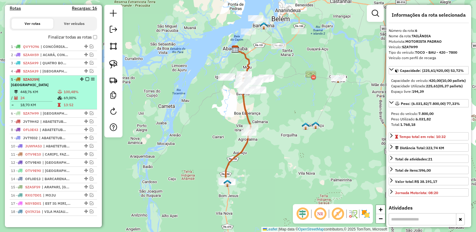
click at [86, 81] on em at bounding box center [88, 79] width 4 height 4
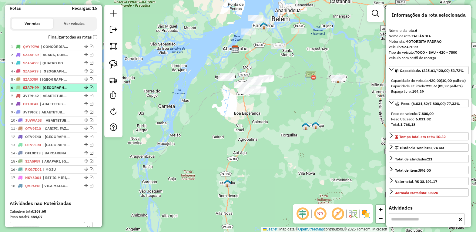
click at [90, 89] on em at bounding box center [92, 88] width 4 height 4
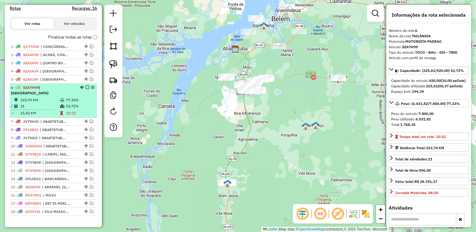
click at [62, 95] on div "6 - SZA7H99 | TAILÂNDIA" at bounding box center [43, 90] width 64 height 11
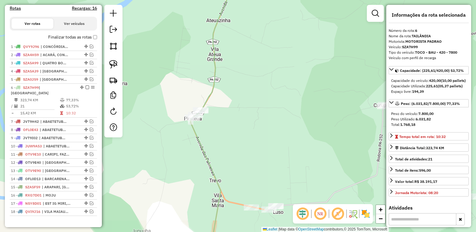
drag, startPoint x: 255, startPoint y: 91, endPoint x: 262, endPoint y: 121, distance: 31.1
click at [262, 120] on div "Janela de atendimento Grade de atendimento Capacidade Transportadoras Veículos …" at bounding box center [238, 116] width 476 height 232
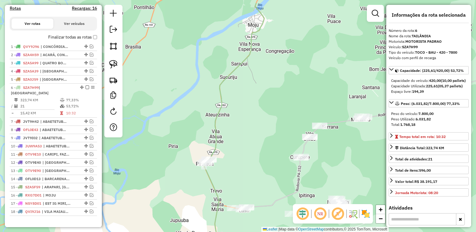
drag, startPoint x: 227, startPoint y: 134, endPoint x: 232, endPoint y: 160, distance: 26.7
click at [232, 160] on div "Janela de atendimento Grade de atendimento Capacidade Transportadoras Veículos …" at bounding box center [238, 116] width 476 height 232
click at [111, 64] on img at bounding box center [113, 64] width 8 height 8
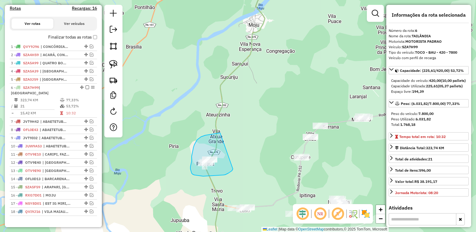
drag, startPoint x: 197, startPoint y: 140, endPoint x: 234, endPoint y: 168, distance: 45.9
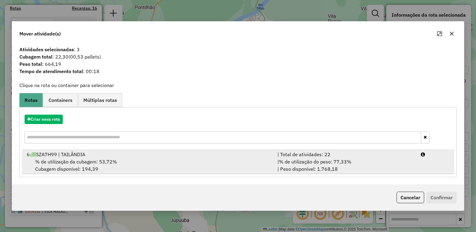
click at [98, 160] on span "% de utilização da cubagem: 53,72%" at bounding box center [76, 162] width 82 height 6
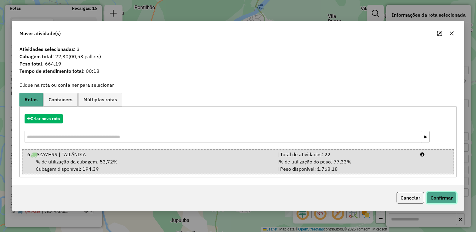
click at [439, 197] on button "Confirmar" at bounding box center [442, 198] width 30 height 12
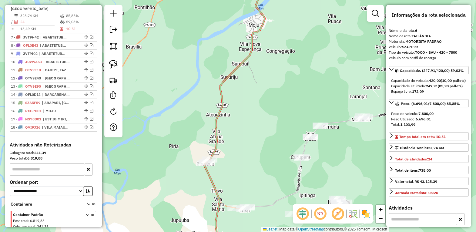
scroll to position [193, 0]
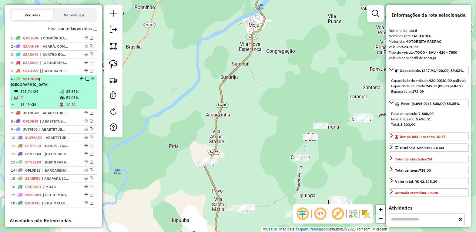
click at [86, 81] on em at bounding box center [88, 79] width 4 height 4
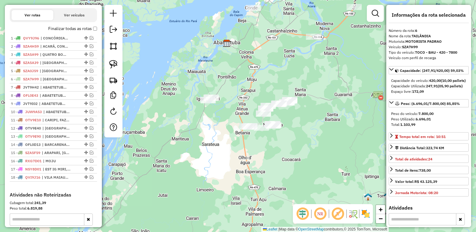
drag, startPoint x: 231, startPoint y: 111, endPoint x: 218, endPoint y: 127, distance: 21.5
click at [218, 127] on div "Janela de atendimento Grade de atendimento Capacidade Transportadoras Veículos …" at bounding box center [238, 116] width 476 height 232
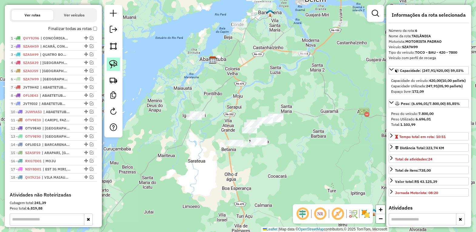
click at [115, 66] on img at bounding box center [113, 64] width 8 height 8
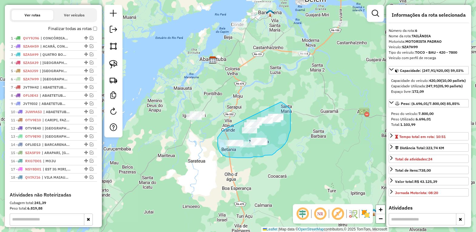
drag, startPoint x: 225, startPoint y: 129, endPoint x: 280, endPoint y: 102, distance: 61.3
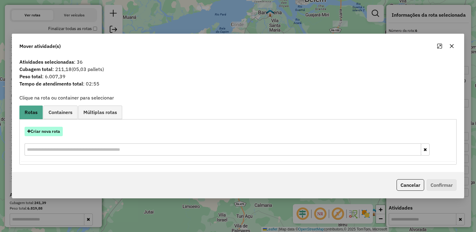
click at [51, 131] on button "Criar nova rota" at bounding box center [44, 131] width 38 height 9
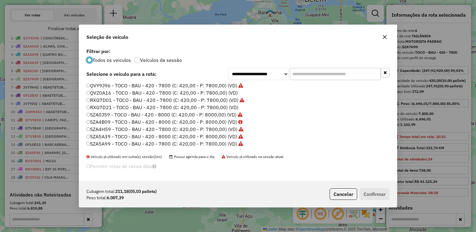
scroll to position [210, 0]
click at [102, 138] on label "SZA6I99 - TOCO - BAU - 420 - 7800 (C: 420,00 - P: 7800,00) (VD)" at bounding box center [161, 138] width 150 height 7
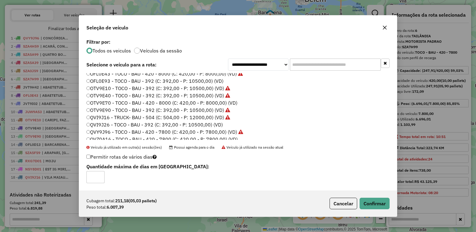
scroll to position [172, 0]
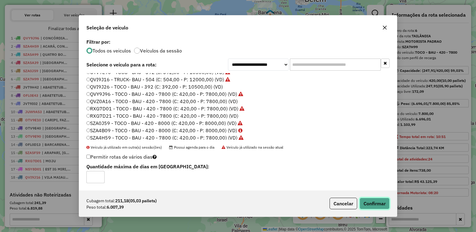
click at [373, 204] on button "Confirmar" at bounding box center [375, 204] width 30 height 12
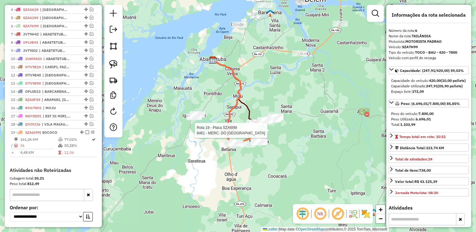
scroll to position [268, 0]
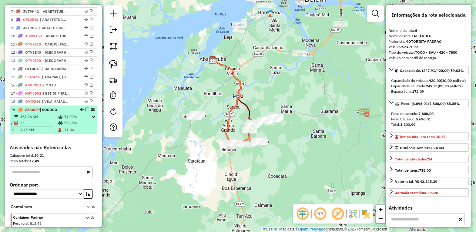
click at [86, 111] on em at bounding box center [88, 110] width 4 height 4
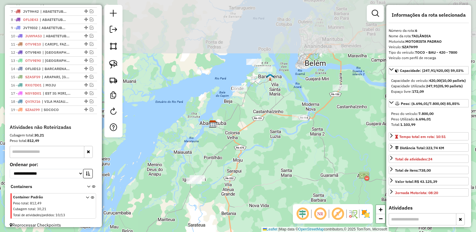
drag, startPoint x: 214, startPoint y: 74, endPoint x: 214, endPoint y: 138, distance: 64.3
click at [214, 138] on div "Janela de atendimento Grade de atendimento Capacidade Transportadoras Veículos …" at bounding box center [238, 116] width 476 height 232
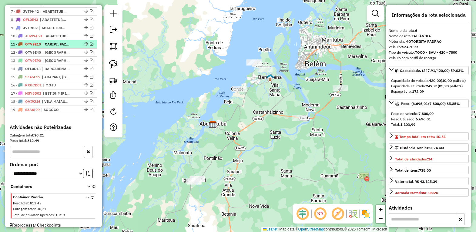
click at [57, 47] on span "| CARIPI, FAZENDINHA, ITUPANEMA, [GEOGRAPHIC_DATA]" at bounding box center [56, 44] width 28 height 5
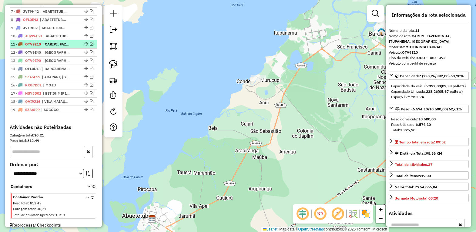
click at [90, 46] on em at bounding box center [92, 44] width 4 height 4
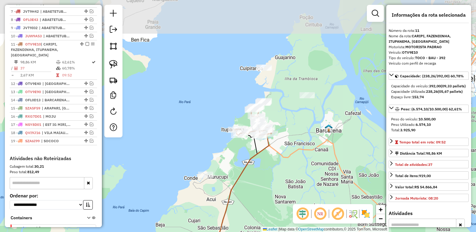
drag, startPoint x: 285, startPoint y: 81, endPoint x: 228, endPoint y: 181, distance: 114.8
click at [228, 181] on div "Janela de atendimento Grade de atendimento Capacidade Transportadoras Veículos …" at bounding box center [238, 116] width 476 height 232
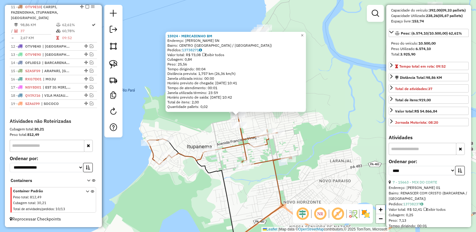
scroll to position [152, 0]
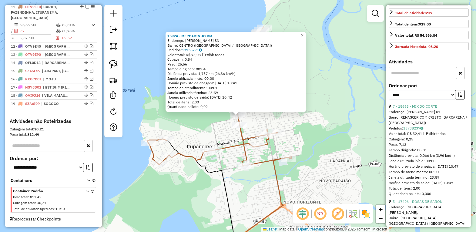
click at [419, 109] on link "7 - 15663 - MIX DO CORTE" at bounding box center [415, 106] width 45 height 5
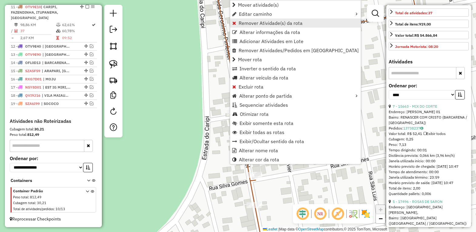
click at [245, 23] on span "Remover Atividade(s) da rota" at bounding box center [271, 23] width 64 height 5
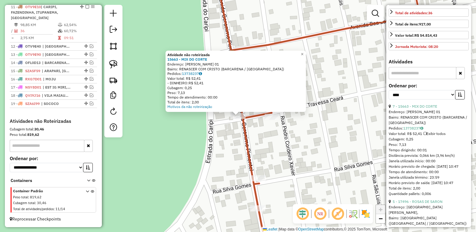
click at [272, 139] on div "Atividade não roteirizada 15663 - MIX DO CORTE Endereço: CONEGO JERONIMO PIMENT…" at bounding box center [238, 116] width 476 height 232
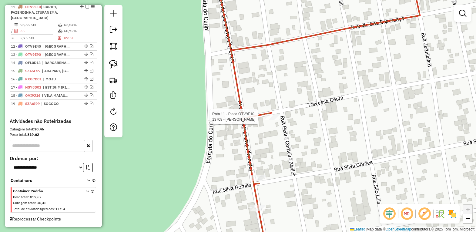
select select "*********"
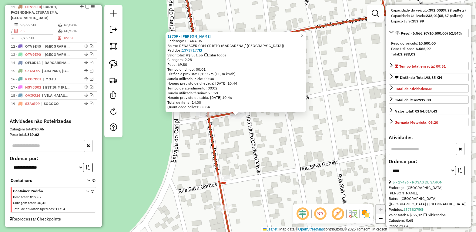
scroll to position [190, 0]
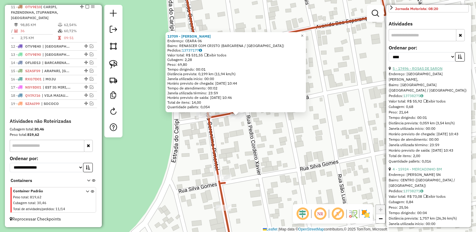
click at [419, 71] on link "5 - 17496 - ROSAS DE SARON" at bounding box center [418, 68] width 50 height 5
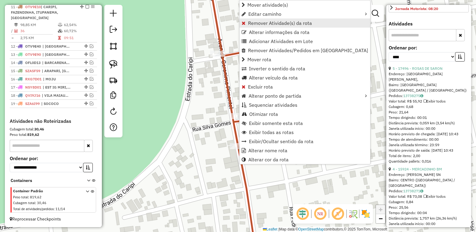
click at [256, 26] on link "Remover Atividade(s) da rota" at bounding box center [305, 23] width 131 height 9
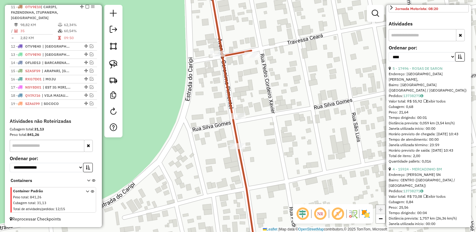
click at [236, 52] on icon at bounding box center [243, 116] width 68 height 279
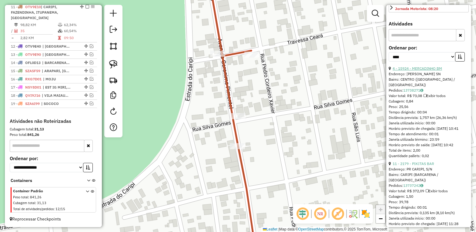
click at [427, 71] on link "4 - 15924 - MERCADINHO BM" at bounding box center [417, 68] width 49 height 5
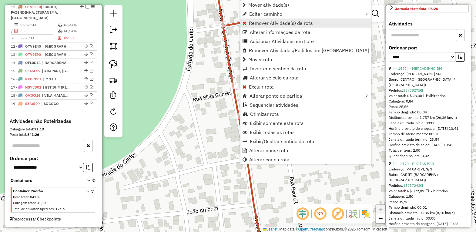
click at [257, 25] on span "Remover Atividade(s) da rota" at bounding box center [281, 23] width 64 height 5
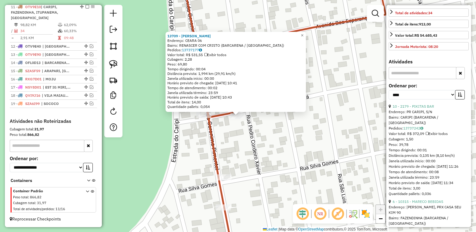
scroll to position [114, 0]
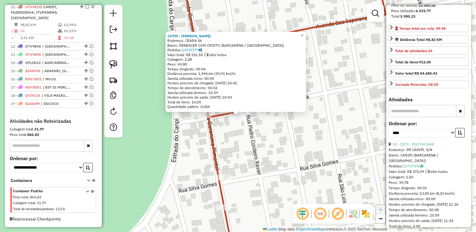
click at [309, 123] on div "13709 - MERCADINHO PINHEIRO Endereço: CEARA 06 Bairro: RENASCER COM CRISTO (BAR…" at bounding box center [238, 116] width 476 height 232
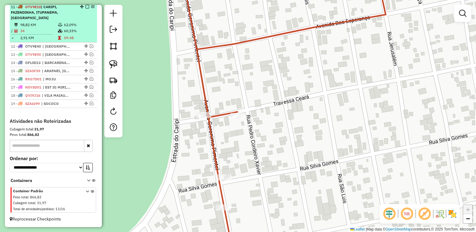
scroll to position [234, 0]
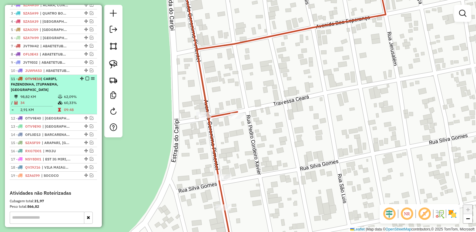
click at [86, 80] on em at bounding box center [88, 79] width 4 height 4
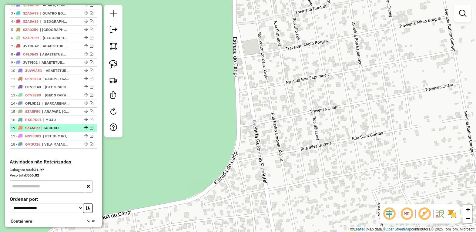
drag, startPoint x: 86, startPoint y: 150, endPoint x: 81, endPoint y: 133, distance: 16.7
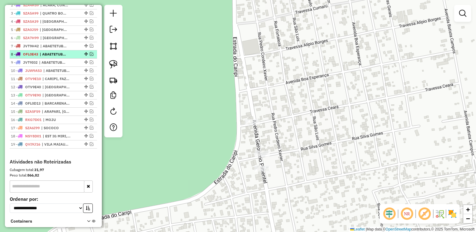
scroll to position [196, 0]
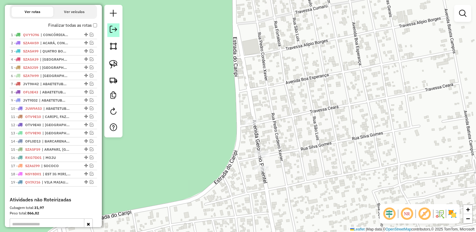
click at [113, 28] on em at bounding box center [113, 29] width 7 height 7
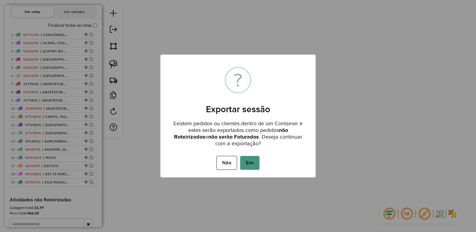
click at [252, 157] on button "Sim" at bounding box center [249, 163] width 19 height 14
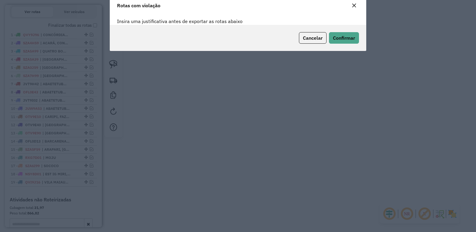
scroll to position [0, 0]
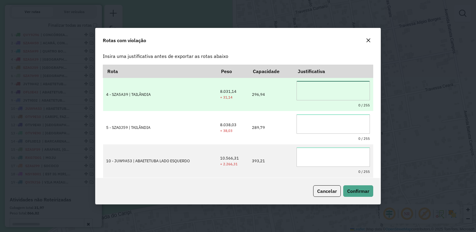
click at [334, 94] on textarea at bounding box center [333, 90] width 73 height 19
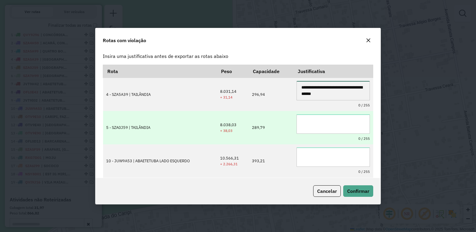
type textarea "**********"
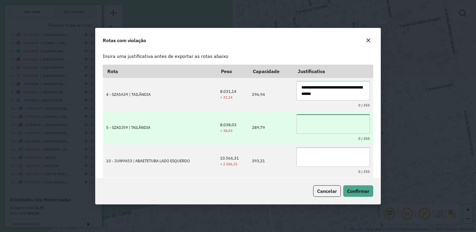
click at [312, 124] on textarea at bounding box center [333, 123] width 73 height 19
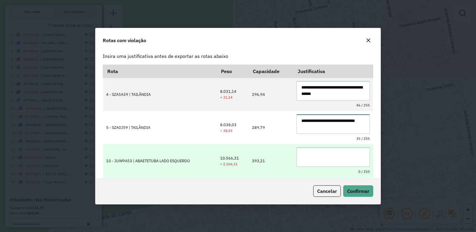
type textarea "**********"
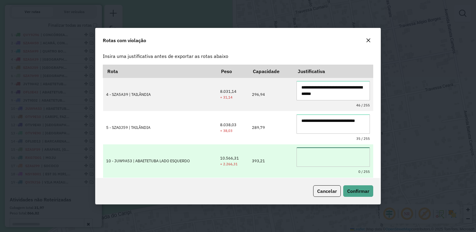
click at [314, 158] on textarea at bounding box center [333, 156] width 73 height 19
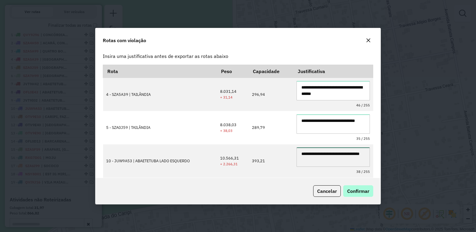
type textarea "**********"
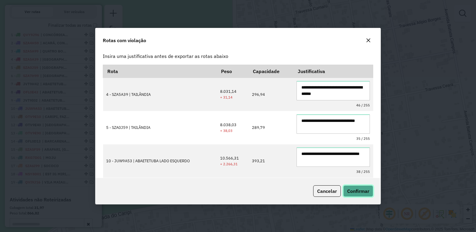
click at [354, 190] on span "Confirmar" at bounding box center [358, 191] width 22 height 6
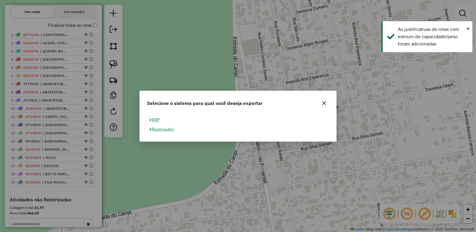
click at [157, 119] on button "ERP" at bounding box center [154, 119] width 15 height 9
select select "**"
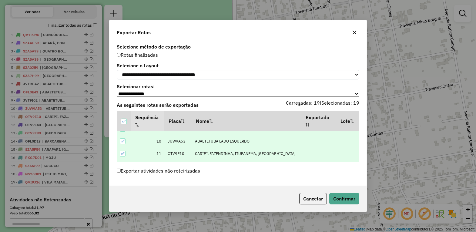
scroll to position [152, 0]
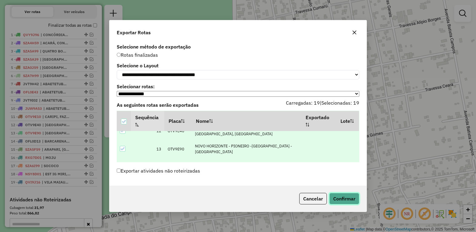
click at [343, 200] on button "Confirmar" at bounding box center [344, 199] width 30 height 12
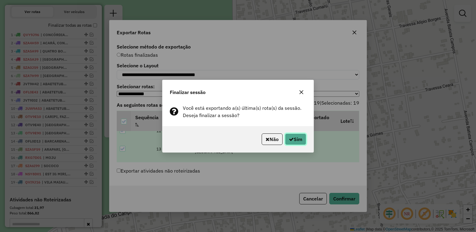
click at [296, 140] on button "Sim" at bounding box center [295, 139] width 21 height 12
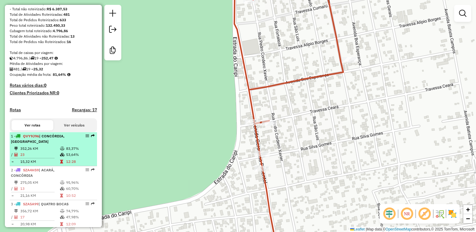
scroll to position [137, 0]
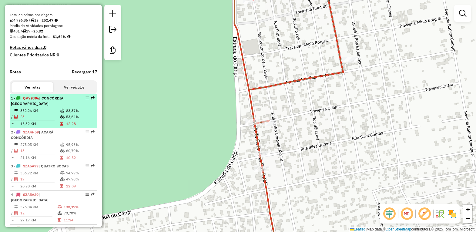
click at [47, 114] on td "352,26 KM" at bounding box center [40, 111] width 40 height 6
select select "*********"
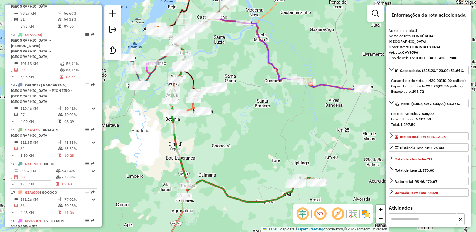
scroll to position [668, 0]
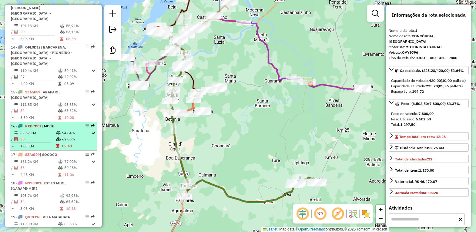
click at [31, 124] on span "RXG7D01" at bounding box center [33, 126] width 16 height 5
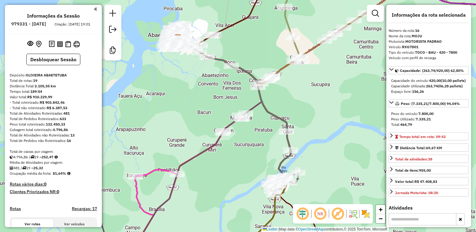
select select "*********"
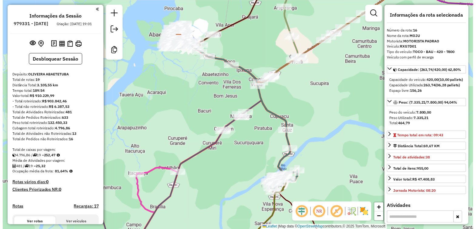
scroll to position [668, 0]
